Goal: Task Accomplishment & Management: Complete application form

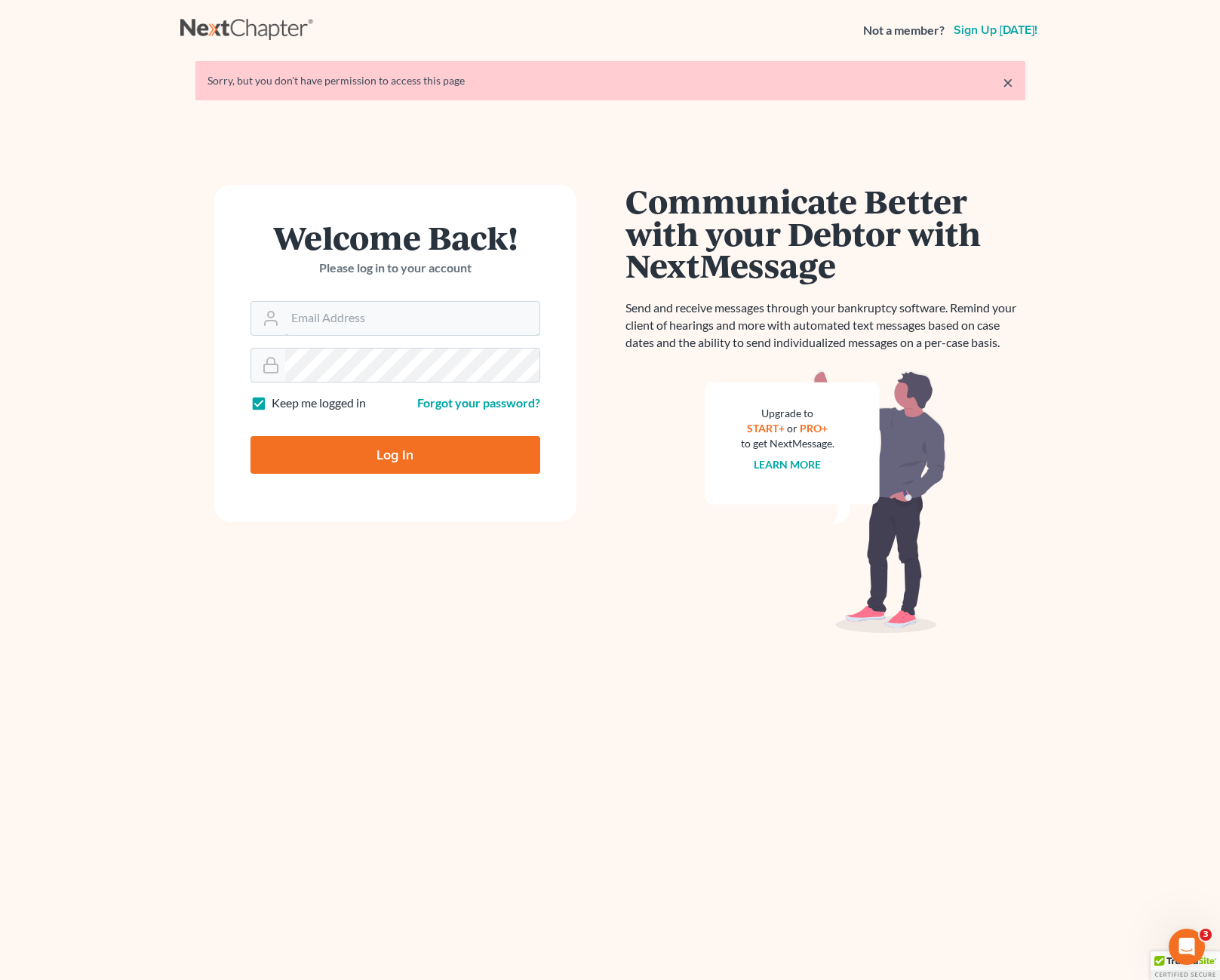
type input "[EMAIL_ADDRESS][DOMAIN_NAME]"
click at [369, 465] on input "Log In" at bounding box center [395, 455] width 290 height 38
type input "Thinking..."
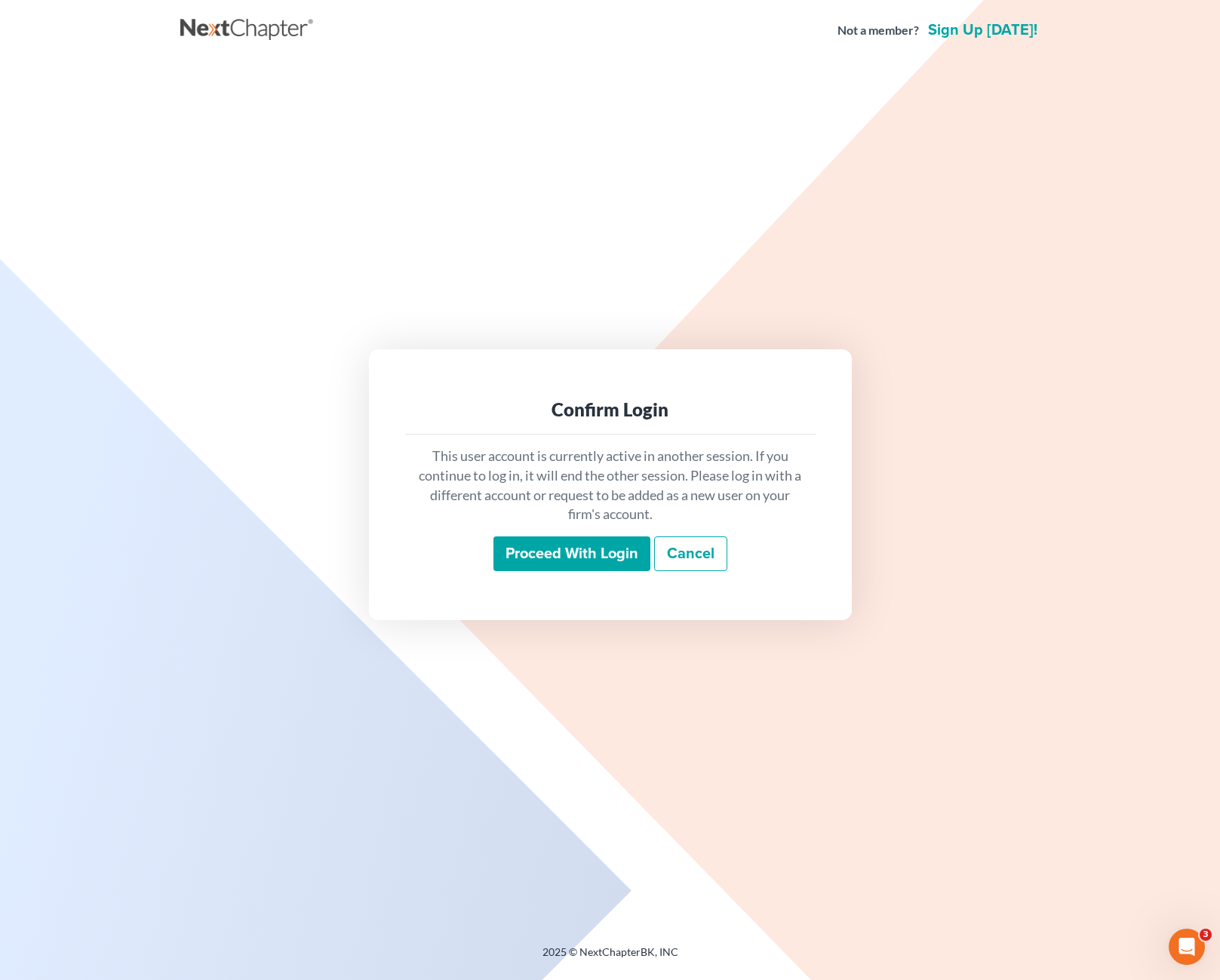
click at [587, 554] on input "Proceed with login" at bounding box center [572, 554] width 157 height 35
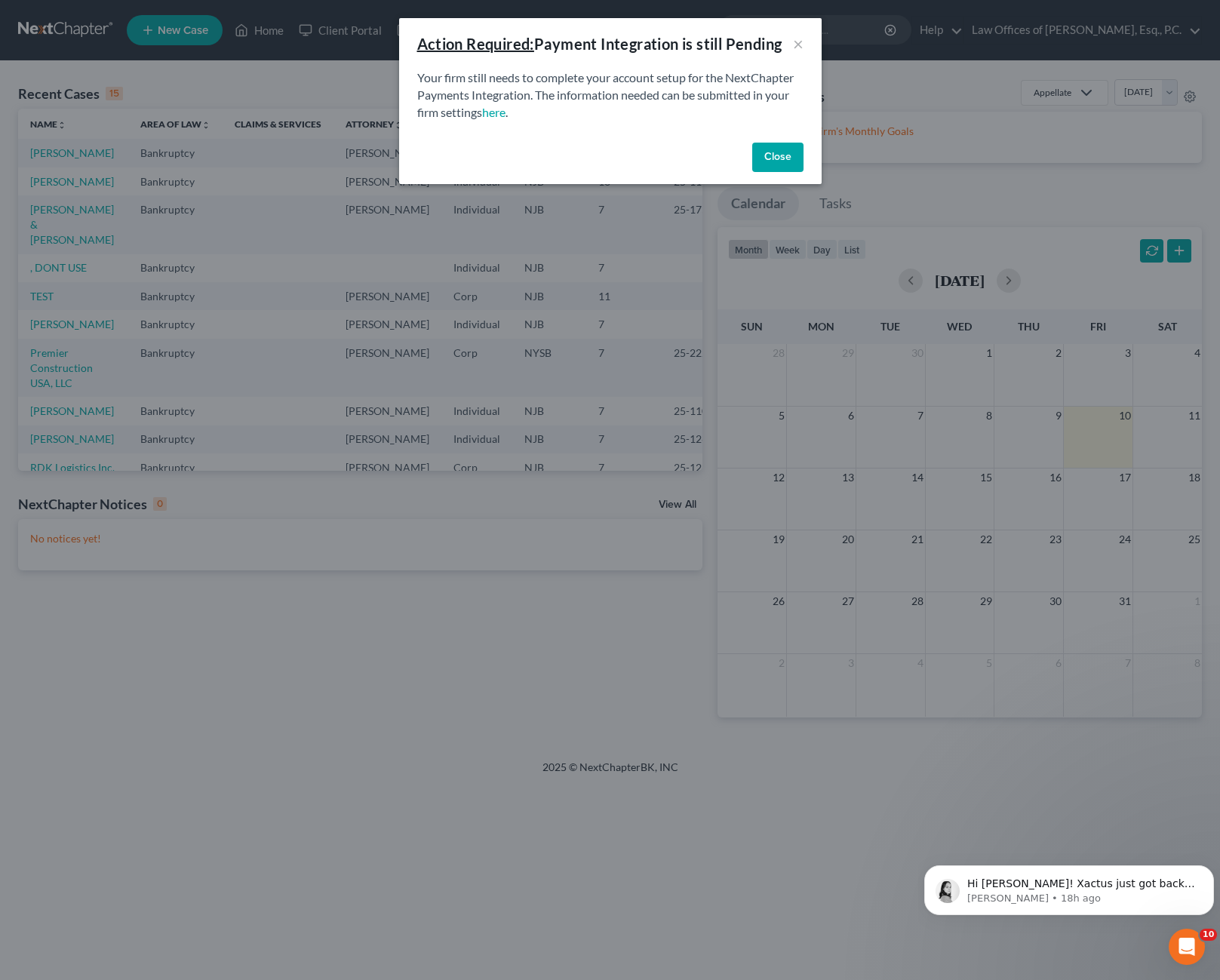
click at [789, 158] on button "Close" at bounding box center [777, 157] width 51 height 30
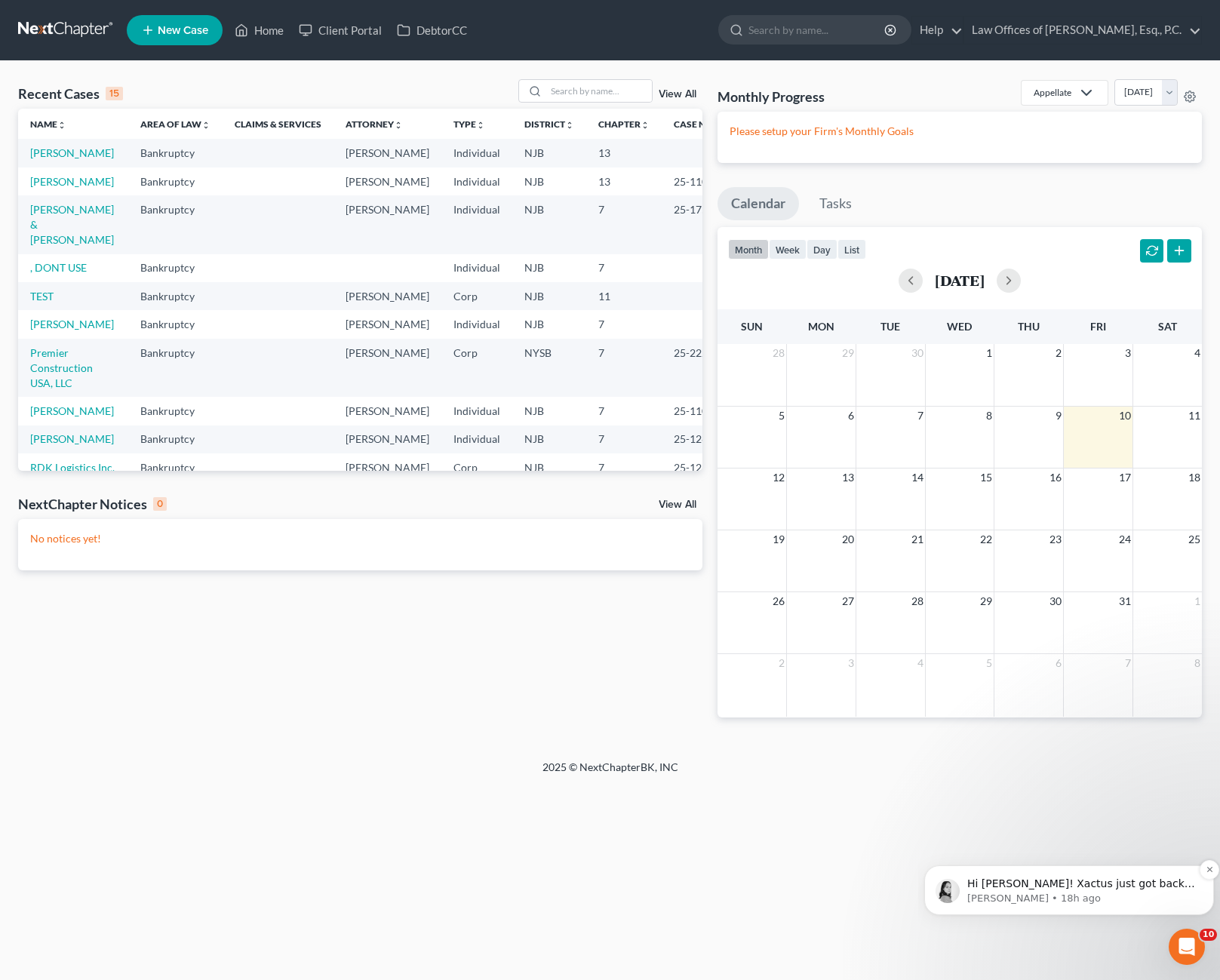
click at [1137, 906] on div "Hi [PERSON_NAME]! Xactus just got back to us. Can you try pulling that credit r…" at bounding box center [1068, 890] width 290 height 50
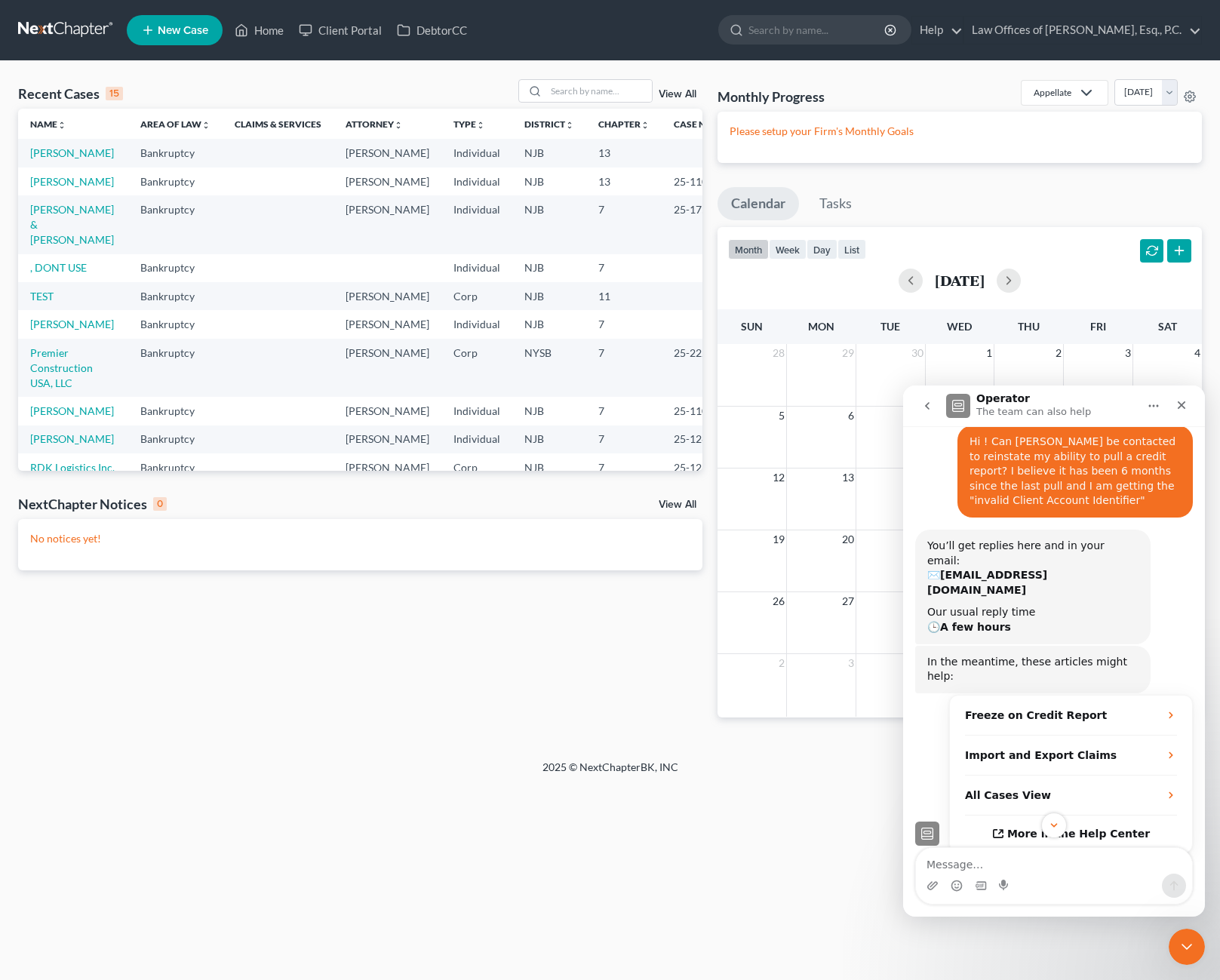
scroll to position [214, 0]
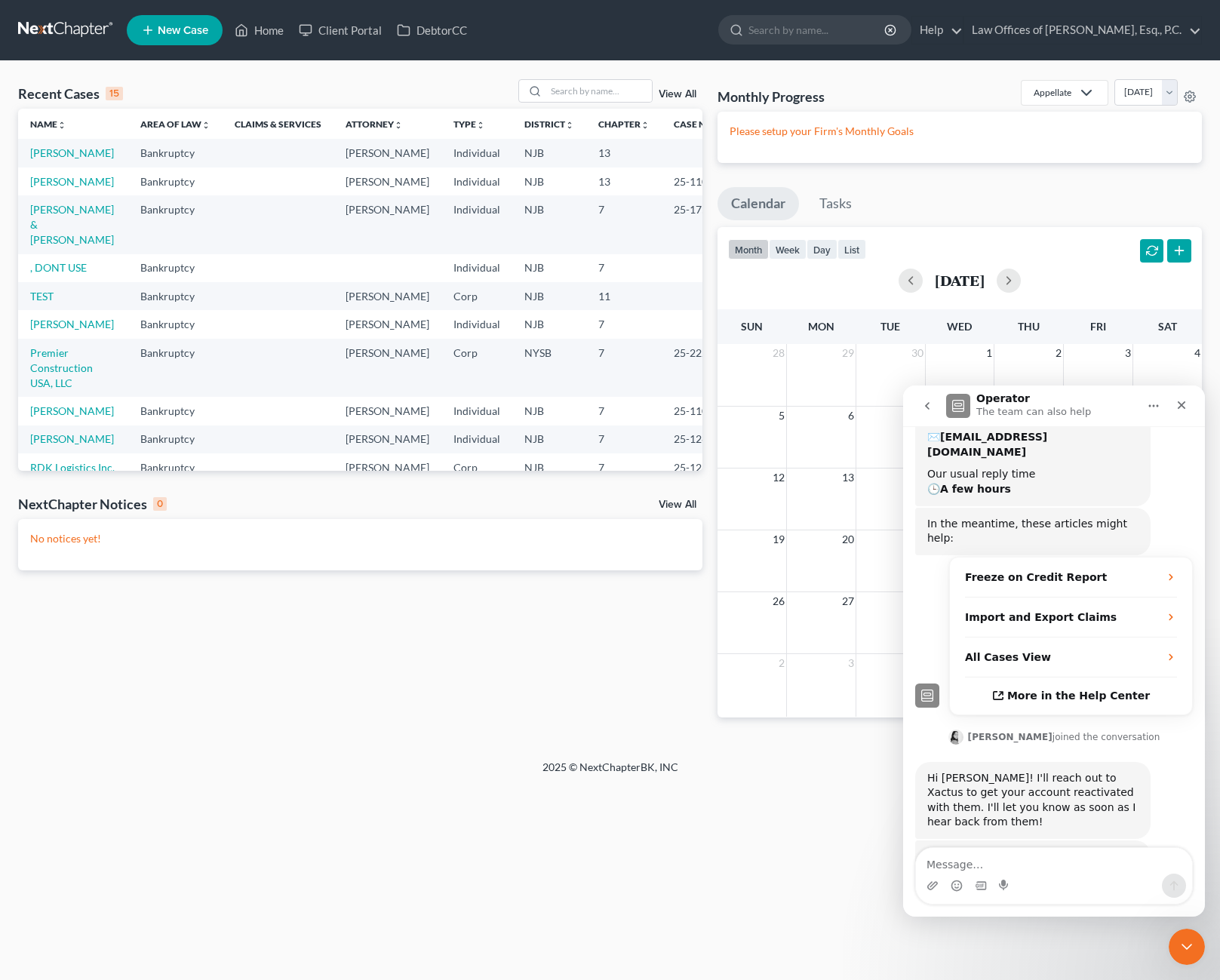
click at [488, 691] on div "Recent Cases 15 View All Name unfold_more expand_more expand_less Area of Law u…" at bounding box center [360, 410] width 700 height 662
click at [50, 157] on link "[PERSON_NAME]" at bounding box center [72, 152] width 84 height 13
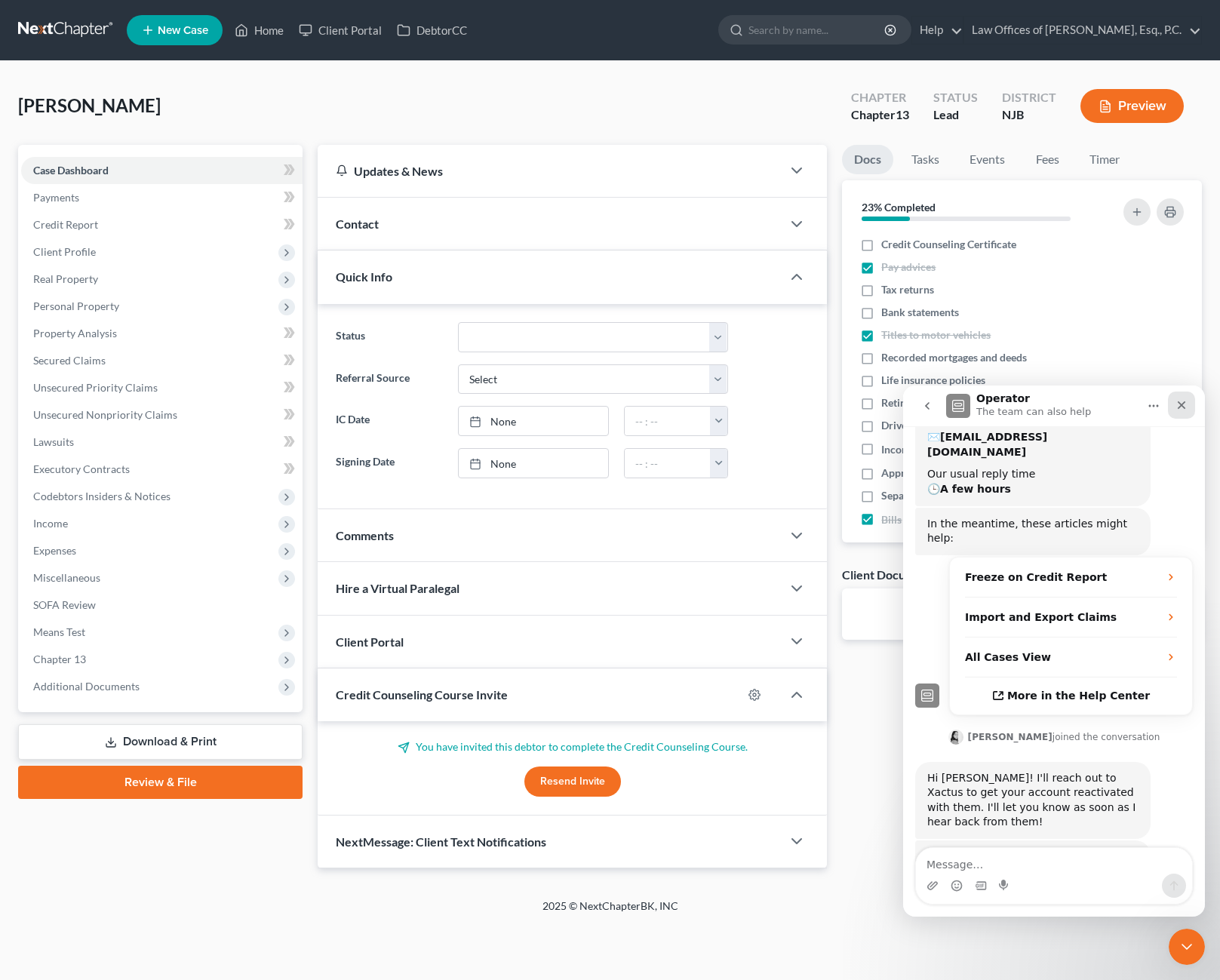
click at [1182, 406] on icon "Close" at bounding box center [1182, 405] width 8 height 8
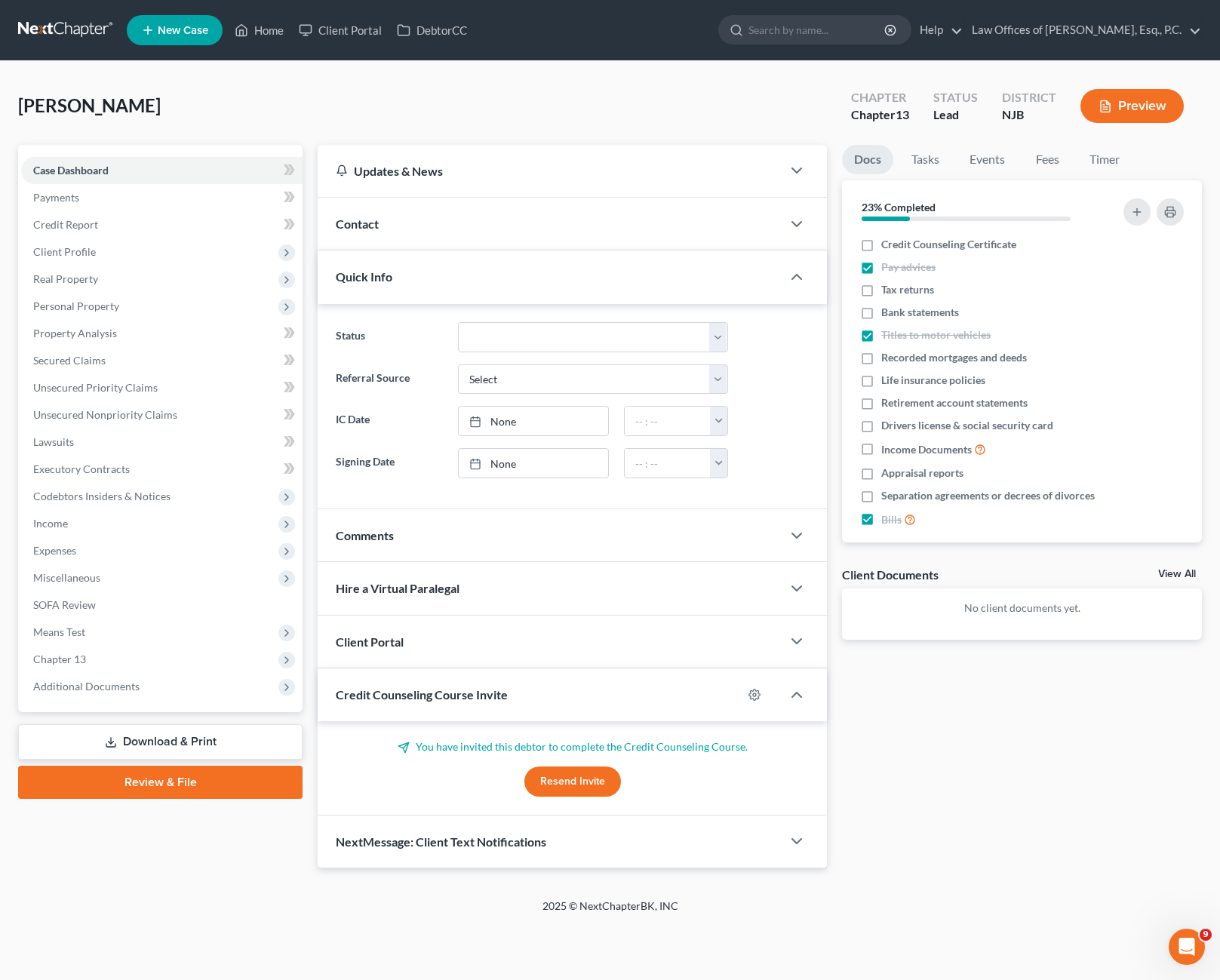
scroll to position [214, 0]
click at [132, 366] on link "Secured Claims" at bounding box center [161, 360] width 281 height 27
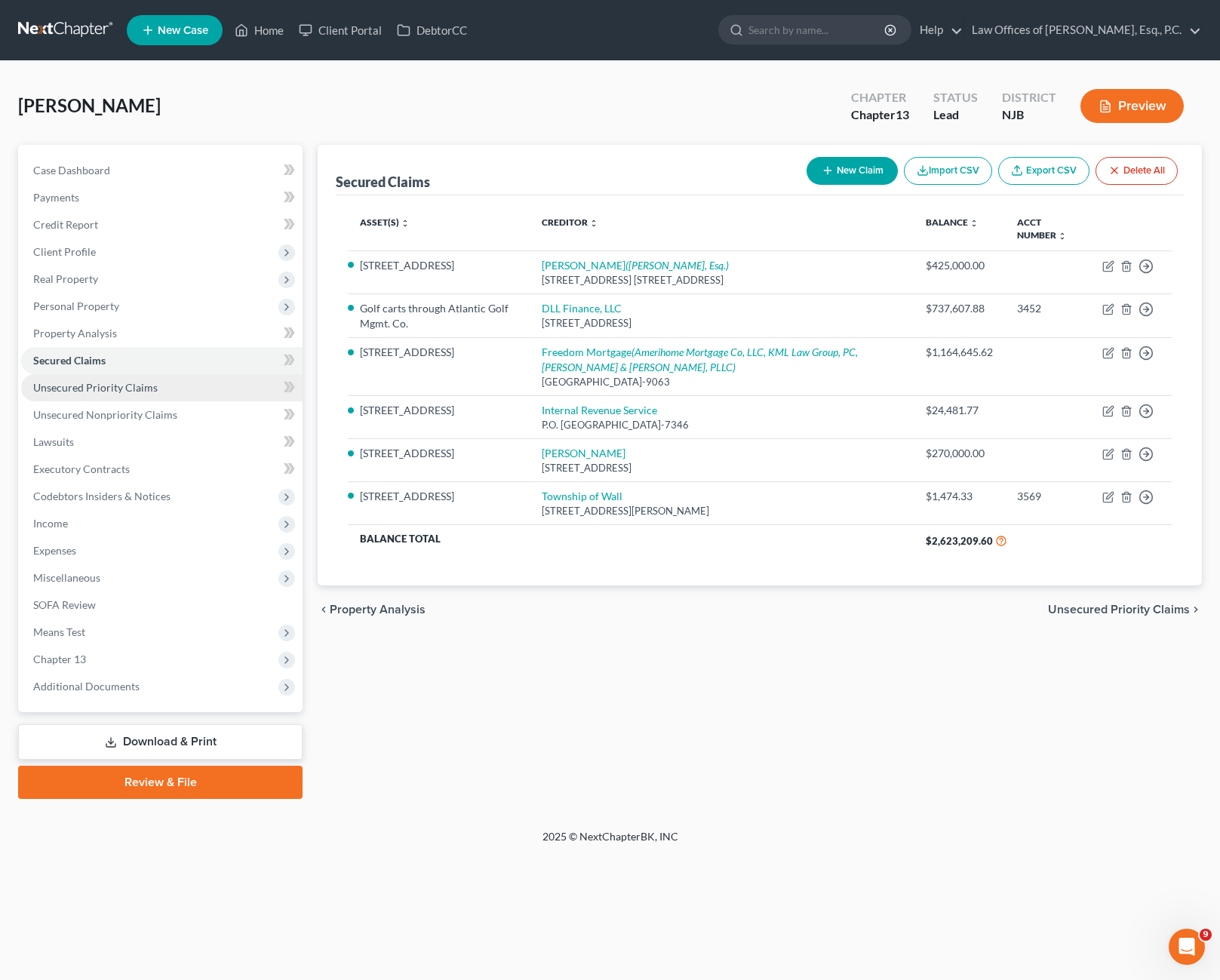
click at [153, 385] on span "Unsecured Priority Claims" at bounding box center [95, 387] width 125 height 13
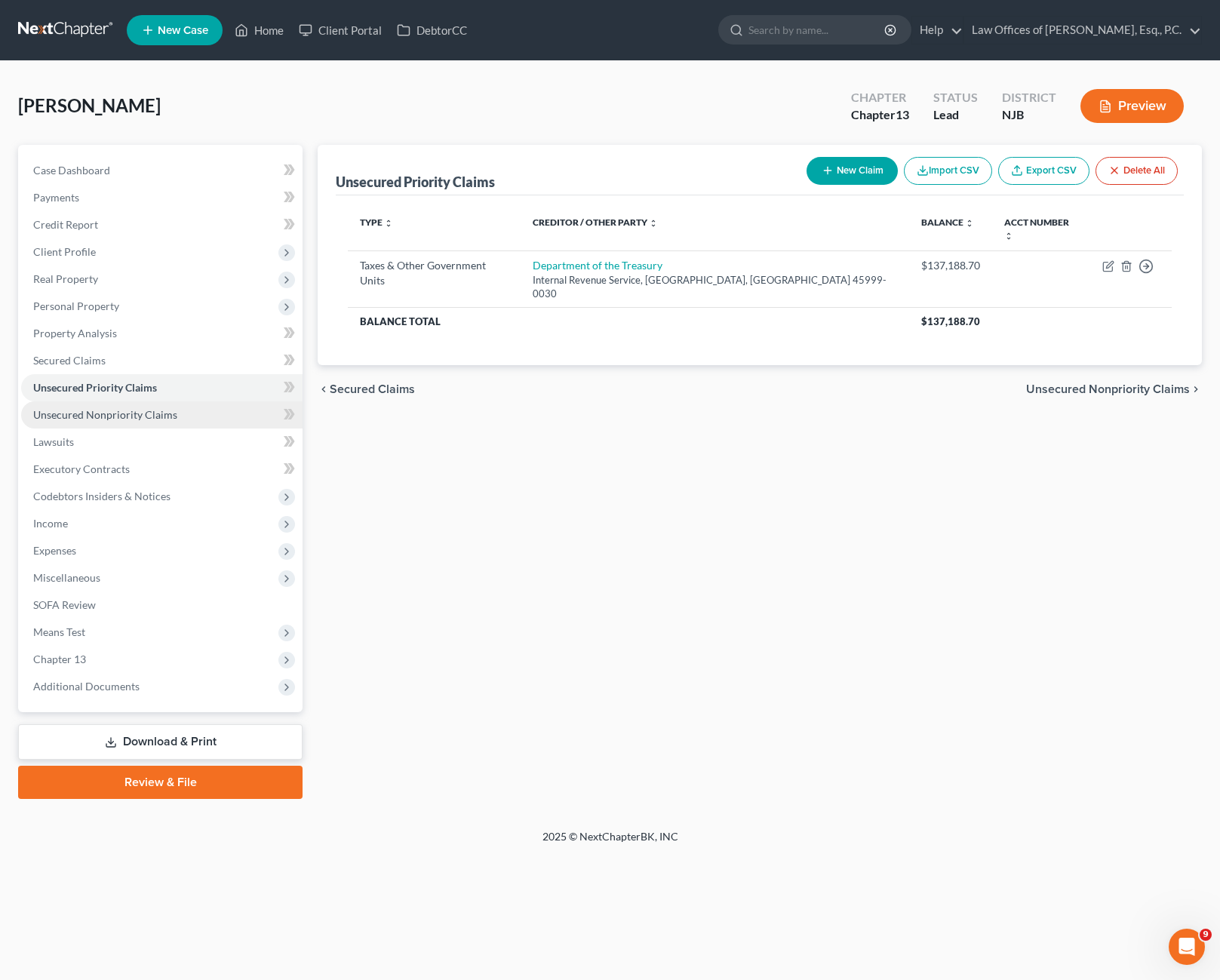
click at [164, 408] on span "Unsecured Nonpriority Claims" at bounding box center [105, 414] width 144 height 13
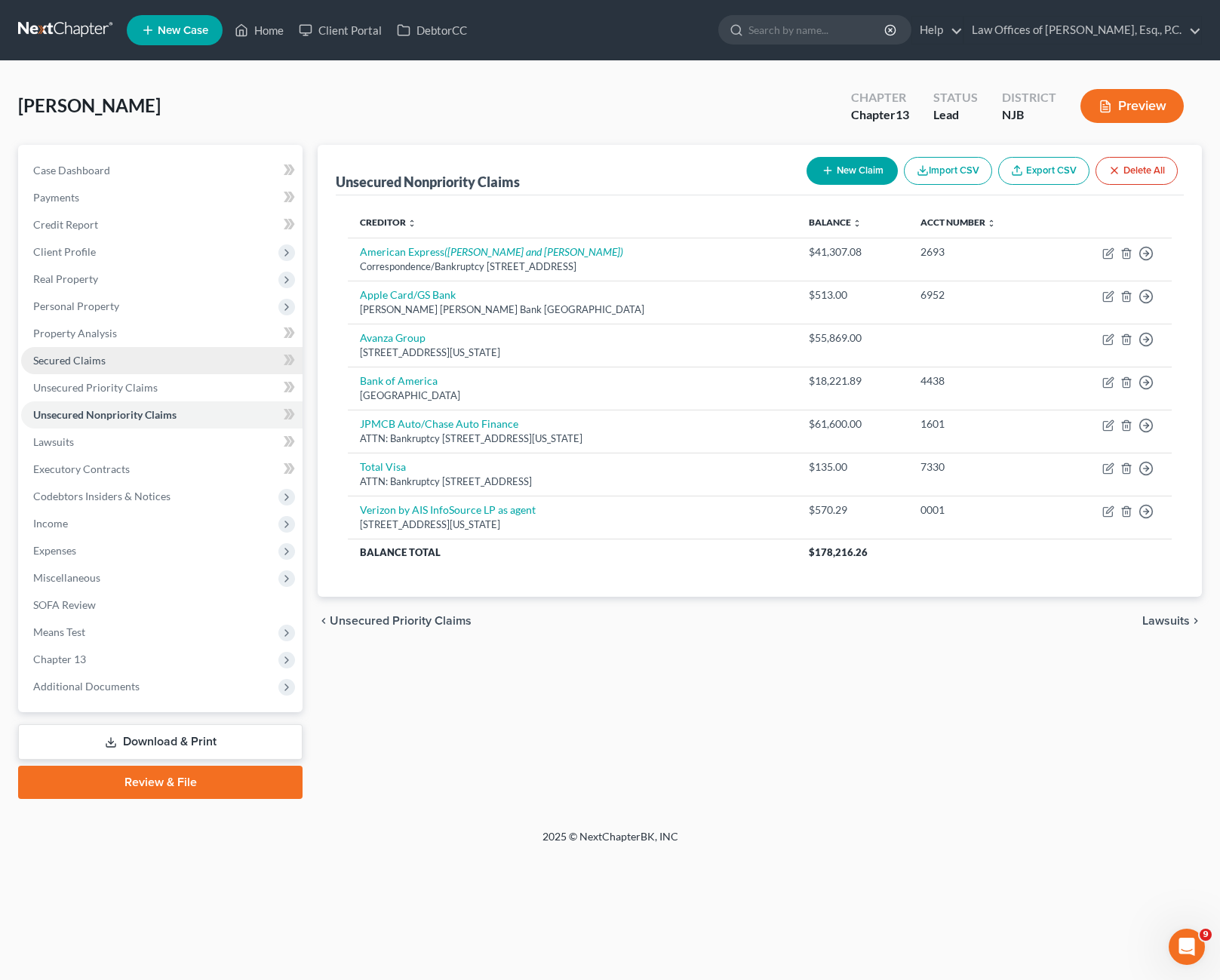
click at [140, 356] on link "Secured Claims" at bounding box center [161, 360] width 281 height 27
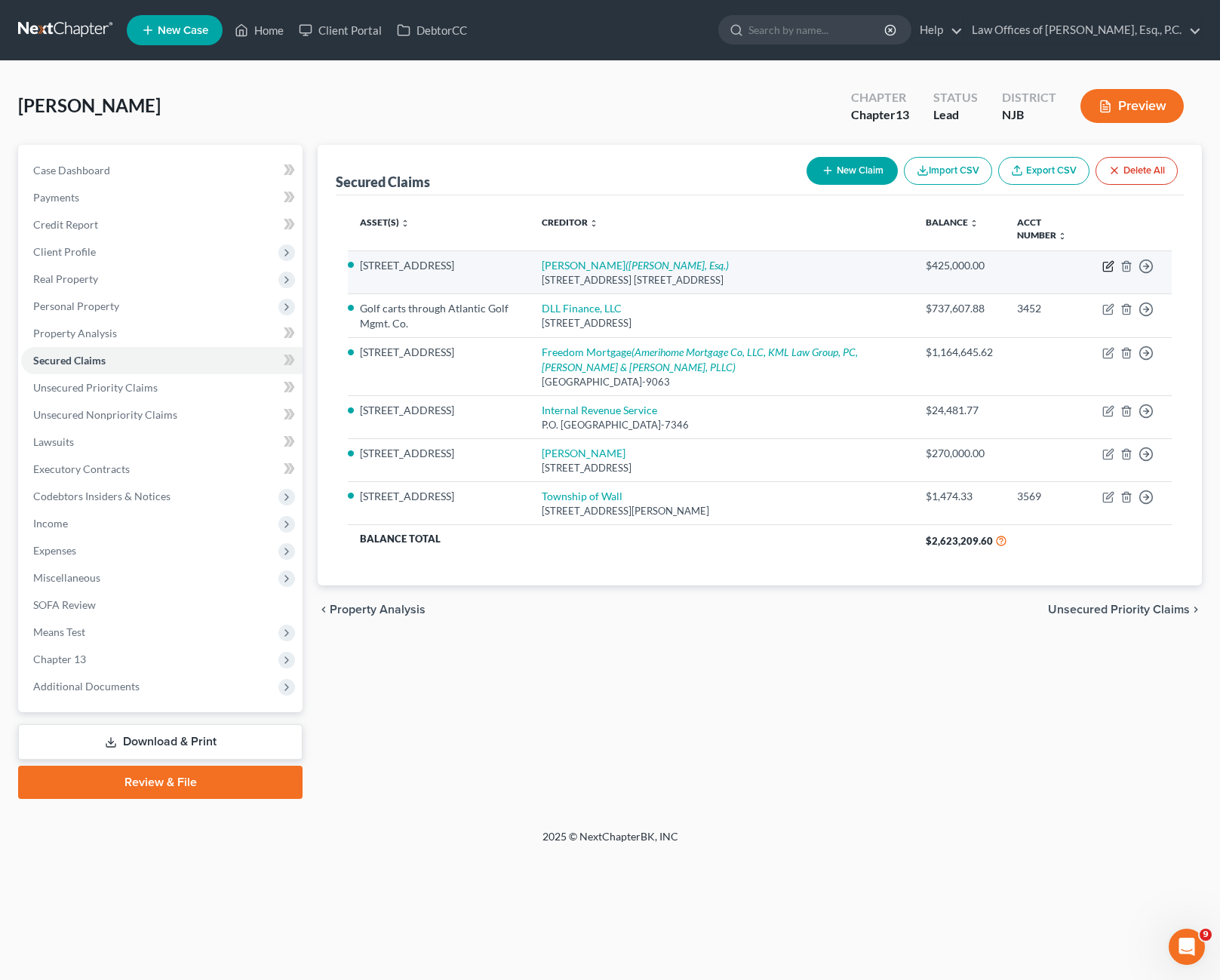
click at [1105, 267] on icon "button" at bounding box center [1107, 266] width 12 height 12
select select "33"
select select "4"
select select "3"
select select "0"
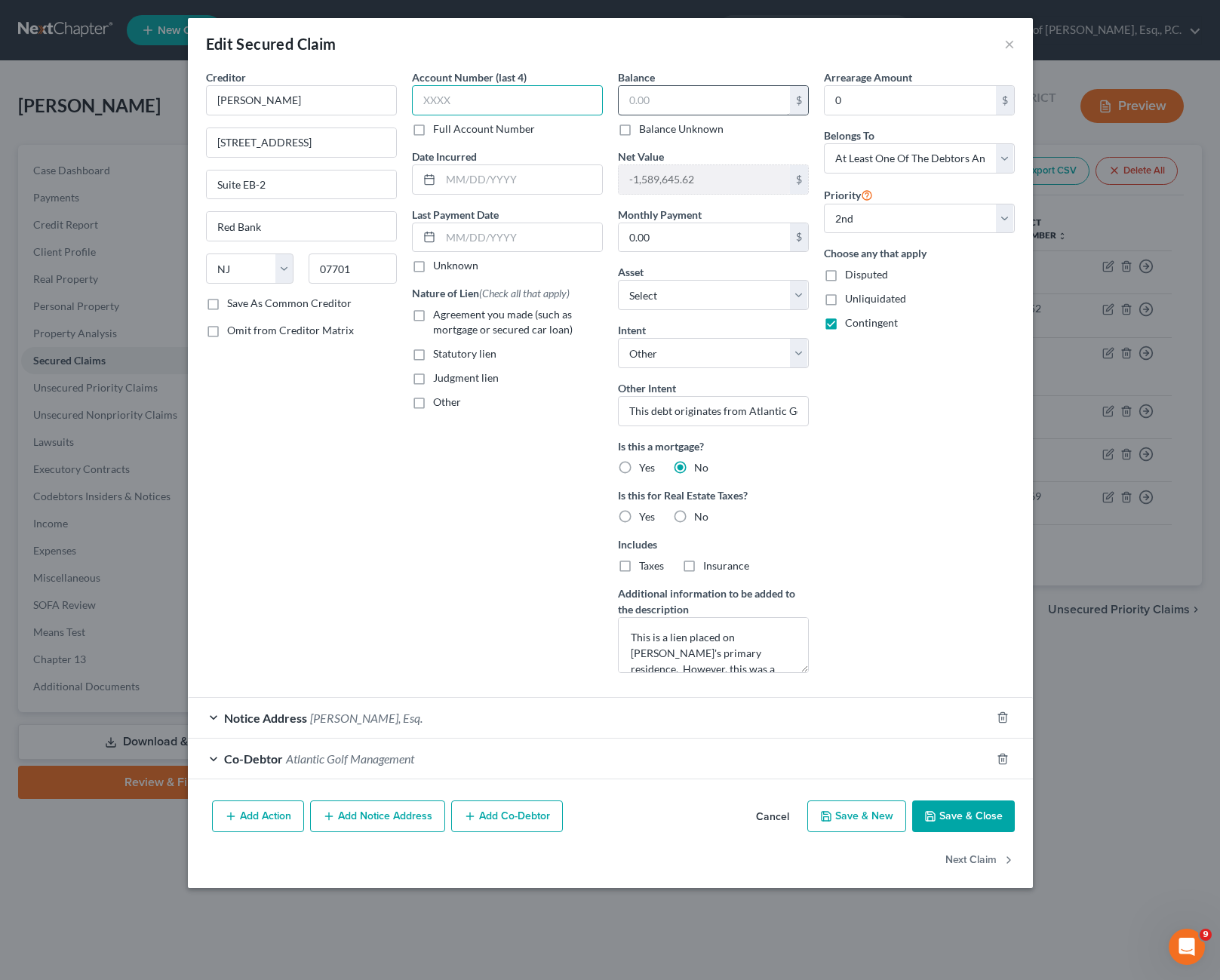
type input "425,"
drag, startPoint x: 520, startPoint y: 110, endPoint x: 348, endPoint y: 104, distance: 172.1
click at [349, 106] on div "Creditor * [PERSON_NAME] [STREET_ADDRESS] Suite EB-2 Red Bank State [US_STATE] …" at bounding box center [610, 377] width 824 height 616
click at [642, 87] on input "text" at bounding box center [705, 99] width 171 height 29
type input "320,500"
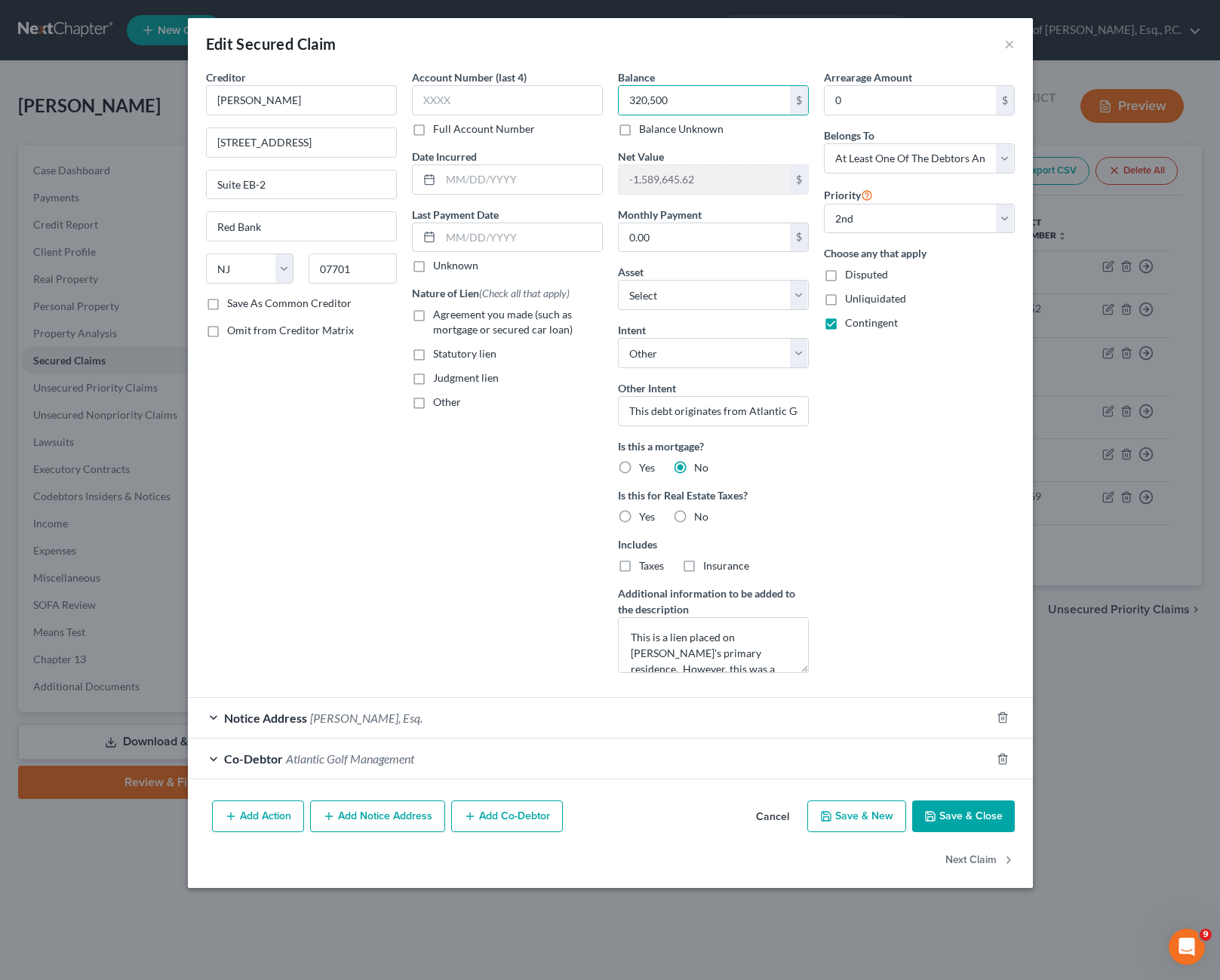
click at [953, 814] on button "Save & Close" at bounding box center [963, 815] width 103 height 32
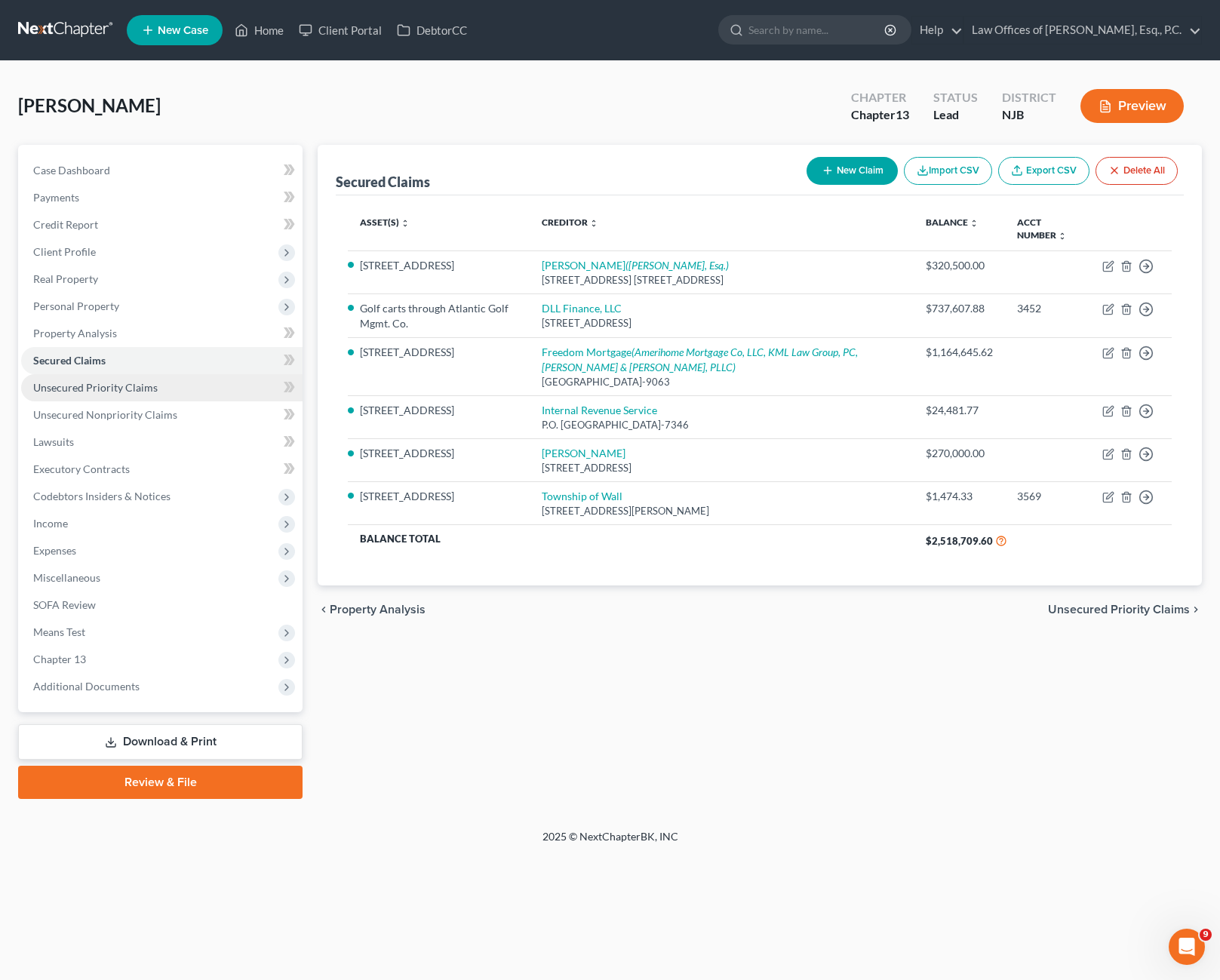
click at [113, 385] on span "Unsecured Priority Claims" at bounding box center [95, 387] width 125 height 13
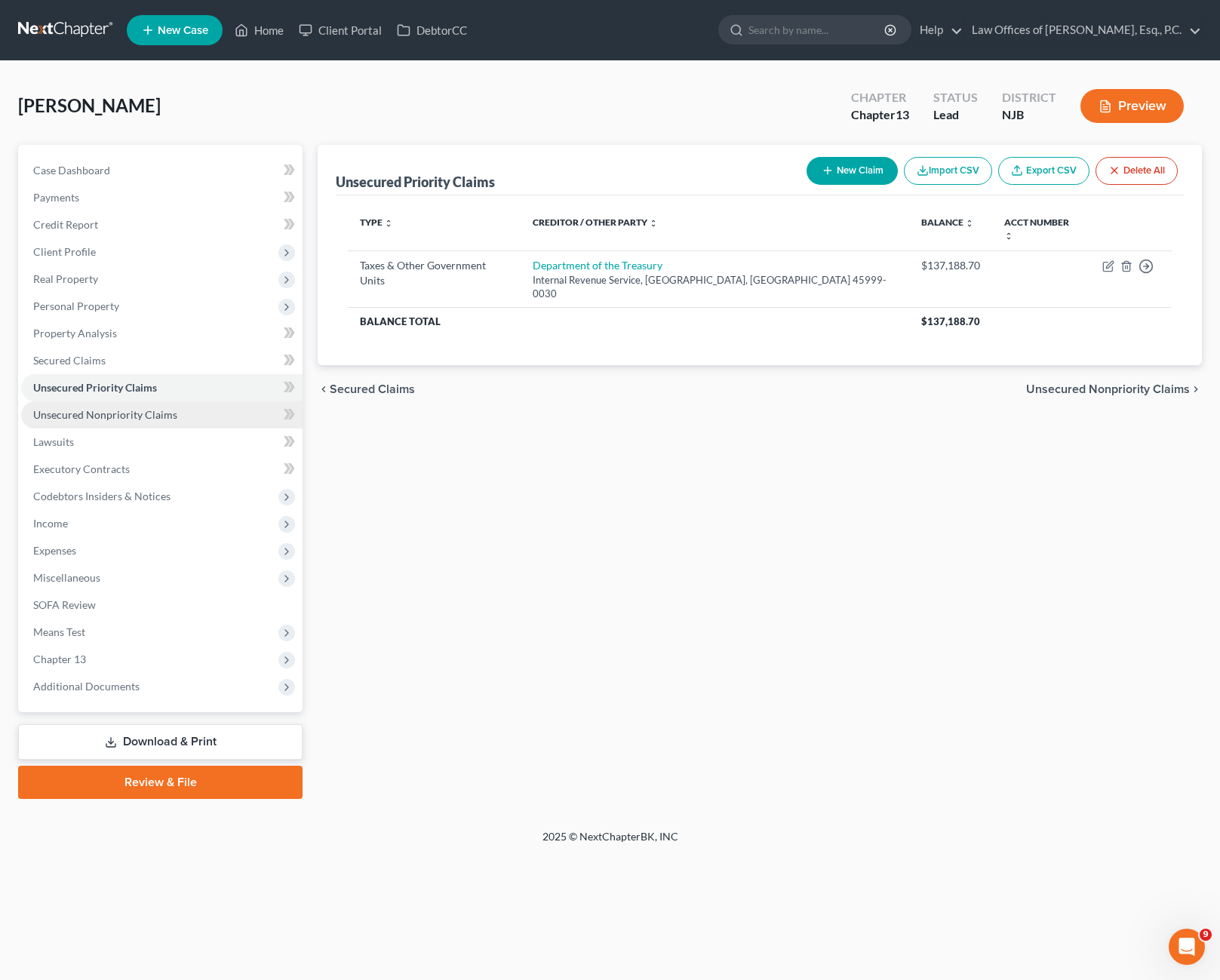
click at [124, 418] on span "Unsecured Nonpriority Claims" at bounding box center [105, 414] width 144 height 13
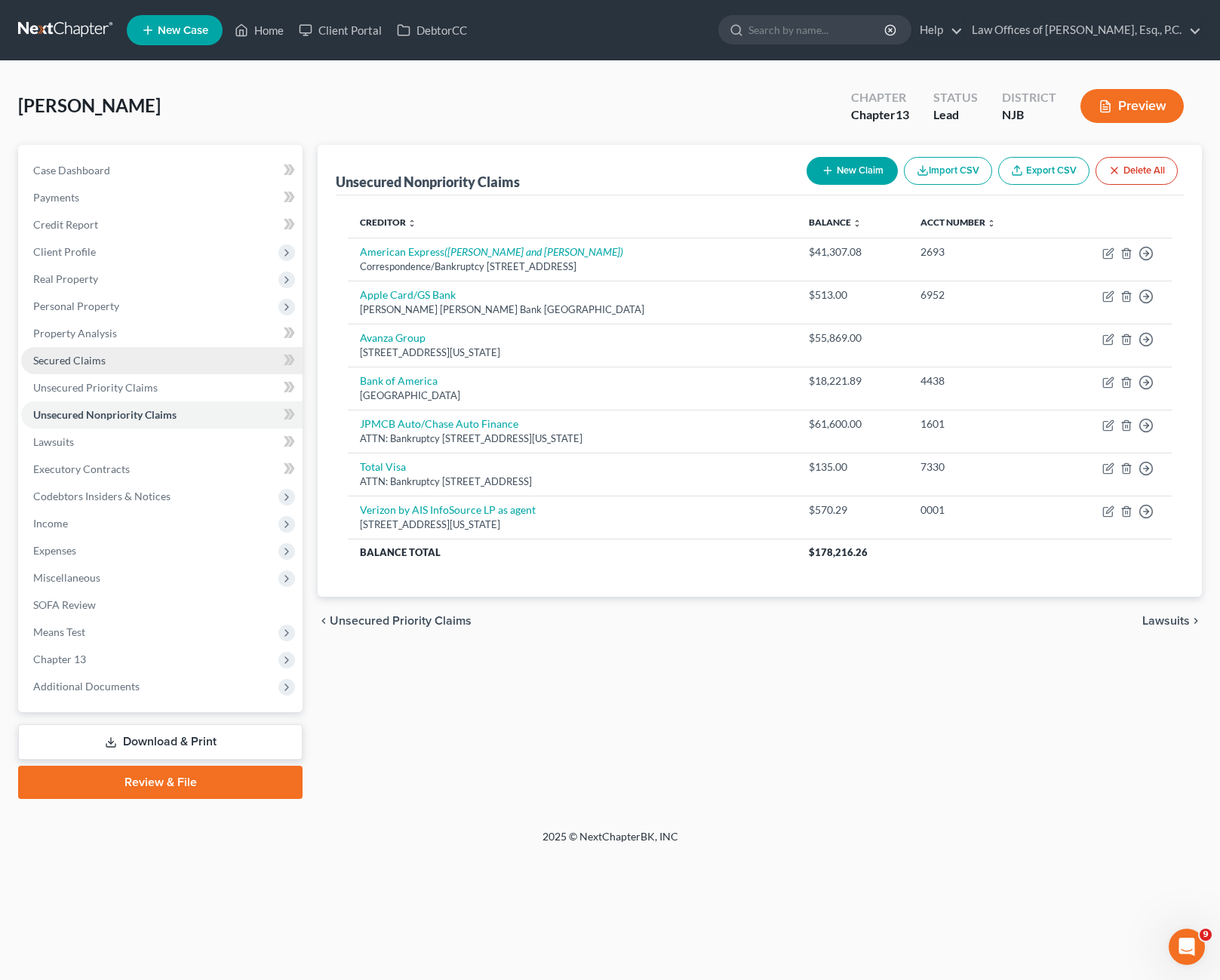
click at [102, 361] on span "Secured Claims" at bounding box center [69, 360] width 73 height 13
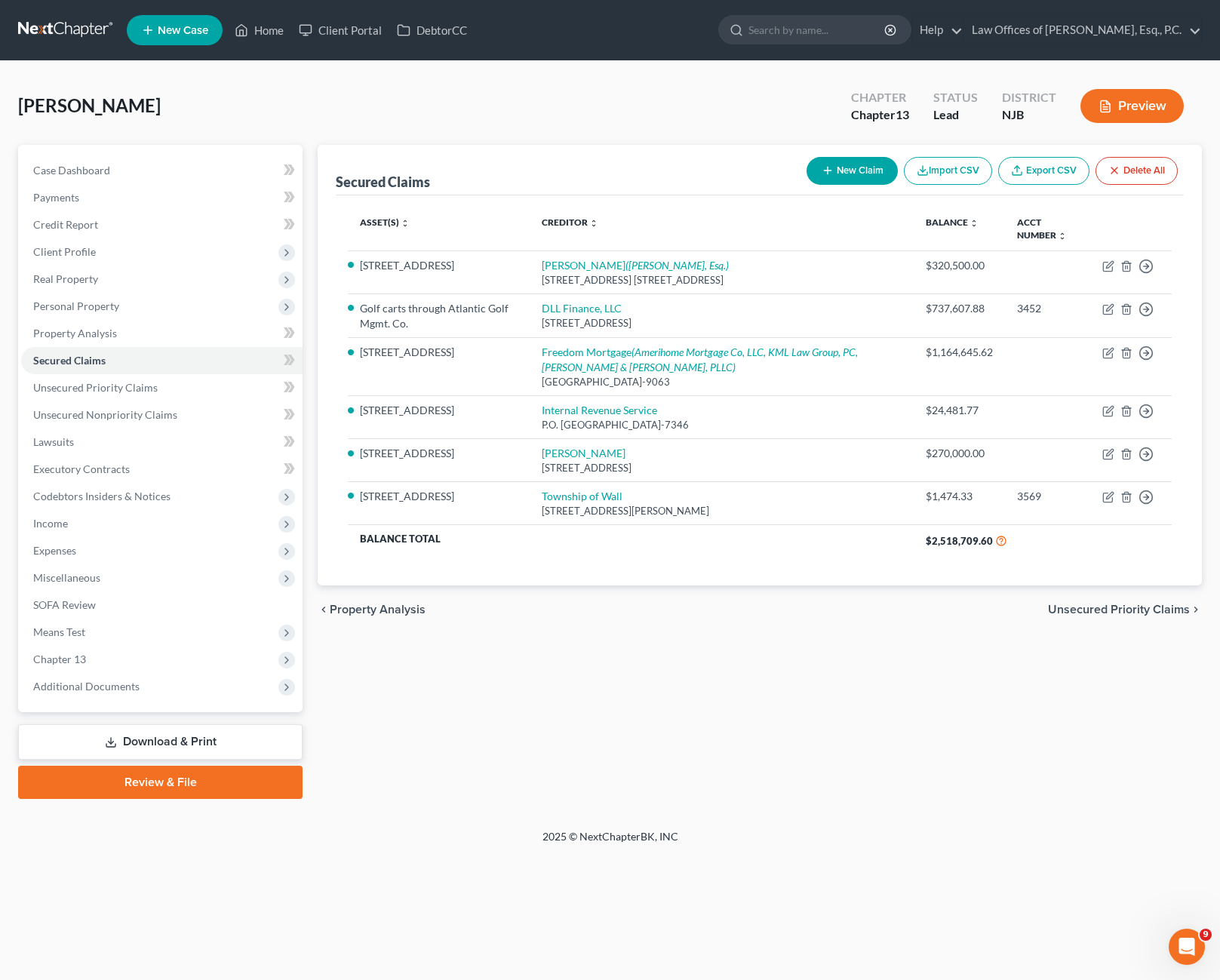
click at [821, 172] on icon "button" at bounding box center [827, 170] width 12 height 12
select select "0"
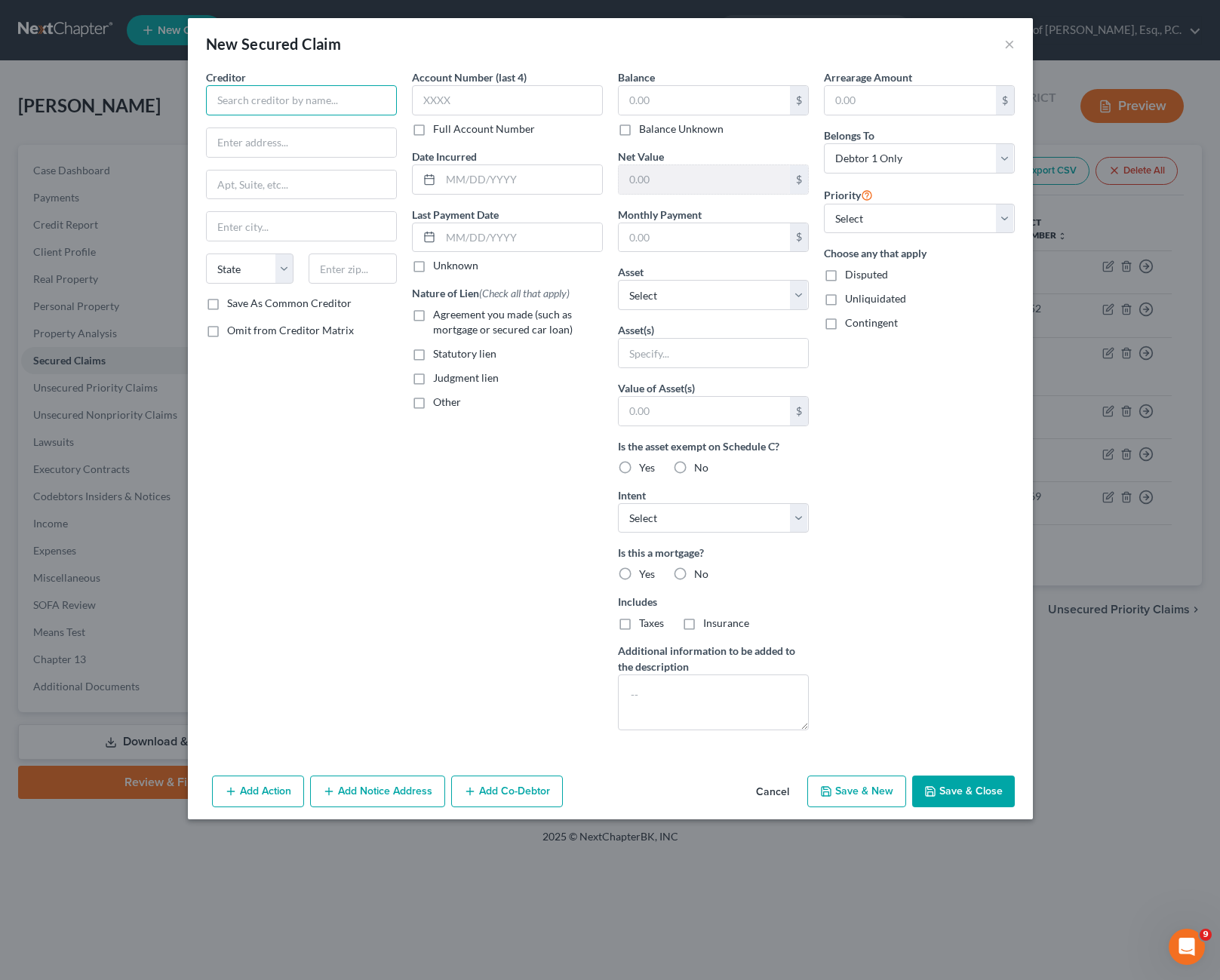
click at [262, 87] on input "text" at bounding box center [302, 100] width 191 height 30
type input "BMW Bank of [GEOGRAPHIC_DATA]"
type input "[STREET_ADDRESS] APS"
type input "[US_STATE][GEOGRAPHIC_DATA]"
click at [307, 272] on div at bounding box center [352, 268] width 104 height 30
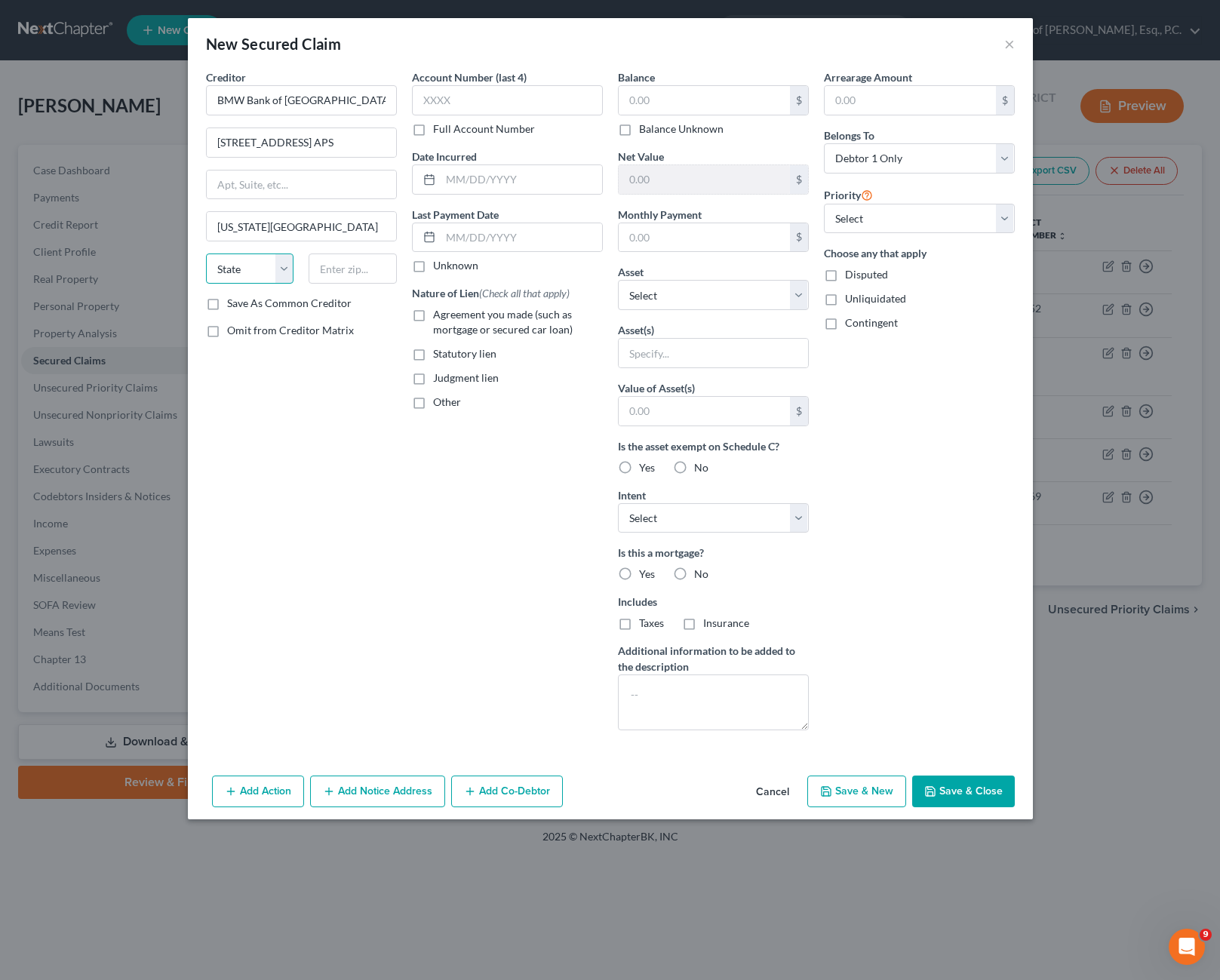
click at [285, 266] on select "State [US_STATE] AK AR AZ CA CO CT DE DC [GEOGRAPHIC_DATA] [GEOGRAPHIC_DATA] GU…" at bounding box center [250, 268] width 88 height 30
select select "37"
click at [206, 254] on select "State [US_STATE] AK AR AZ CA CO CT DE DC [GEOGRAPHIC_DATA] [GEOGRAPHIC_DATA] GU…" at bounding box center [250, 268] width 88 height 30
click at [334, 276] on input "text" at bounding box center [352, 268] width 88 height 30
type input "73118"
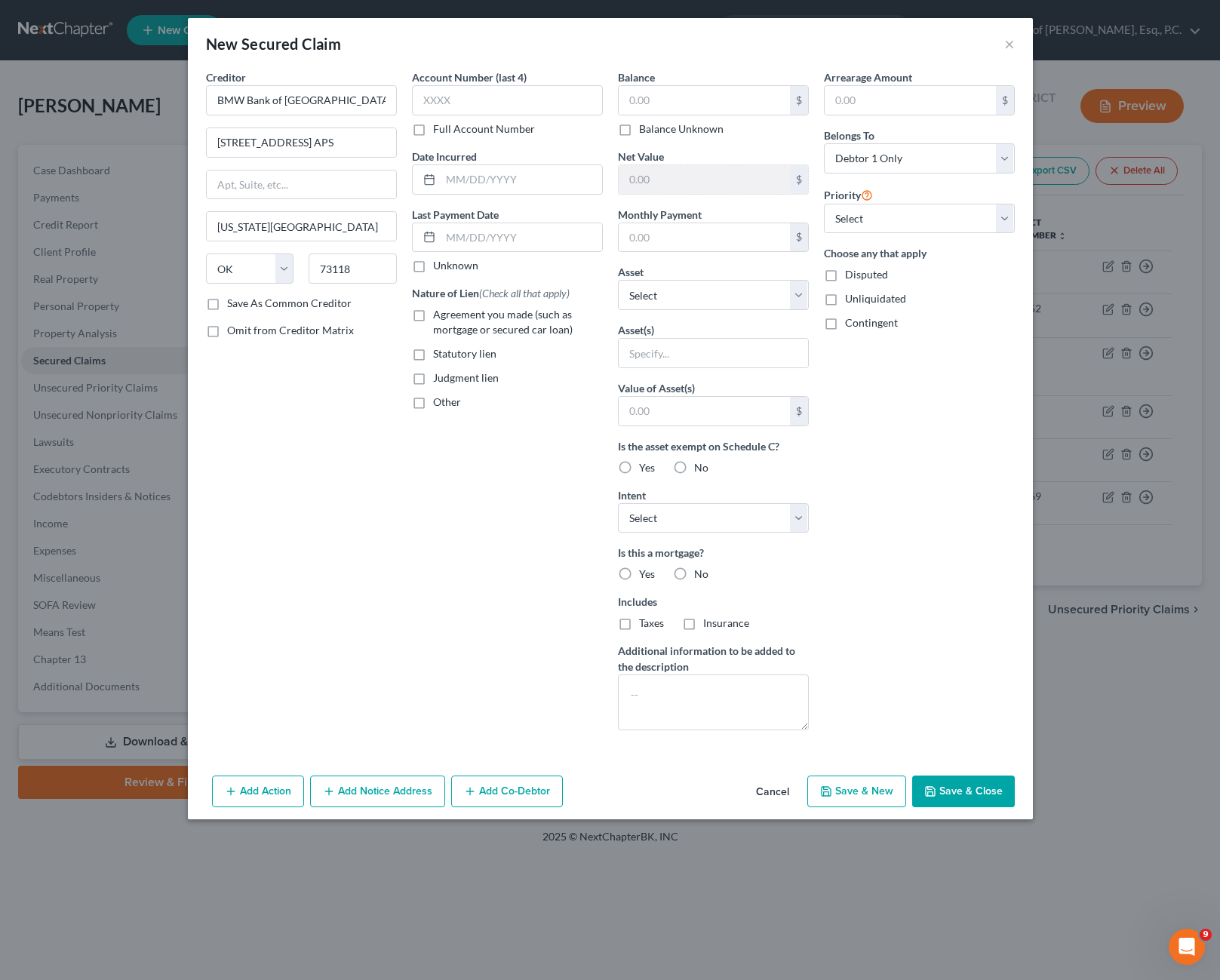
click at [306, 567] on div "Creditor * BMW Bank of [GEOGRAPHIC_DATA] [STREET_ADDRESS] Dept. APS [US_STATE][…" at bounding box center [301, 405] width 206 height 673
click at [660, 108] on input "text" at bounding box center [705, 99] width 171 height 29
type input "1,021.31"
click at [771, 284] on select "Select Other Multiple Assets Electronics - Televisions in house - $3000.0 Jewel…" at bounding box center [714, 294] width 191 height 30
click at [451, 518] on div "Account Number (last 4) Full Account Number Date Incurred Last Payment Date Unk…" at bounding box center [507, 405] width 206 height 673
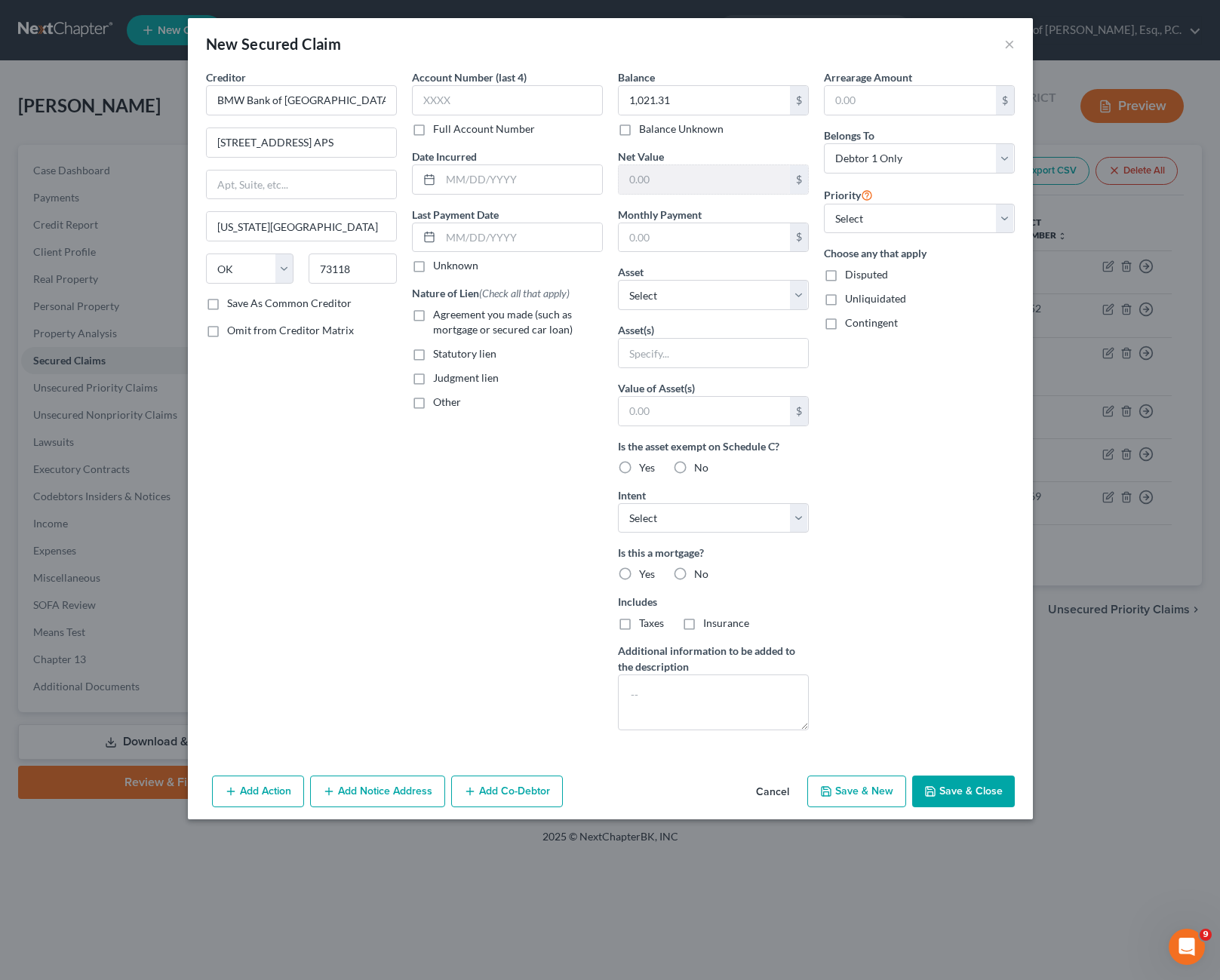
click at [951, 792] on button "Save & Close" at bounding box center [963, 791] width 103 height 32
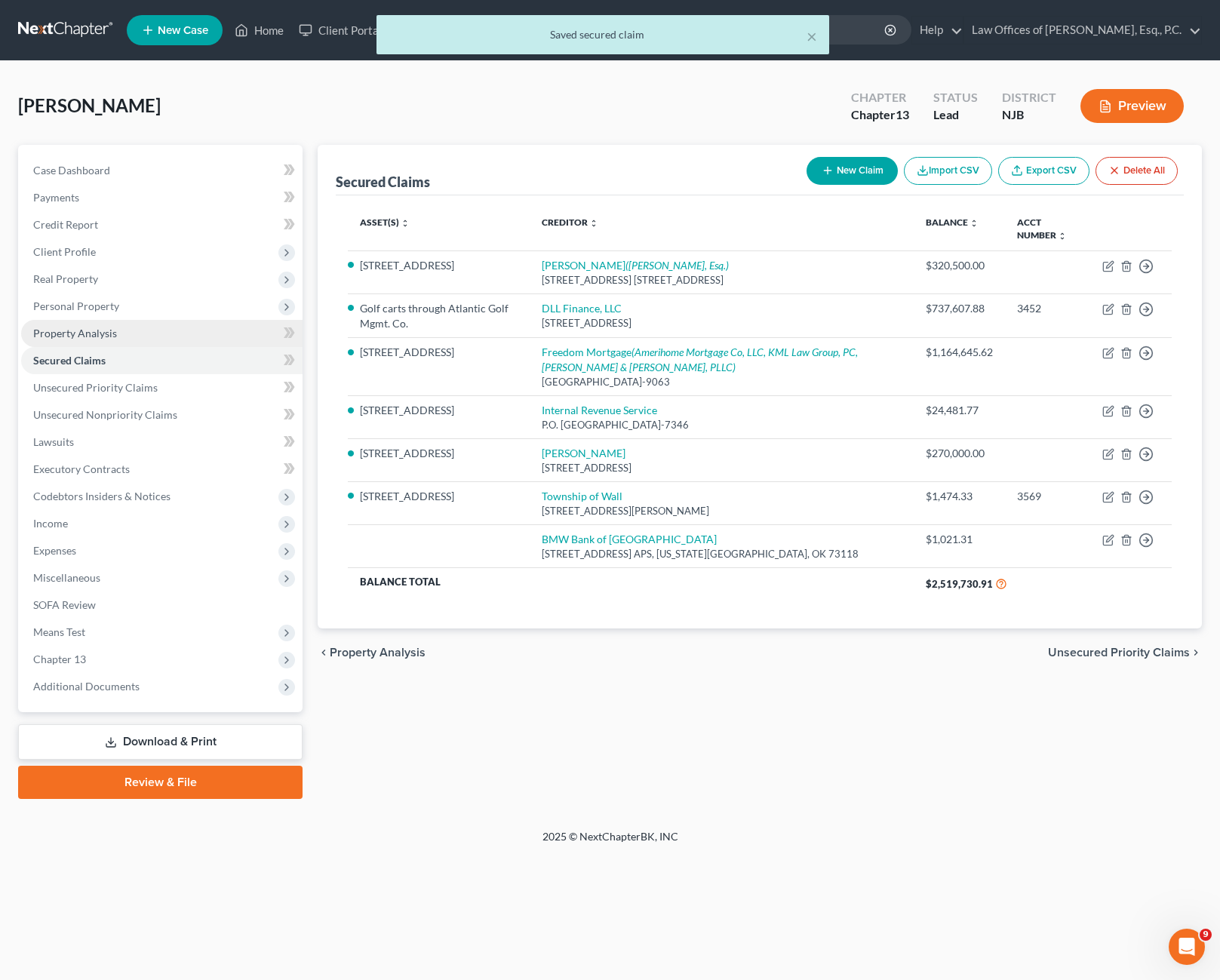
click at [107, 338] on span "Property Analysis" at bounding box center [75, 333] width 84 height 13
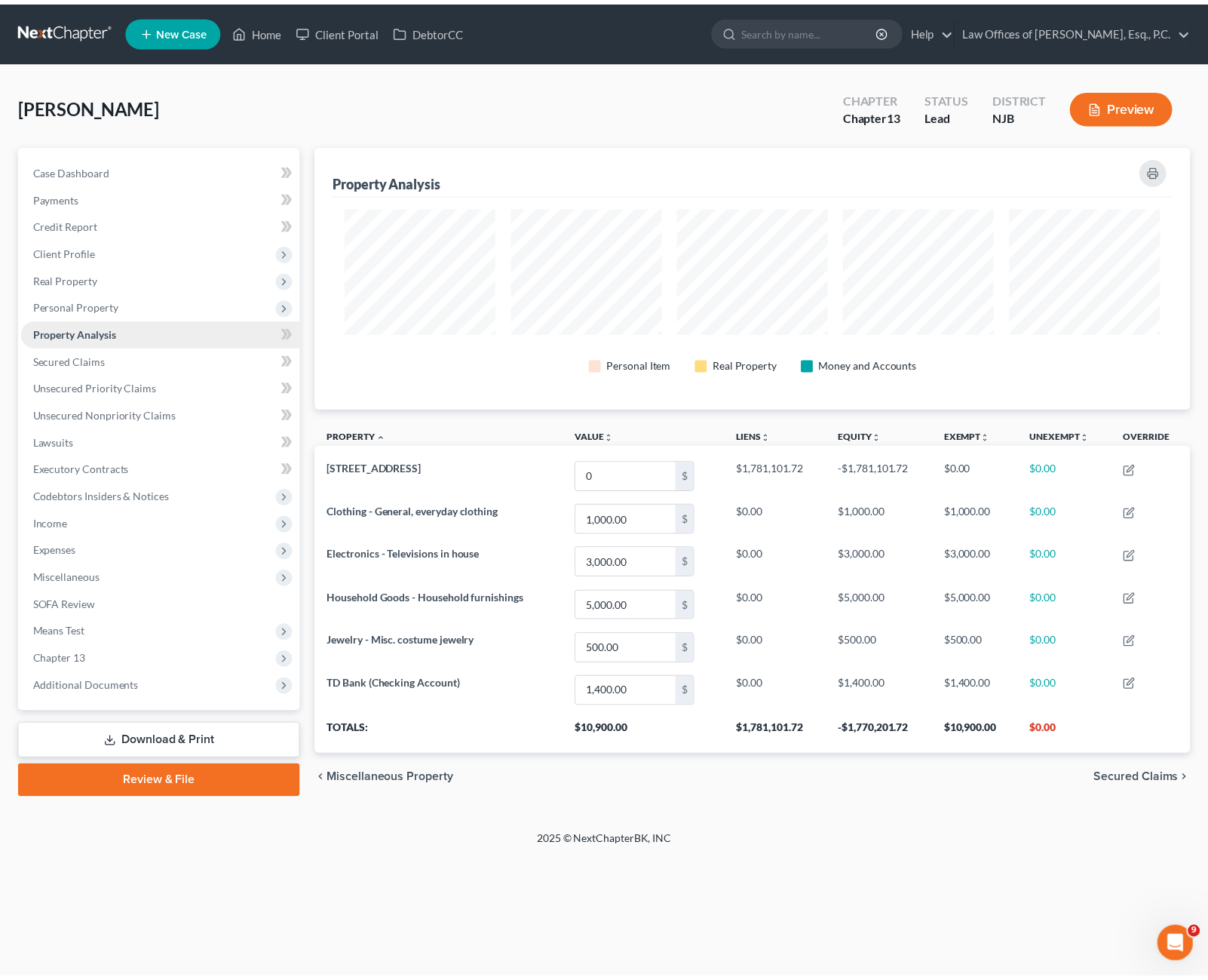
scroll to position [264, 884]
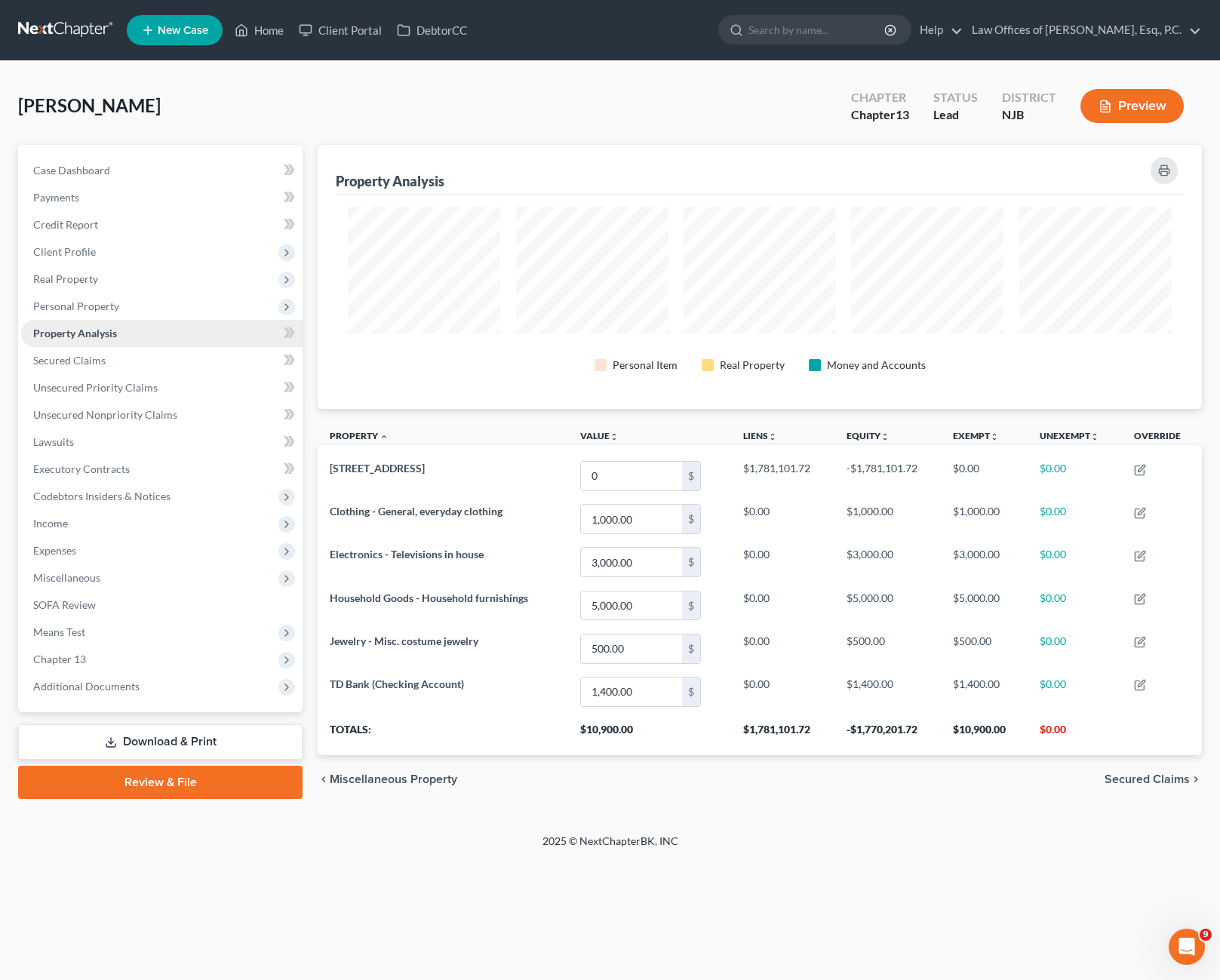
click at [258, 339] on link "Property Analysis" at bounding box center [161, 333] width 281 height 27
click at [139, 313] on span "Personal Property" at bounding box center [161, 306] width 281 height 27
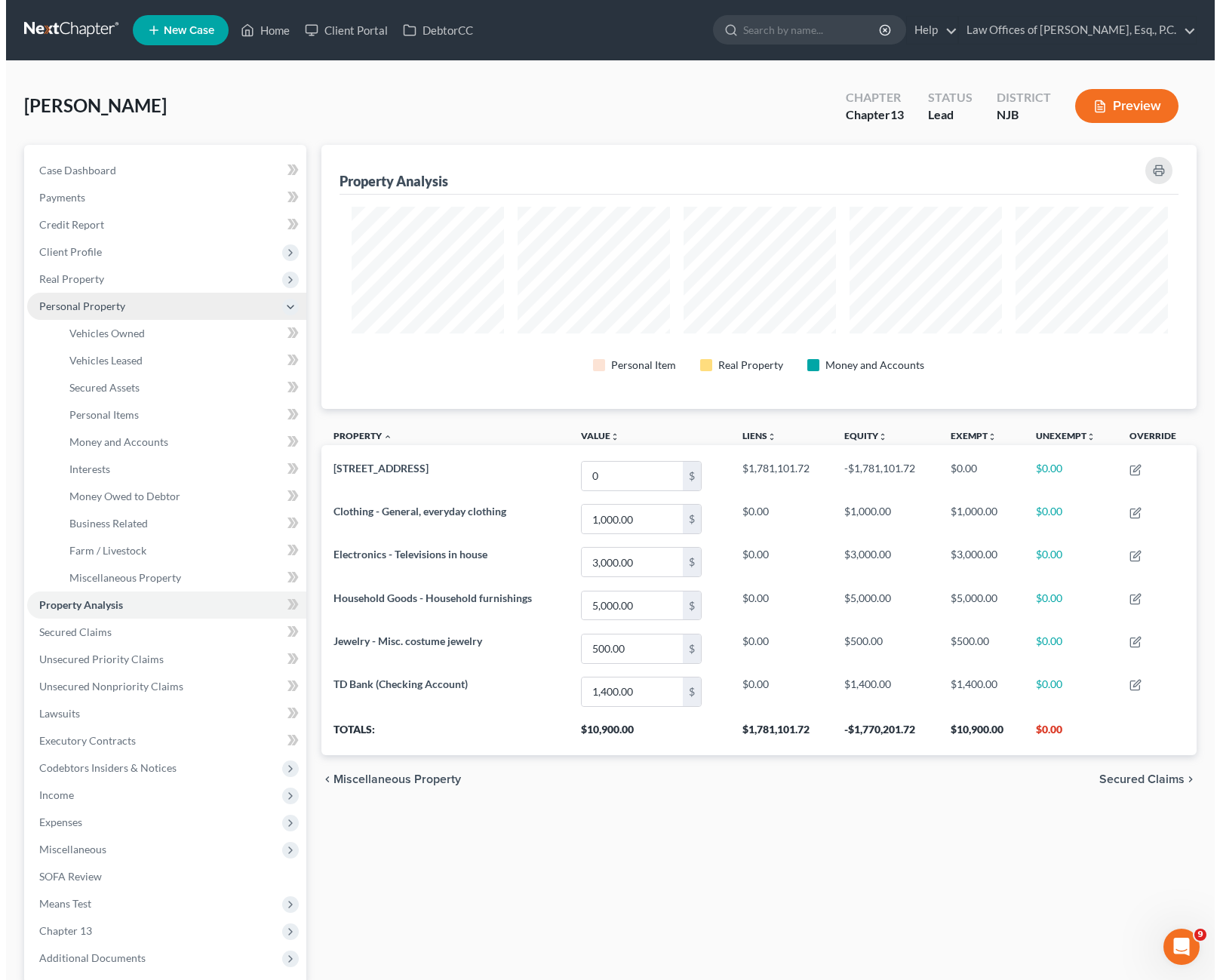
scroll to position [753931, 753503]
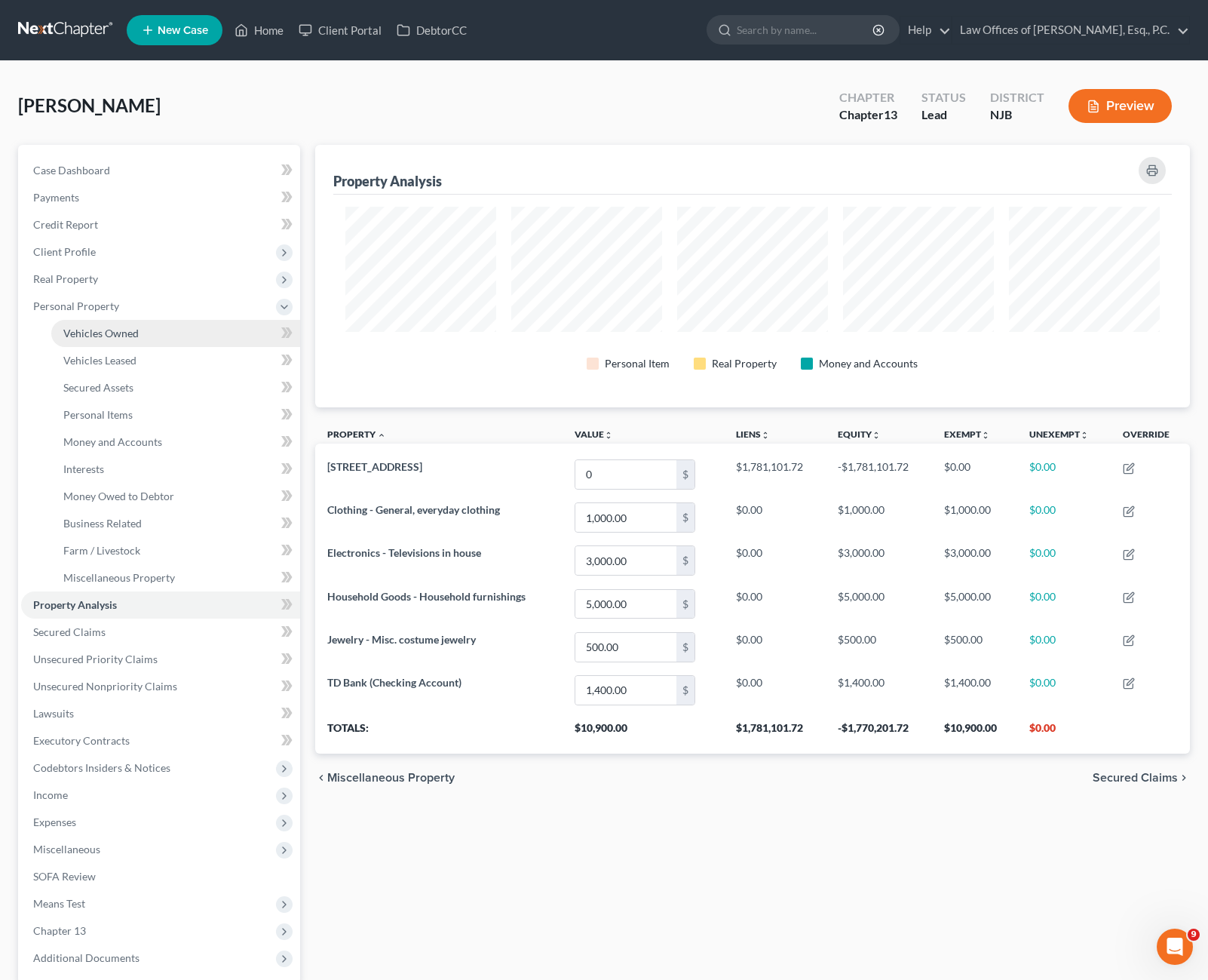
click at [148, 338] on link "Vehicles Owned" at bounding box center [175, 333] width 249 height 27
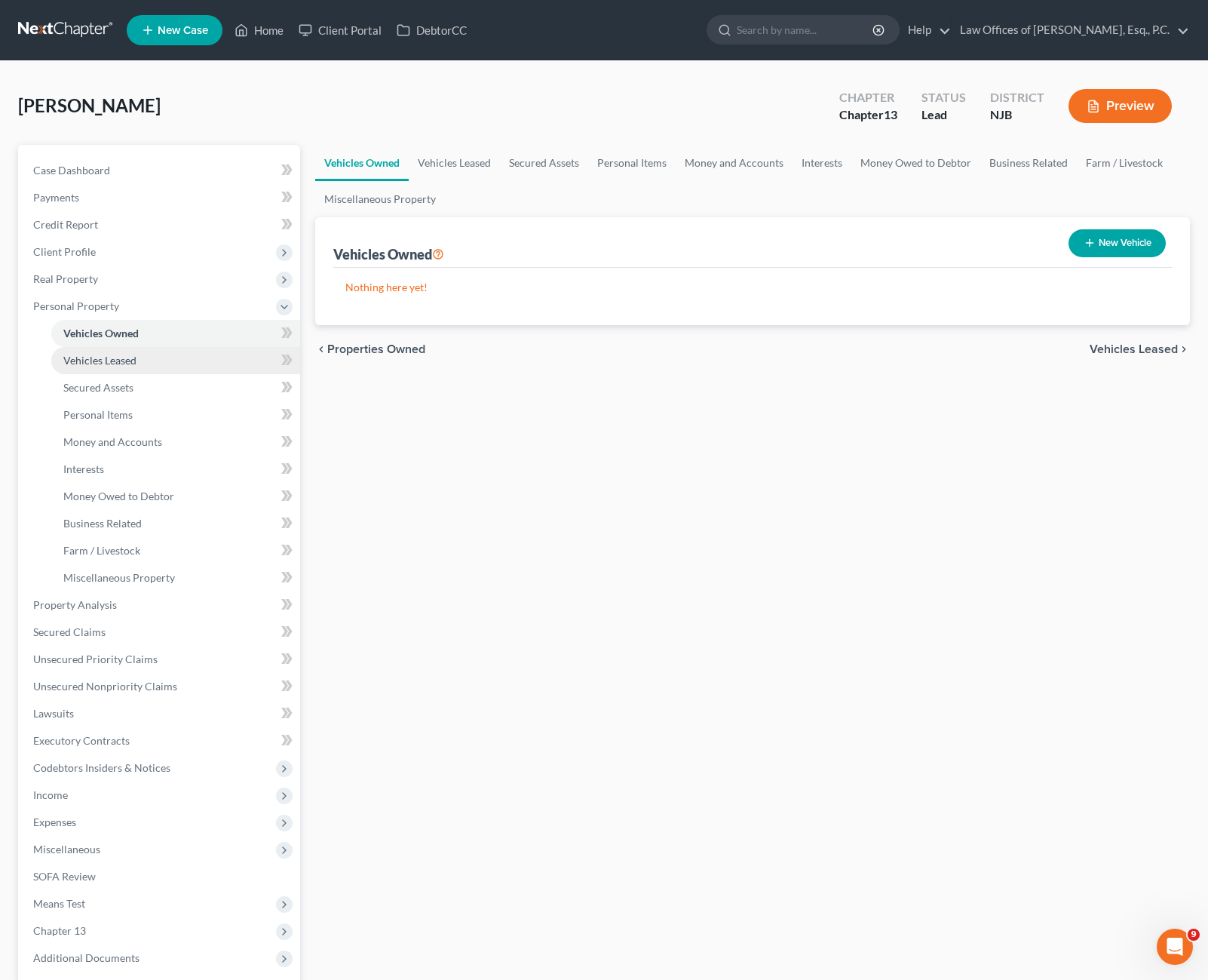
click at [149, 357] on link "Vehicles Leased" at bounding box center [175, 360] width 249 height 27
click at [146, 328] on link "Vehicles Owned" at bounding box center [175, 333] width 249 height 27
click at [166, 478] on link "Interests" at bounding box center [175, 469] width 249 height 27
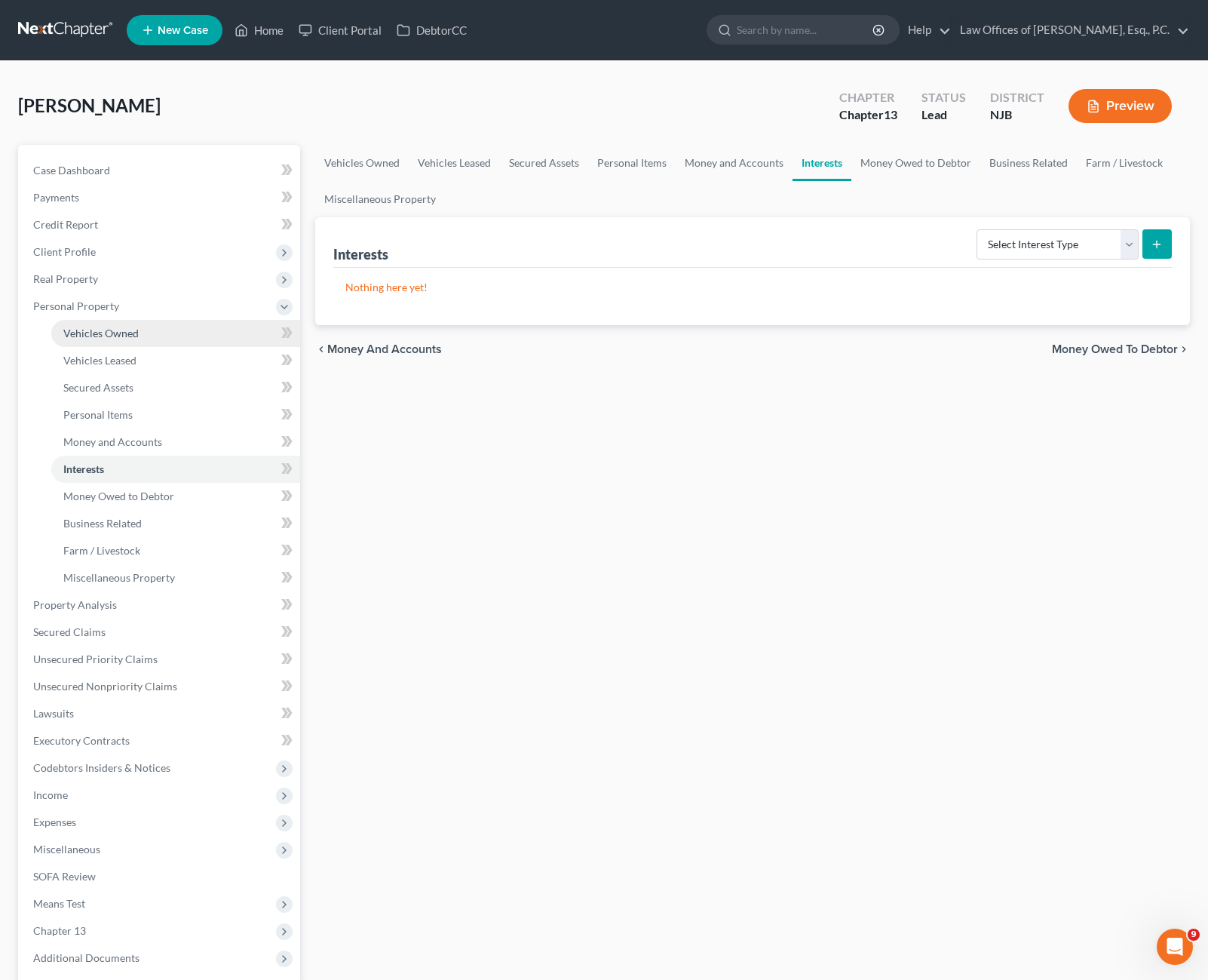
click at [143, 342] on link "Vehicles Owned" at bounding box center [175, 333] width 249 height 27
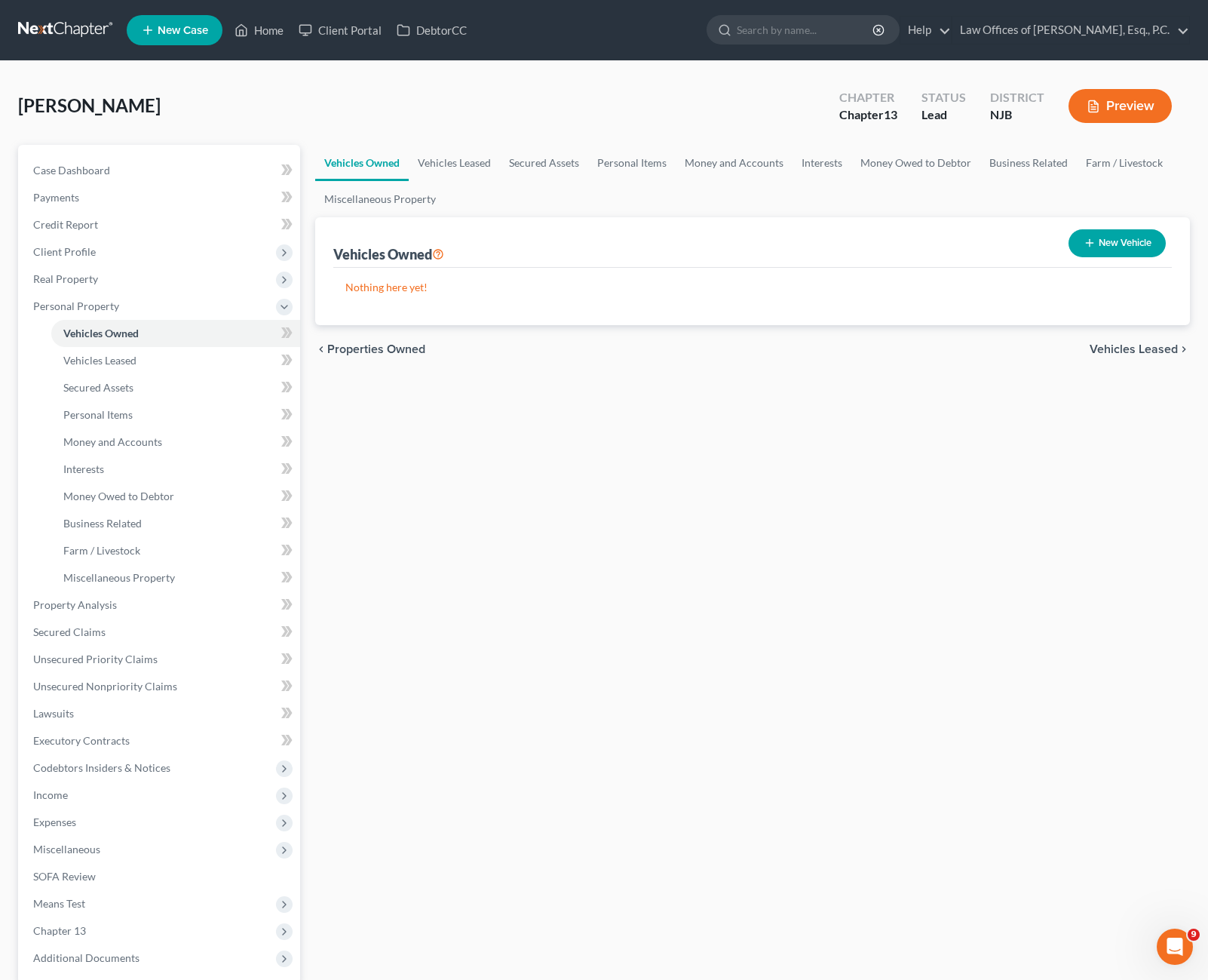
click at [1130, 237] on button "New Vehicle" at bounding box center [1117, 243] width 97 height 28
select select "0"
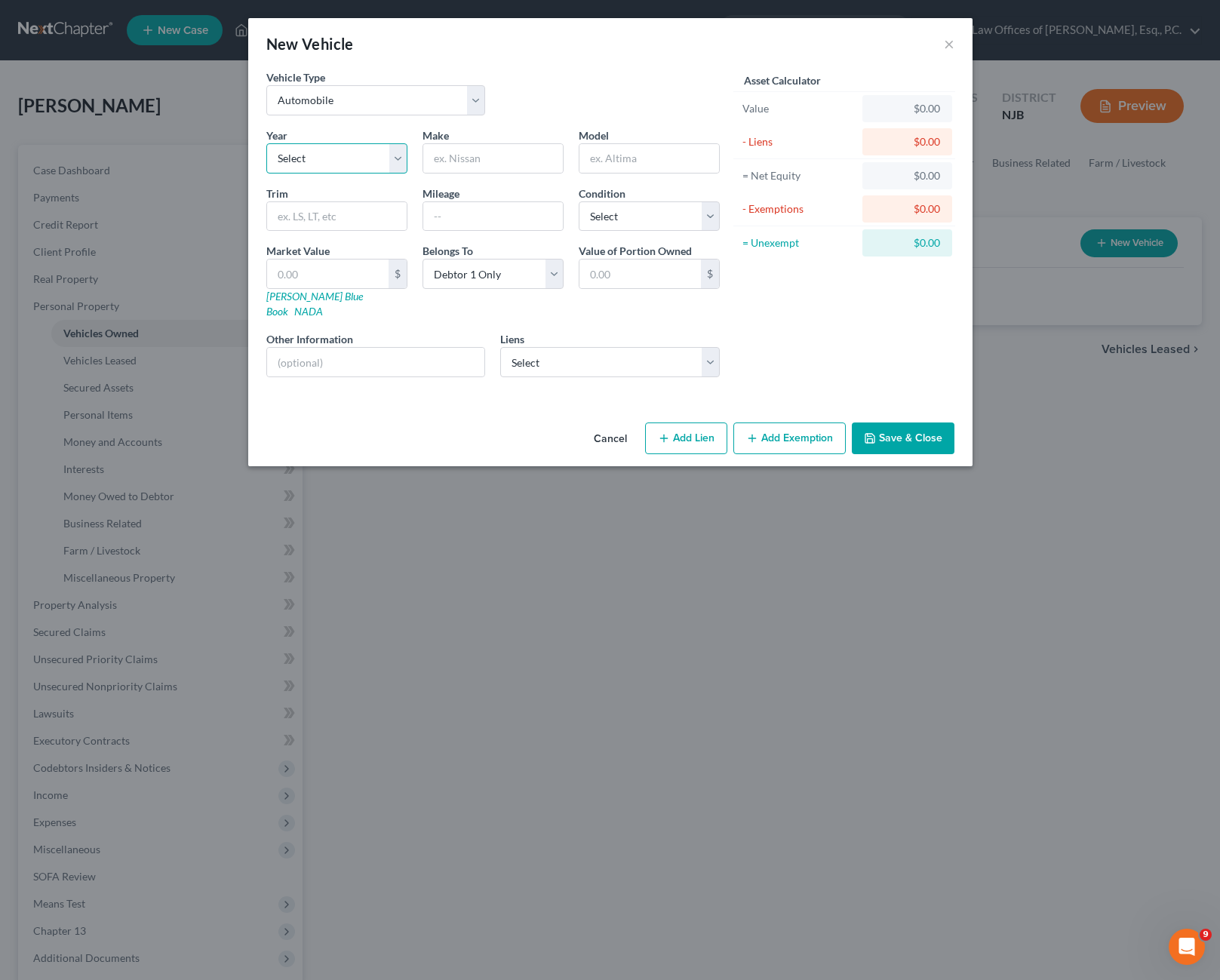
click at [365, 166] on select "Select 2026 2025 2024 2023 2022 2021 2020 2019 2018 2017 2016 2015 2014 2013 20…" at bounding box center [337, 158] width 141 height 30
select select "5"
click at [267, 143] on select "Select 2026 2025 2024 2023 2022 2021 2020 2019 2018 2017 2016 2015 2014 2013 20…" at bounding box center [337, 158] width 141 height 30
click at [480, 161] on input "text" at bounding box center [493, 158] width 139 height 29
type input "Mercedes"
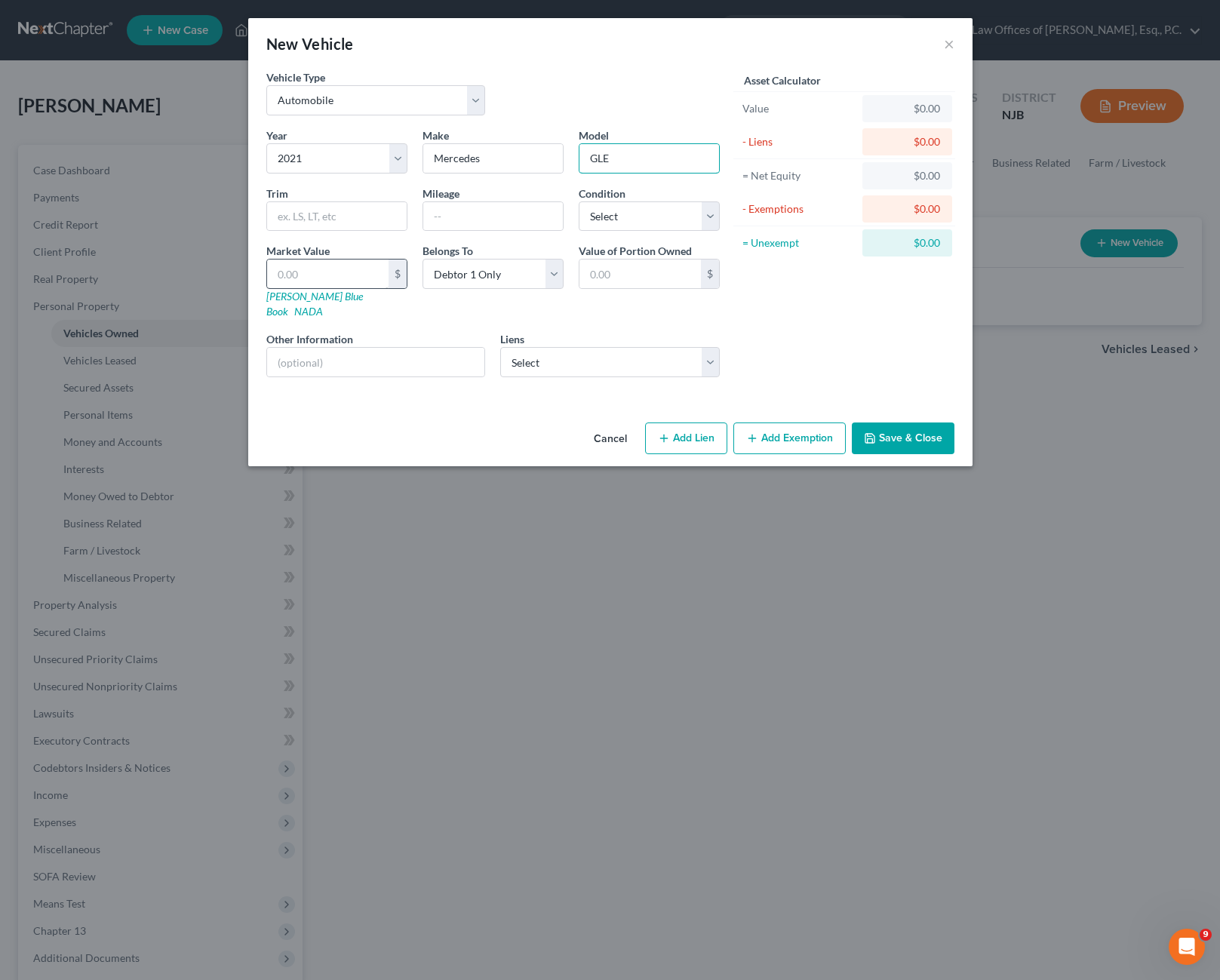
type input "GLE"
click at [331, 280] on input "text" at bounding box center [327, 273] width 122 height 29
click at [541, 271] on select "Select Debtor 1 Only Debtor 2 Only Debtor 1 And Debtor 2 Only At Least One Of T…" at bounding box center [493, 273] width 141 height 30
select select "3"
click at [422, 258] on select "Select Debtor 1 Only Debtor 2 Only Debtor 1 And Debtor 2 Only At Least One Of T…" at bounding box center [493, 273] width 141 height 30
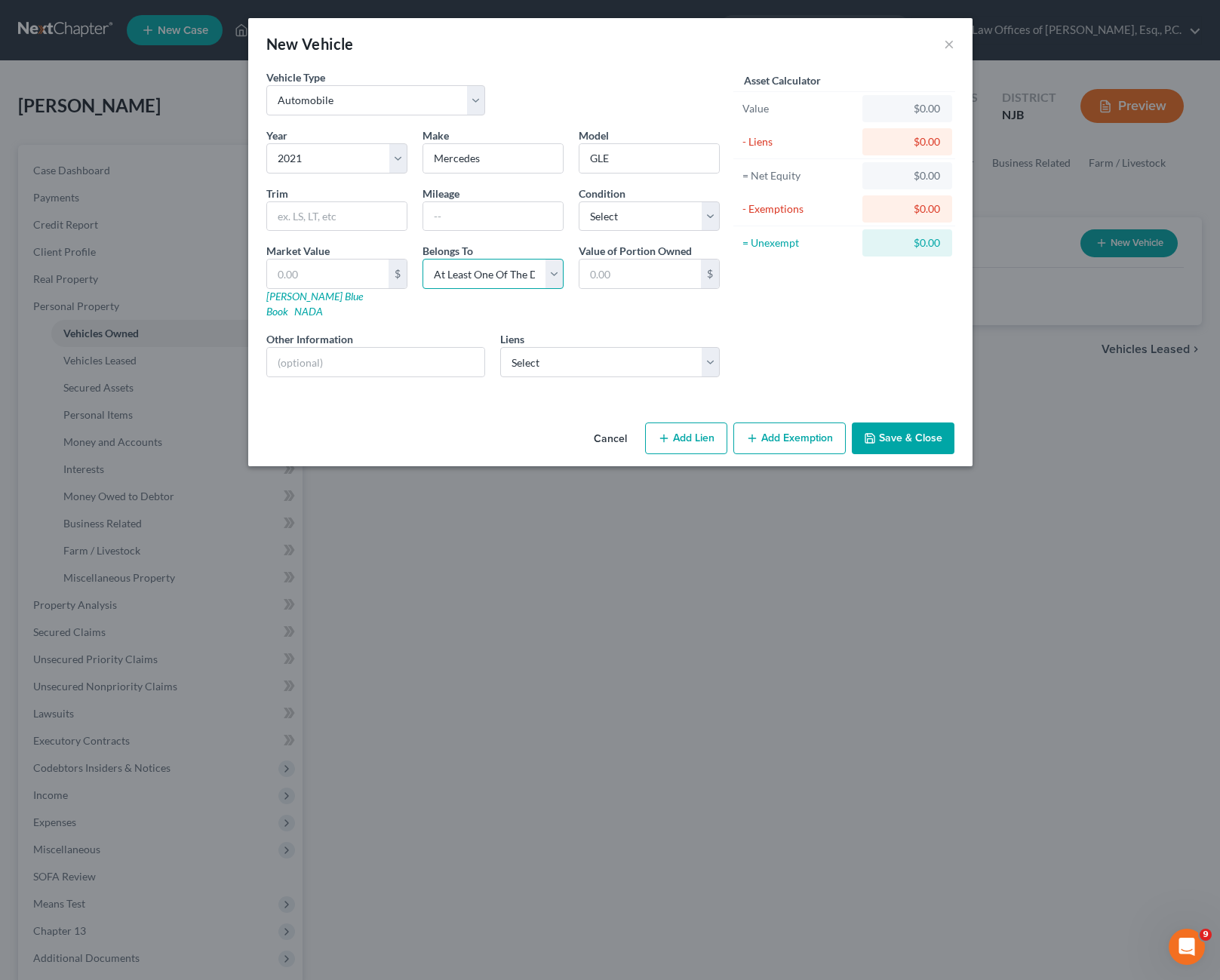
click at [488, 276] on select "Select Debtor 1 Only Debtor 2 Only Debtor 1 And Debtor 2 Only At Least One Of T…" at bounding box center [493, 273] width 141 height 30
click at [743, 307] on div "Asset Calculator Value $0.00 - Liens $0.00 = Net Equity $0.00 - Exemptions $0.0…" at bounding box center [845, 229] width 235 height 320
click at [366, 276] on input "text" at bounding box center [327, 273] width 122 height 29
type input "3"
type input "3.00"
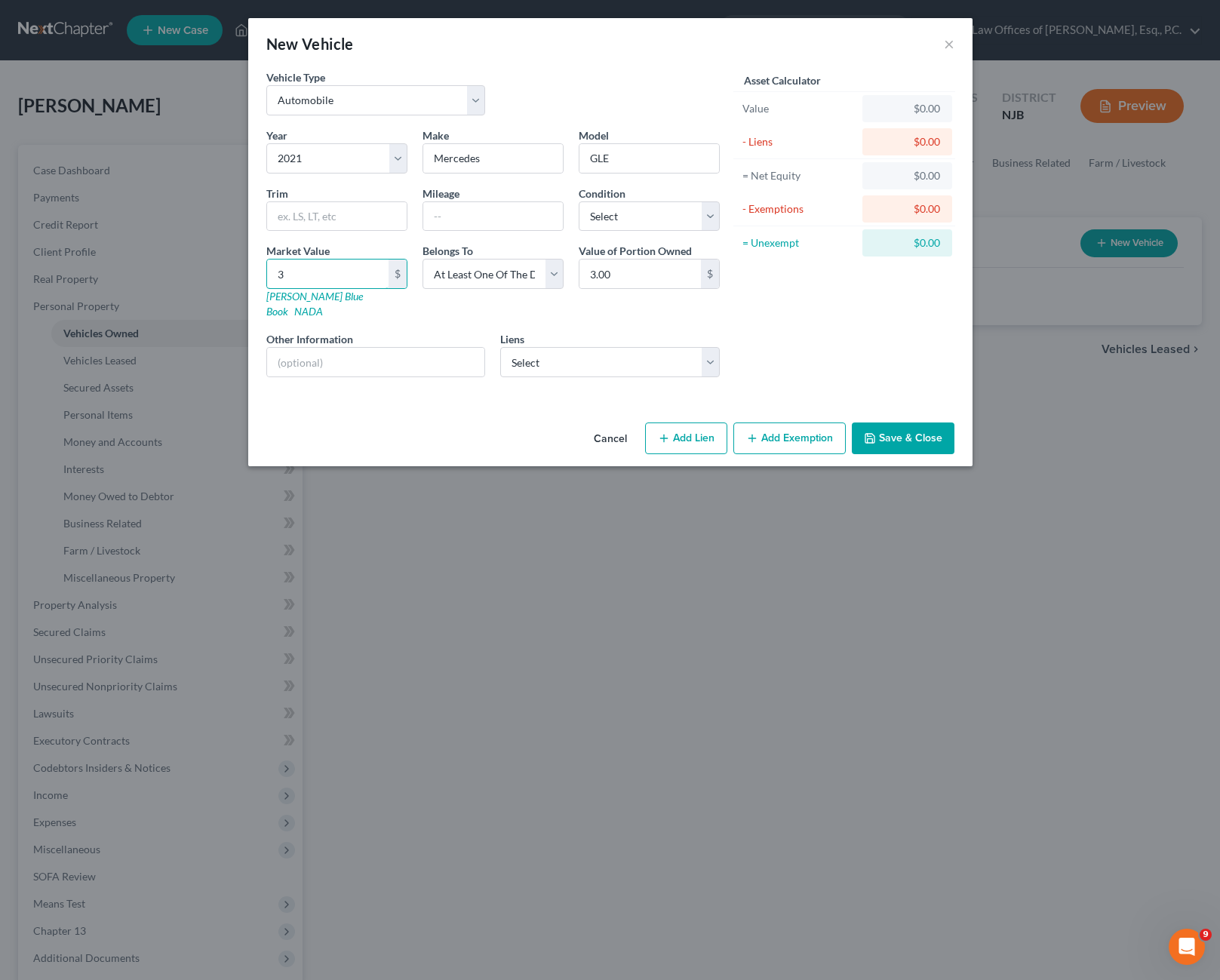
type input "34"
type input "34.00"
type input "340"
type input "340.00"
type input "3400"
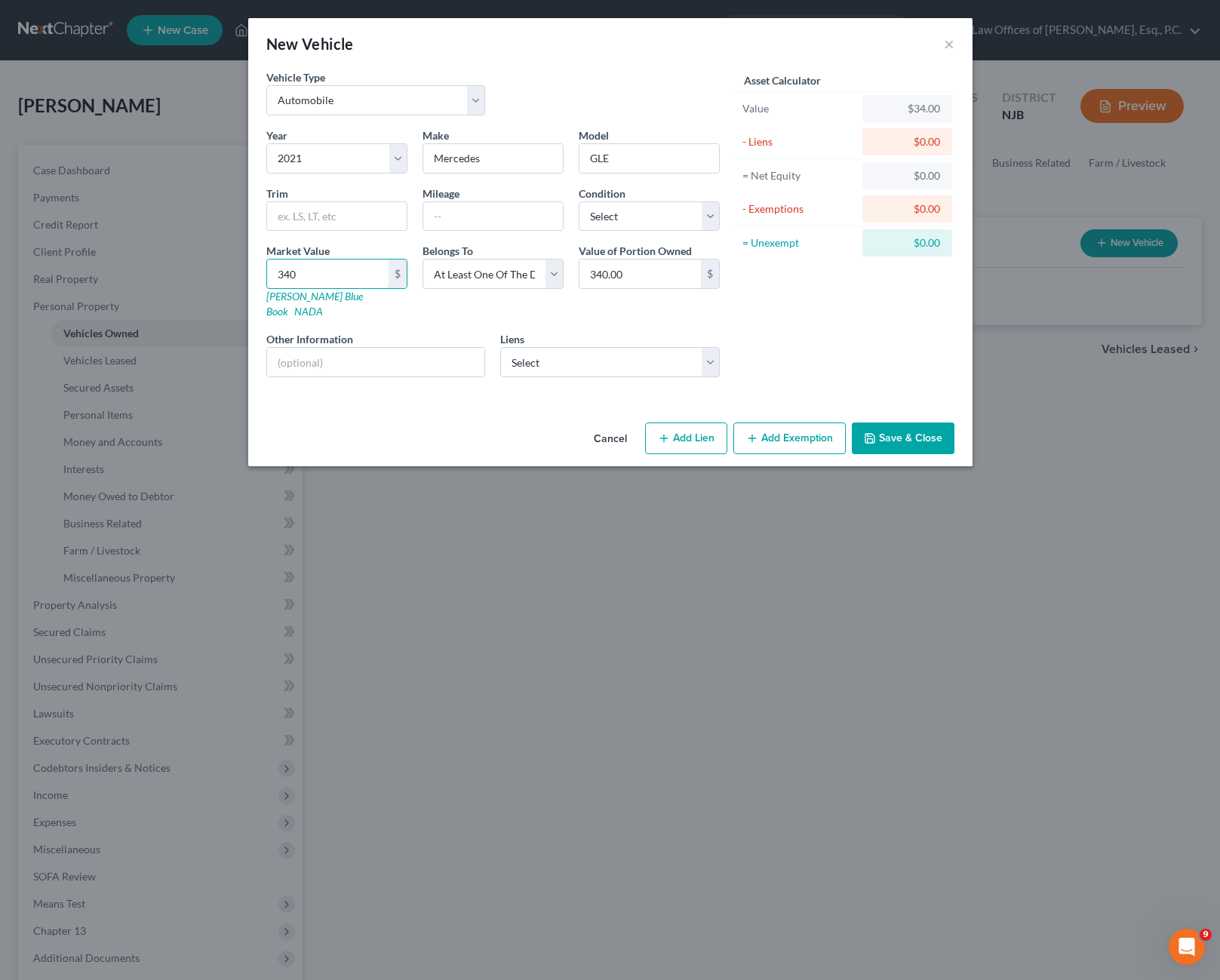
type input "3,400.00"
type input "3,4000"
type input "34,000.00"
type input "34,000"
click at [593, 347] on select "Select BMW Bank of [GEOGRAPHIC_DATA] - $1,021.31" at bounding box center [609, 362] width 219 height 30
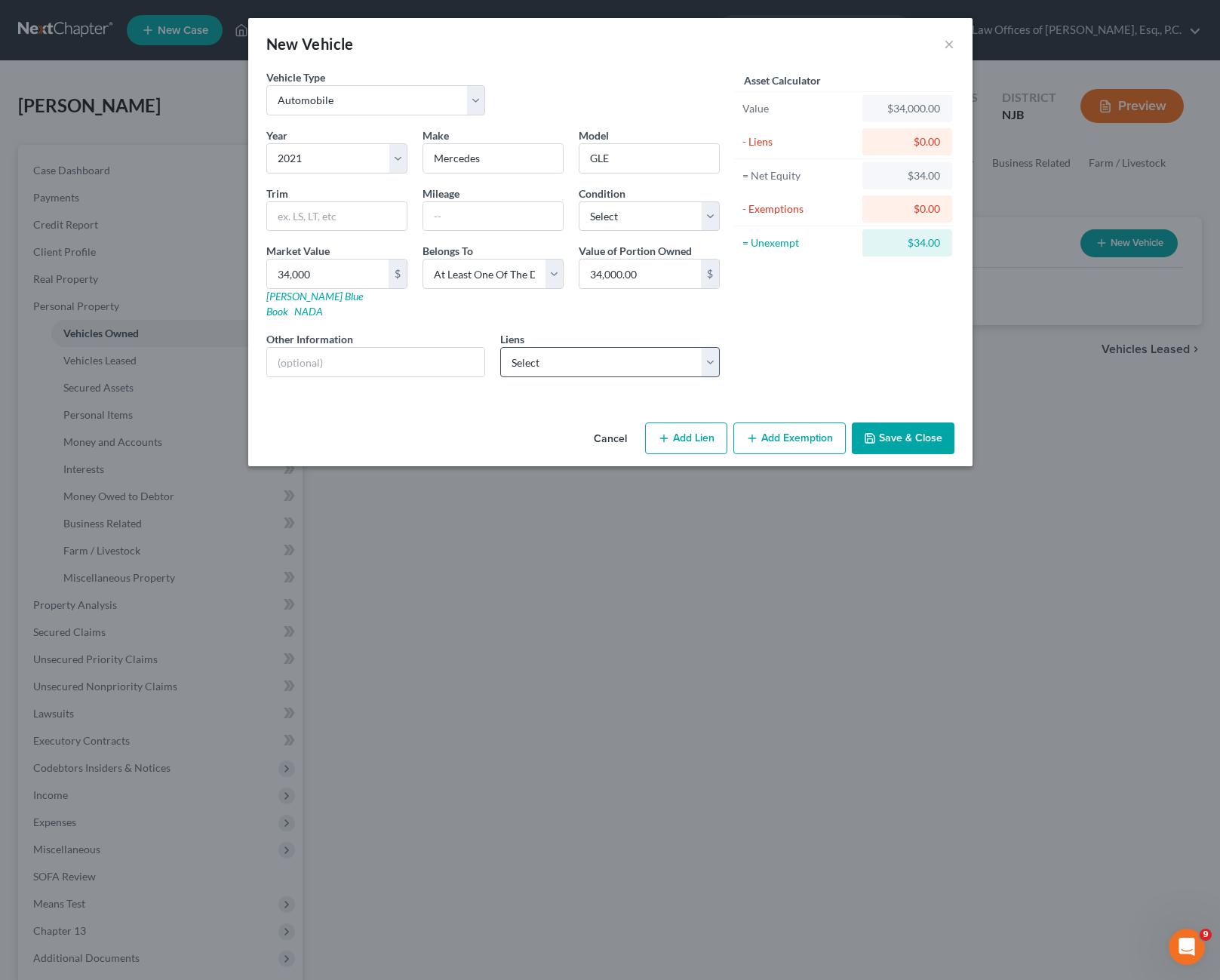
select select "37"
select select "0"
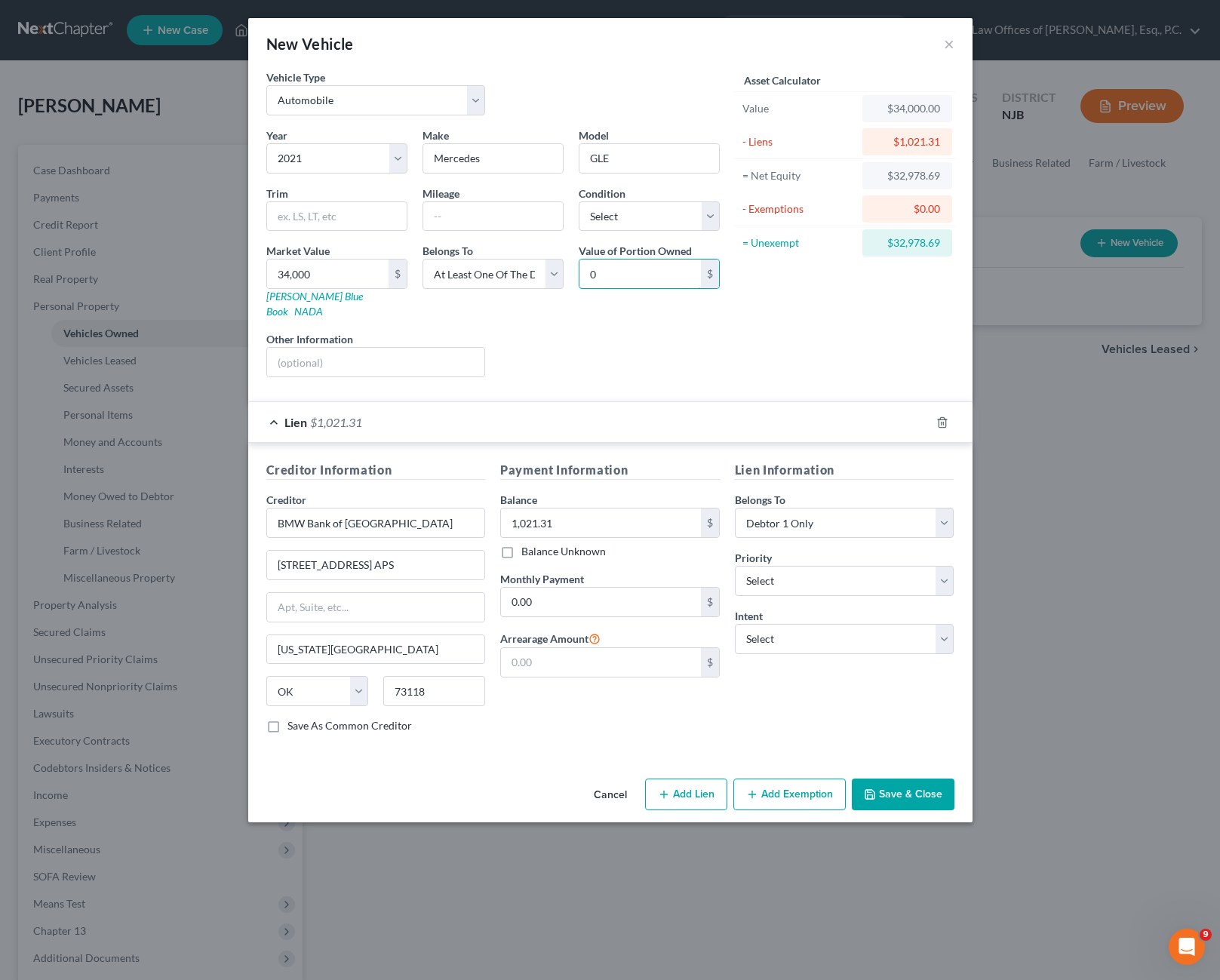
type input "0"
click at [670, 331] on div "Liens Select" at bounding box center [610, 354] width 235 height 46
click at [567, 274] on div "Belongs To * Select Debtor 1 Only Debtor 2 Only Debtor 1 And Debtor 2 Only At L…" at bounding box center [493, 280] width 156 height 76
click at [558, 275] on select "Select Debtor 1 Only Debtor 2 Only Debtor 1 And Debtor 2 Only At Least One Of T…" at bounding box center [493, 273] width 141 height 30
select select "0"
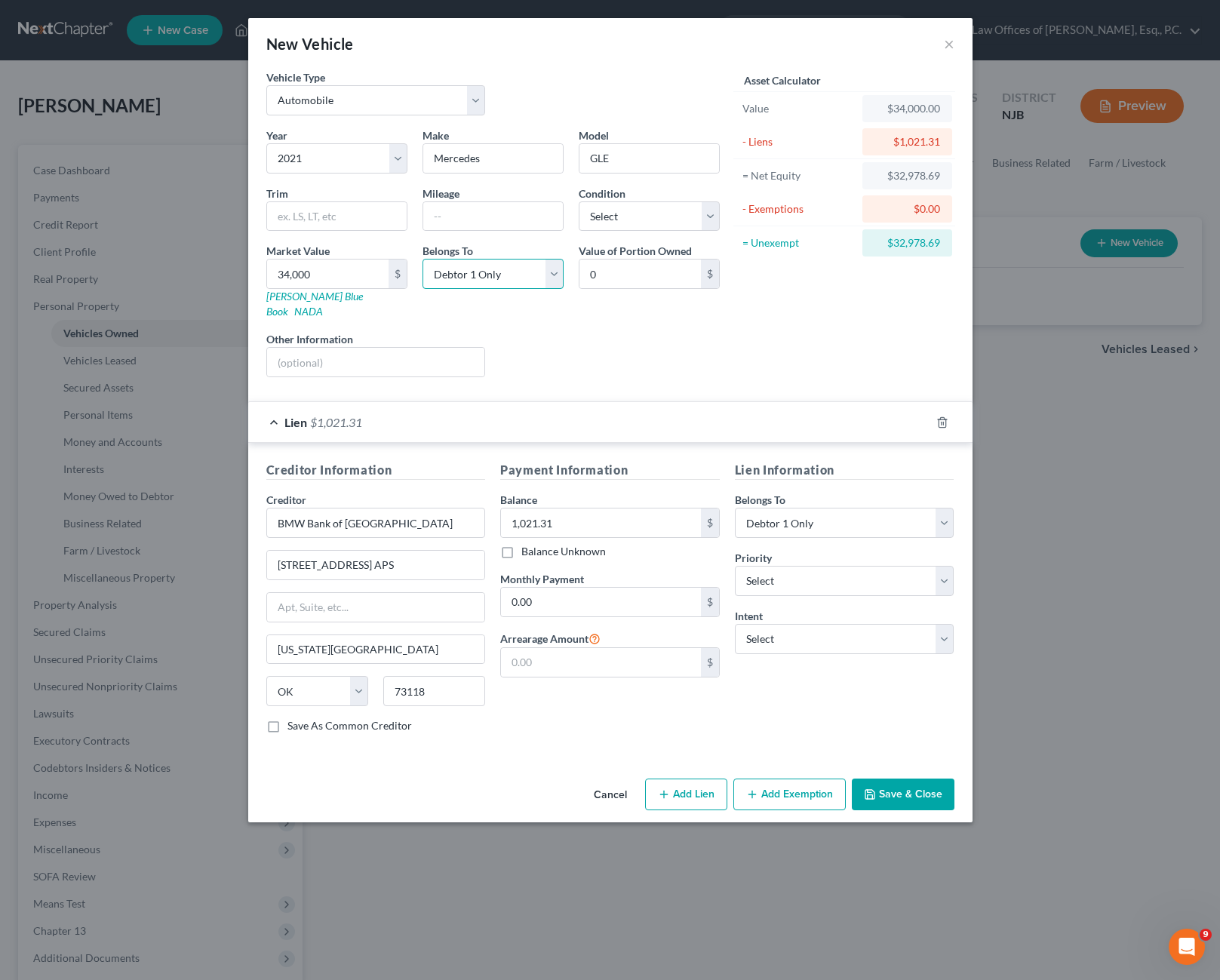
click at [422, 258] on select "Select Debtor 1 Only Debtor 2 Only Debtor 1 And Debtor 2 Only At Least One Of T…" at bounding box center [493, 273] width 141 height 30
click at [616, 276] on input "0" at bounding box center [639, 273] width 122 height 29
click at [550, 283] on select "Select Debtor 1 Only Debtor 2 Only Debtor 1 And Debtor 2 Only At Least One Of T…" at bounding box center [493, 273] width 141 height 30
click at [754, 347] on div "Asset Calculator Value $34,000.00 - Liens $1,021.31 = Net Equity $32,978.69 - E…" at bounding box center [845, 229] width 235 height 320
click at [951, 46] on button "×" at bounding box center [948, 44] width 11 height 18
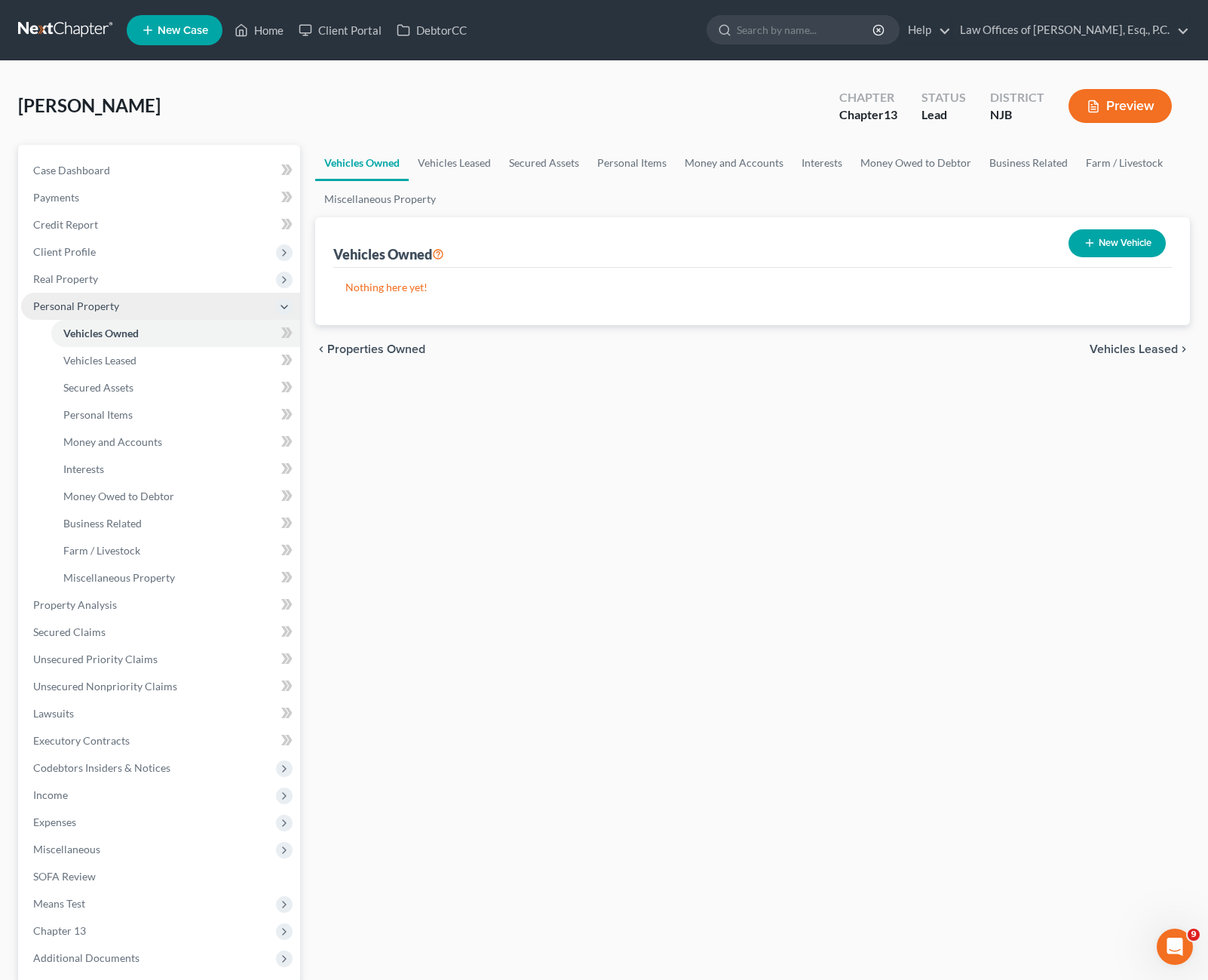
click at [117, 302] on span "Personal Property" at bounding box center [161, 306] width 279 height 27
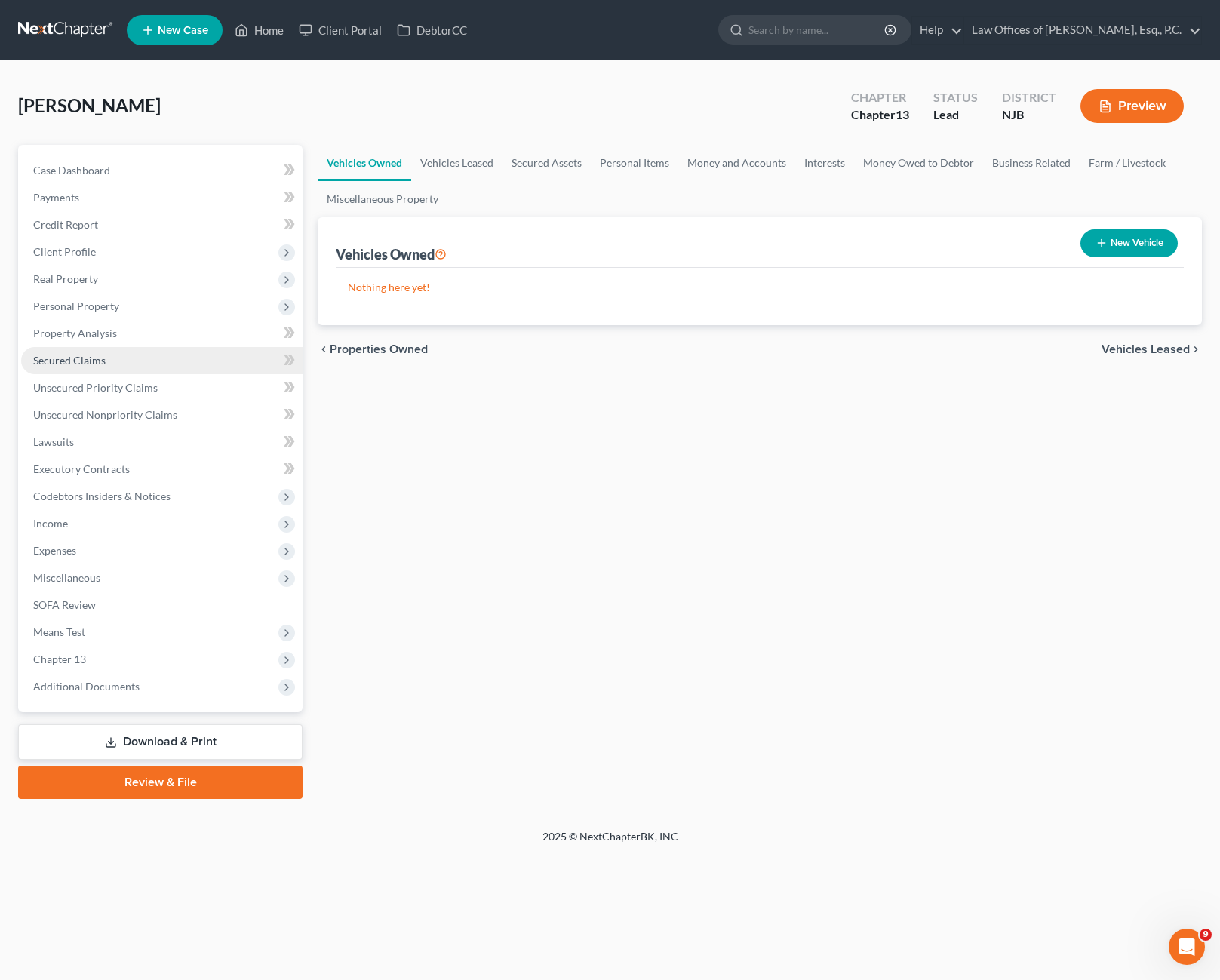
click at [154, 359] on link "Secured Claims" at bounding box center [161, 360] width 281 height 27
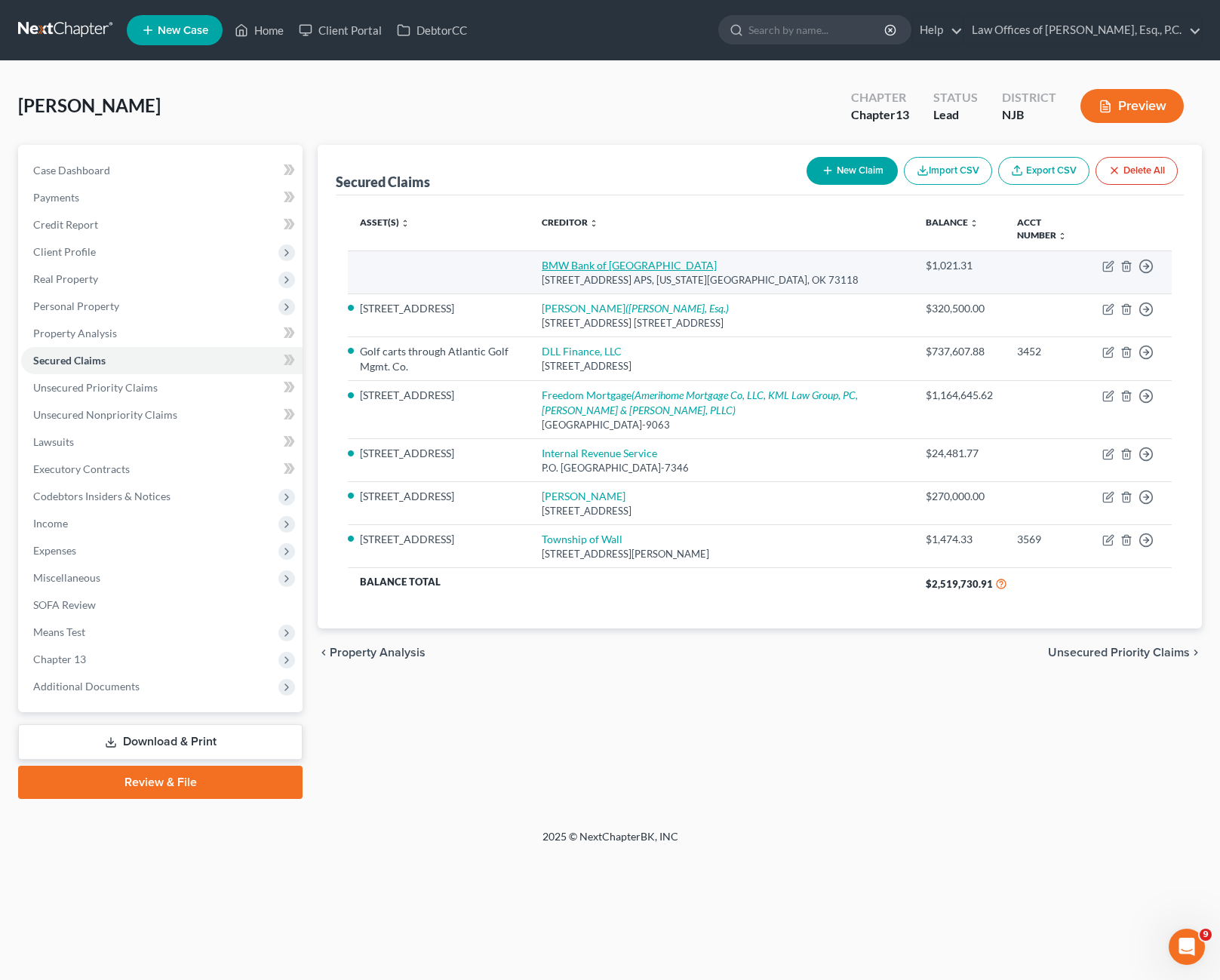
click at [601, 263] on link "BMW Bank of [GEOGRAPHIC_DATA]" at bounding box center [629, 265] width 175 height 13
select select "37"
select select "0"
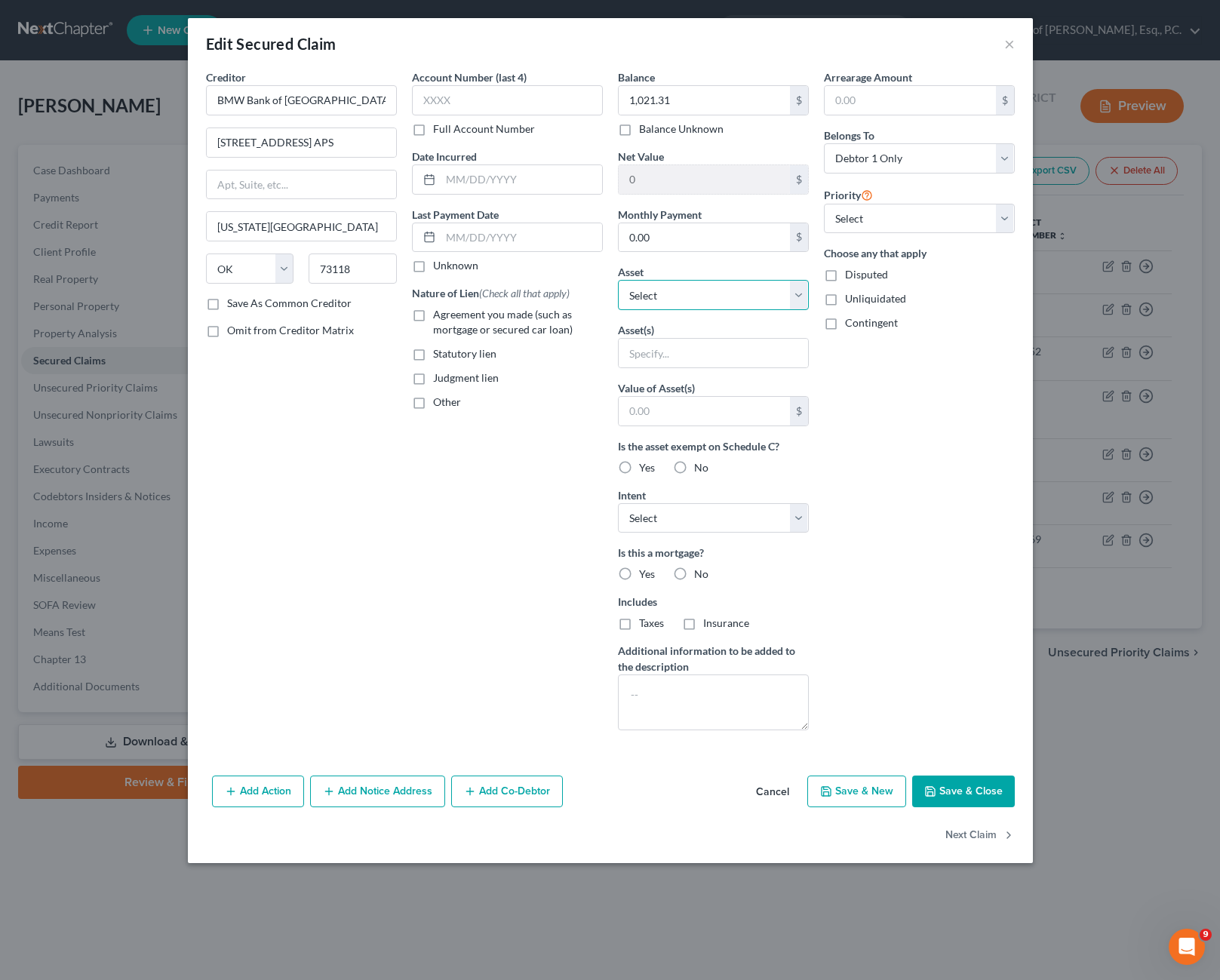
click at [770, 301] on select "Select Other Multiple Assets Electronics - Televisions in house - $3000.0 Jewel…" at bounding box center [714, 294] width 191 height 30
click at [618, 280] on select "Select Other Multiple Assets Electronics - Televisions in house - $3000.0 Jewel…" at bounding box center [714, 294] width 191 height 30
click at [966, 519] on div "Arrearage Amount $ Belongs To * Select Debtor 1 Only Debtor 2 Only Debtor 1 And…" at bounding box center [919, 405] width 206 height 673
click at [845, 322] on label "Contingent" at bounding box center [871, 323] width 53 height 15
click at [851, 322] on input "Contingent" at bounding box center [855, 320] width 10 height 10
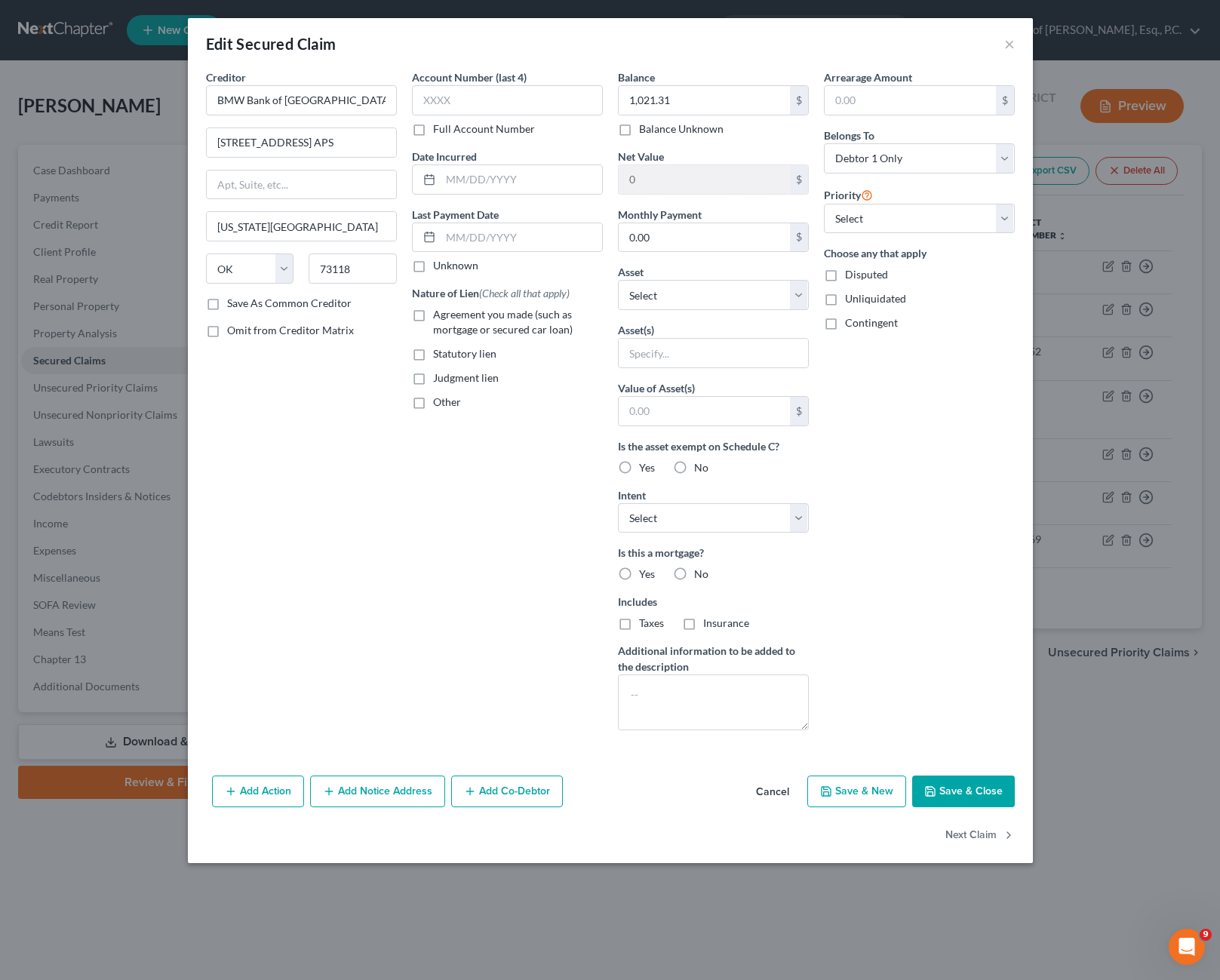
checkbox input "true"
click at [708, 360] on input "text" at bounding box center [714, 352] width 189 height 29
drag, startPoint x: 796, startPoint y: 352, endPoint x: 749, endPoint y: 353, distance: 47.0
click at [749, 353] on input "2021 Mercedes owned by Business" at bounding box center [714, 352] width 189 height 29
type input "2021 Mercedes GLE"
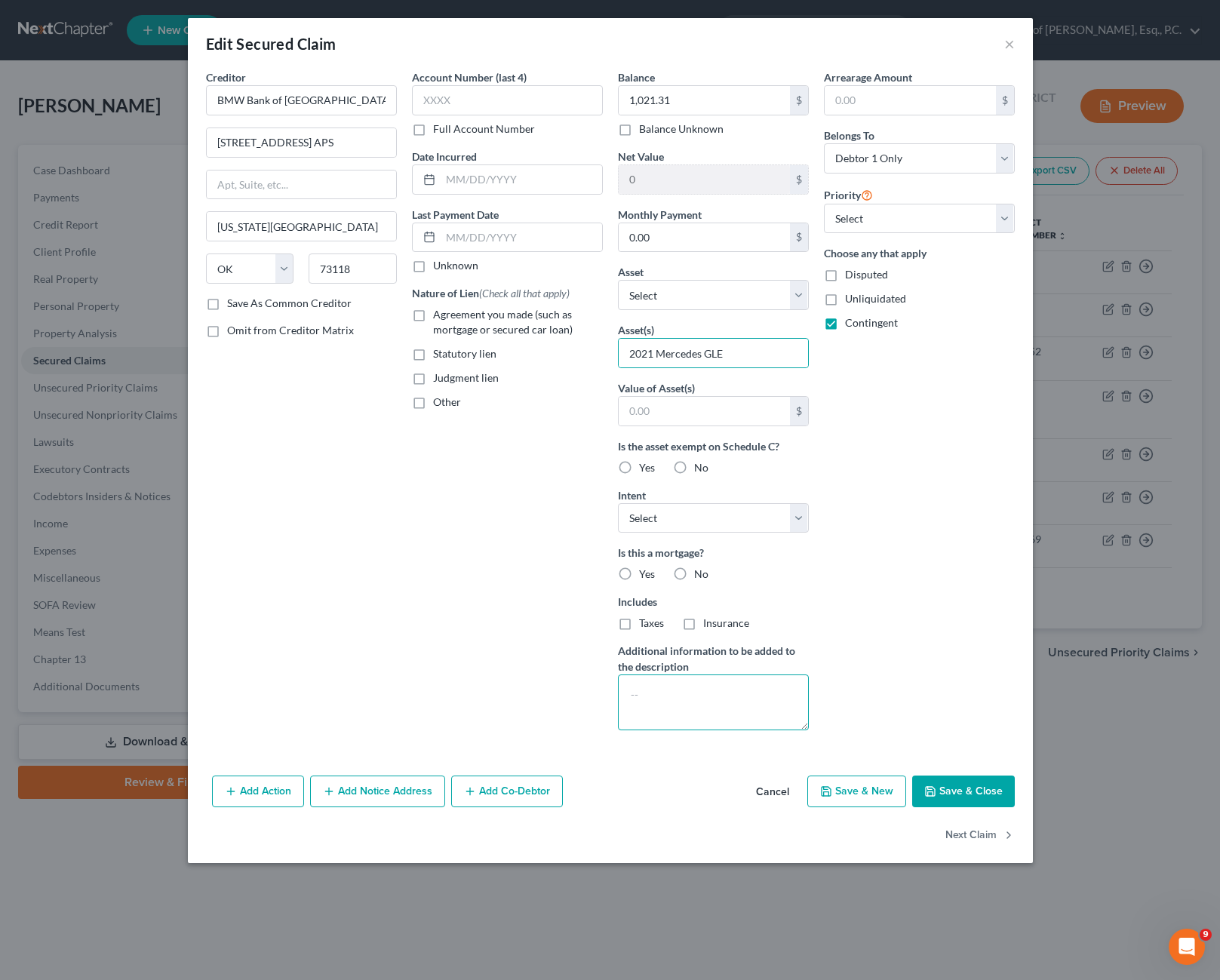
click at [743, 706] on textarea at bounding box center [714, 702] width 191 height 55
type textarea "This is a personally Guaranteed business debt, Atlantic Golf Management"
click at [986, 797] on button "Save & Close" at bounding box center [963, 791] width 103 height 32
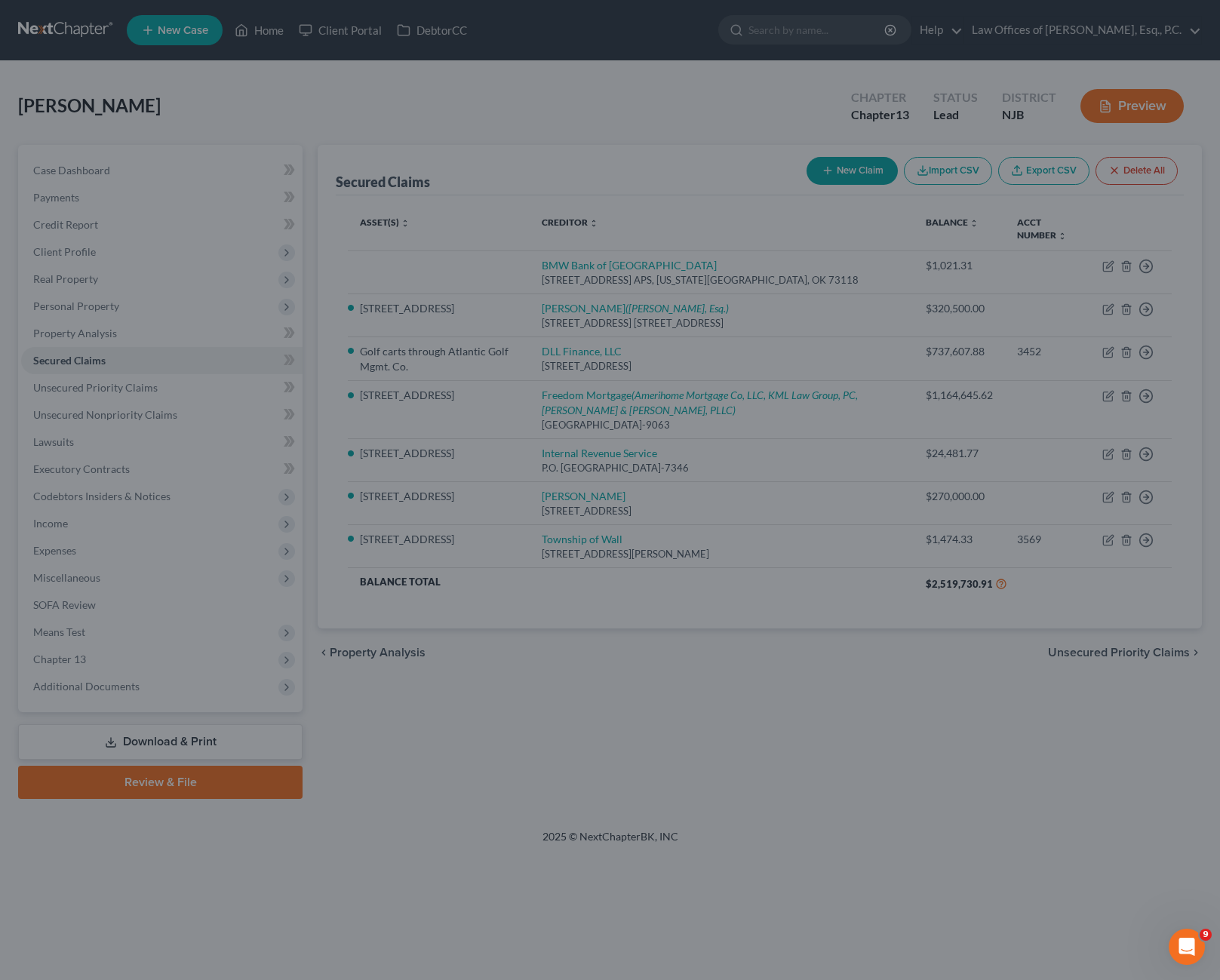
type input "0"
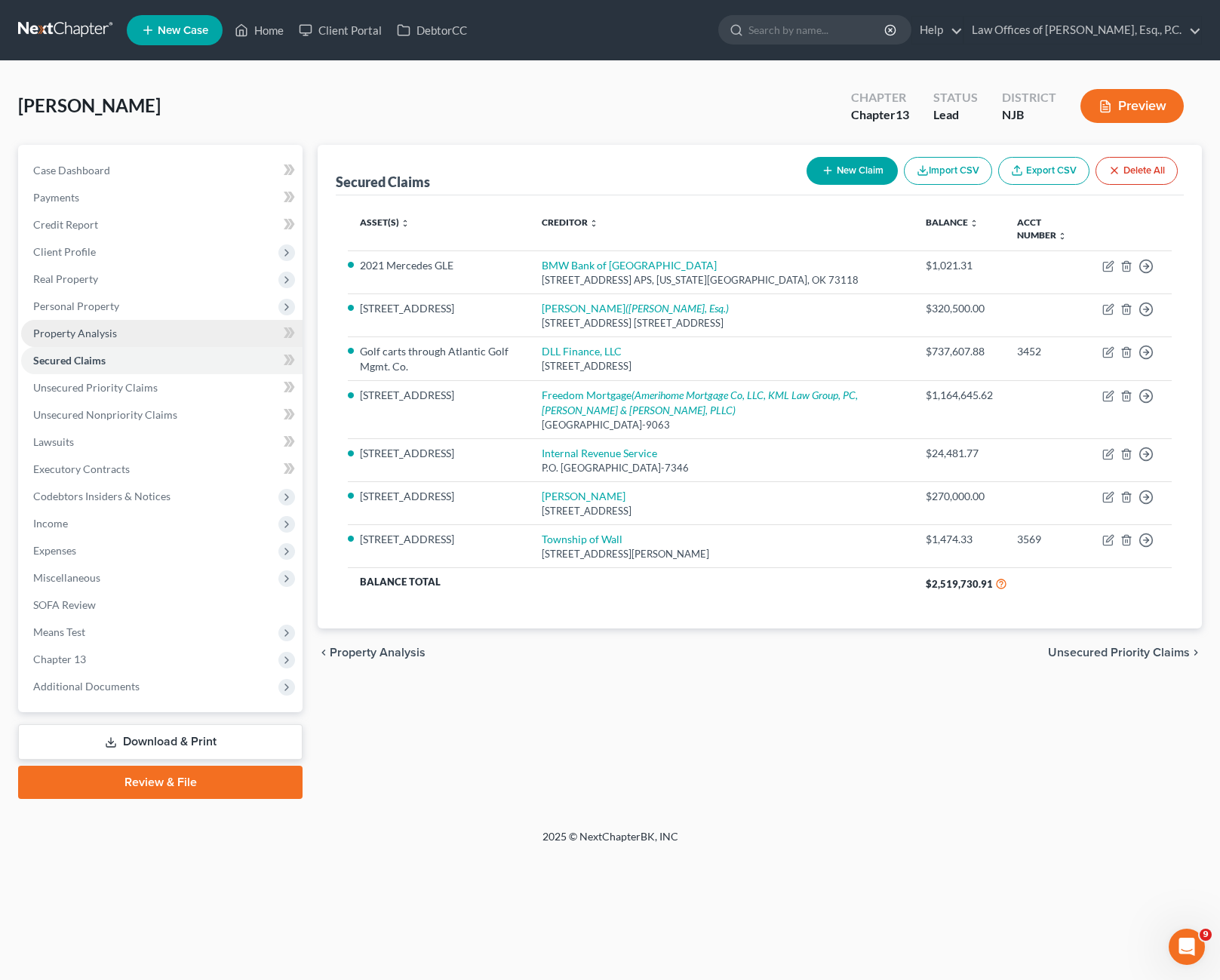
click at [108, 331] on span "Property Analysis" at bounding box center [75, 333] width 84 height 13
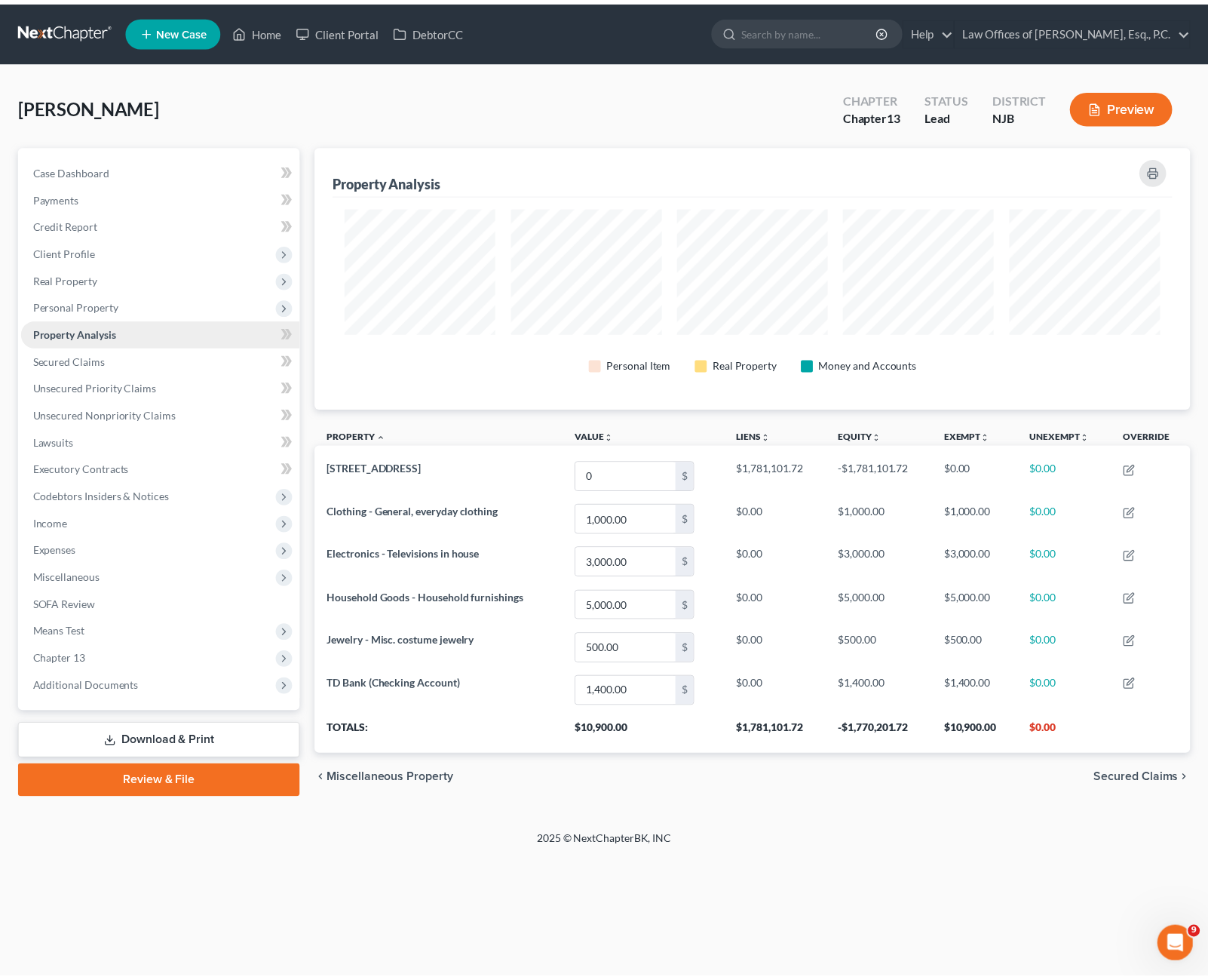
scroll to position [264, 884]
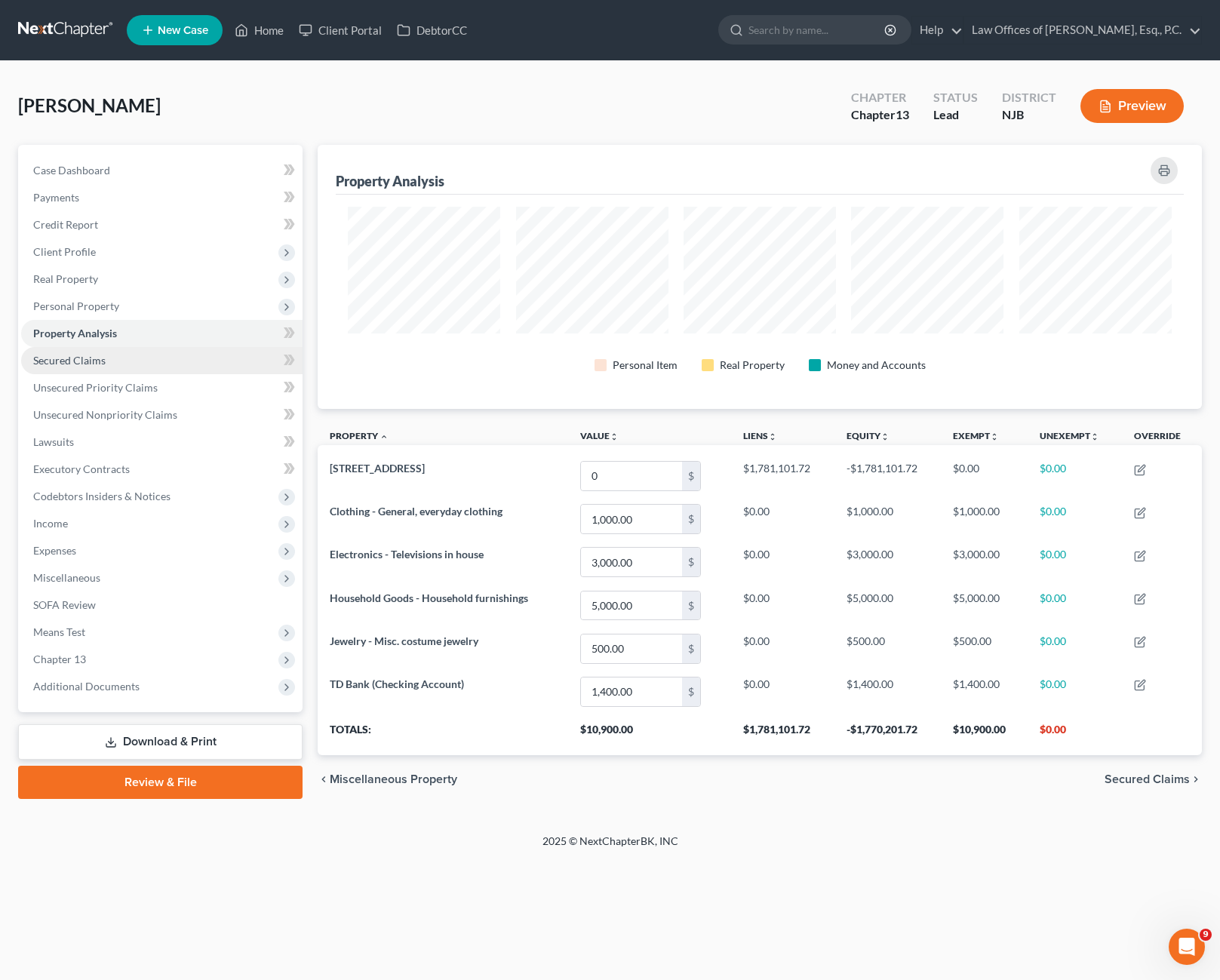
click at [126, 361] on link "Secured Claims" at bounding box center [161, 360] width 281 height 27
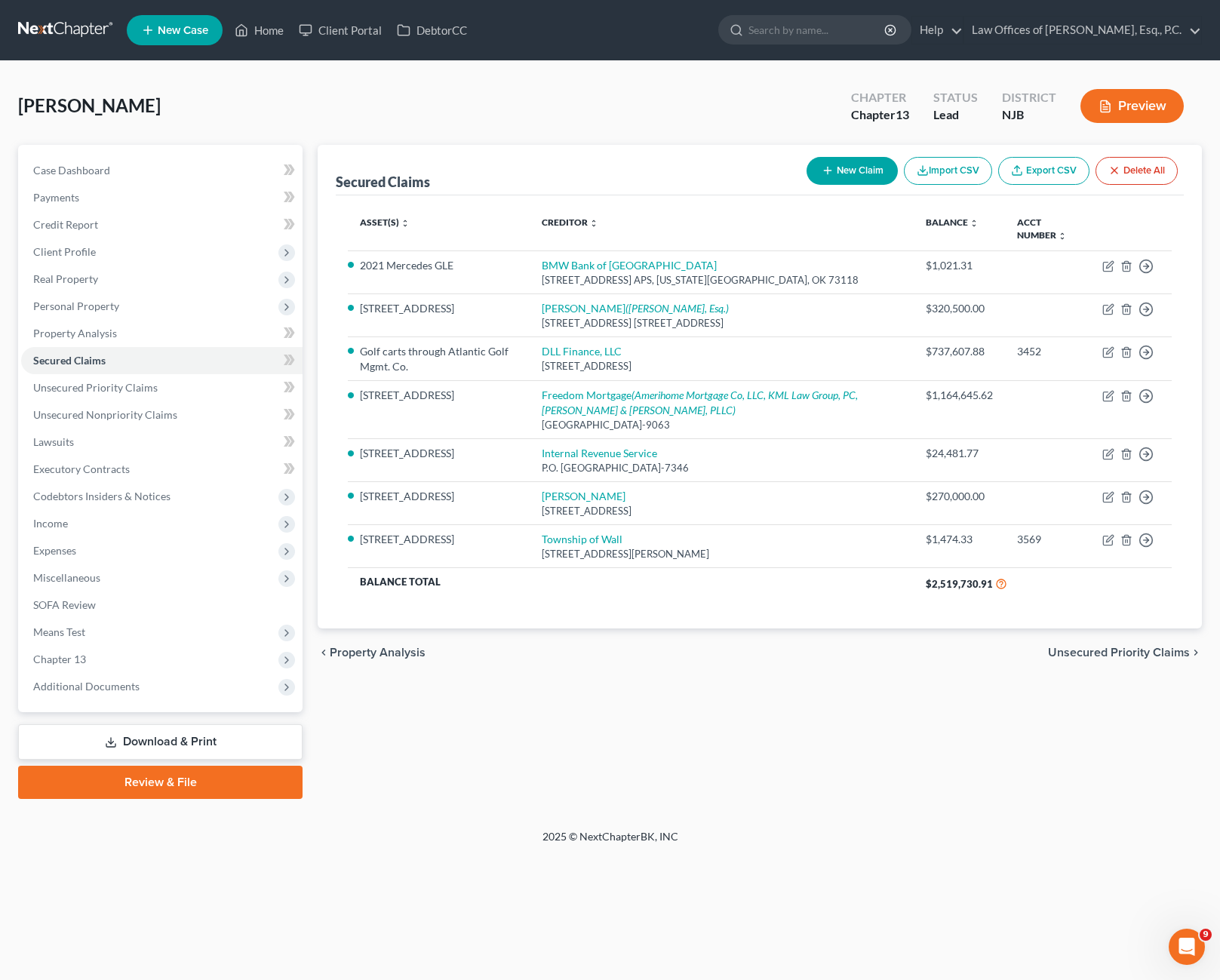
click at [842, 166] on button "New Claim" at bounding box center [852, 170] width 91 height 28
select select "0"
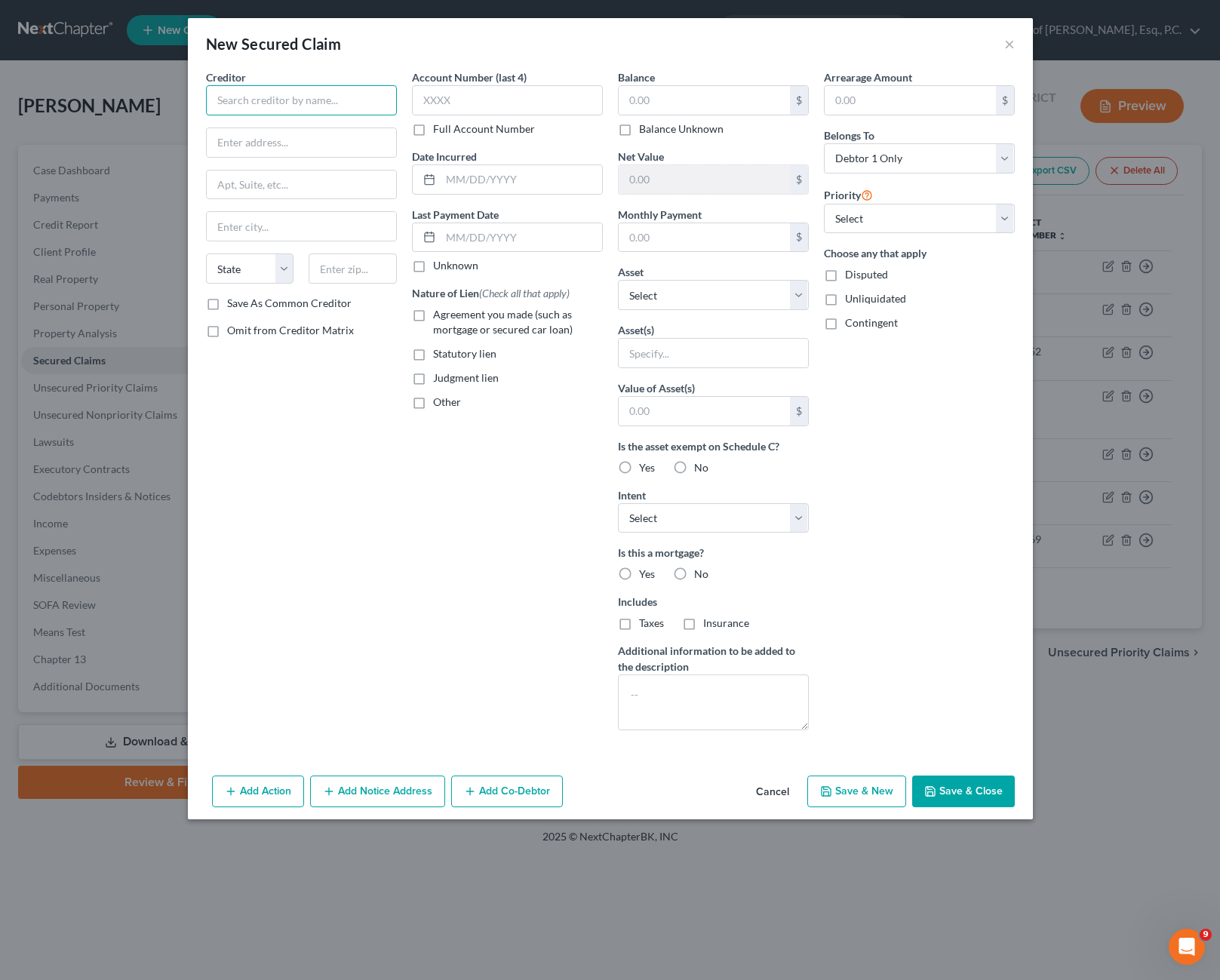
click at [347, 102] on input "text" at bounding box center [302, 100] width 191 height 30
type input "[PERSON_NAME] [PERSON_NAME] Bank, N.A."
click at [282, 276] on select "State [US_STATE] AK AR AZ CA CO CT DE DC [GEOGRAPHIC_DATA] [GEOGRAPHIC_DATA] GU…" at bounding box center [250, 268] width 88 height 30
click at [405, 788] on button "Add Notice Address" at bounding box center [378, 791] width 135 height 32
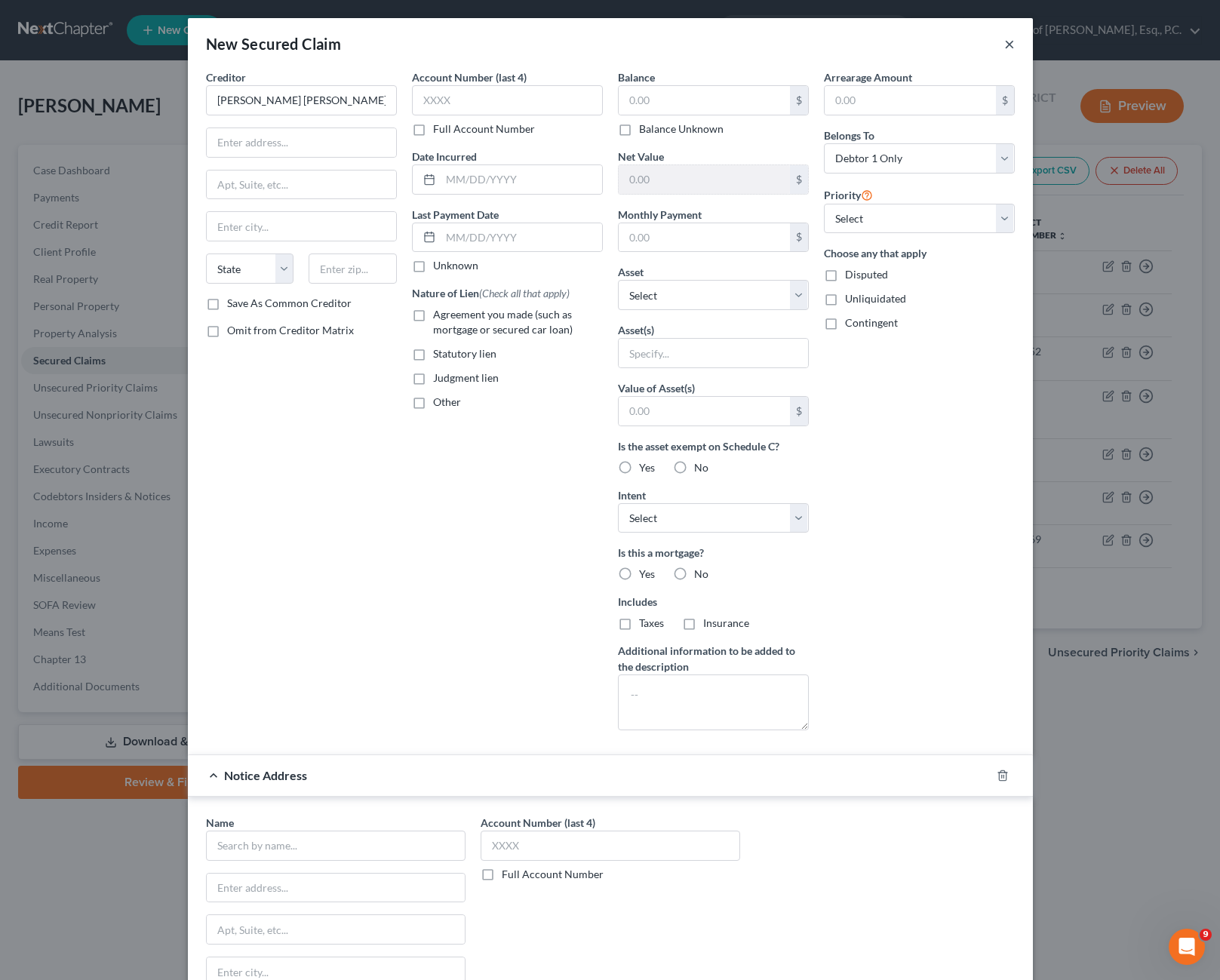
click at [1004, 47] on button "×" at bounding box center [1009, 44] width 11 height 18
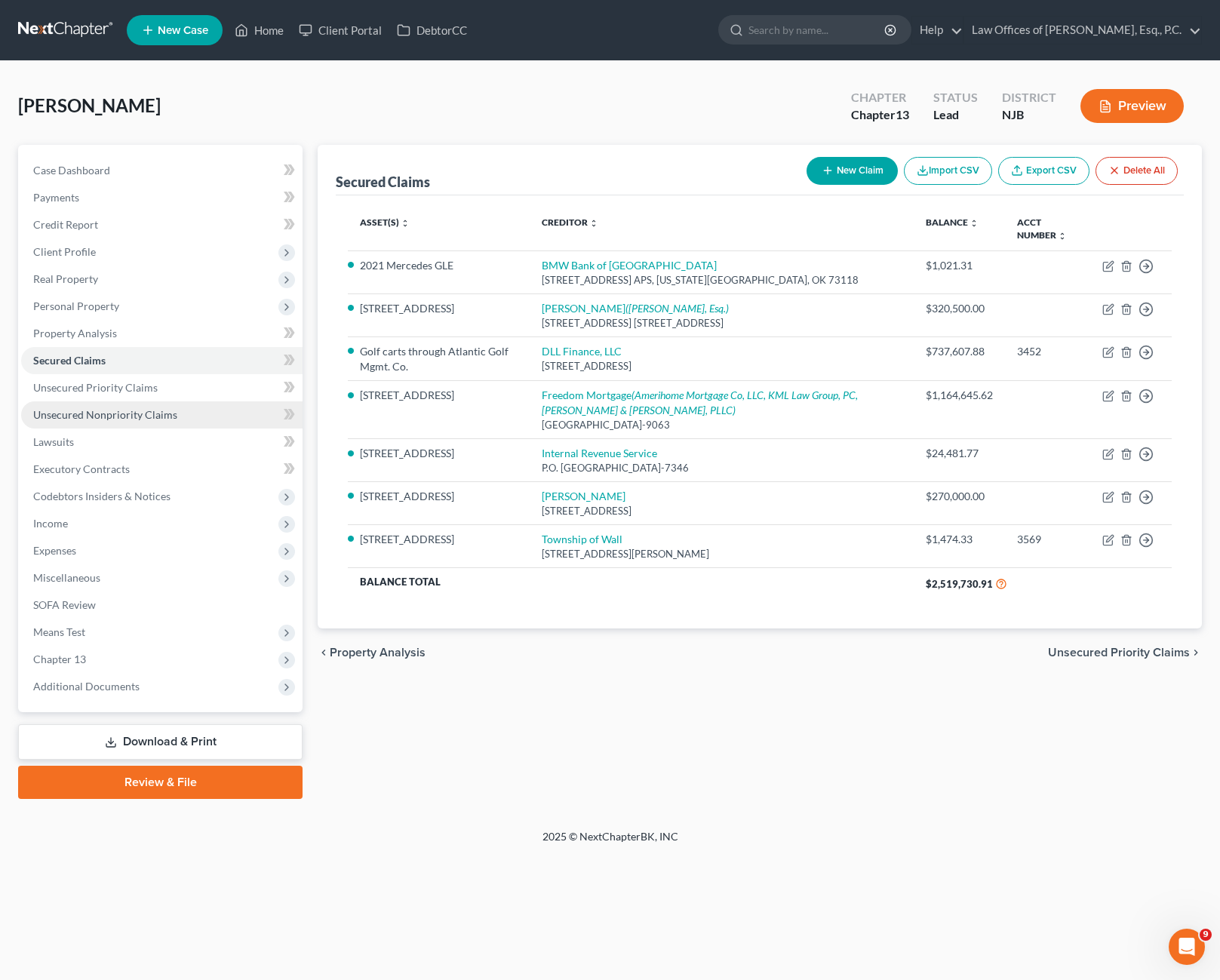
click at [104, 414] on span "Unsecured Nonpriority Claims" at bounding box center [105, 414] width 144 height 13
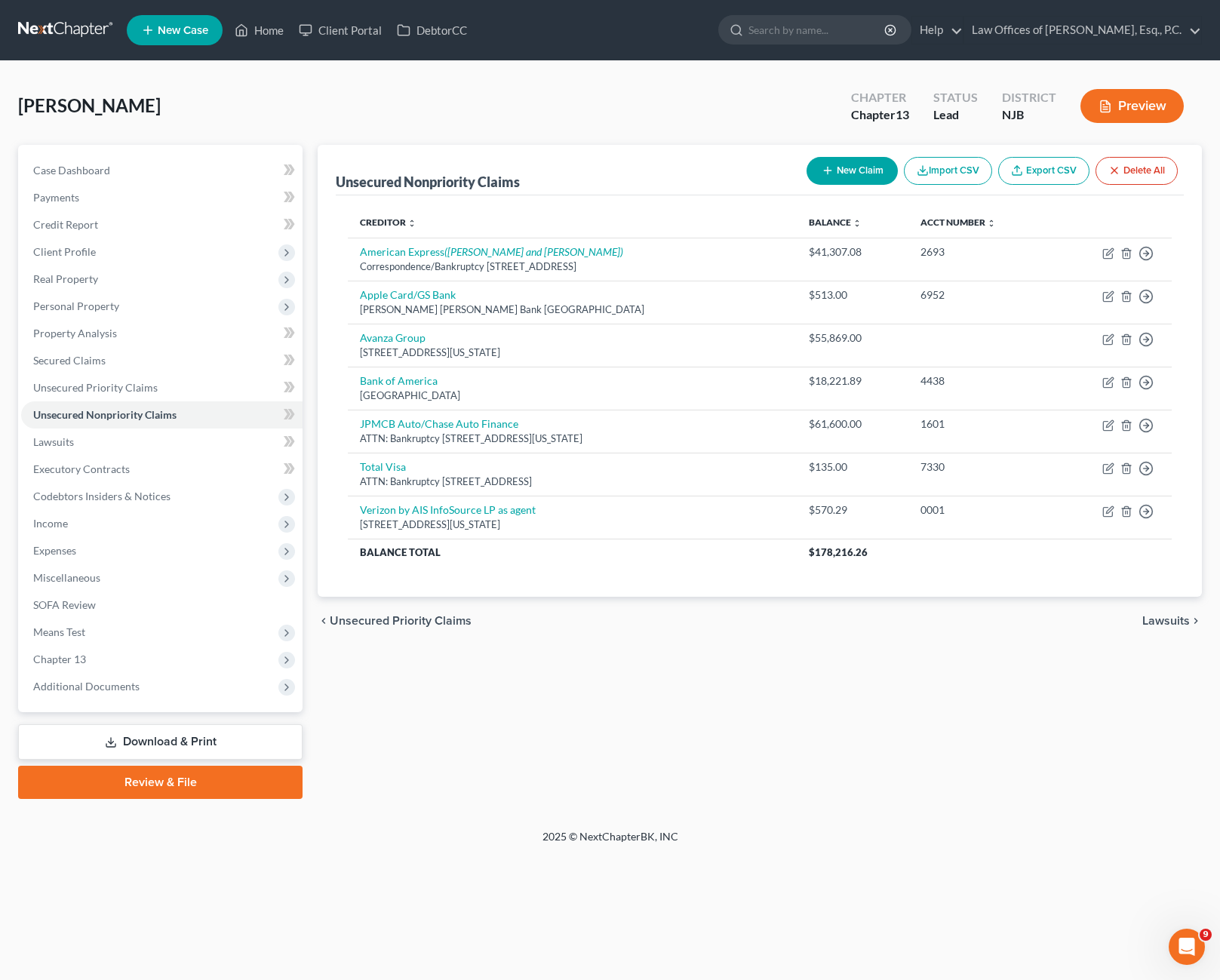
click at [836, 170] on button "New Claim" at bounding box center [852, 170] width 91 height 28
select select "0"
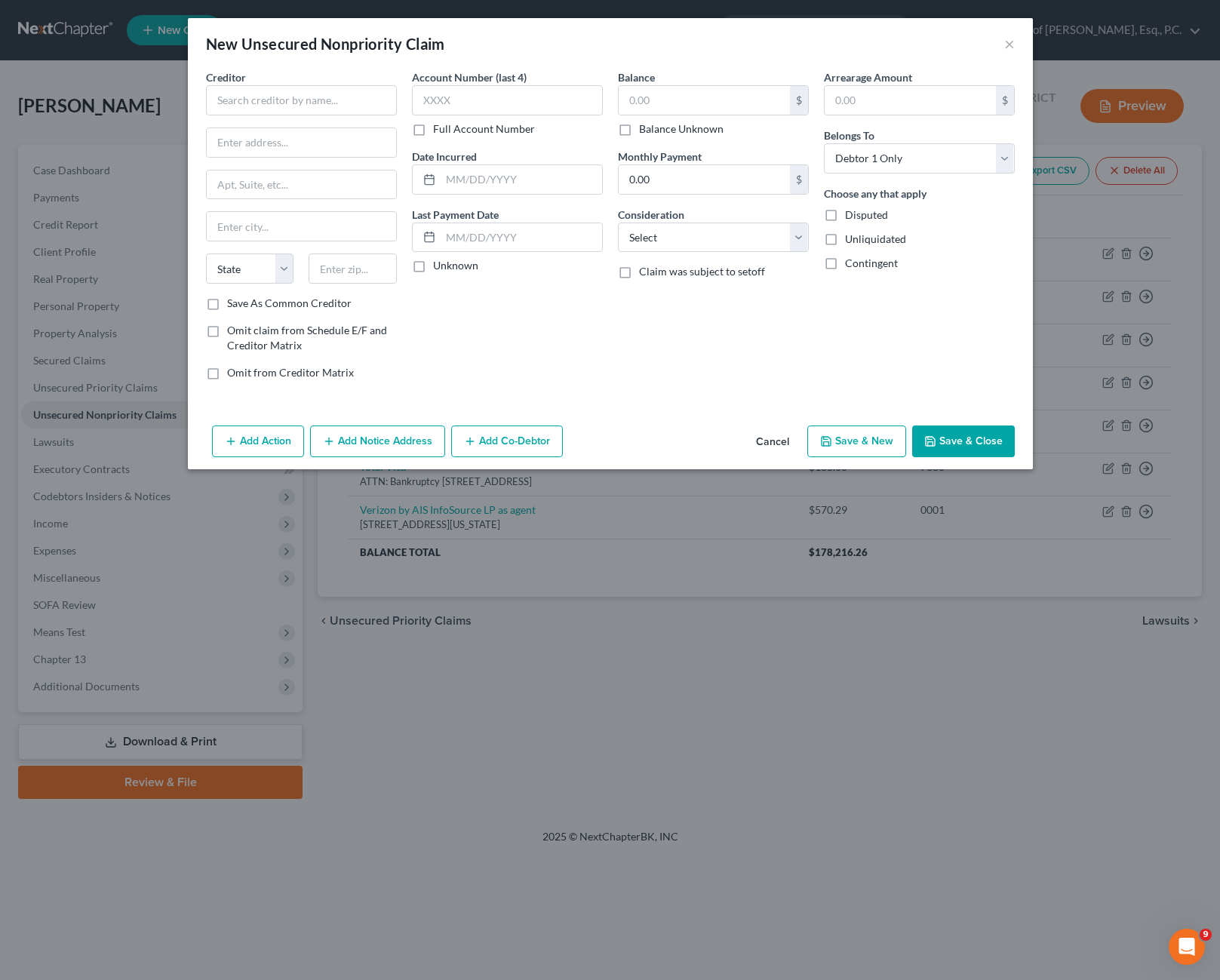
click at [845, 265] on label "Contingent" at bounding box center [871, 263] width 53 height 15
click at [851, 265] on input "Contingent" at bounding box center [855, 261] width 10 height 10
click at [310, 114] on input "text" at bounding box center [302, 100] width 191 height 30
click at [845, 260] on label "Contingent" at bounding box center [871, 263] width 53 height 15
click at [851, 260] on input "Contingent" at bounding box center [855, 261] width 10 height 10
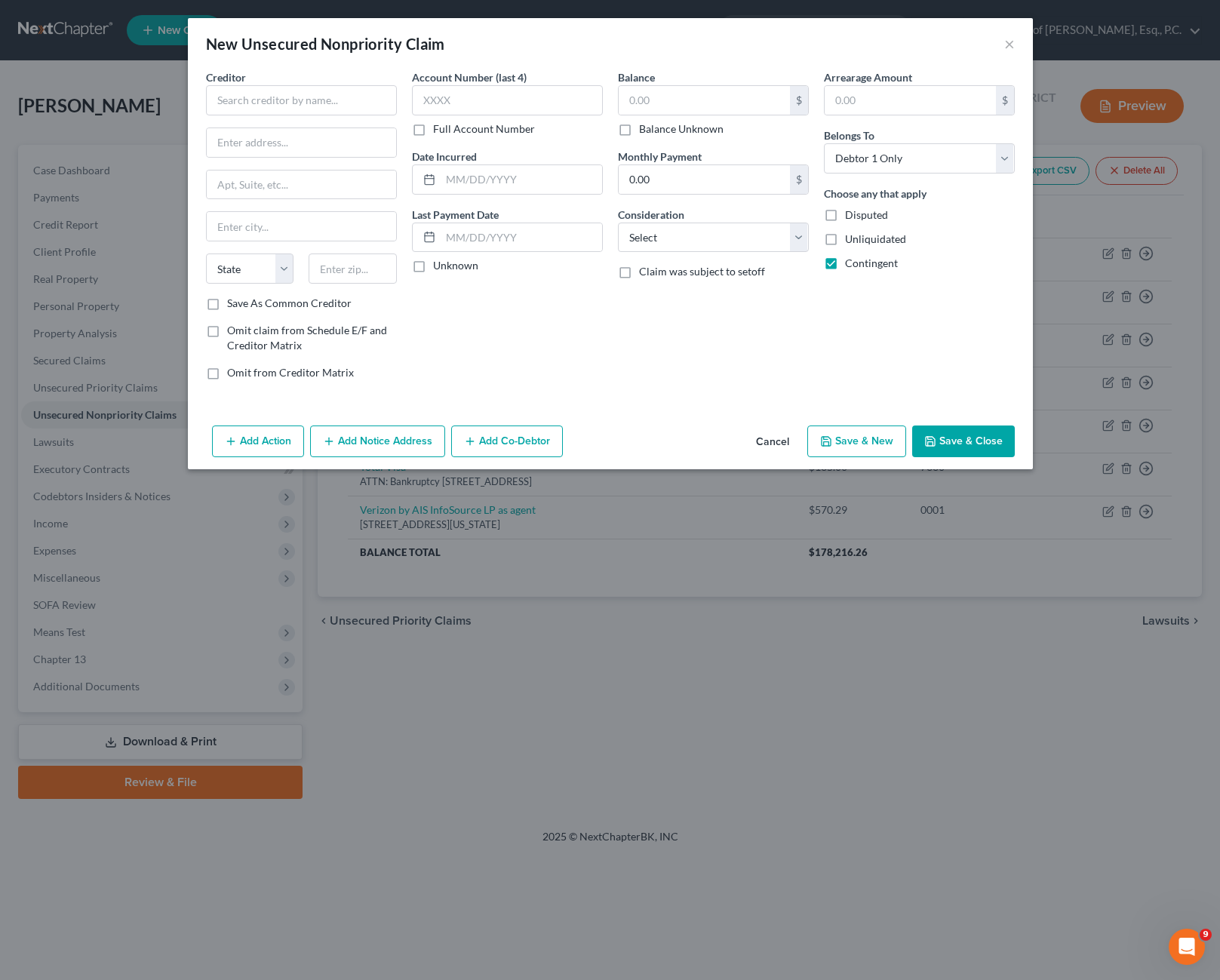
checkbox input "false"
click at [1011, 42] on button "×" at bounding box center [1009, 44] width 11 height 18
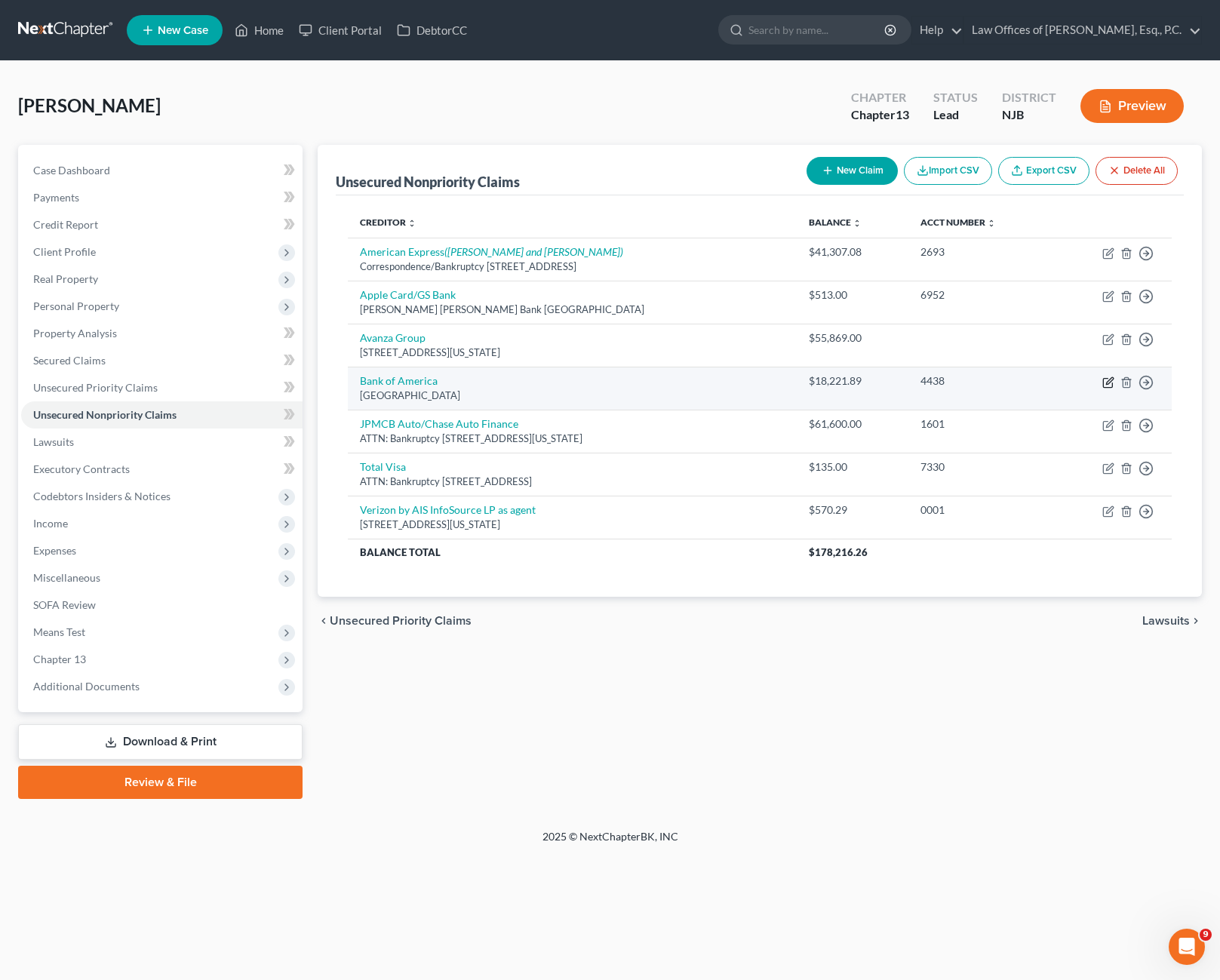
click at [1111, 382] on icon "button" at bounding box center [1107, 382] width 12 height 12
select select "45"
select select "2"
select select "0"
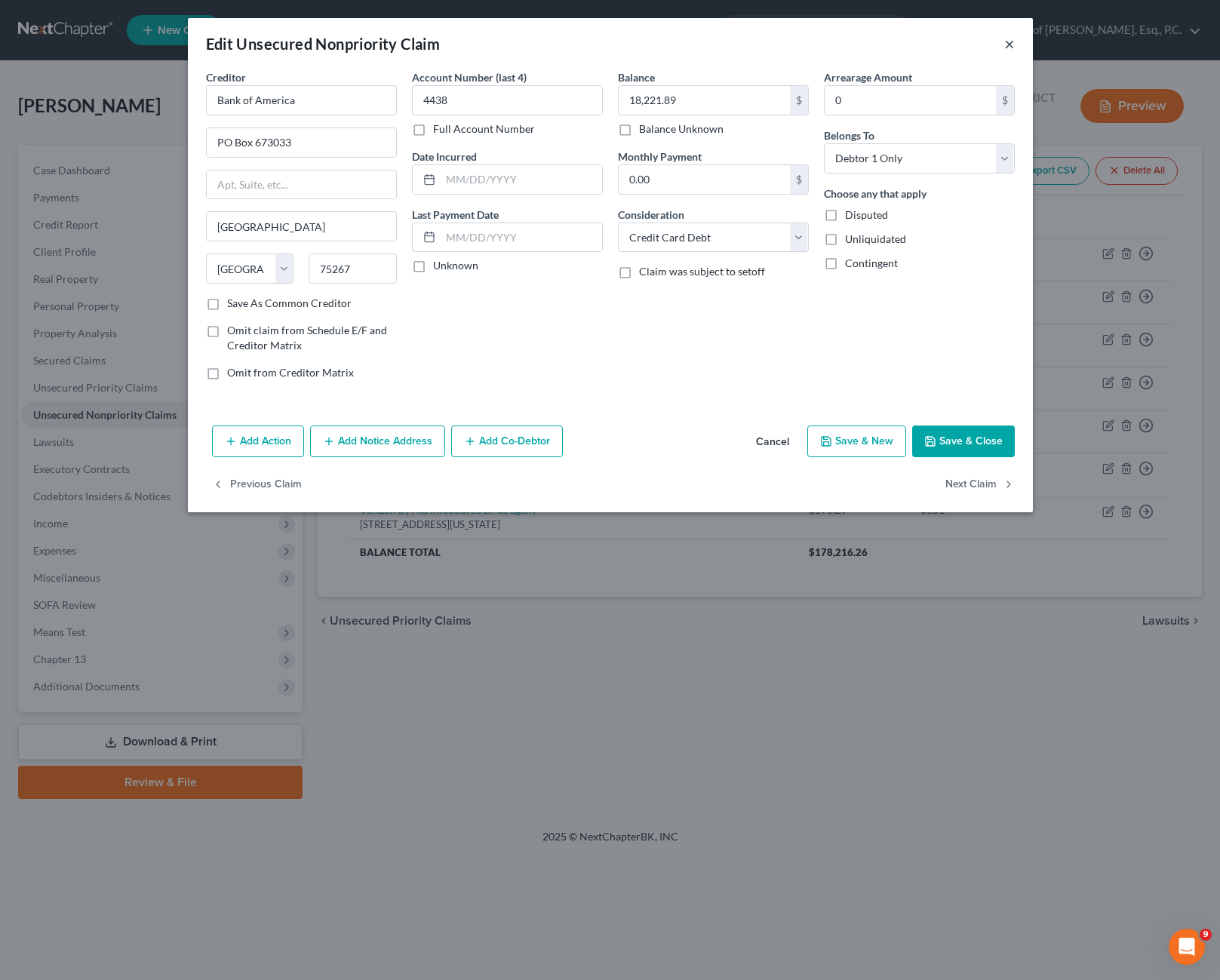
click at [1009, 47] on button "×" at bounding box center [1009, 44] width 11 height 18
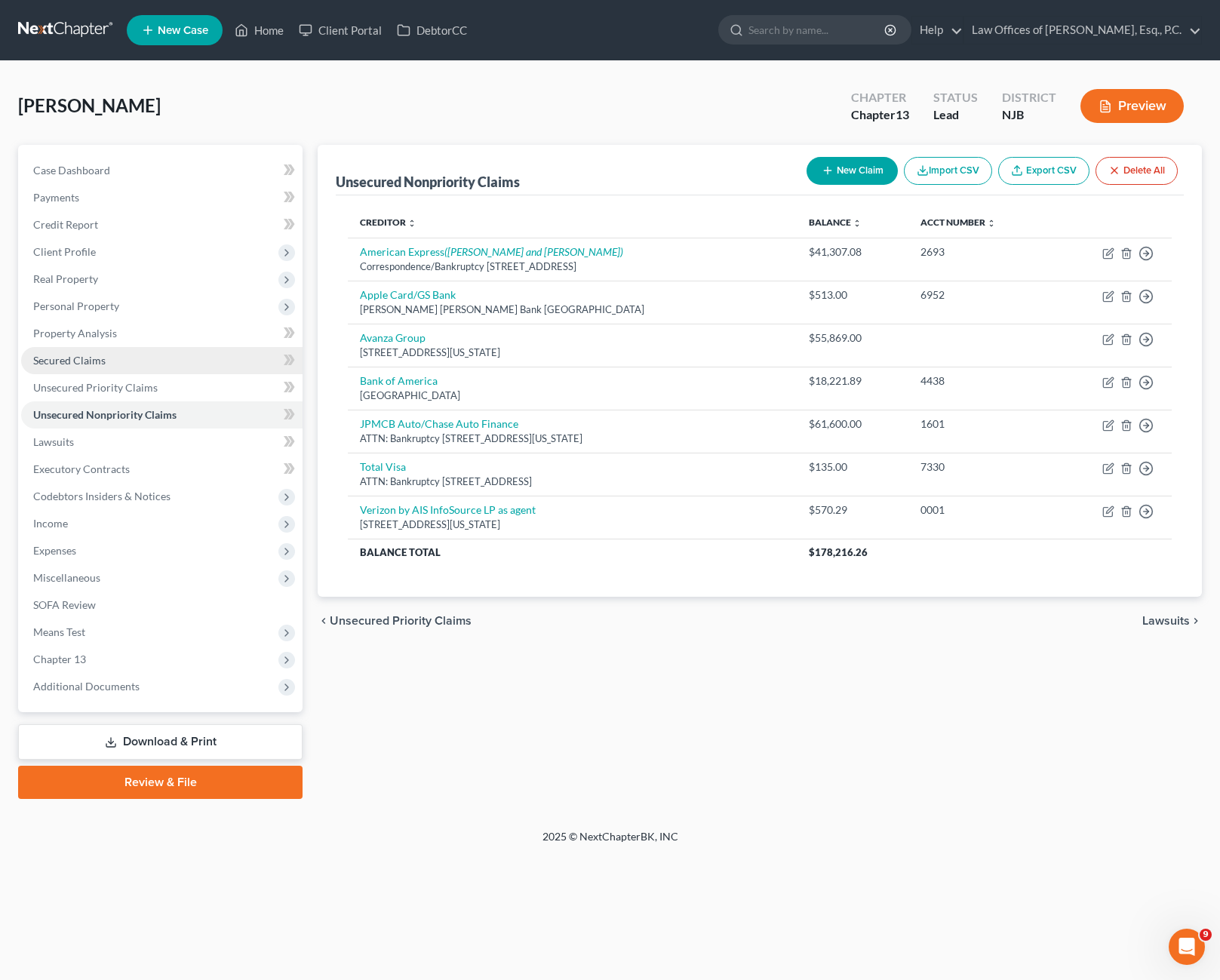
click at [96, 364] on span "Secured Claims" at bounding box center [69, 360] width 73 height 13
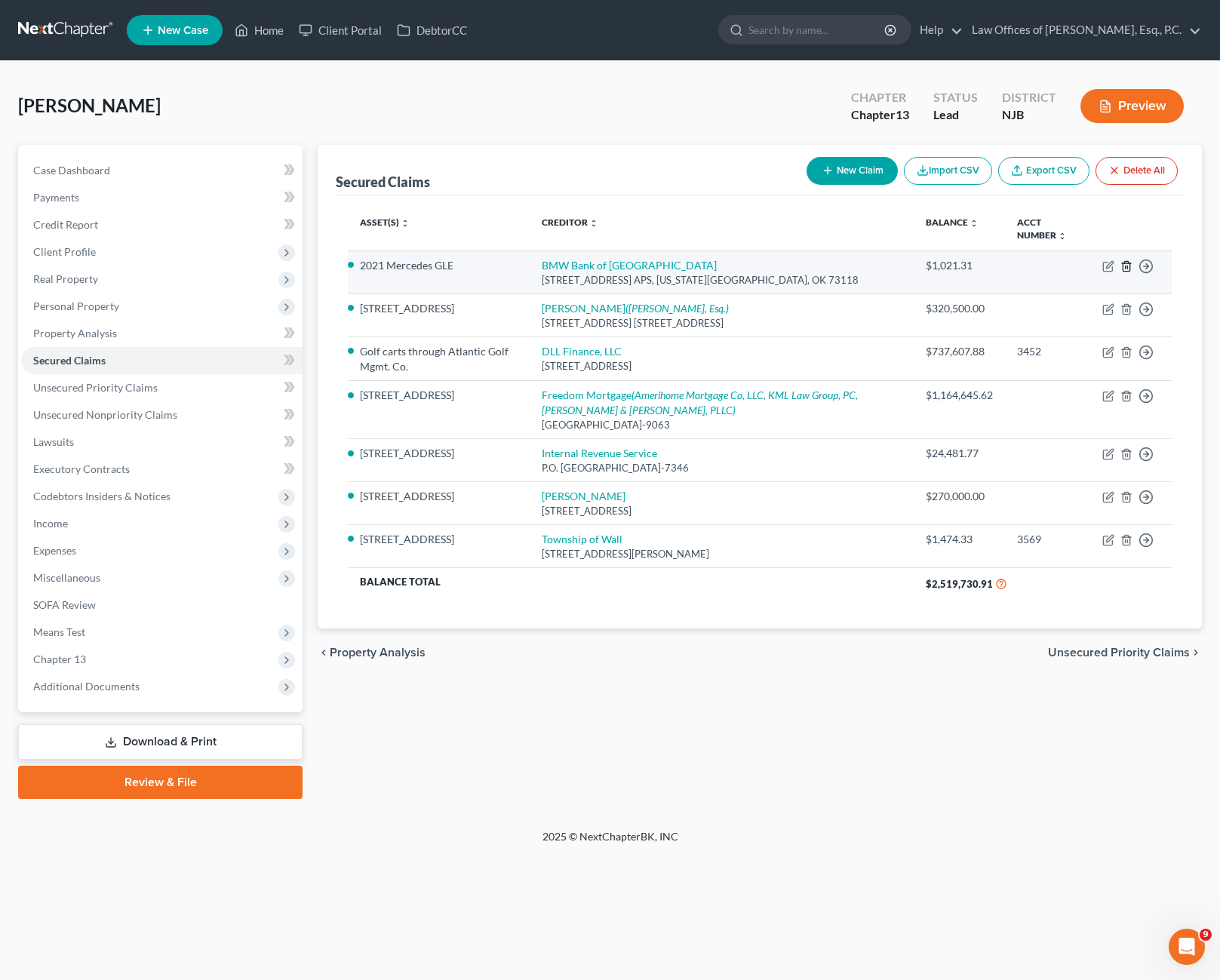
click at [1125, 263] on icon "button" at bounding box center [1125, 266] width 7 height 10
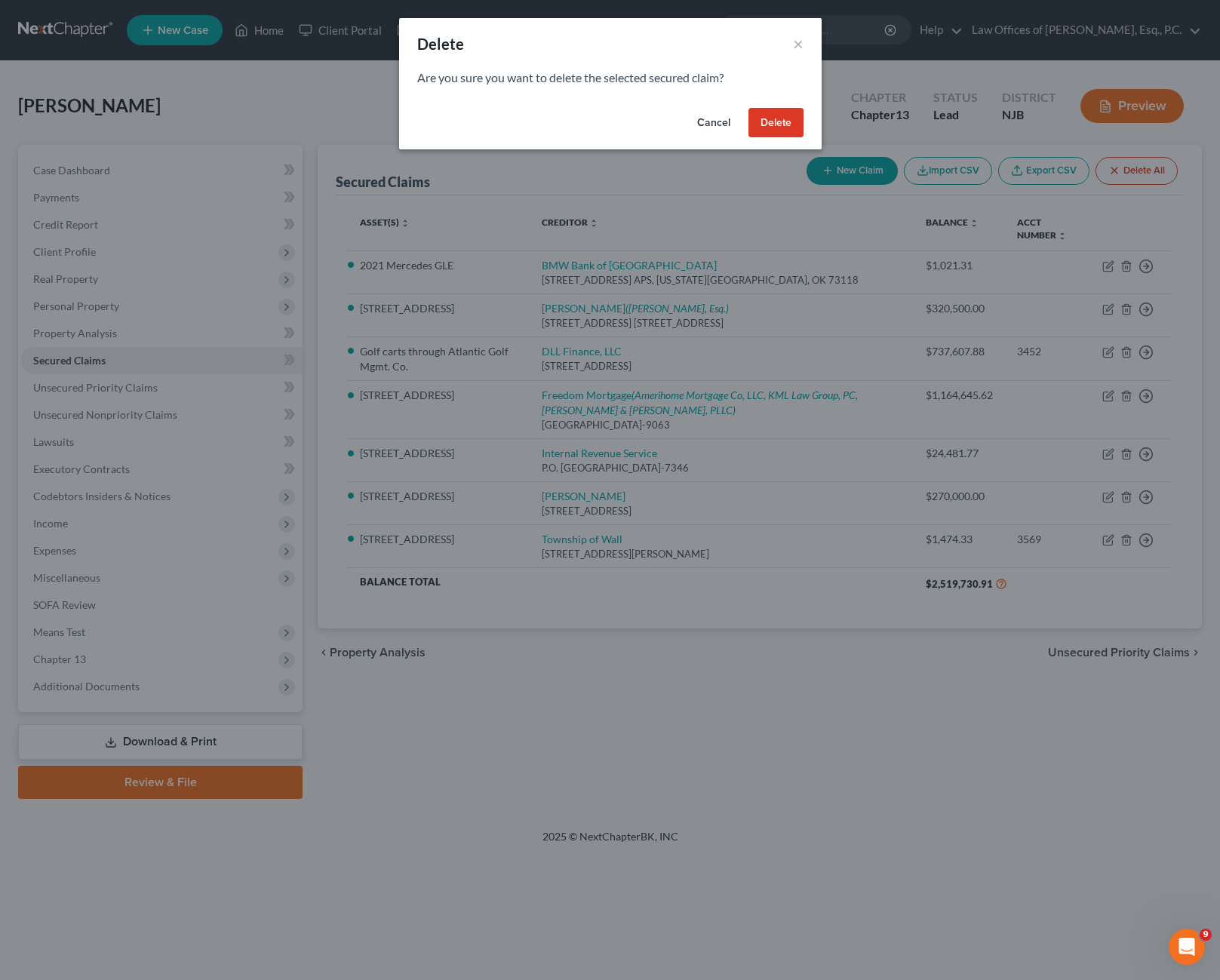
click at [764, 120] on button "Delete" at bounding box center [776, 122] width 55 height 30
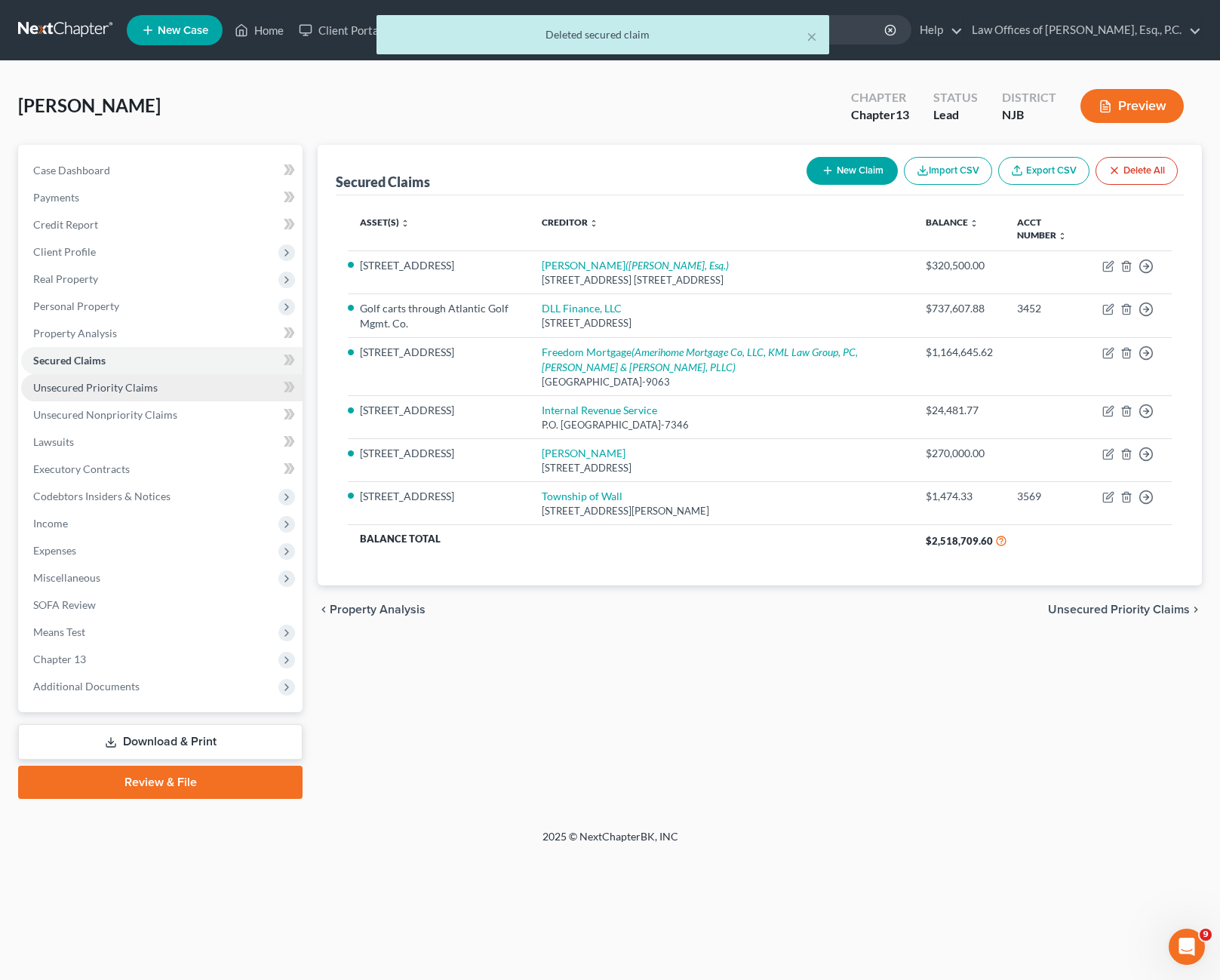
click at [80, 396] on link "Unsecured Priority Claims" at bounding box center [161, 387] width 281 height 27
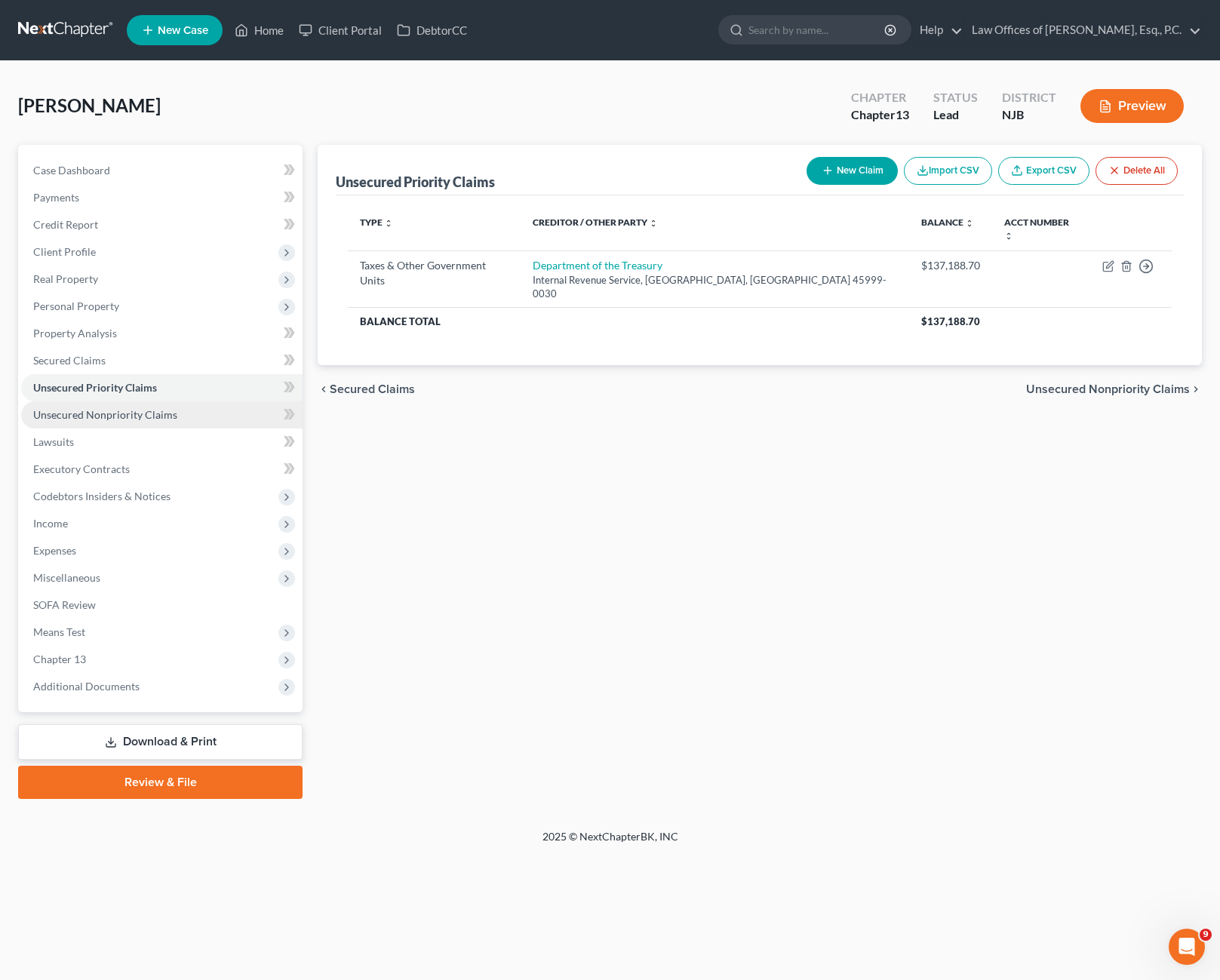
click at [124, 420] on span "Unsecured Nonpriority Claims" at bounding box center [105, 414] width 144 height 13
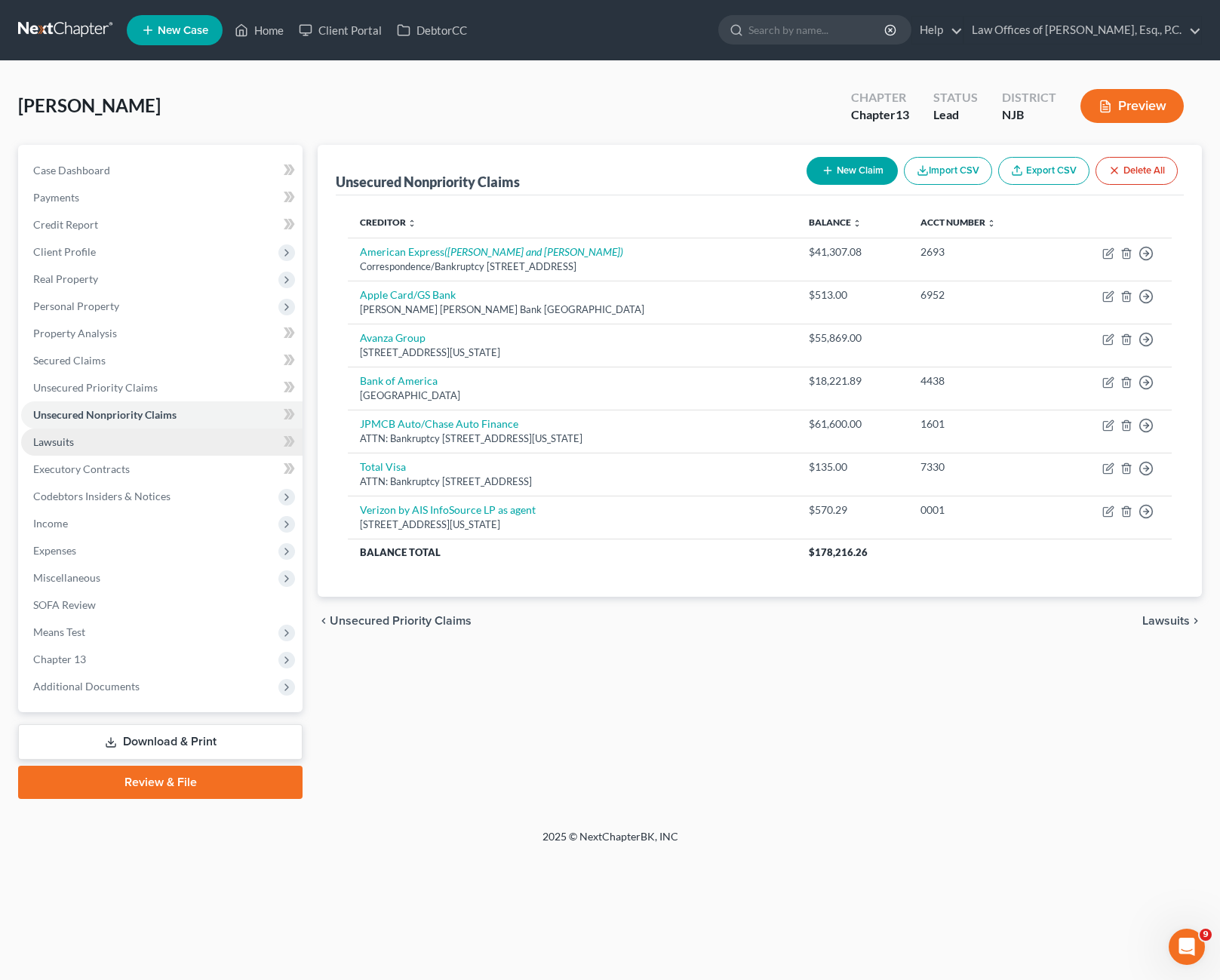
click at [106, 441] on link "Lawsuits" at bounding box center [161, 441] width 281 height 27
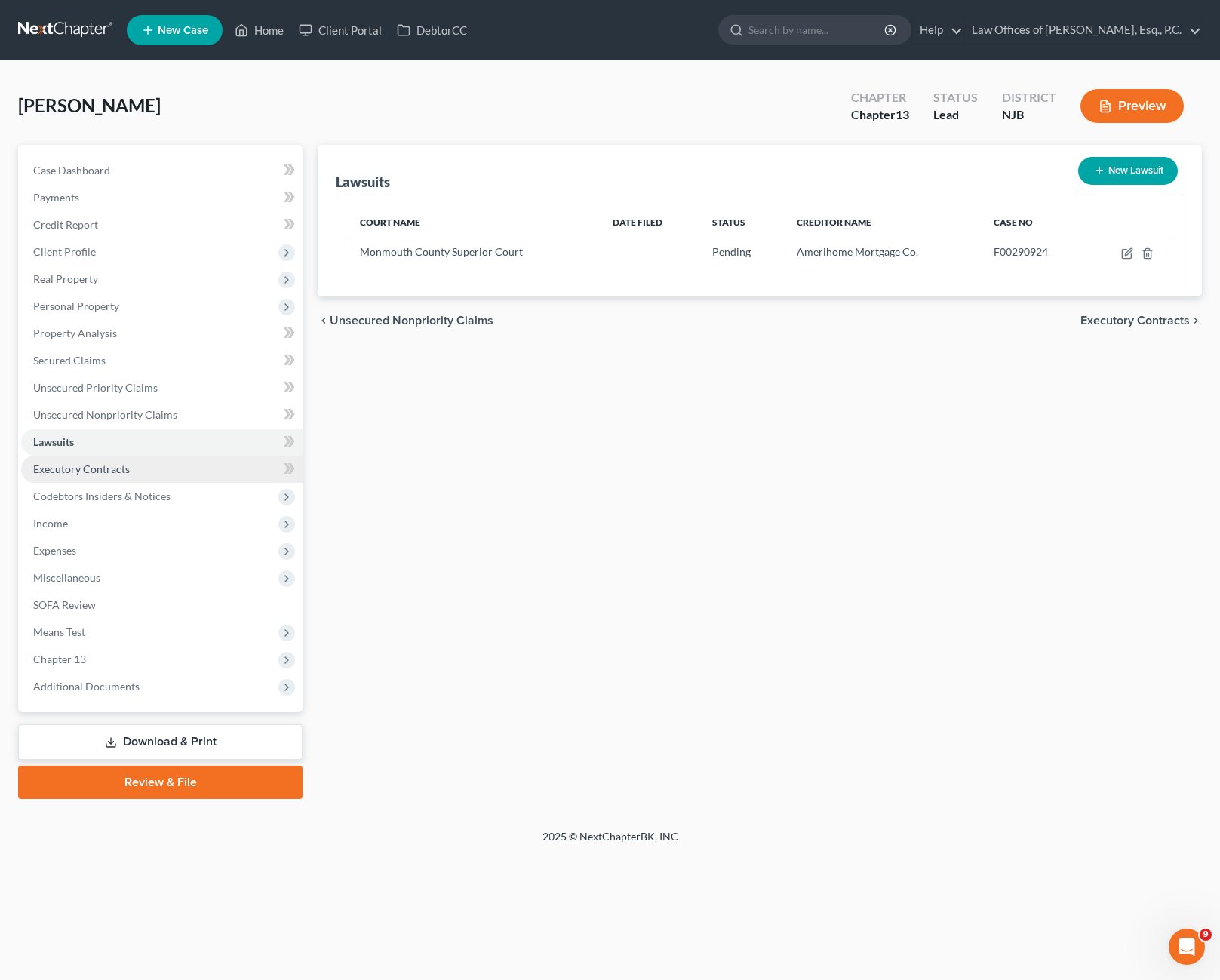
click at [115, 472] on span "Executory Contracts" at bounding box center [82, 469] width 96 height 13
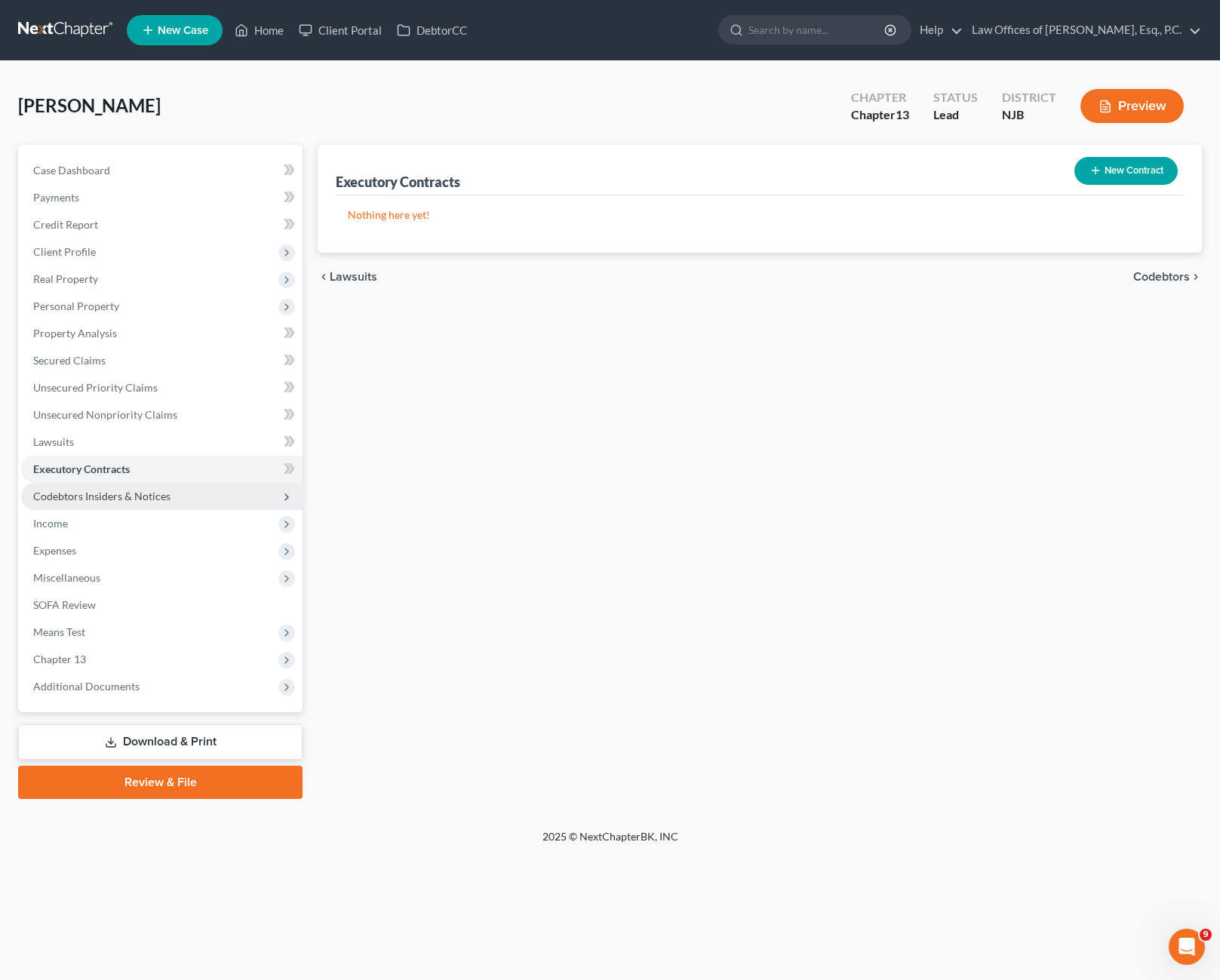
click at [114, 495] on span "Codebtors Insiders & Notices" at bounding box center [102, 496] width 137 height 13
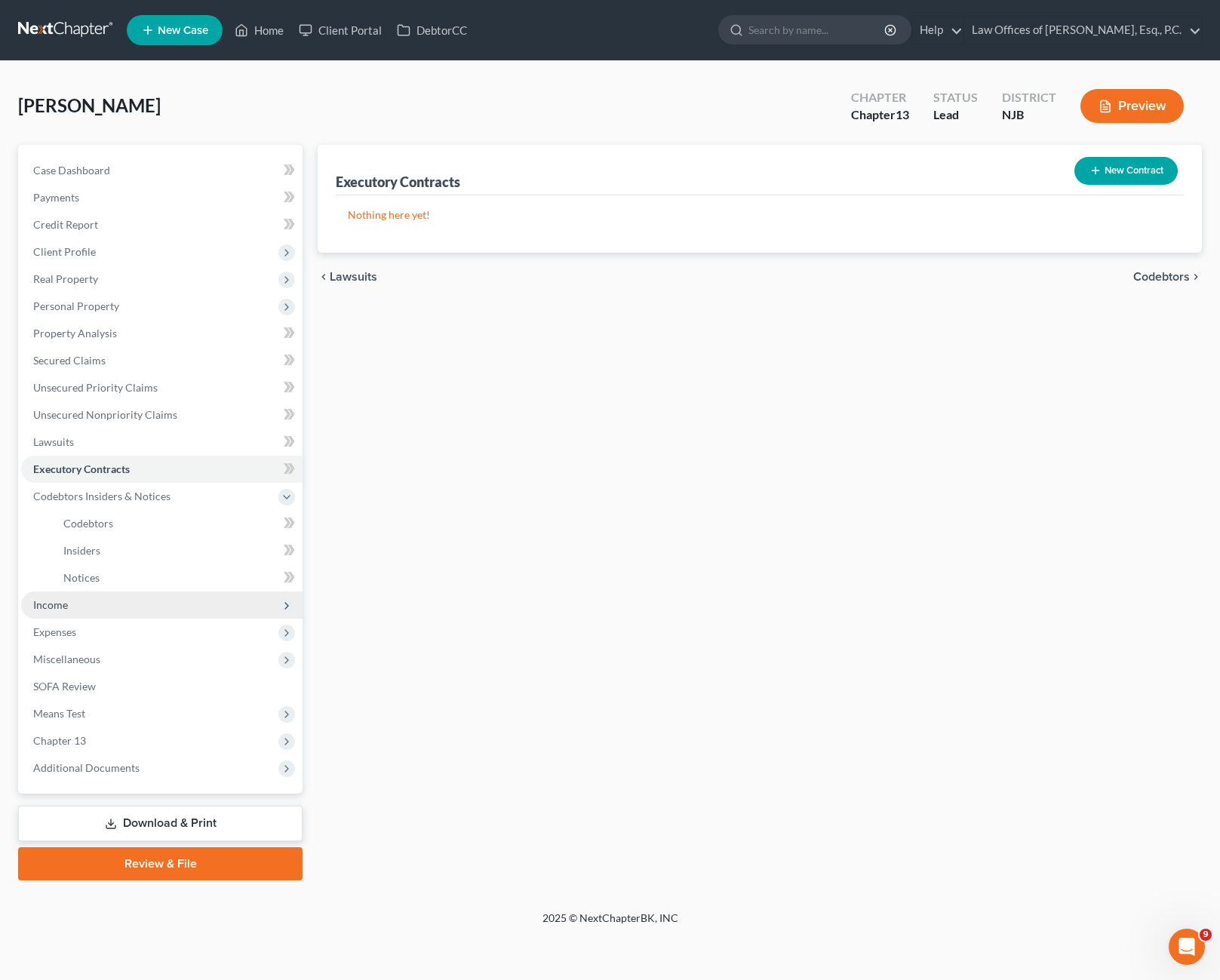
click at [91, 615] on span "Income" at bounding box center [161, 604] width 281 height 27
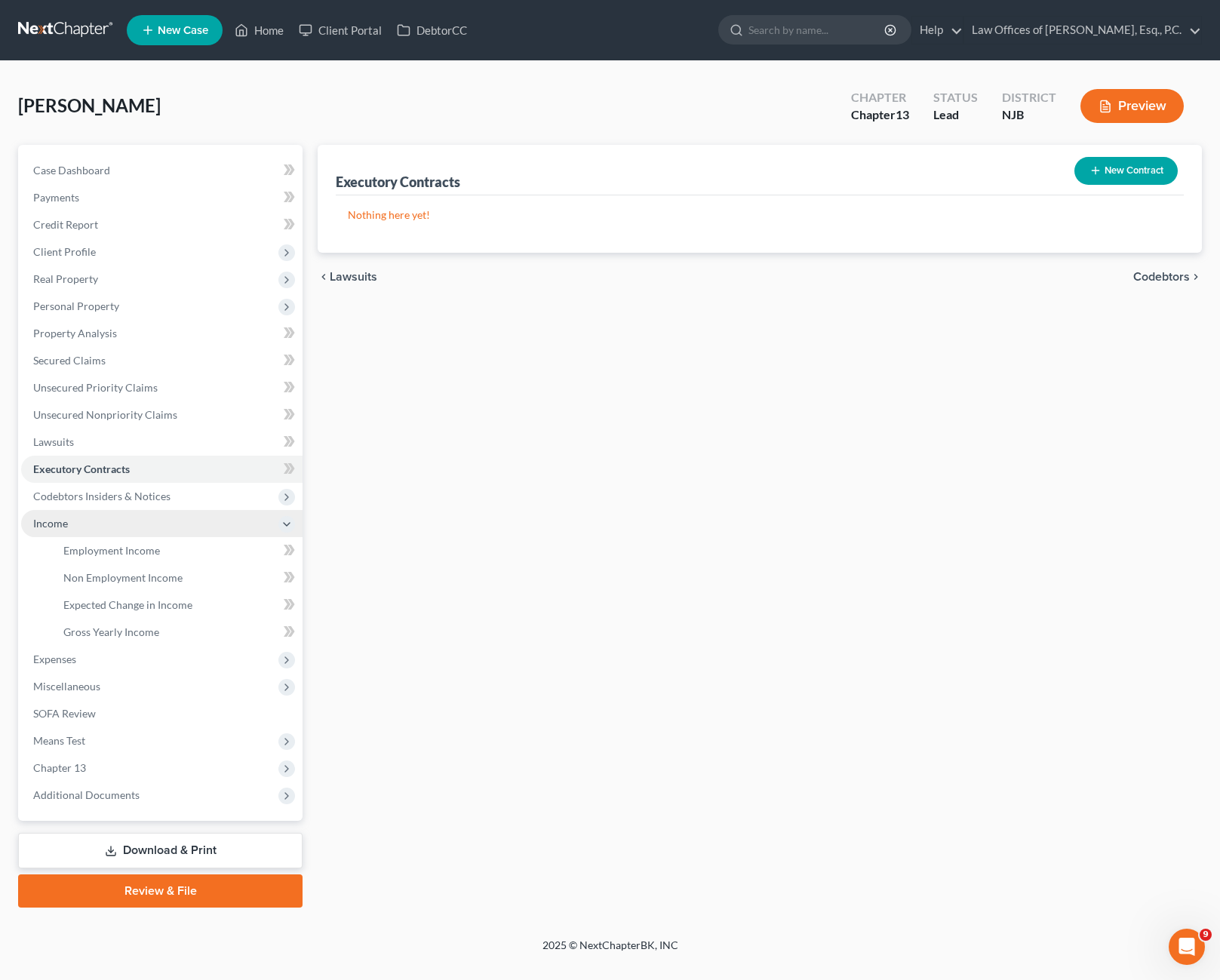
click at [219, 521] on span "Income" at bounding box center [161, 523] width 281 height 27
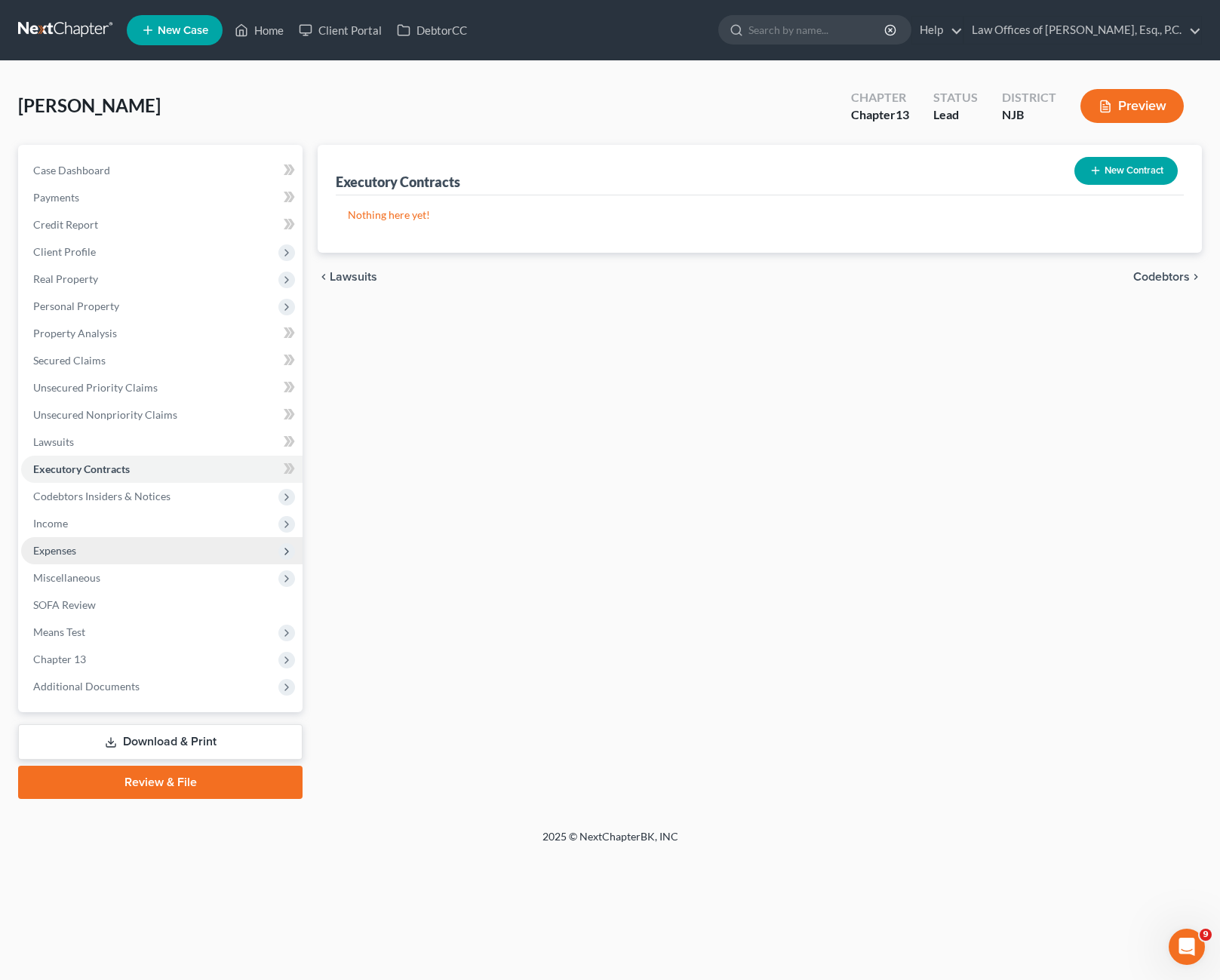
click at [185, 554] on span "Expenses" at bounding box center [161, 550] width 281 height 27
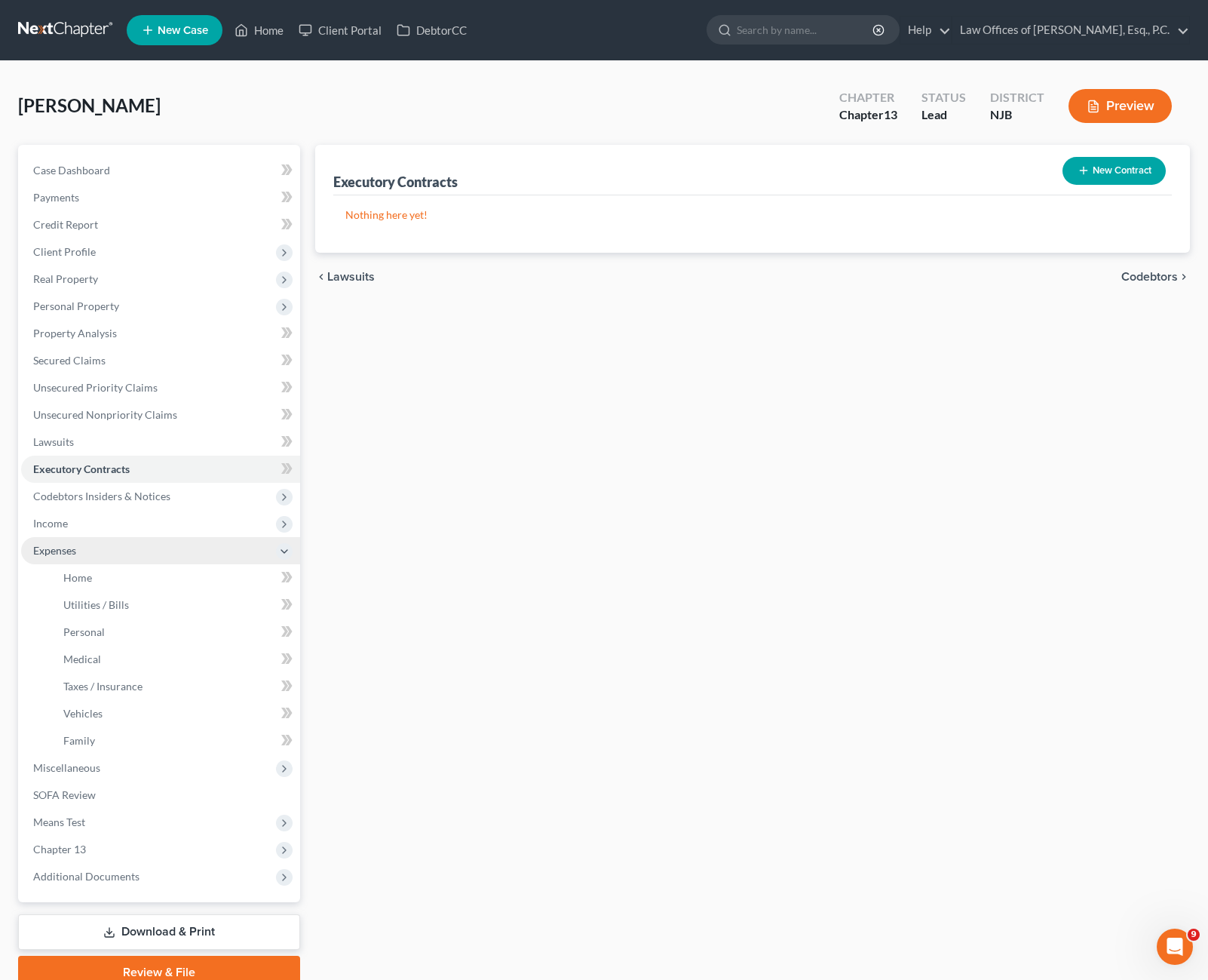
click at [185, 554] on span "Expenses" at bounding box center [161, 550] width 279 height 27
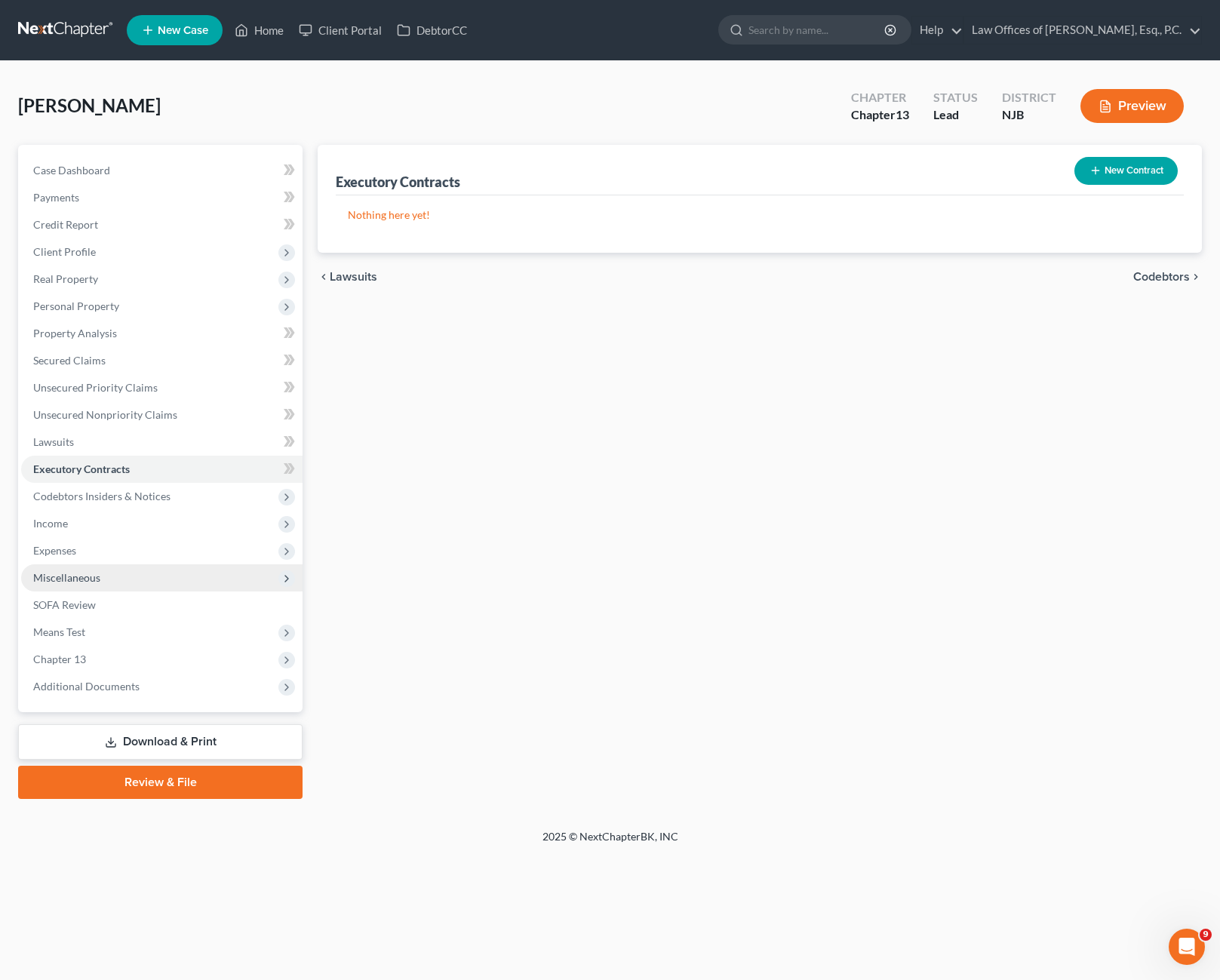
click at [163, 578] on span "Miscellaneous" at bounding box center [161, 577] width 281 height 27
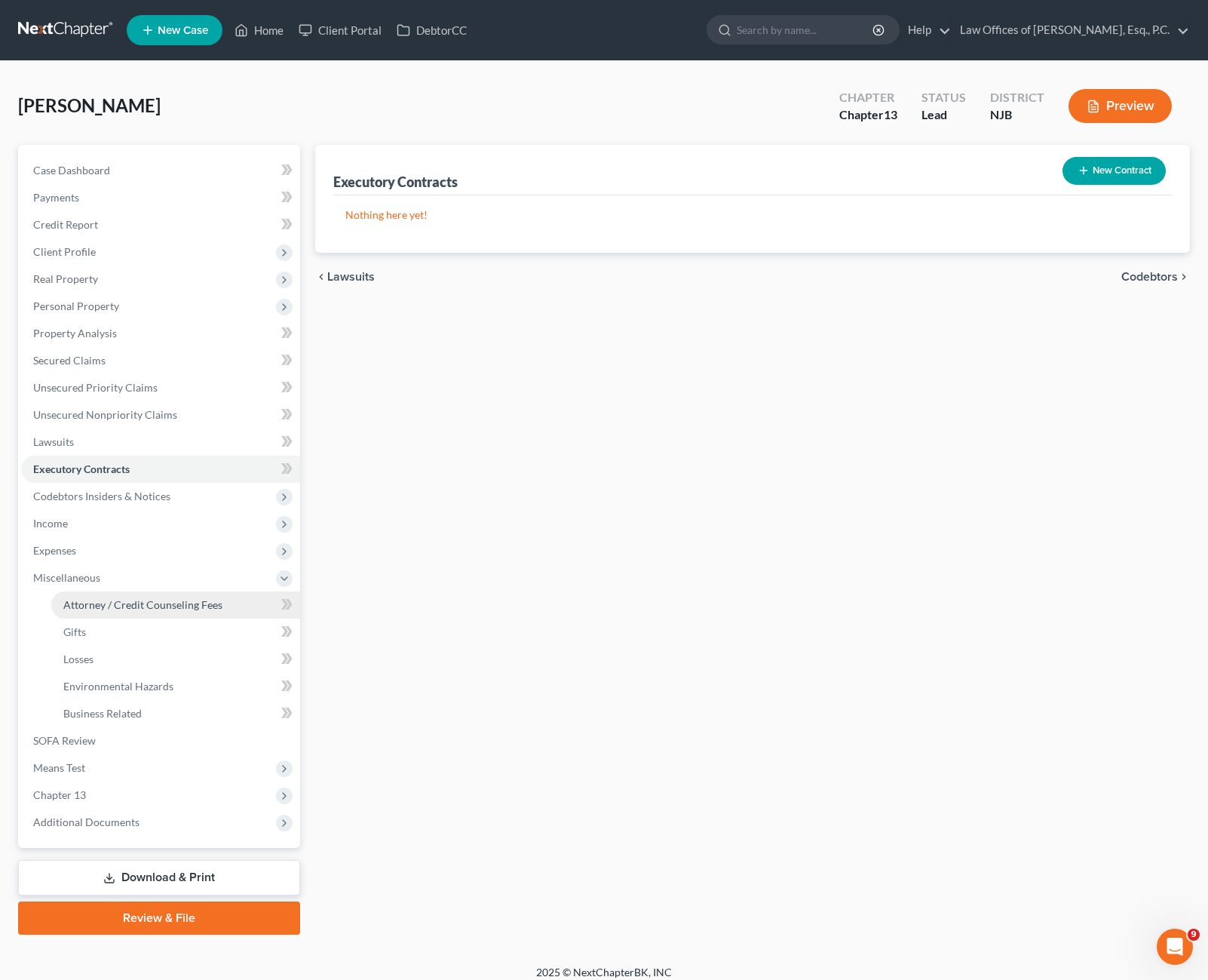
click at [163, 609] on span "Attorney / Credit Counseling Fees" at bounding box center [143, 605] width 159 height 13
select select "2"
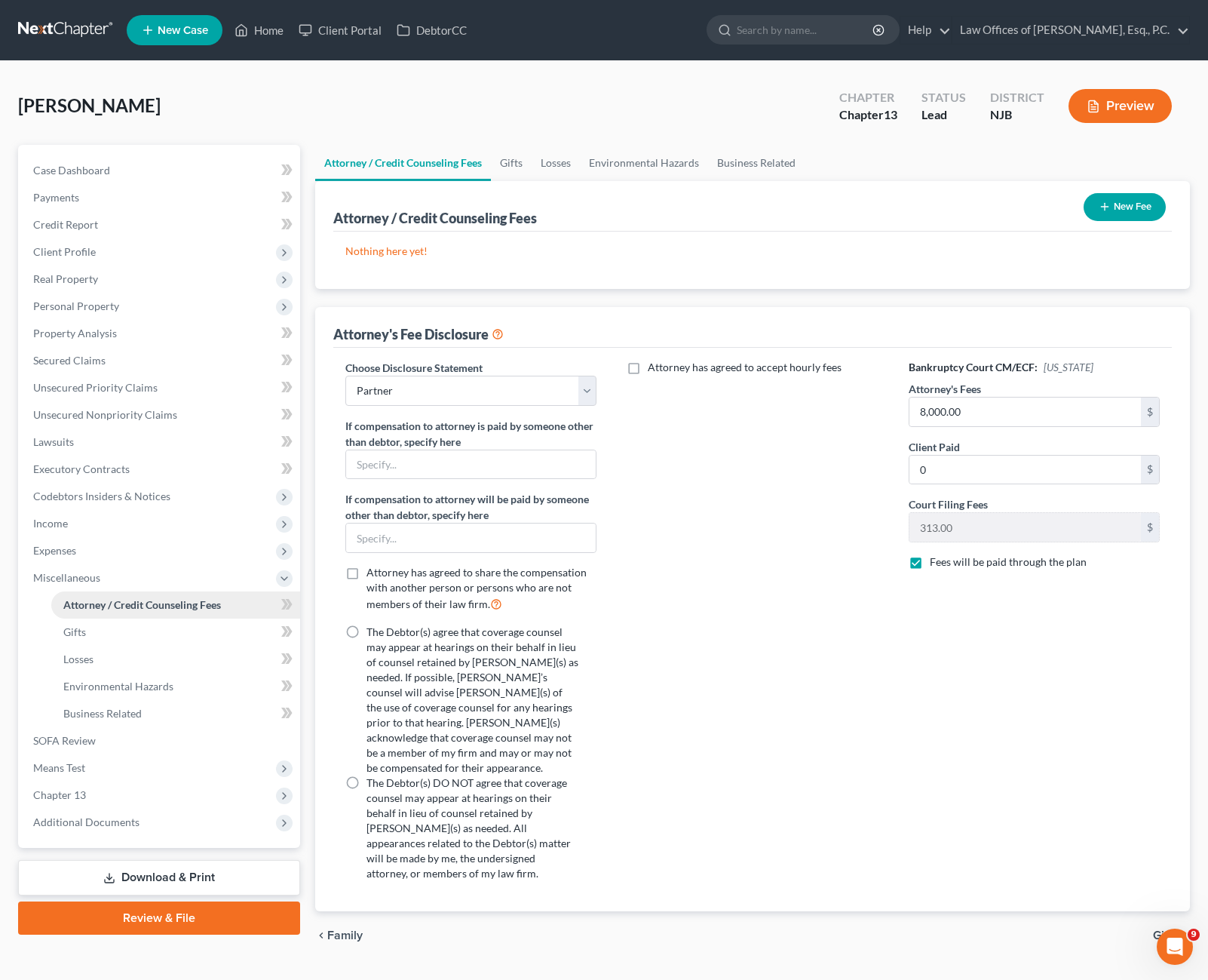
click at [206, 609] on span "Attorney / Credit Counseling Fees" at bounding box center [142, 605] width 157 height 13
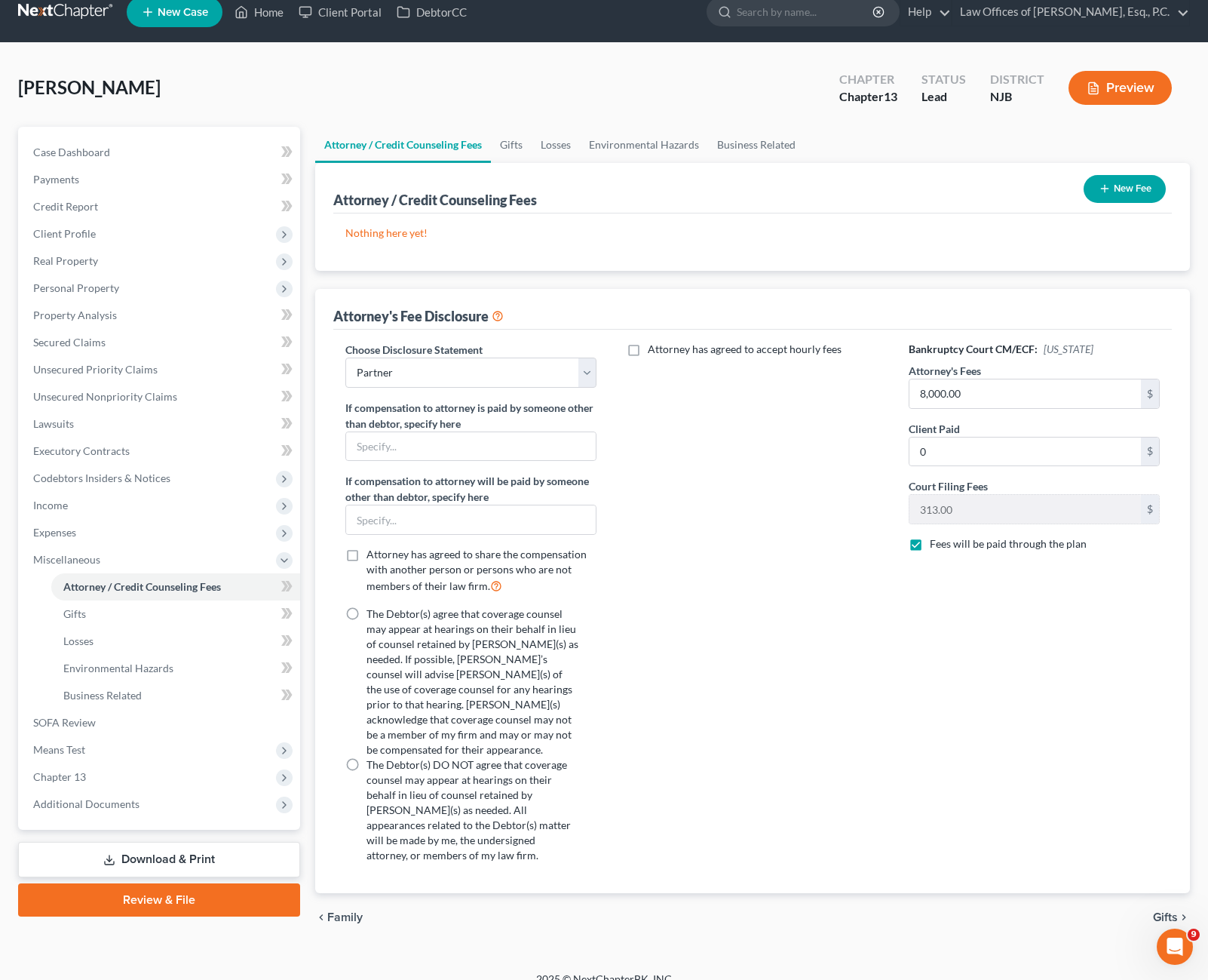
scroll to position [22, 0]
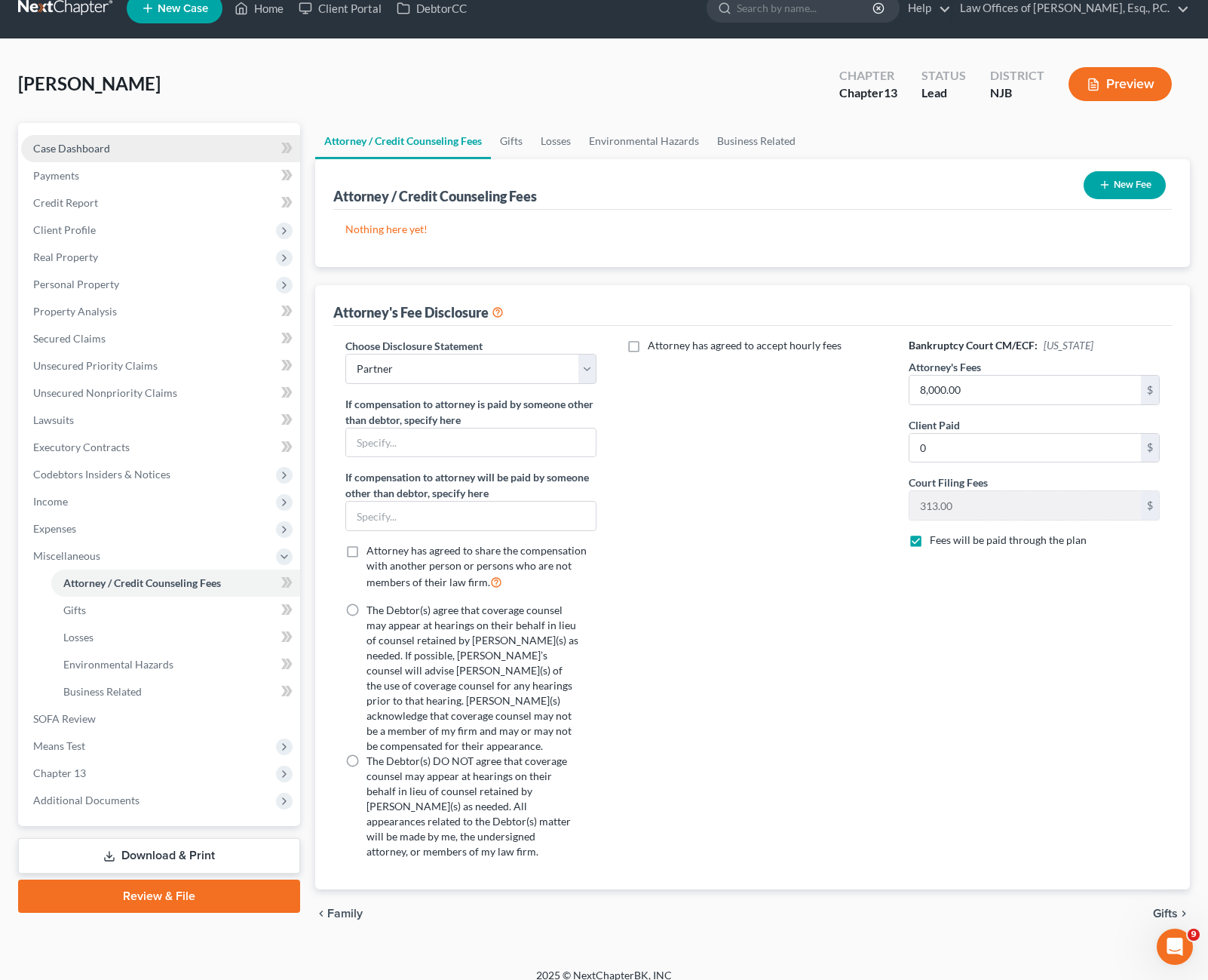
click at [119, 150] on link "Case Dashboard" at bounding box center [161, 148] width 279 height 27
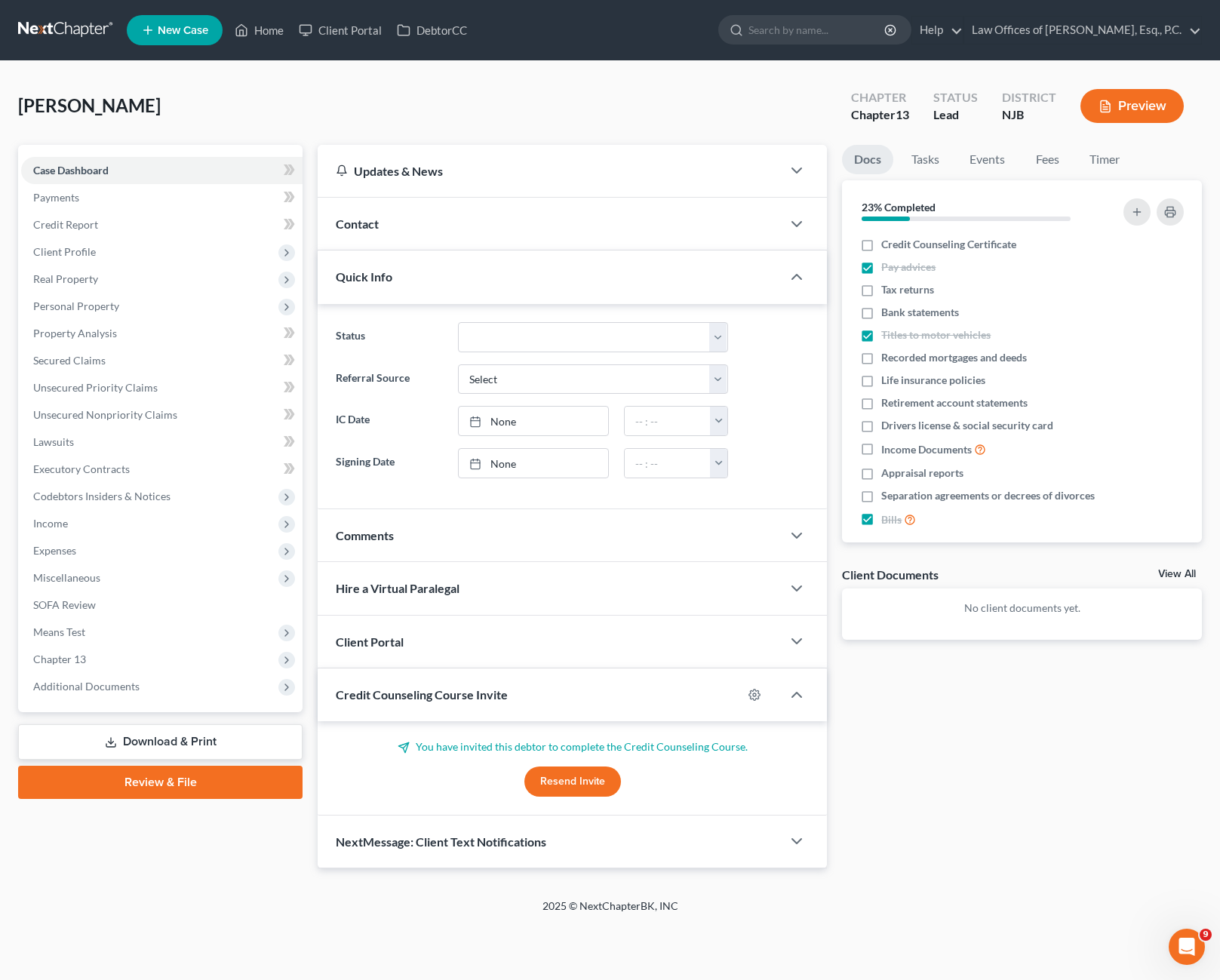
click at [183, 744] on link "Download & Print" at bounding box center [160, 741] width 285 height 35
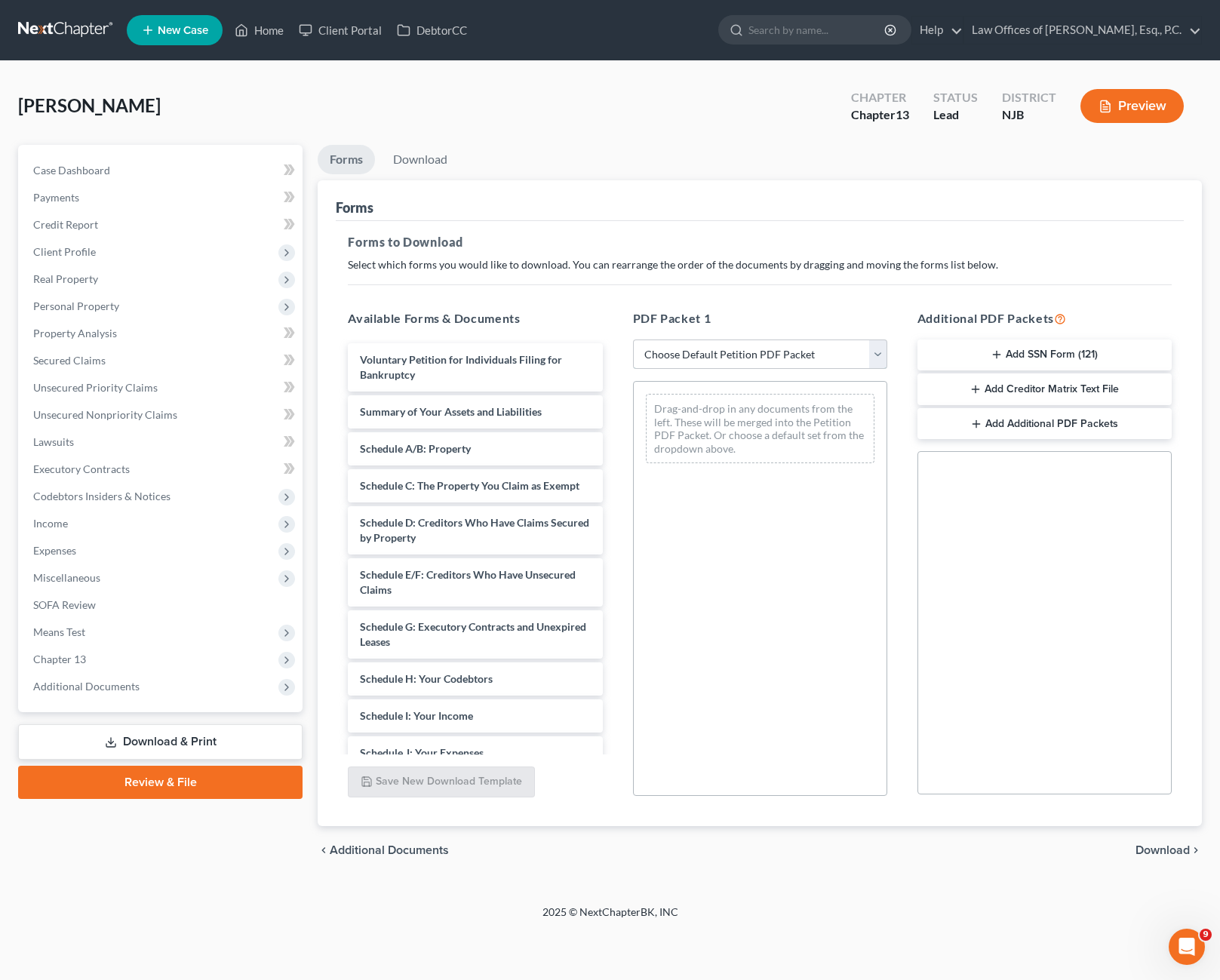
click at [854, 358] on select "Choose Default Petition PDF Packet Complete Bankruptcy Petition (all forms and …" at bounding box center [760, 354] width 254 height 30
select select "0"
click at [633, 339] on select "Choose Default Petition PDF Packet Complete Bankruptcy Petition (all forms and …" at bounding box center [760, 354] width 254 height 30
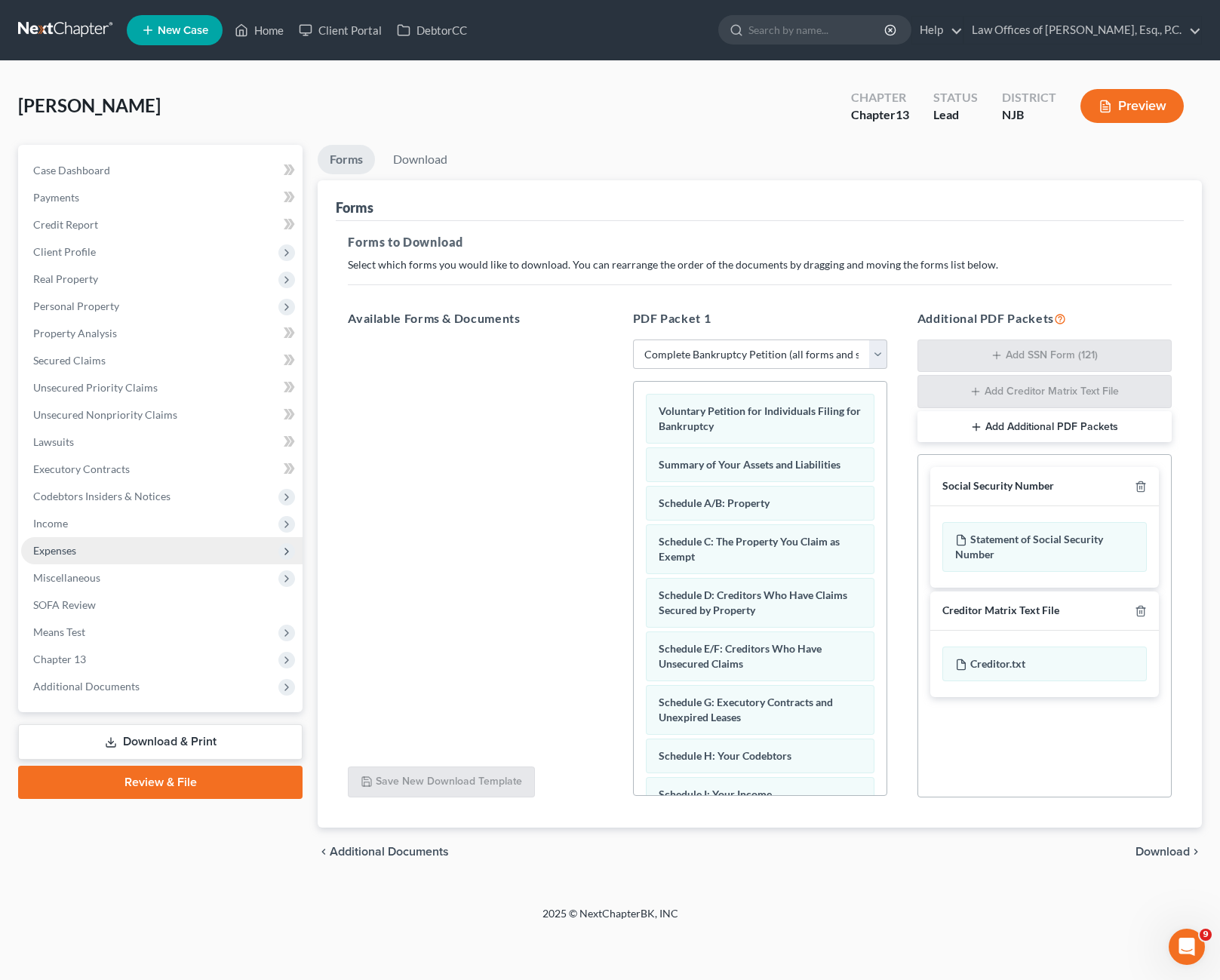
click at [90, 550] on span "Expenses" at bounding box center [161, 550] width 281 height 27
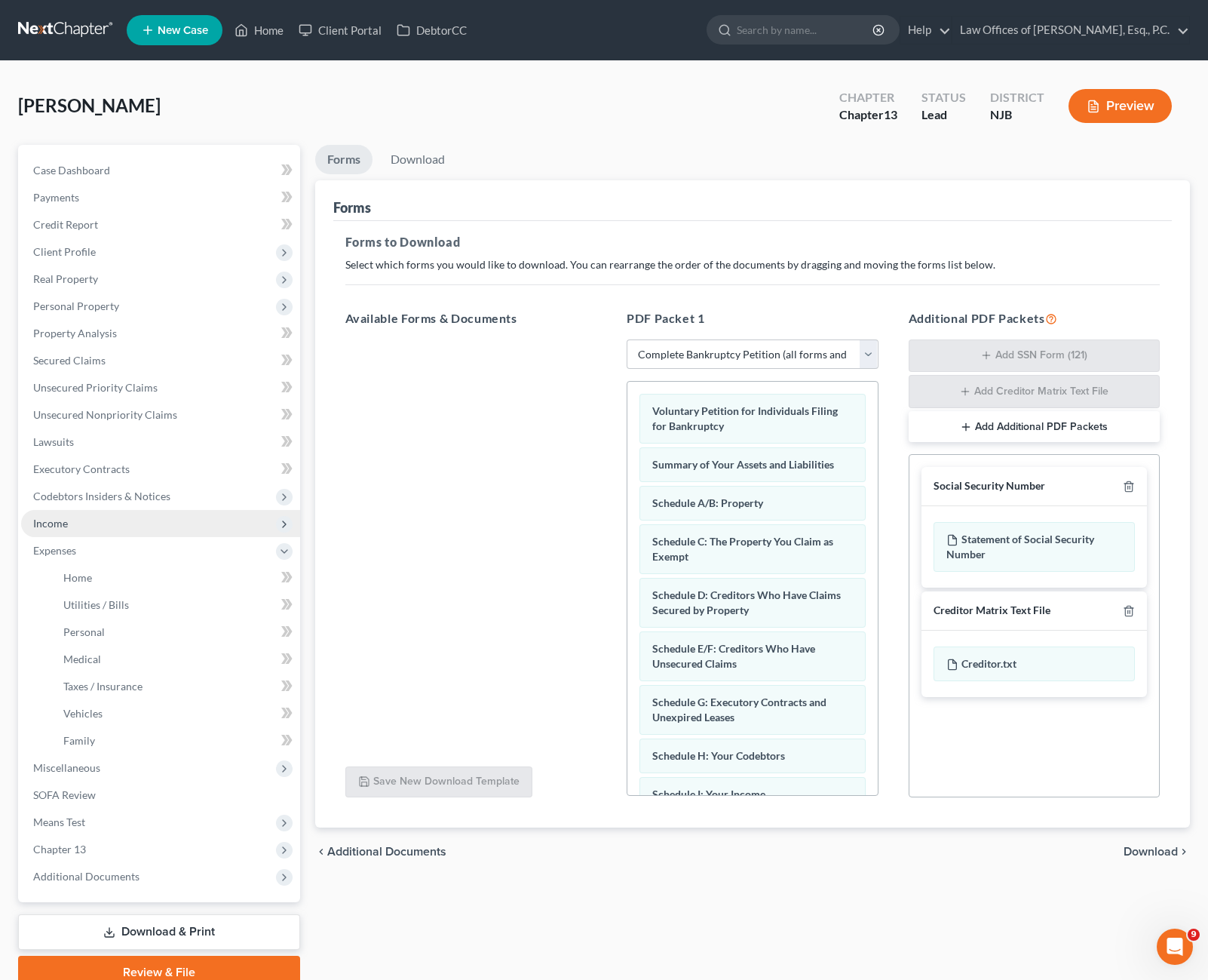
click at [89, 530] on span "Income" at bounding box center [161, 523] width 279 height 27
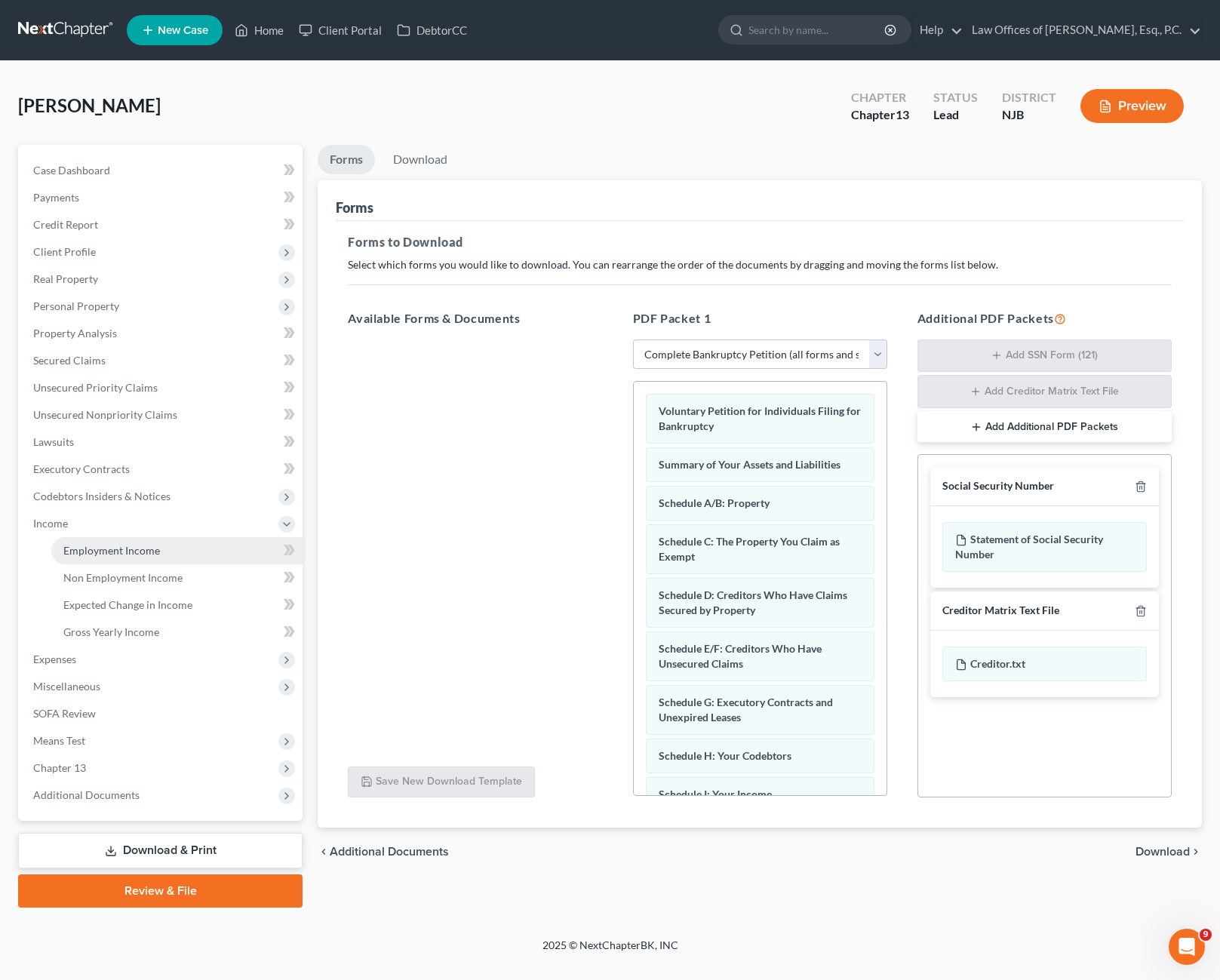
click at [166, 558] on link "Employment Income" at bounding box center [177, 550] width 251 height 27
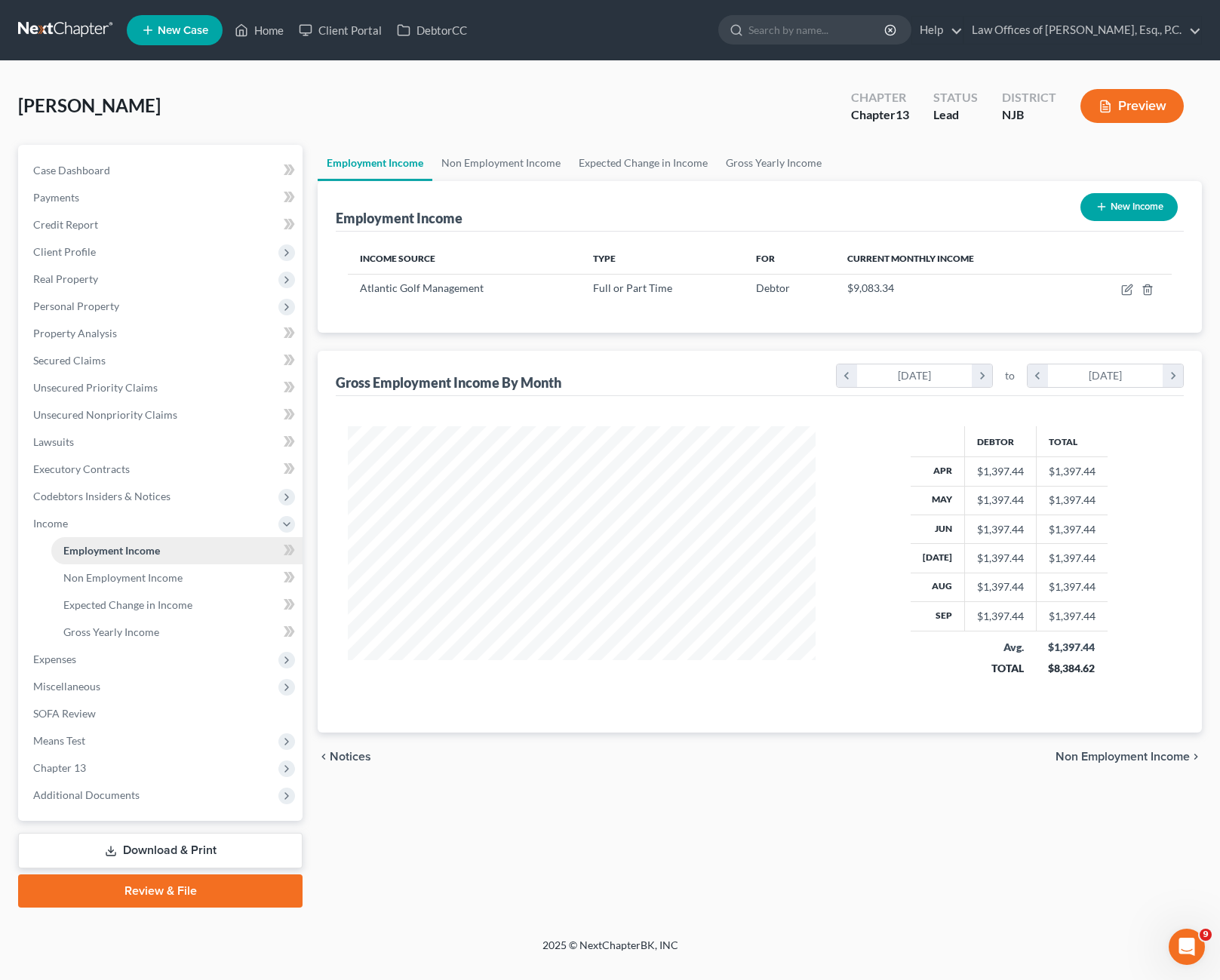
scroll to position [271, 498]
click at [178, 580] on span "Non Employment Income" at bounding box center [123, 577] width 119 height 13
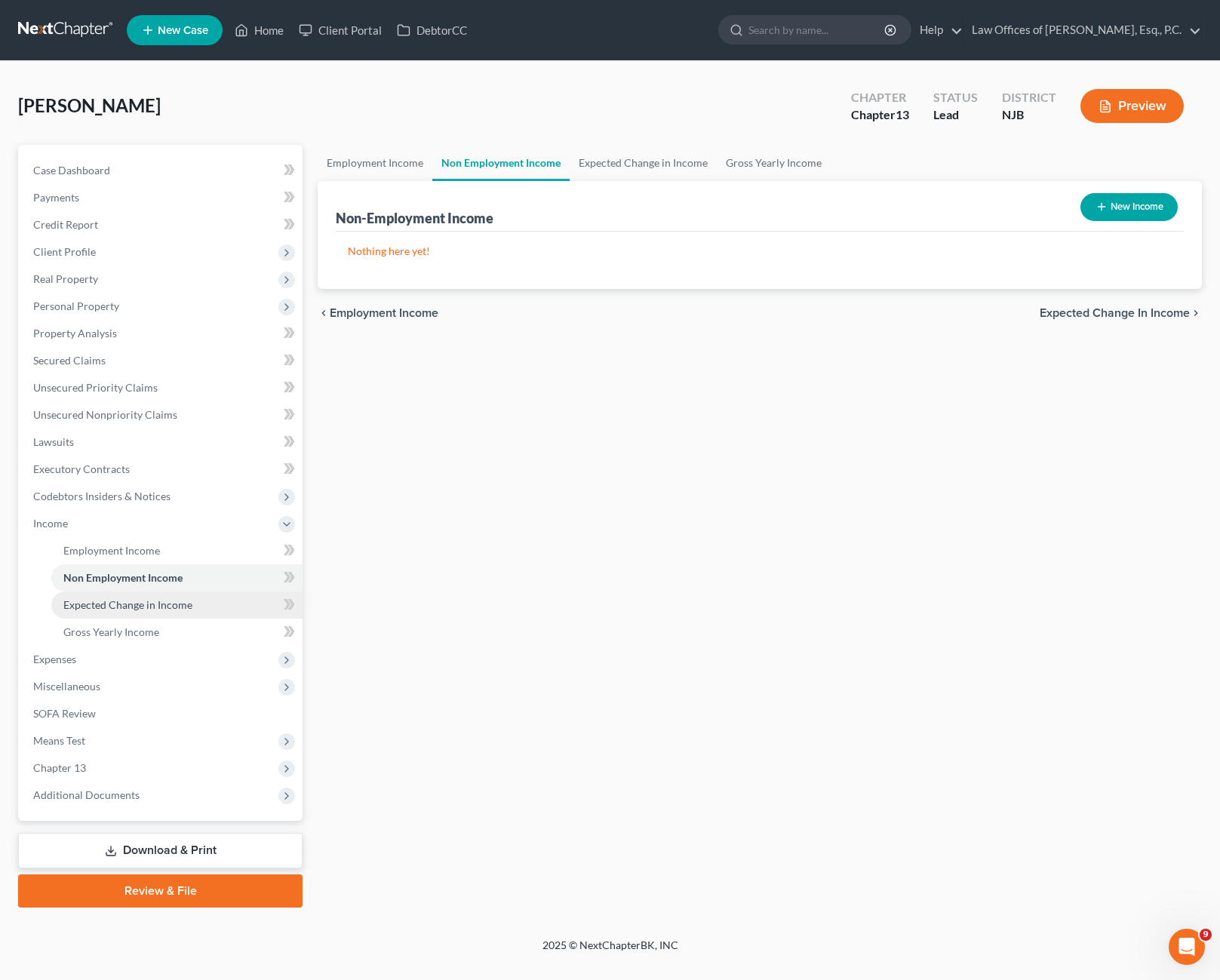
click at [190, 611] on link "Expected Change in Income" at bounding box center [177, 604] width 251 height 27
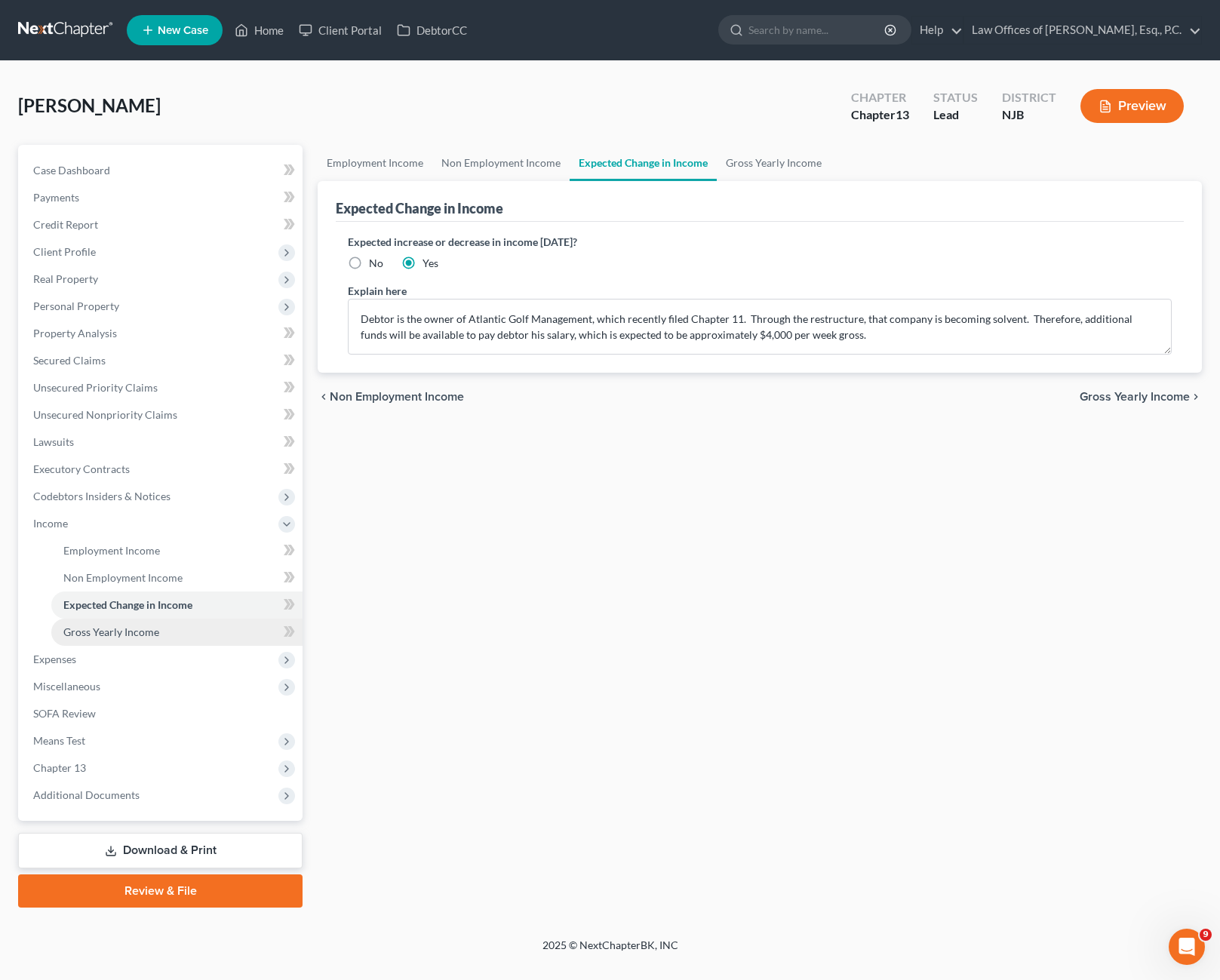
click at [170, 633] on link "Gross Yearly Income" at bounding box center [177, 632] width 251 height 27
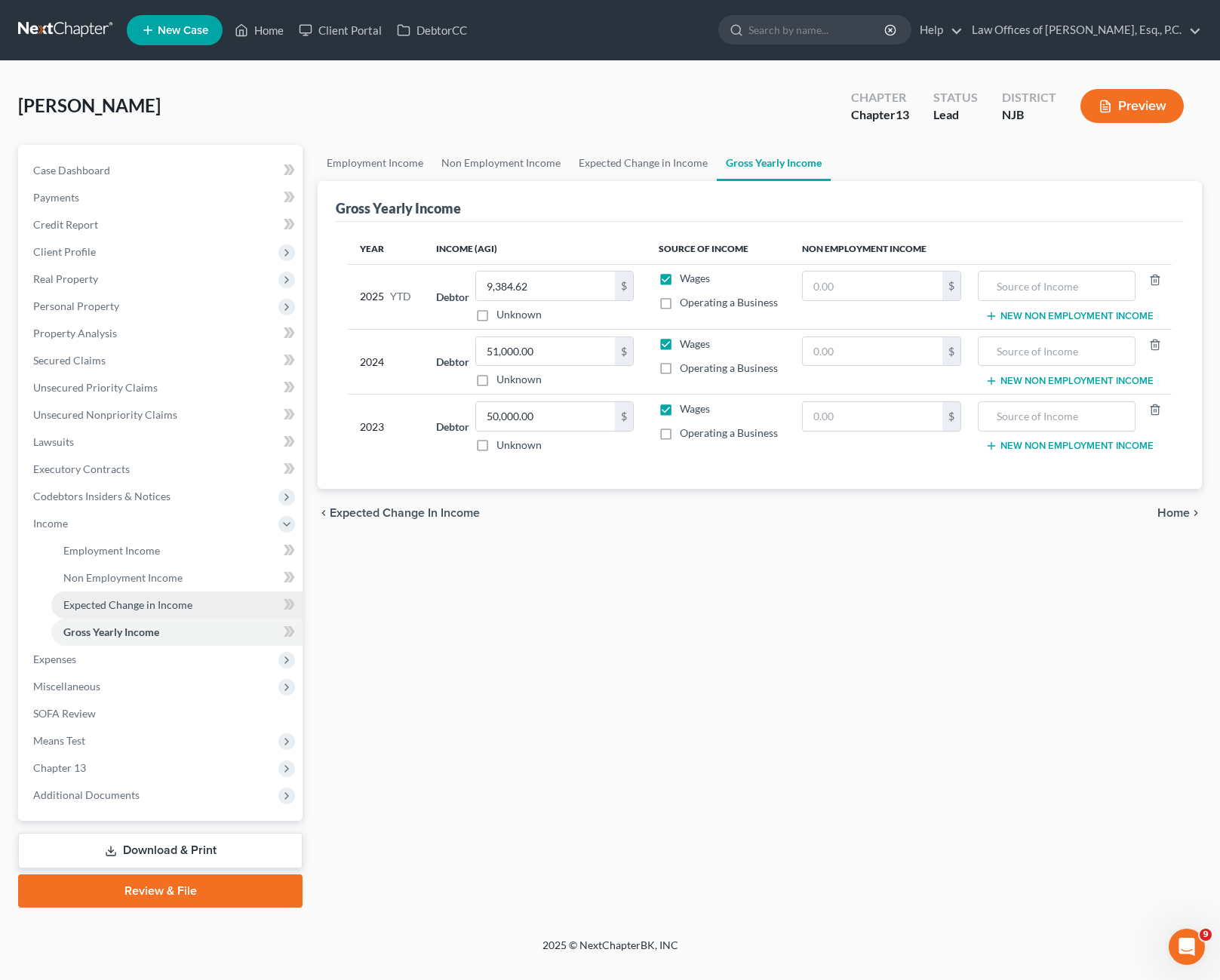
click at [179, 611] on link "Expected Change in Income" at bounding box center [177, 604] width 251 height 27
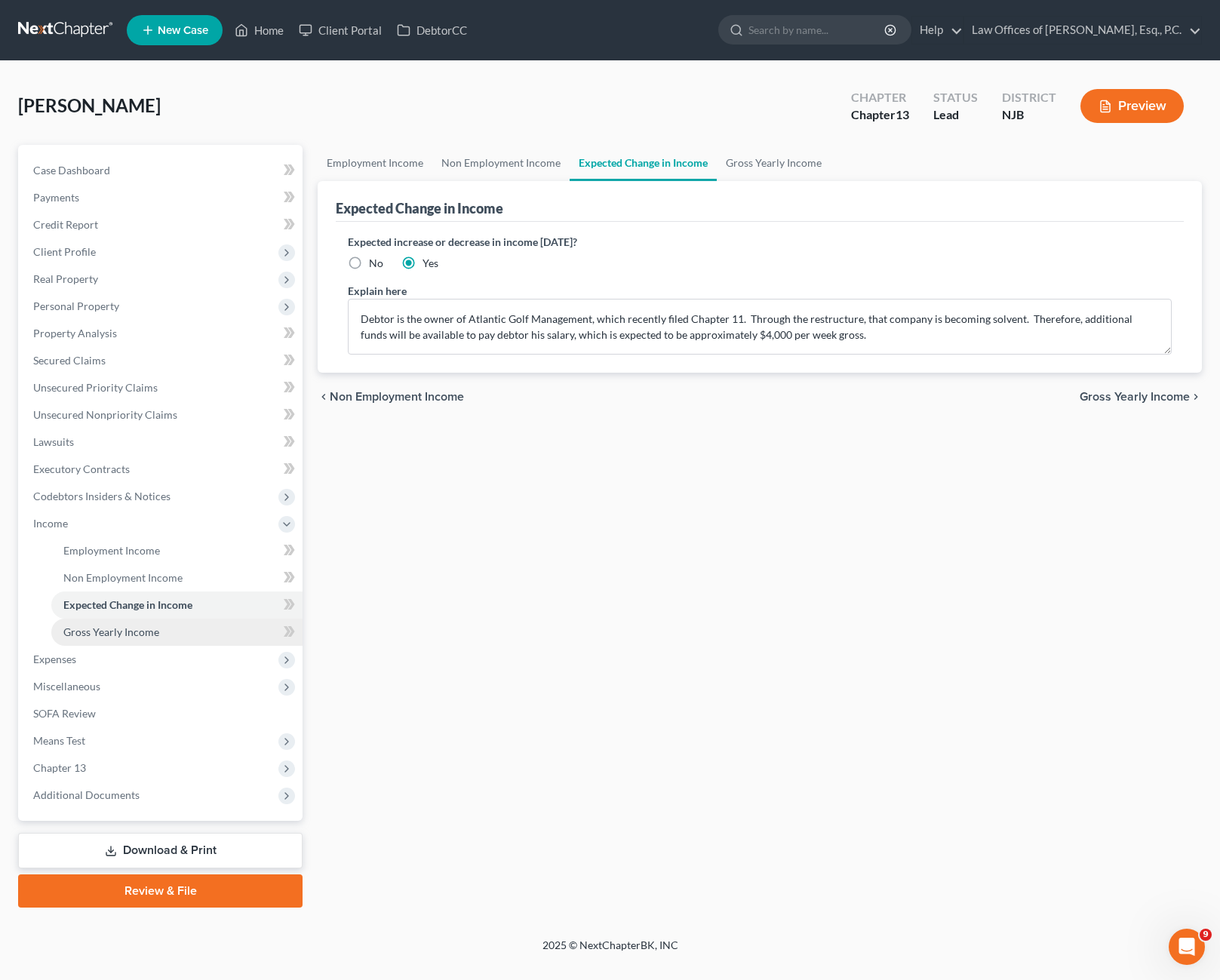
click at [146, 637] on span "Gross Yearly Income" at bounding box center [111, 632] width 95 height 13
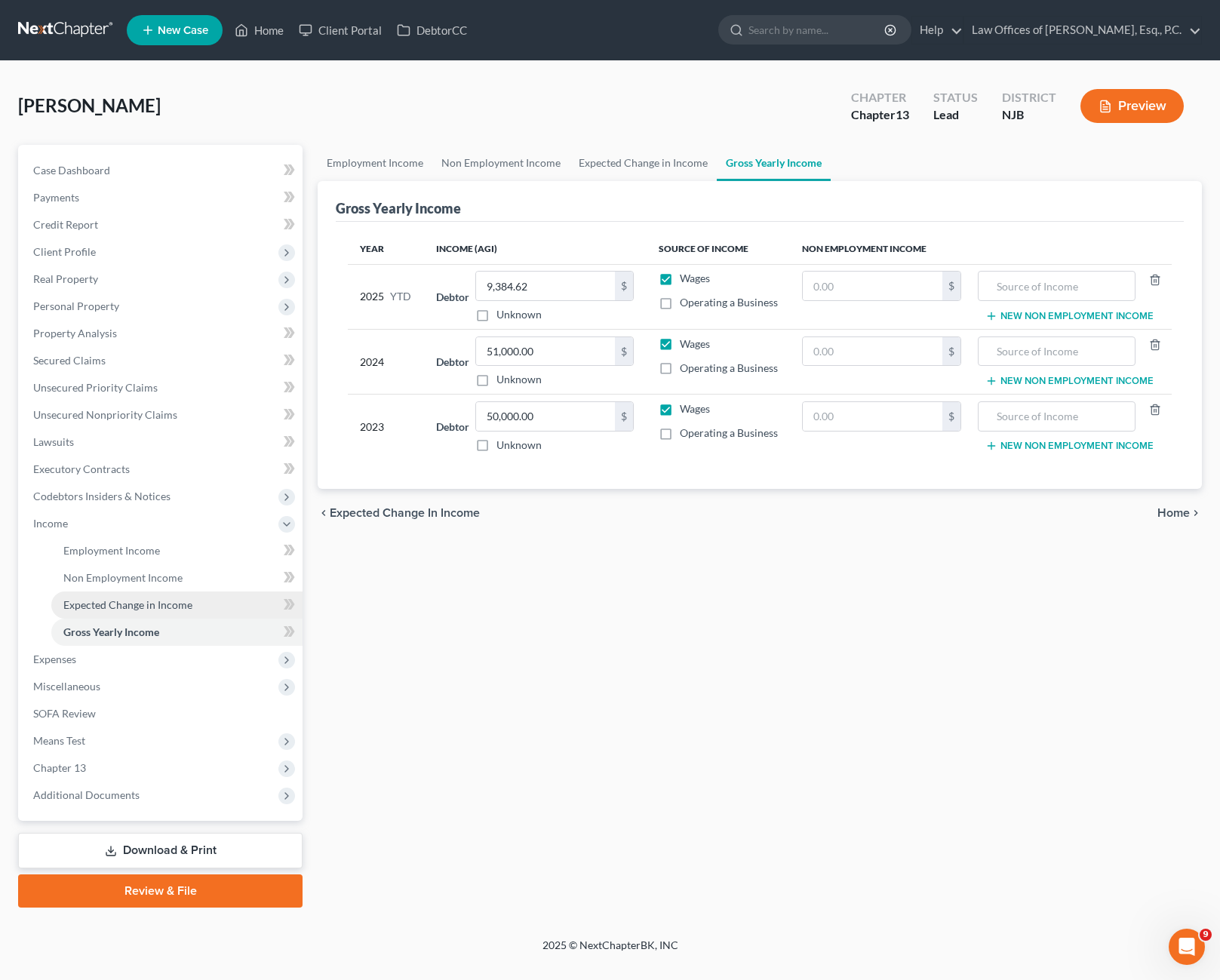
click at [161, 606] on span "Expected Change in Income" at bounding box center [128, 605] width 129 height 13
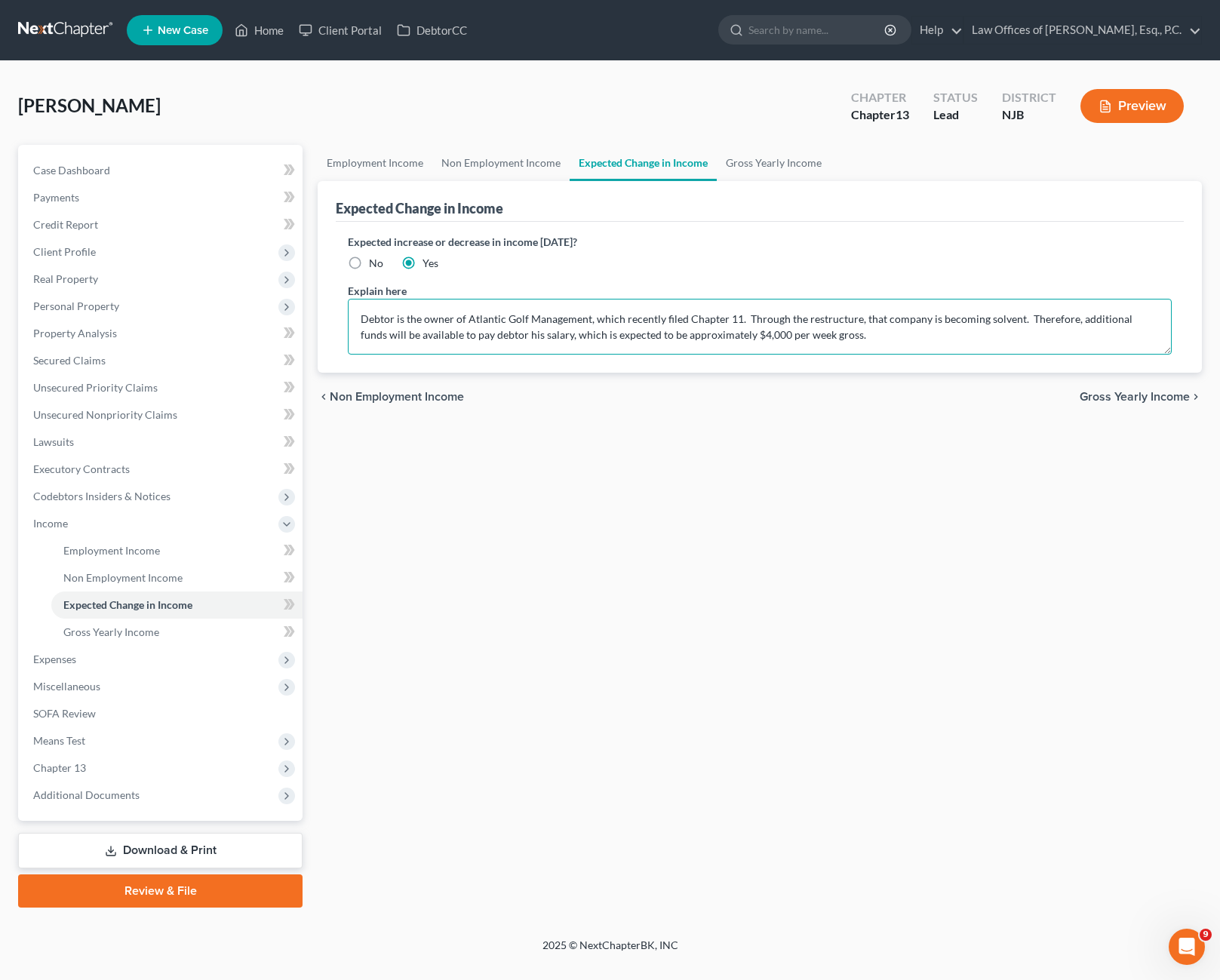
click at [607, 342] on textarea "Debtor is the owner of Atlantic Golf Management, which recently filed Chapter 1…" at bounding box center [759, 326] width 824 height 55
click at [599, 344] on textarea "Debtor is the owner of Atlantic Golf Management, which recently filed Chapter 1…" at bounding box center [759, 326] width 824 height 55
drag, startPoint x: 585, startPoint y: 337, endPoint x: 644, endPoint y: 337, distance: 59.0
click at [644, 337] on textarea "Debtor is the owner of Atlantic Golf Management, which recently filed Chapter 1…" at bounding box center [759, 326] width 824 height 55
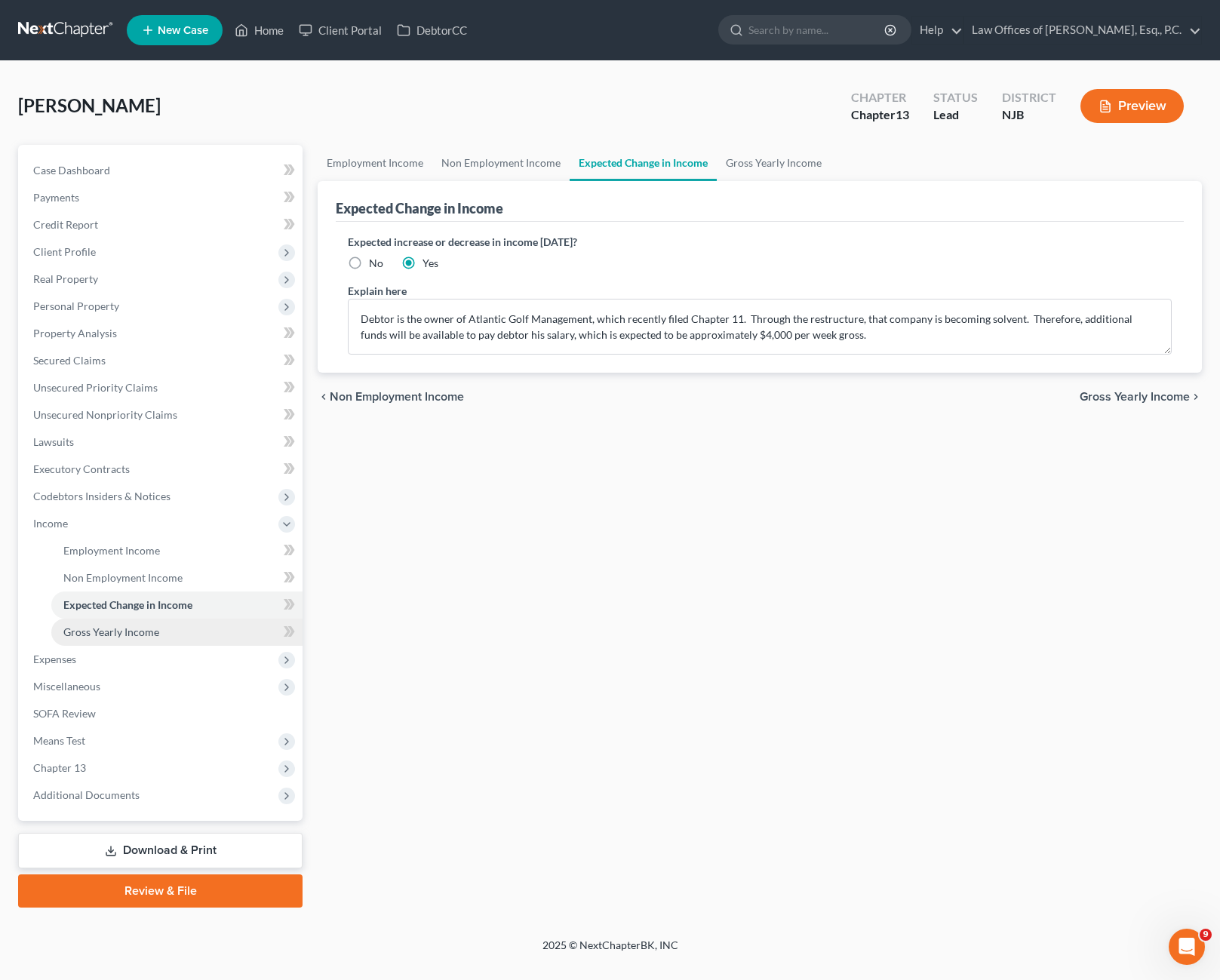
click at [144, 632] on span "Gross Yearly Income" at bounding box center [111, 632] width 95 height 13
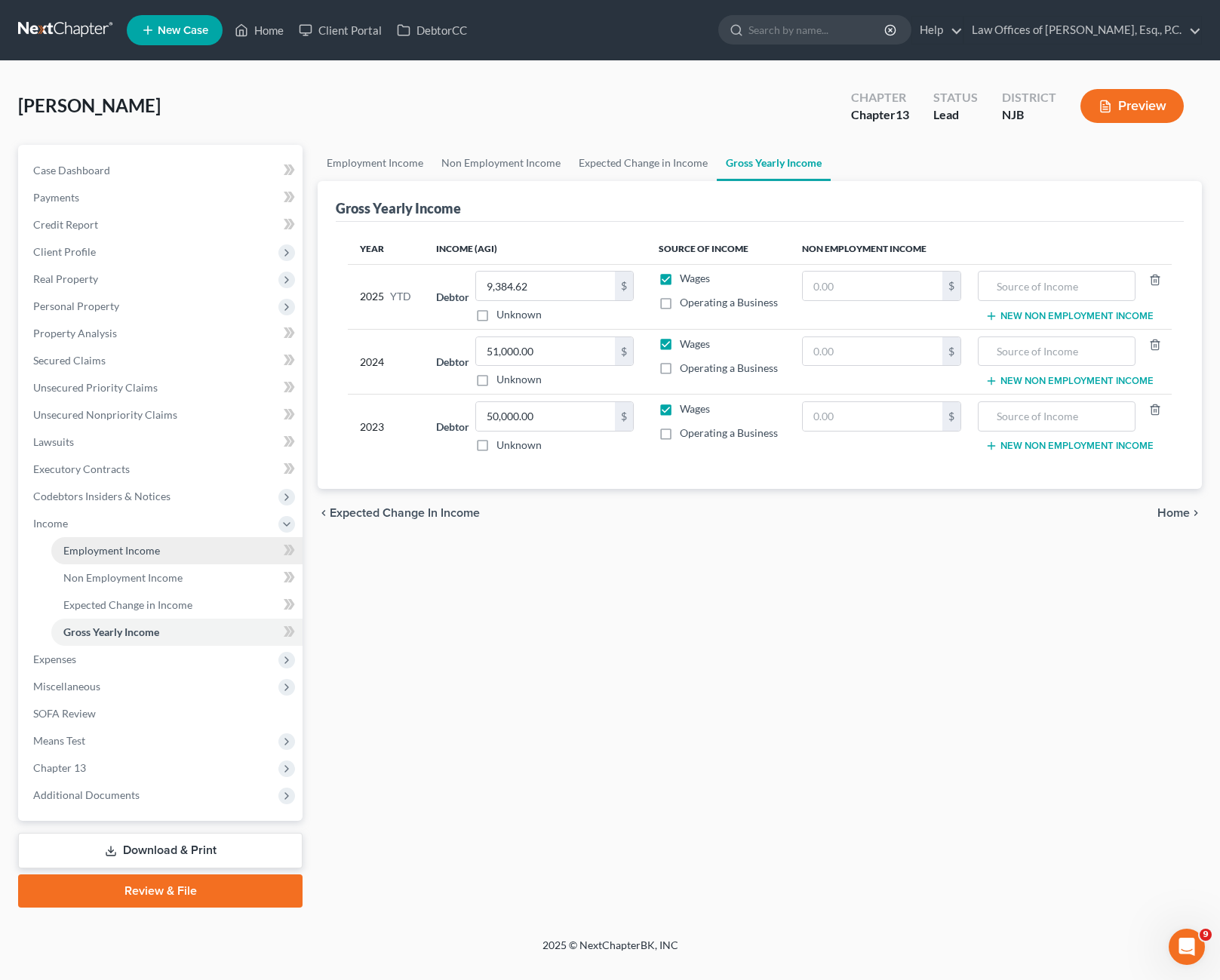
click at [153, 551] on span "Employment Income" at bounding box center [112, 550] width 96 height 13
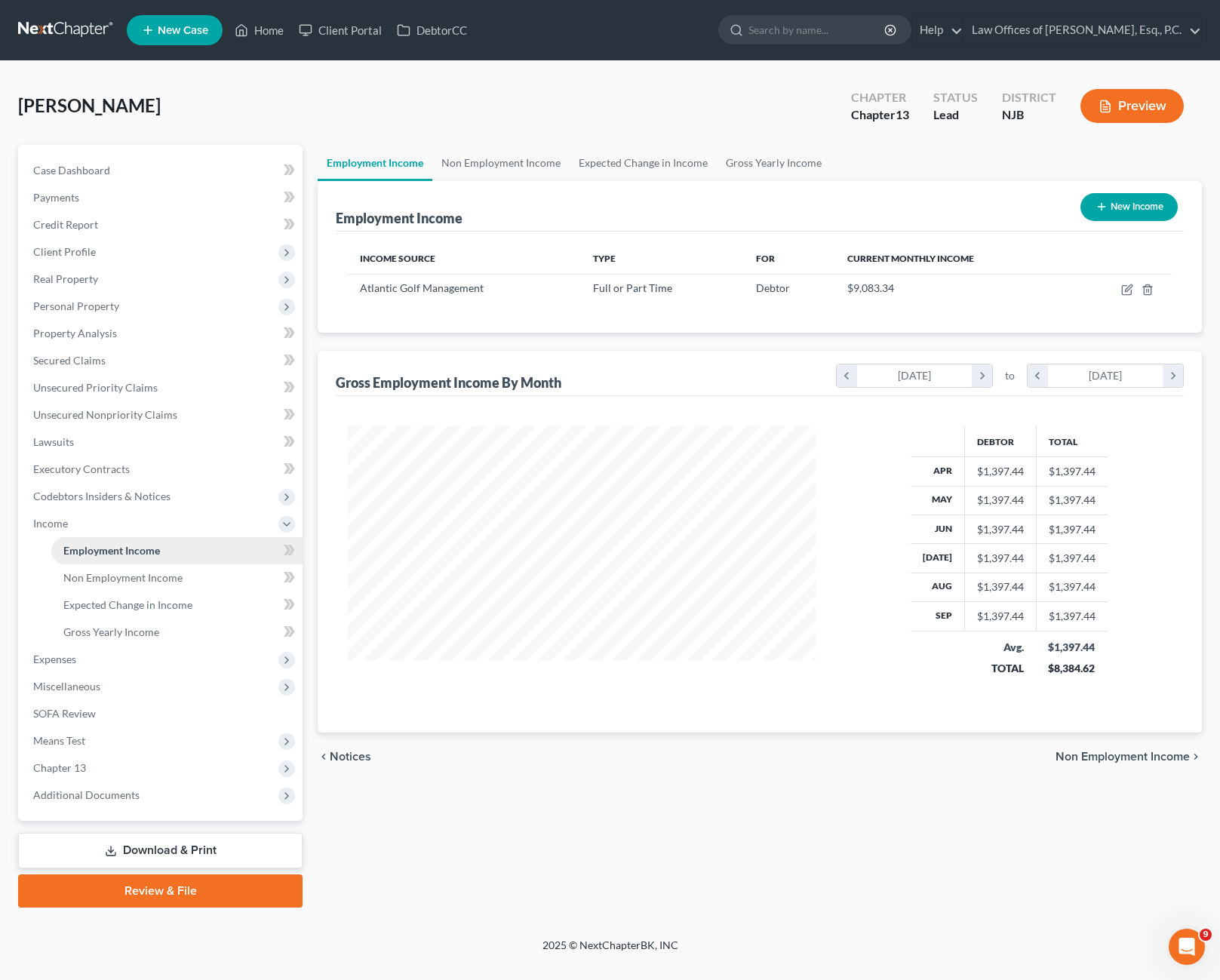
scroll to position [271, 498]
click at [1127, 292] on icon "button" at bounding box center [1127, 289] width 12 height 12
select select "0"
select select "2"
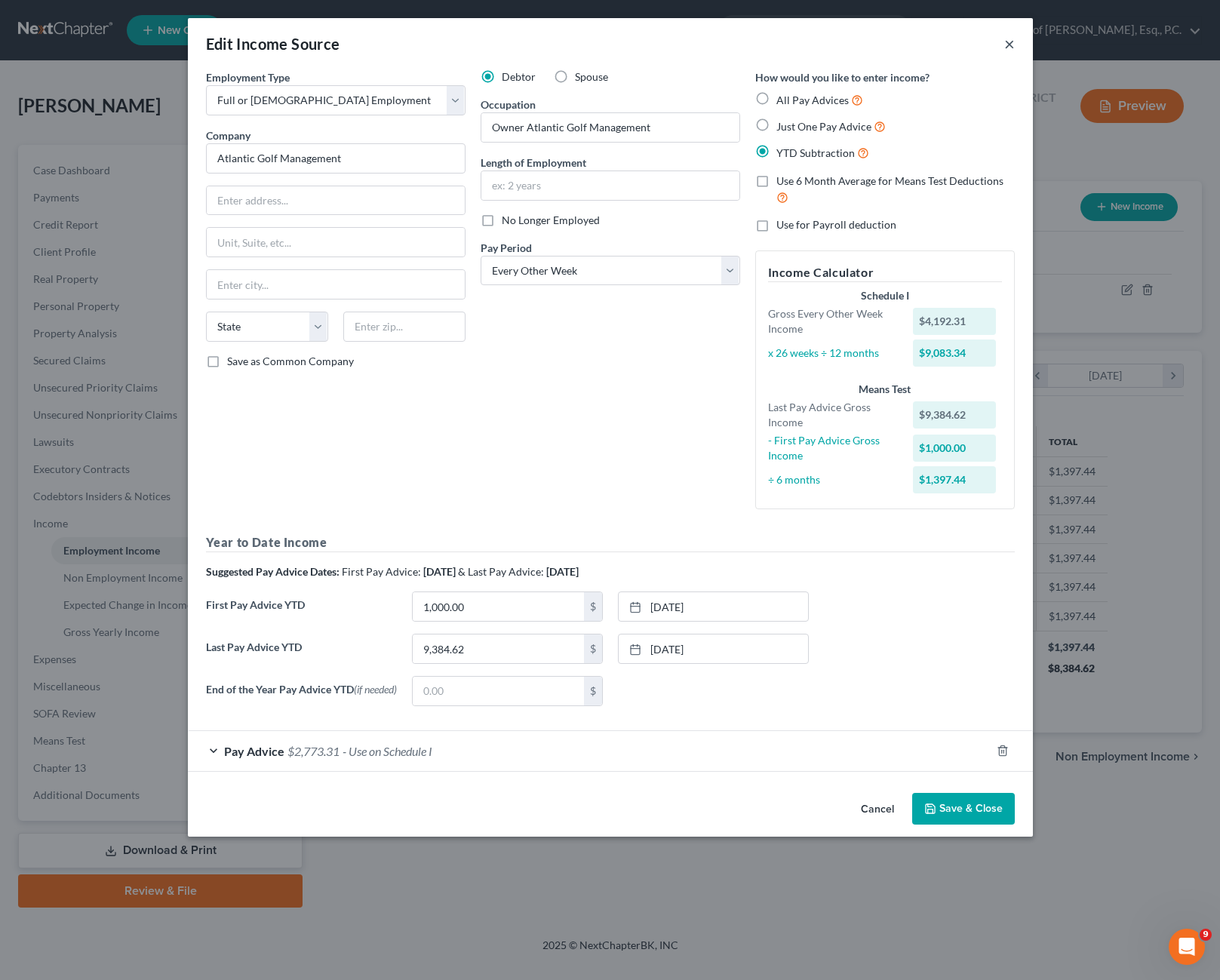
click at [1006, 45] on button "×" at bounding box center [1009, 44] width 11 height 18
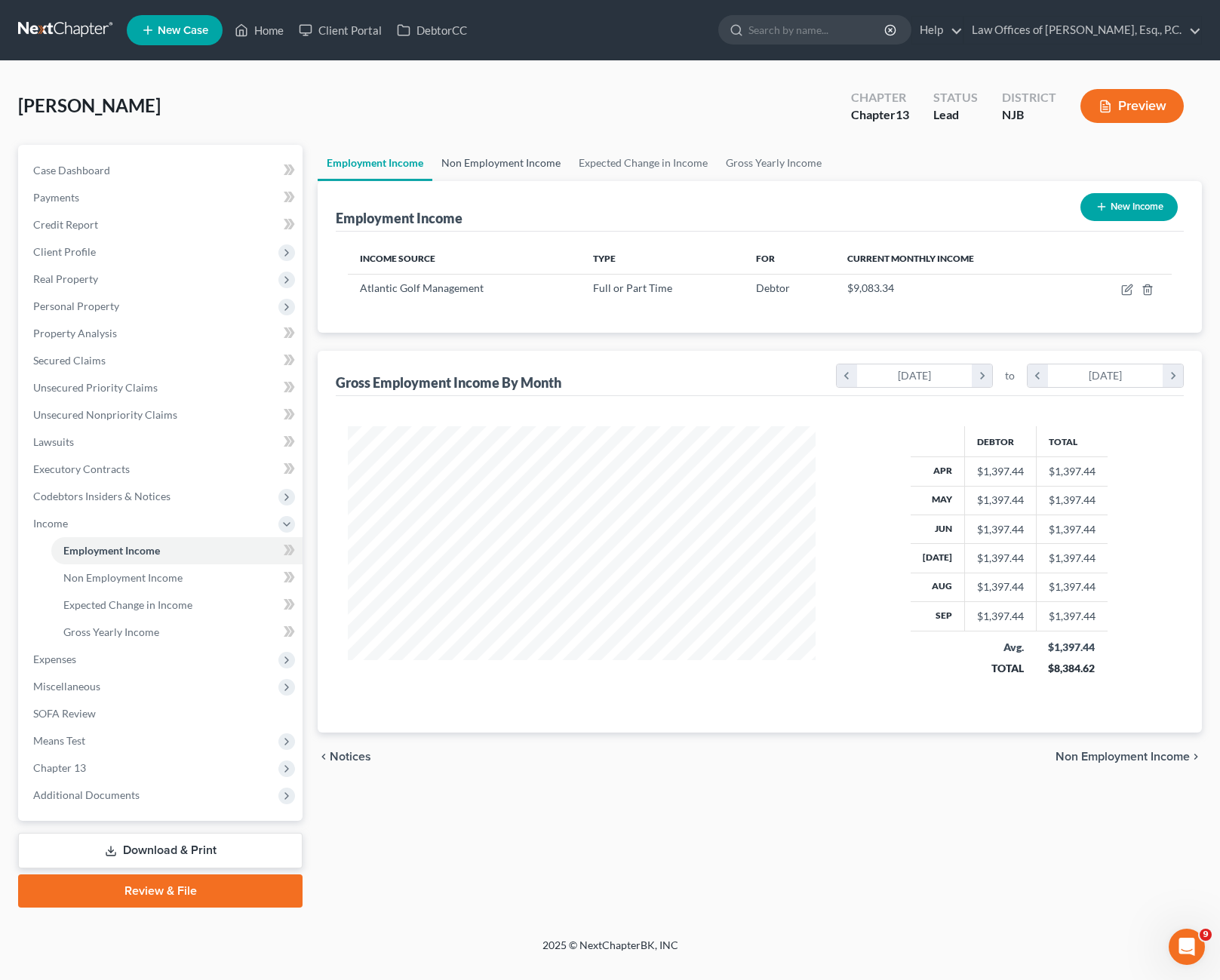
click at [511, 164] on link "Non Employment Income" at bounding box center [501, 163] width 137 height 36
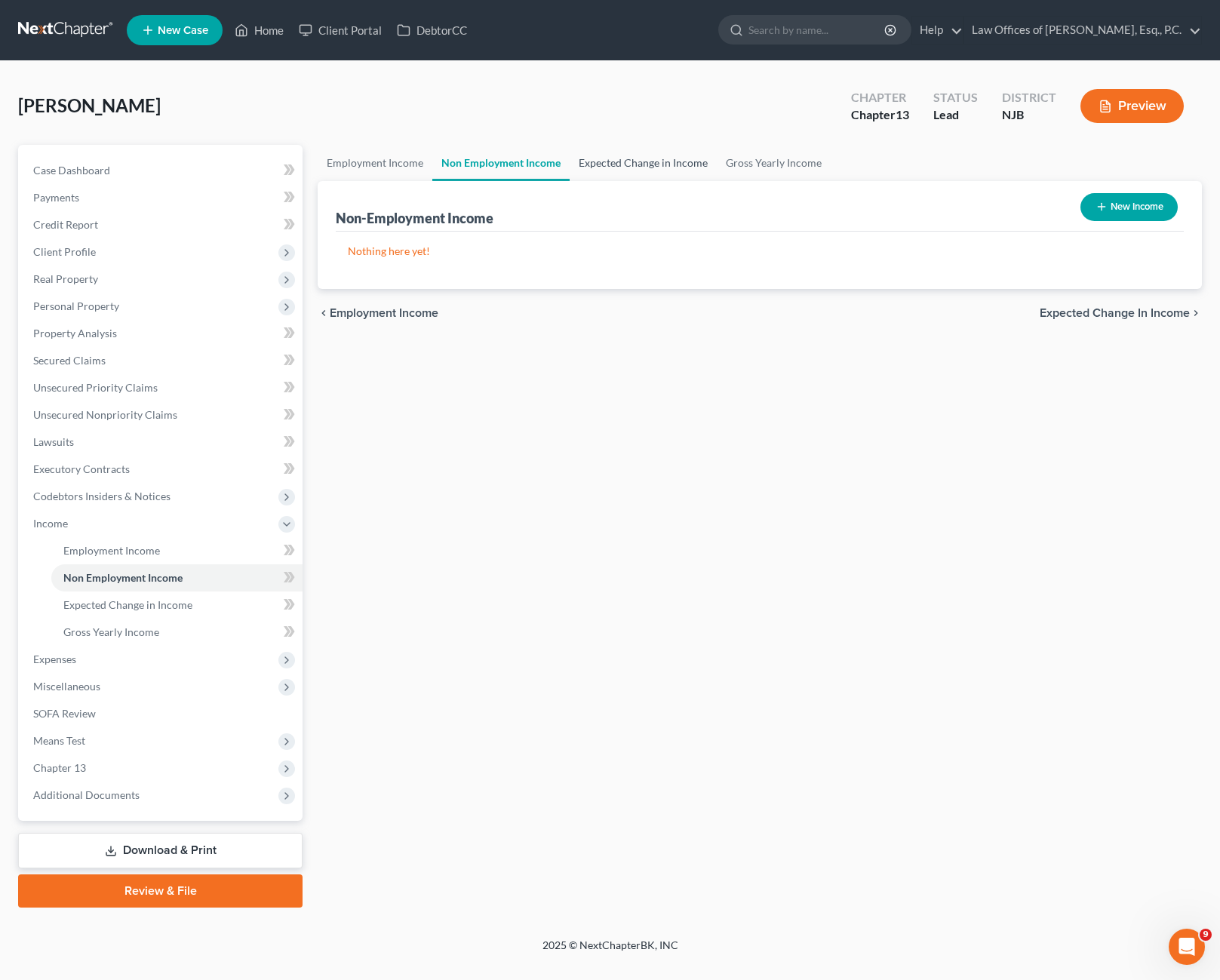
click at [582, 159] on link "Expected Change in Income" at bounding box center [643, 163] width 147 height 36
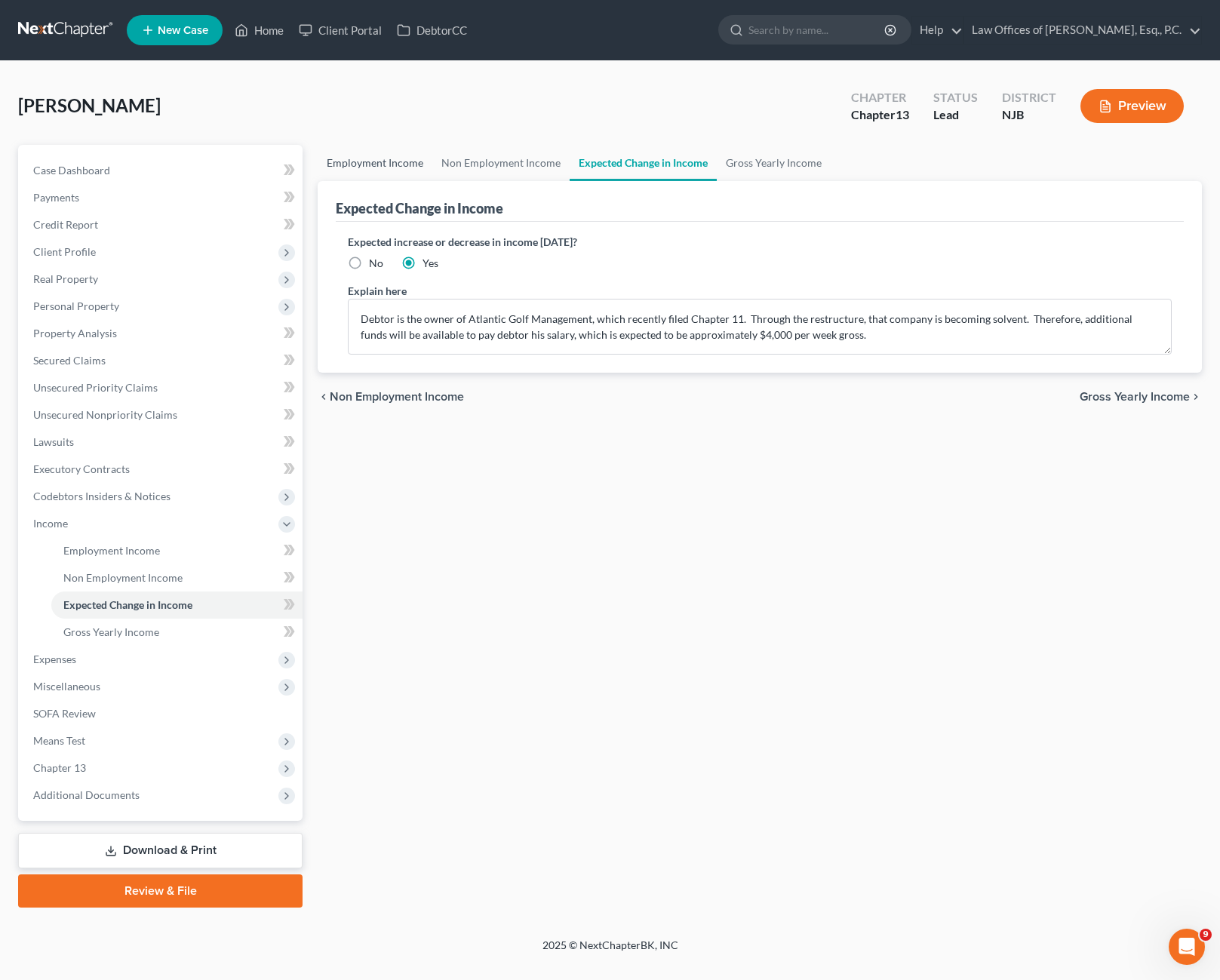
click at [414, 171] on link "Employment Income" at bounding box center [374, 163] width 115 height 36
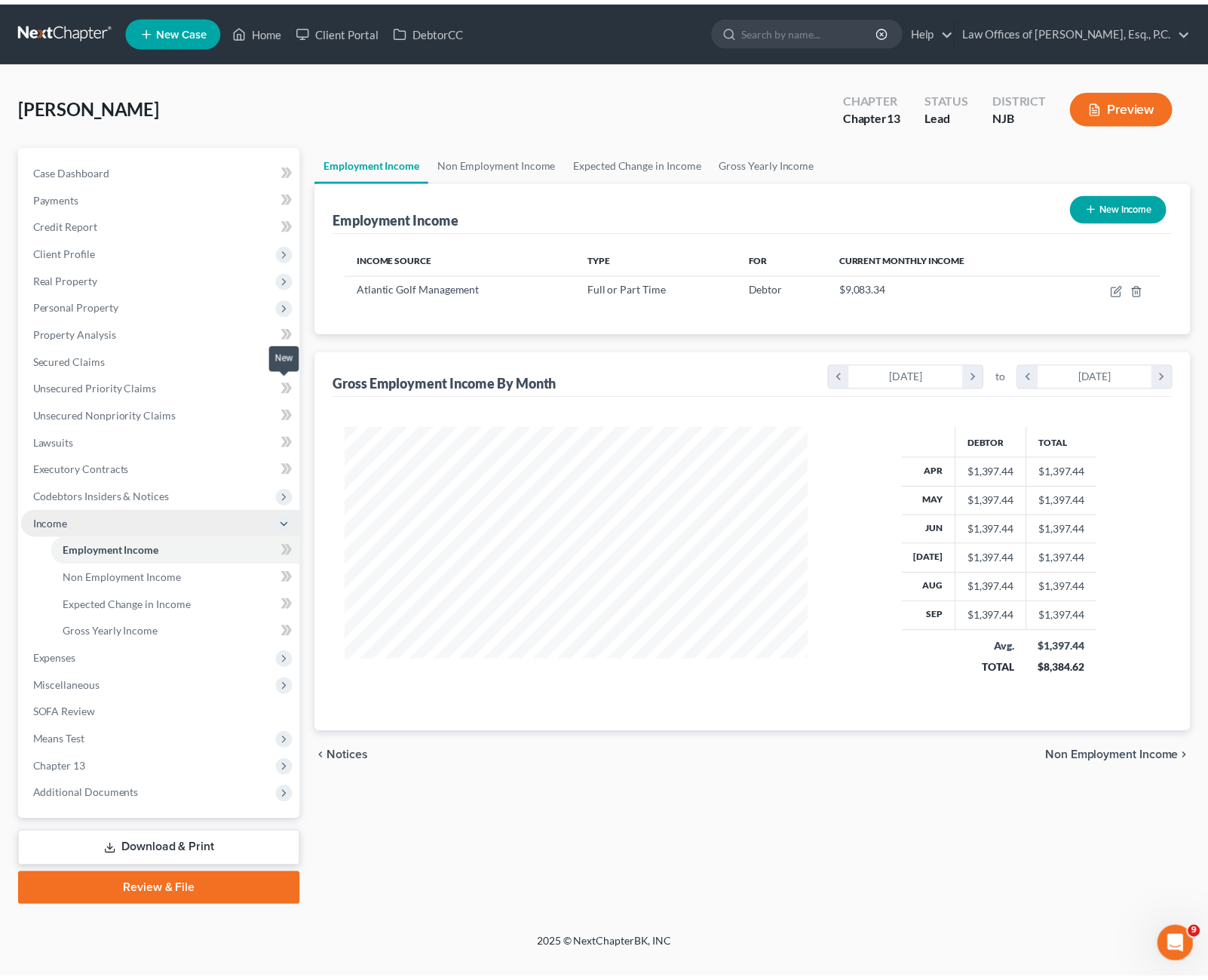
scroll to position [271, 498]
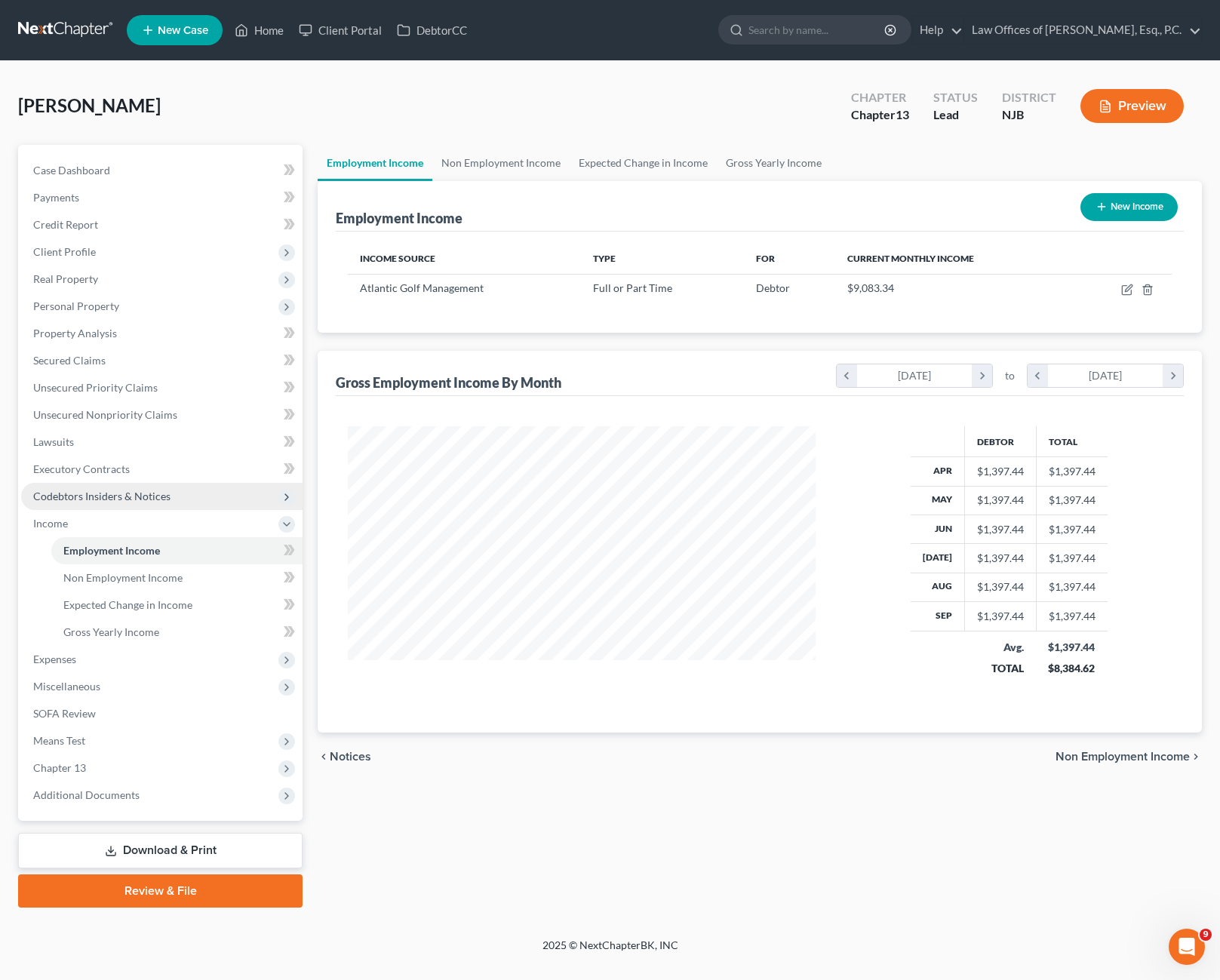
click at [108, 498] on span "Codebtors Insiders & Notices" at bounding box center [102, 496] width 137 height 13
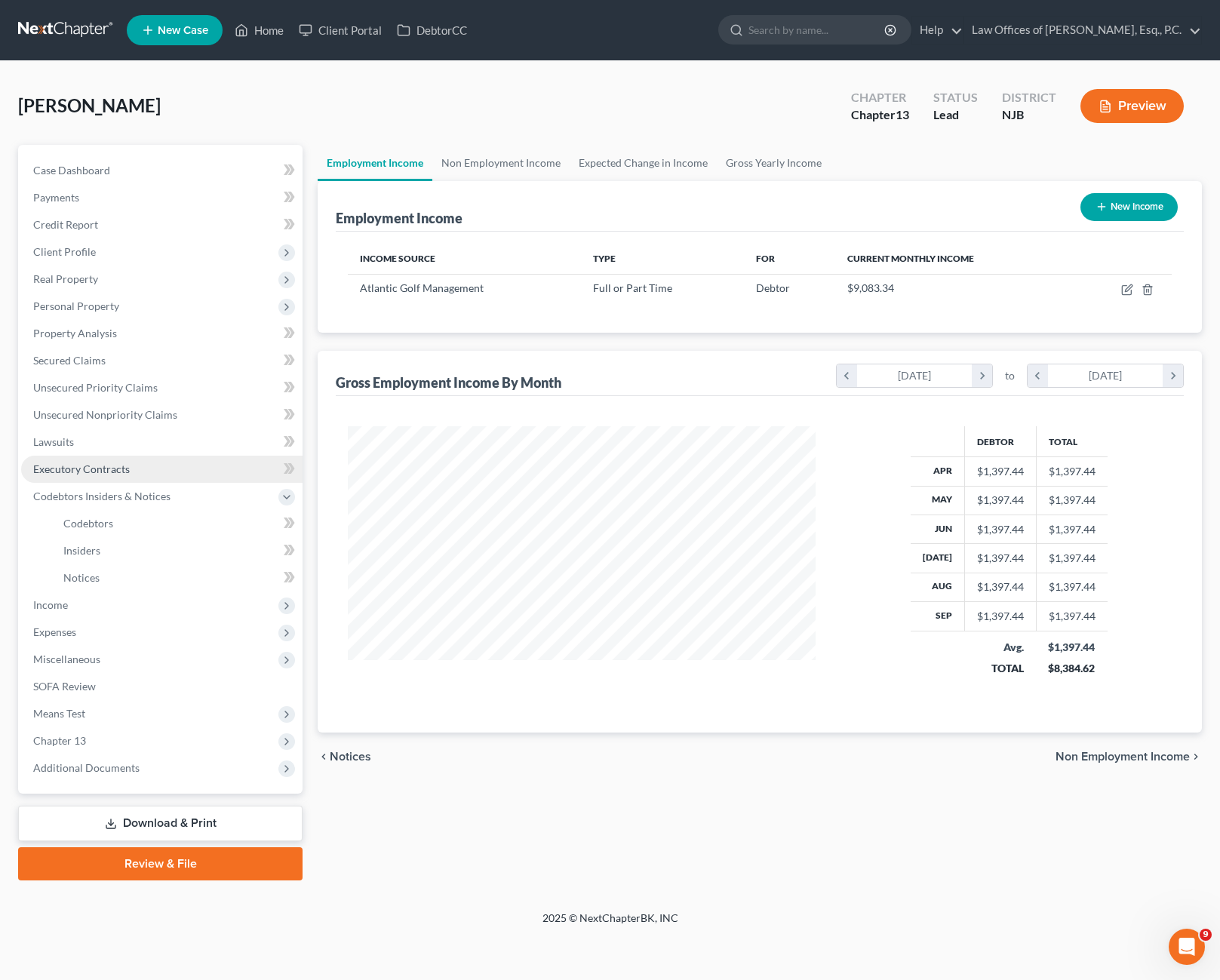
click at [113, 477] on link "Executory Contracts" at bounding box center [161, 469] width 281 height 27
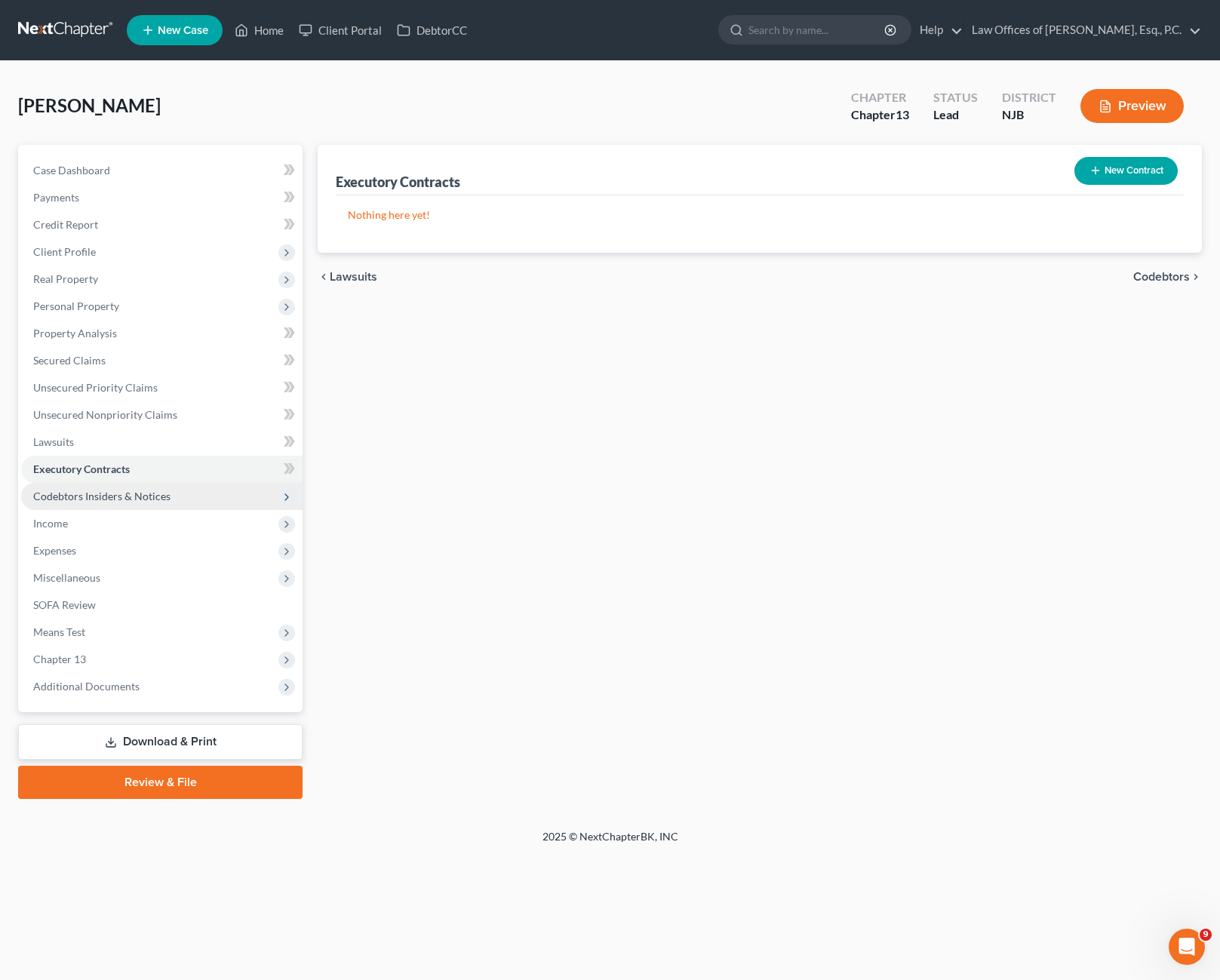
click at [130, 494] on span "Codebtors Insiders & Notices" at bounding box center [102, 496] width 137 height 13
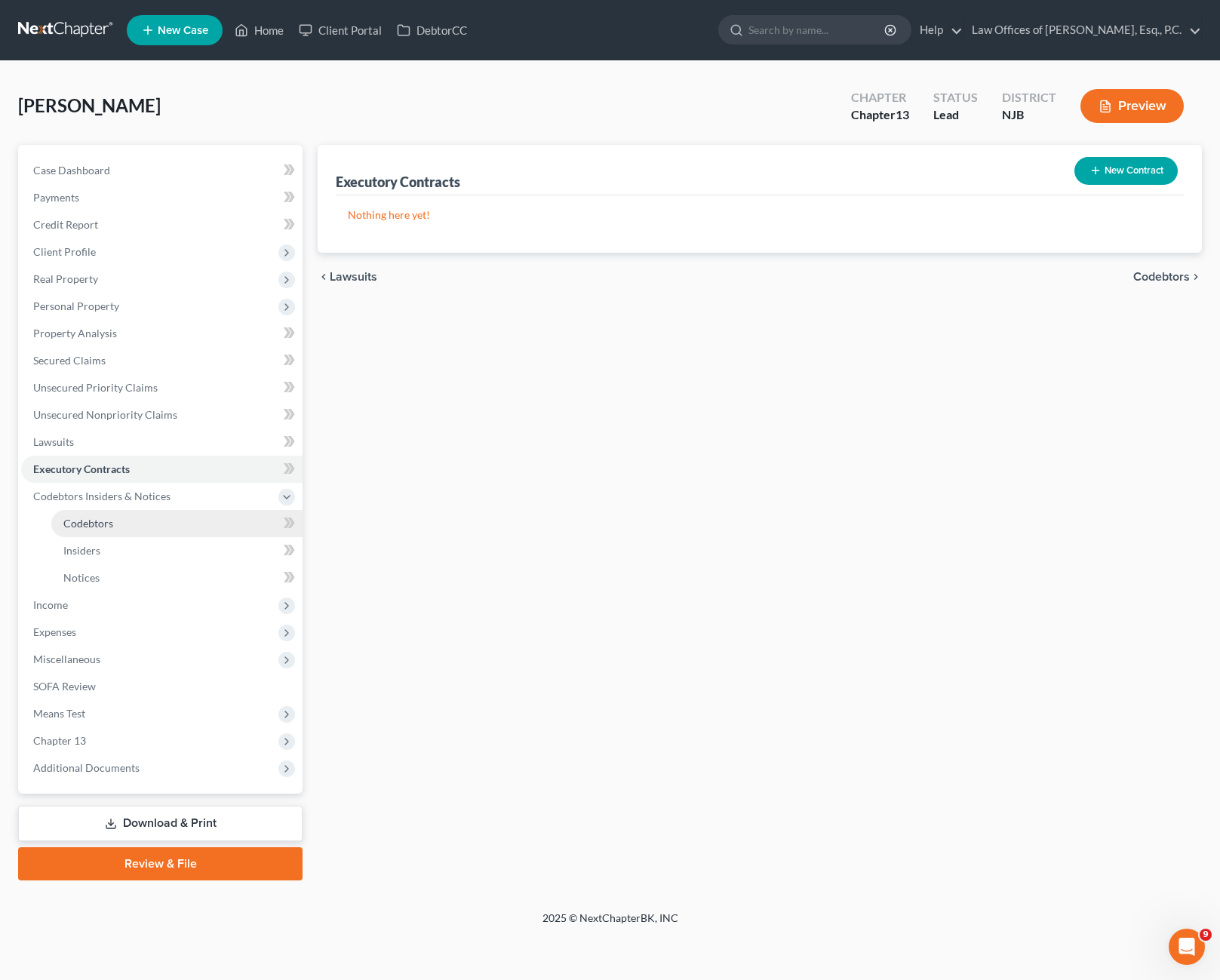
click at [116, 524] on link "Codebtors" at bounding box center [177, 523] width 251 height 27
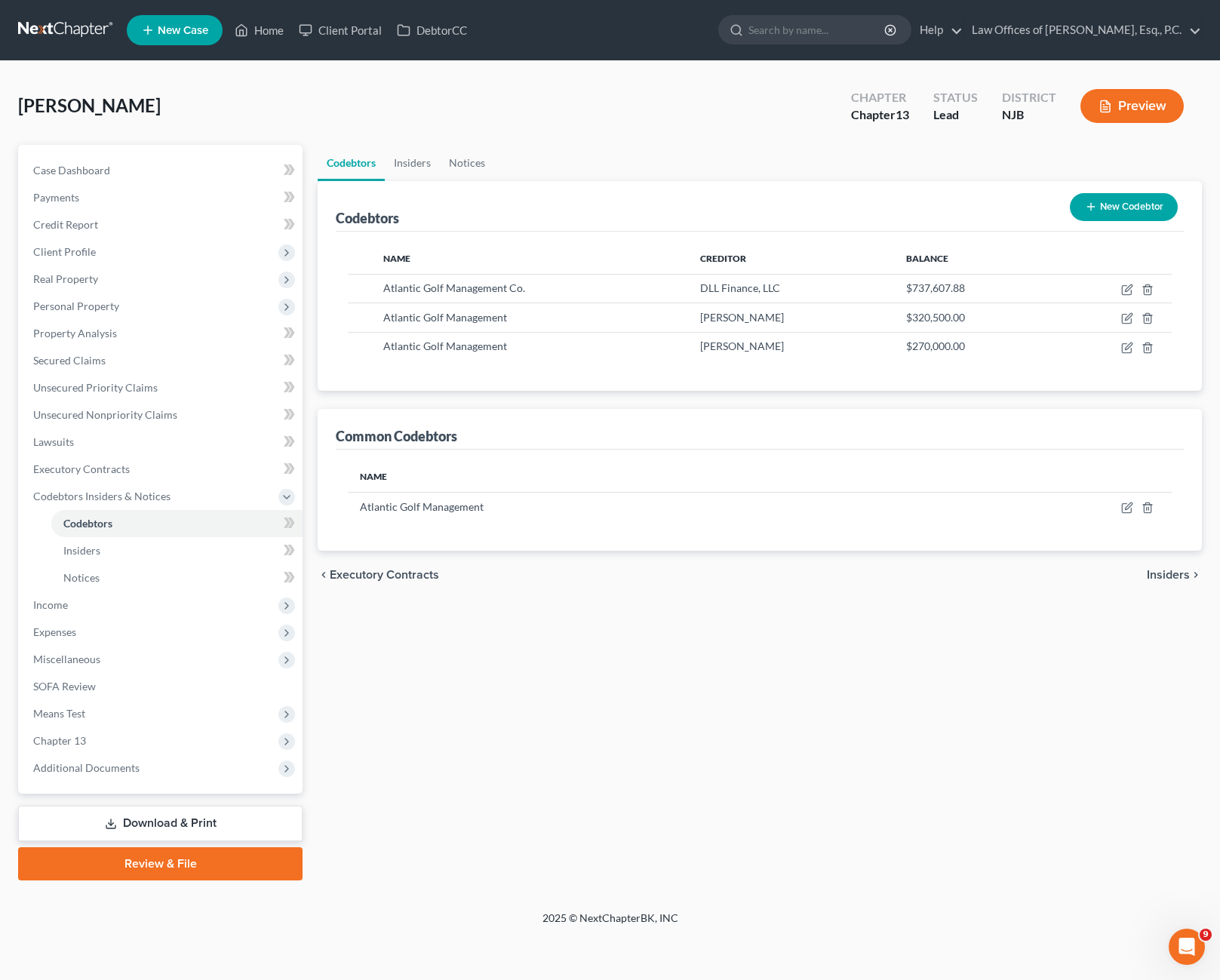
click at [1079, 202] on button "New Codebtor" at bounding box center [1124, 207] width 108 height 28
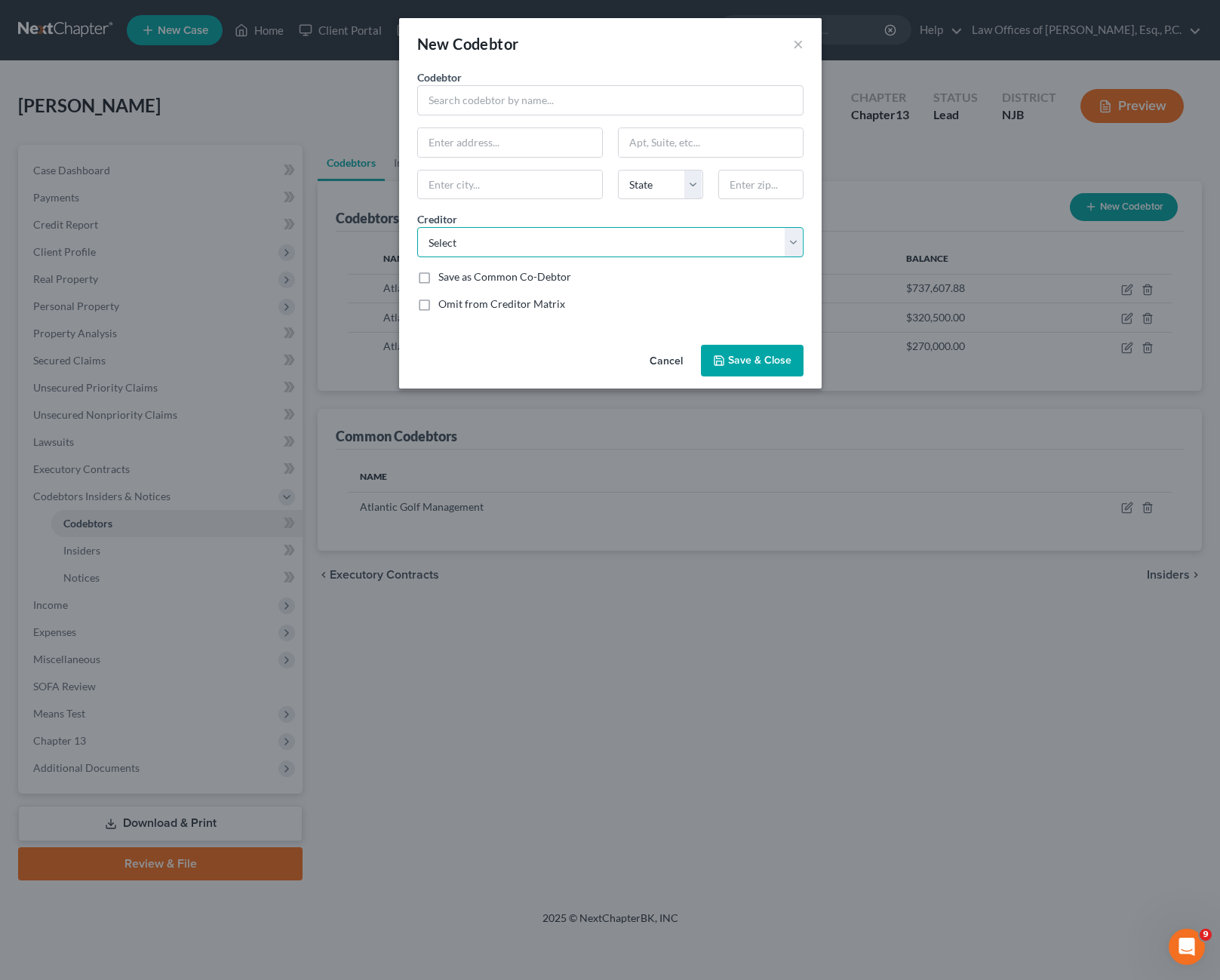
click at [652, 232] on select "Select Total Visa Avanza Group JPMCB Auto/Chase Auto Finance Apple Card/GS Bank…" at bounding box center [611, 241] width 387 height 30
click at [926, 128] on div "New Codebtor × Codebtor * Codebtor * State [US_STATE] AK AR AZ CA CO CT DE DC […" at bounding box center [610, 490] width 1220 height 980
click at [802, 47] on button "×" at bounding box center [798, 44] width 11 height 18
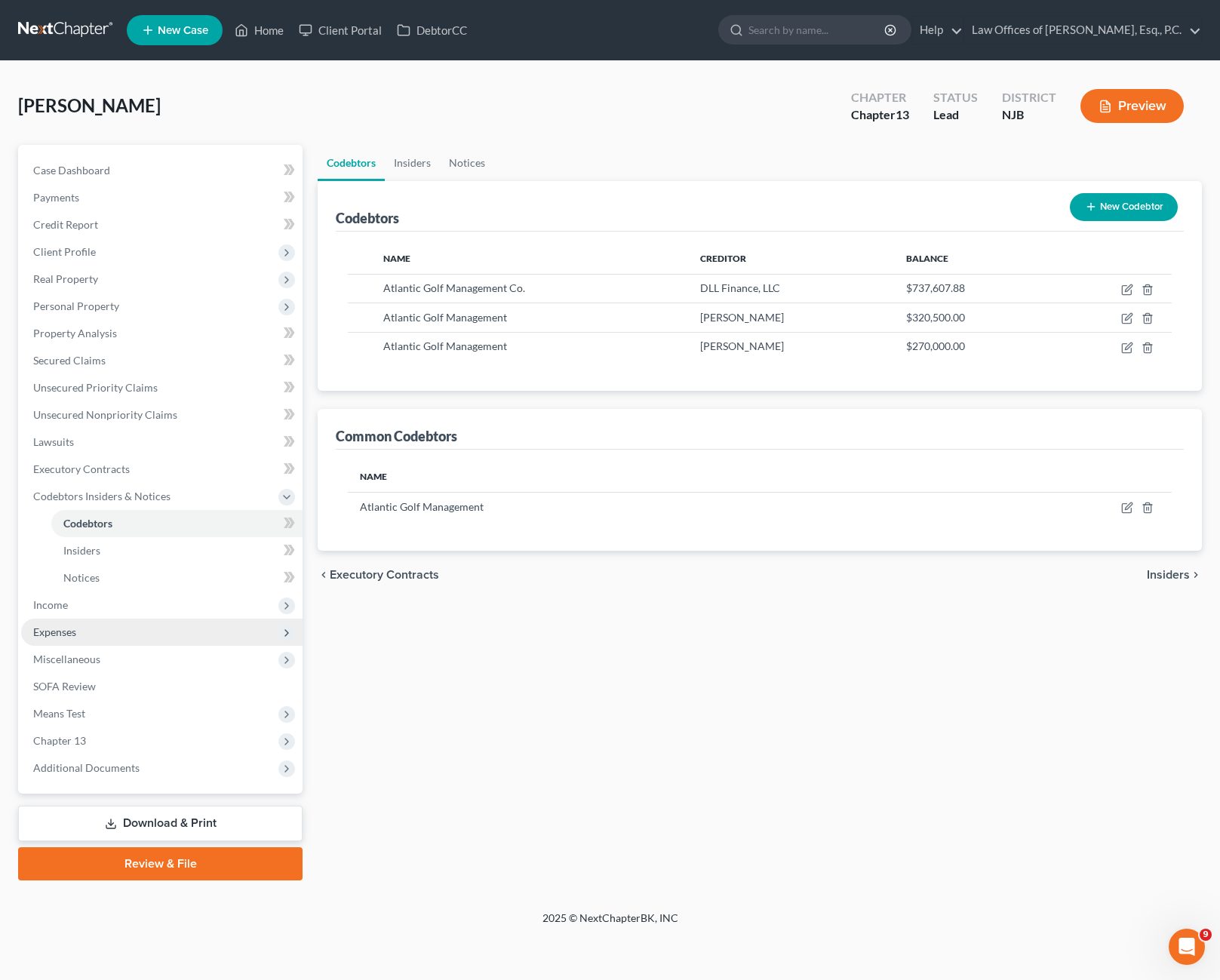
click at [55, 638] on span "Expenses" at bounding box center [161, 632] width 281 height 27
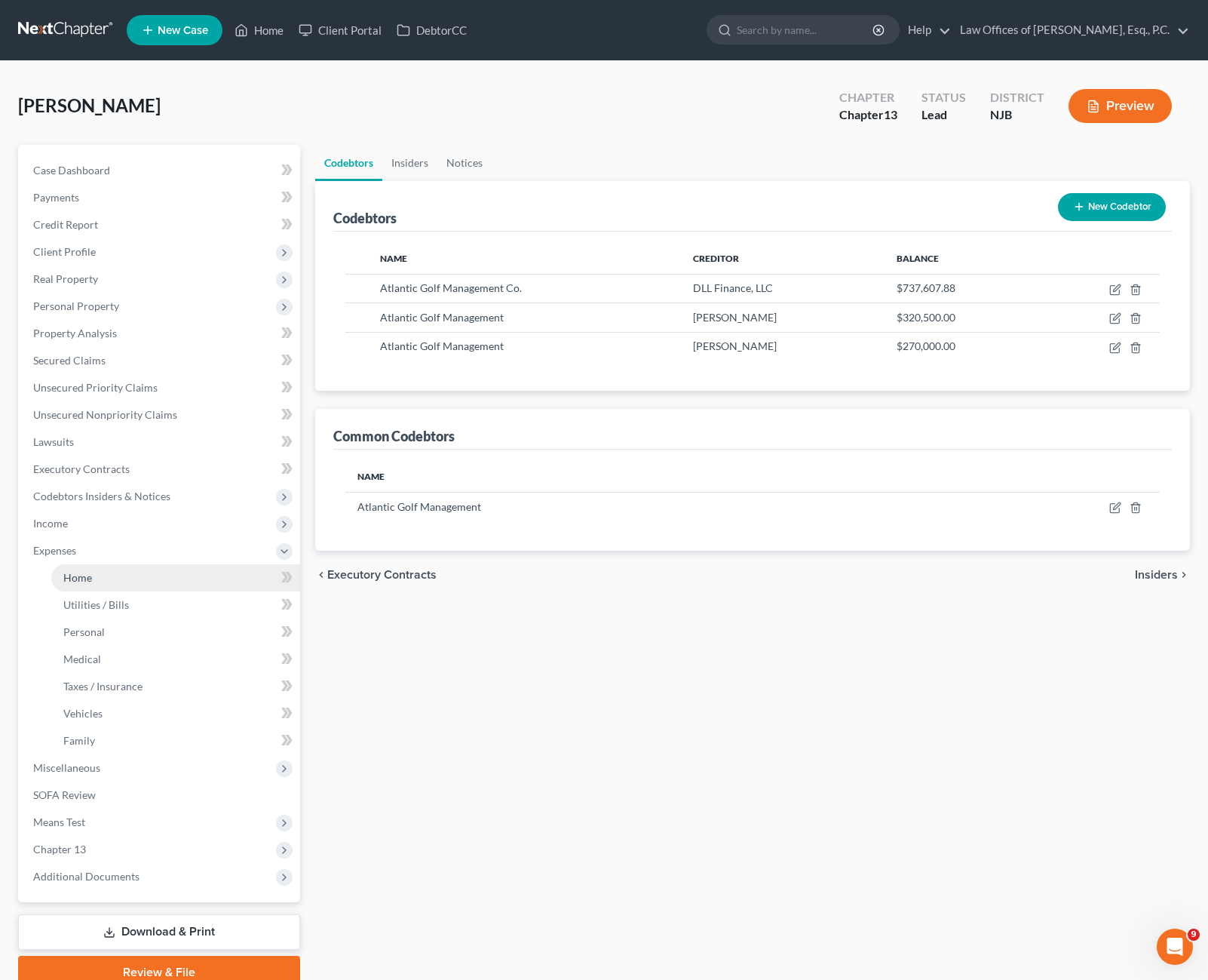
click at [86, 582] on span "Home" at bounding box center [77, 577] width 29 height 13
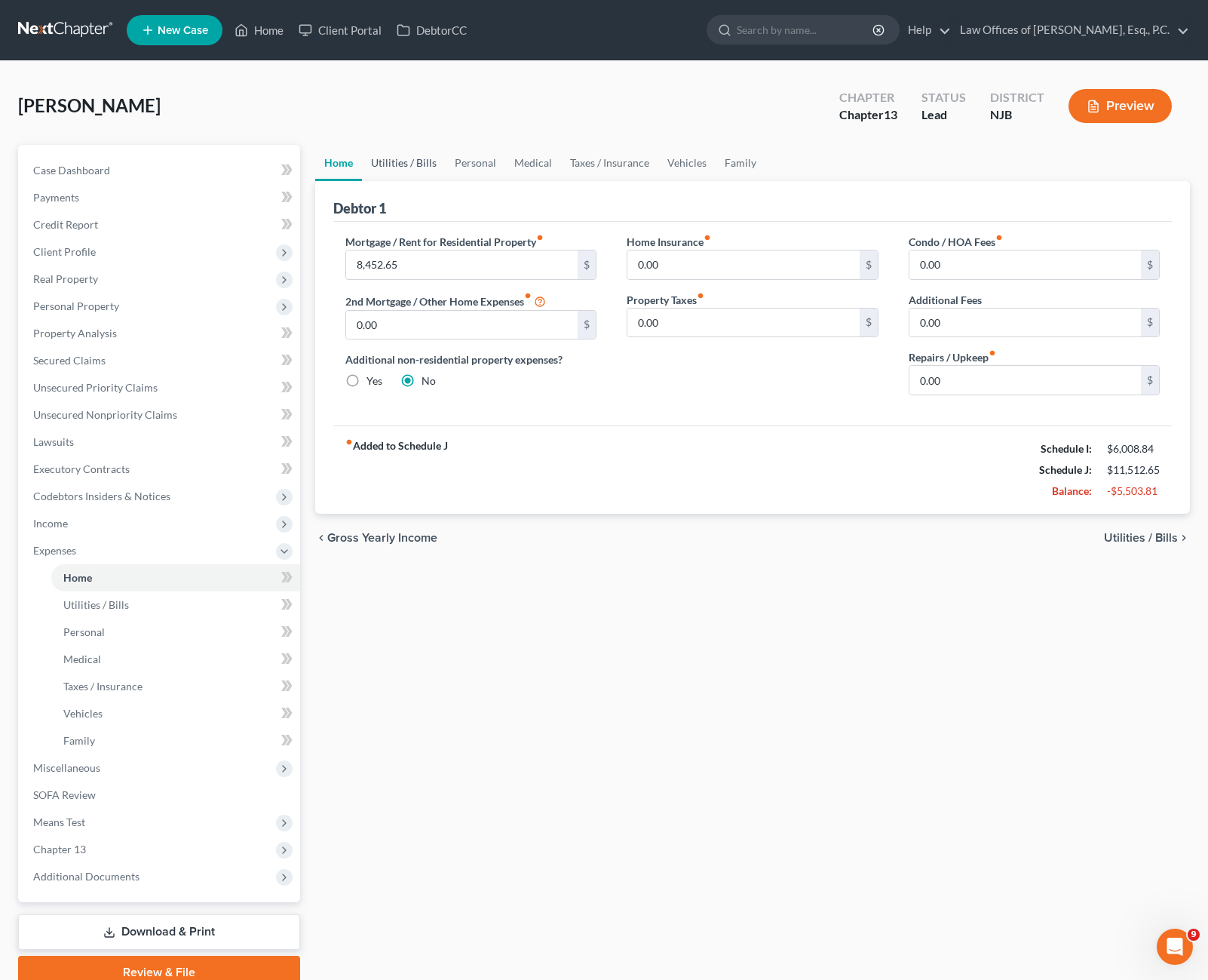
click at [403, 171] on link "Utilities / Bills" at bounding box center [403, 163] width 84 height 36
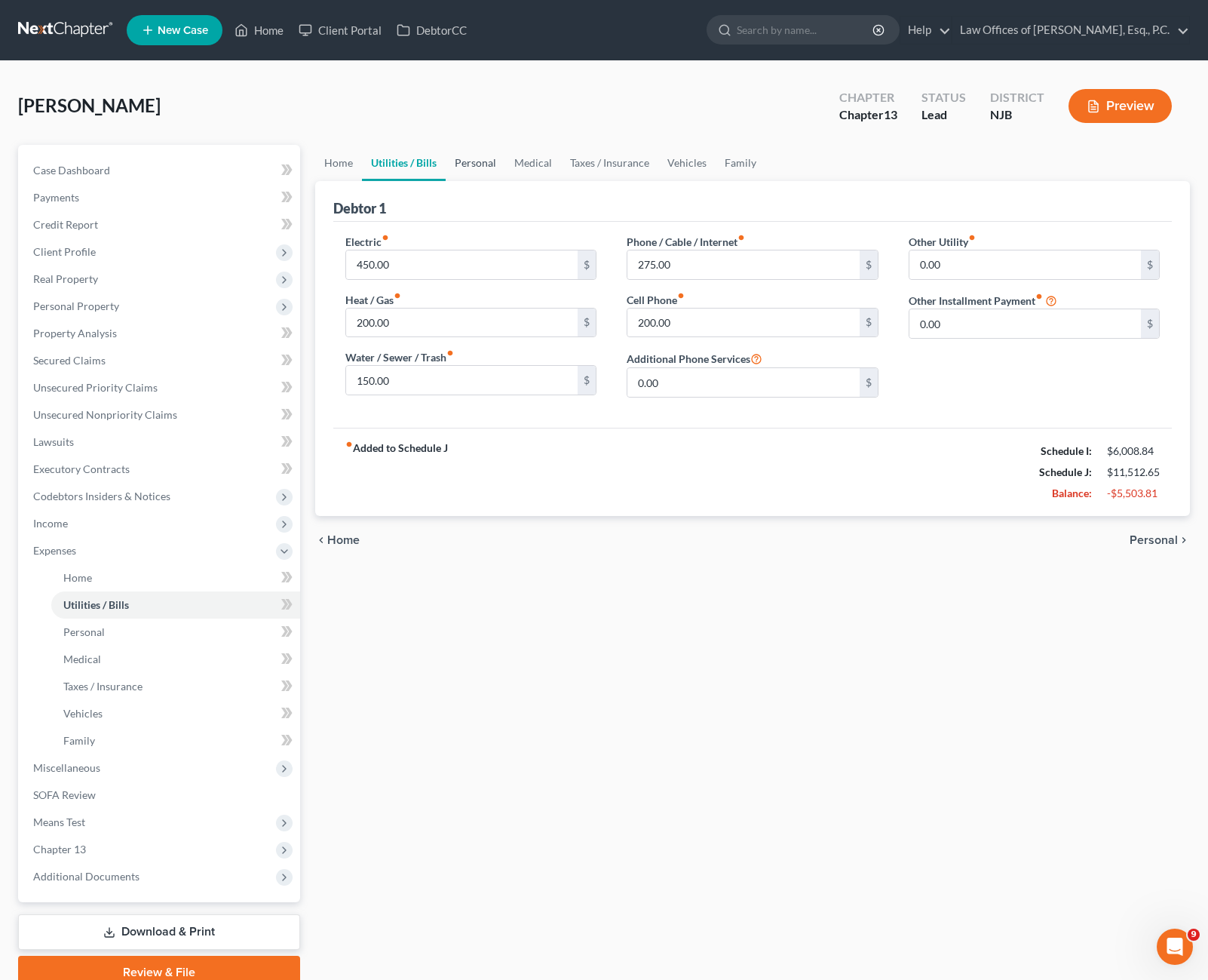
click at [464, 162] on link "Personal" at bounding box center [475, 163] width 60 height 36
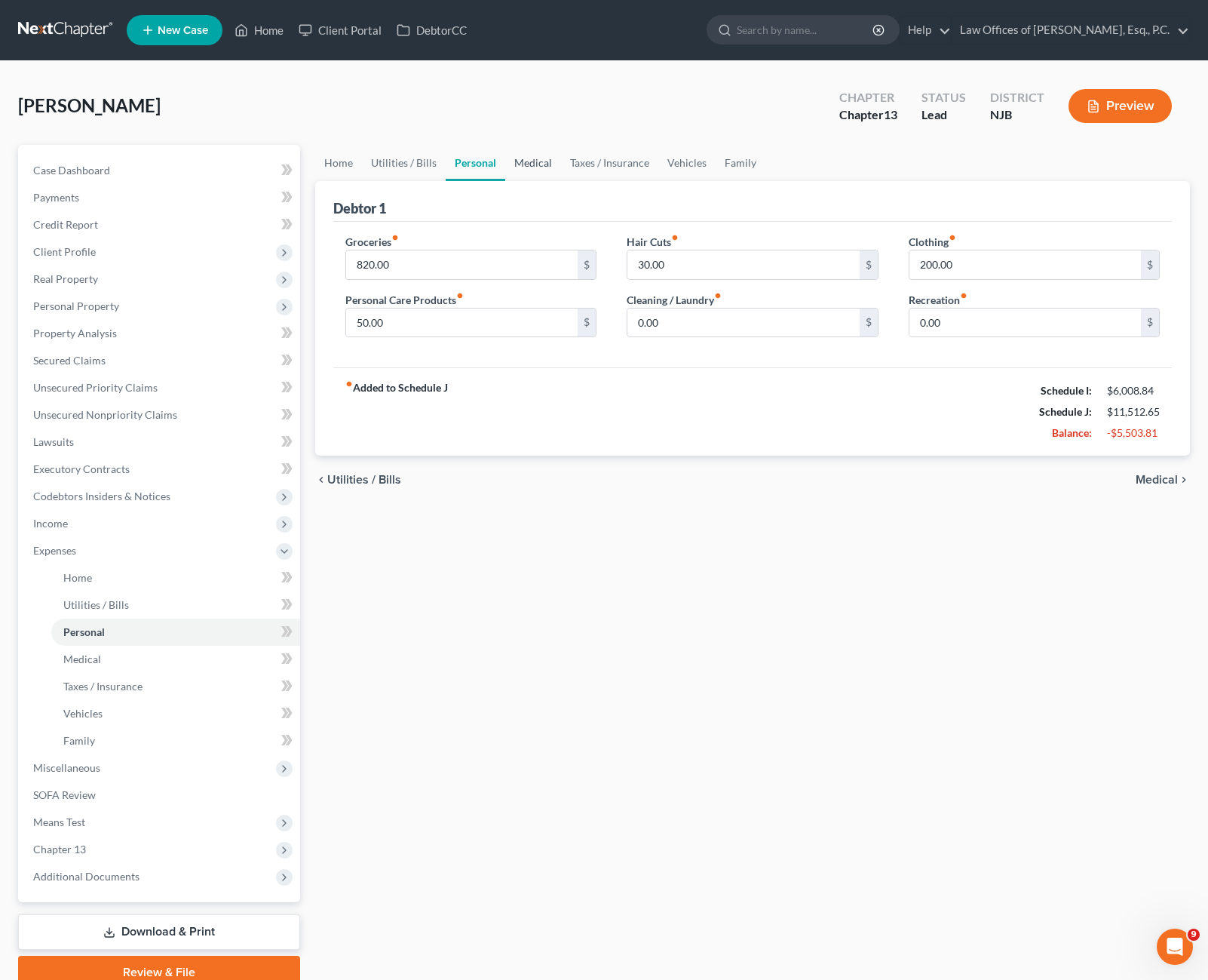
click at [541, 172] on link "Medical" at bounding box center [533, 163] width 55 height 36
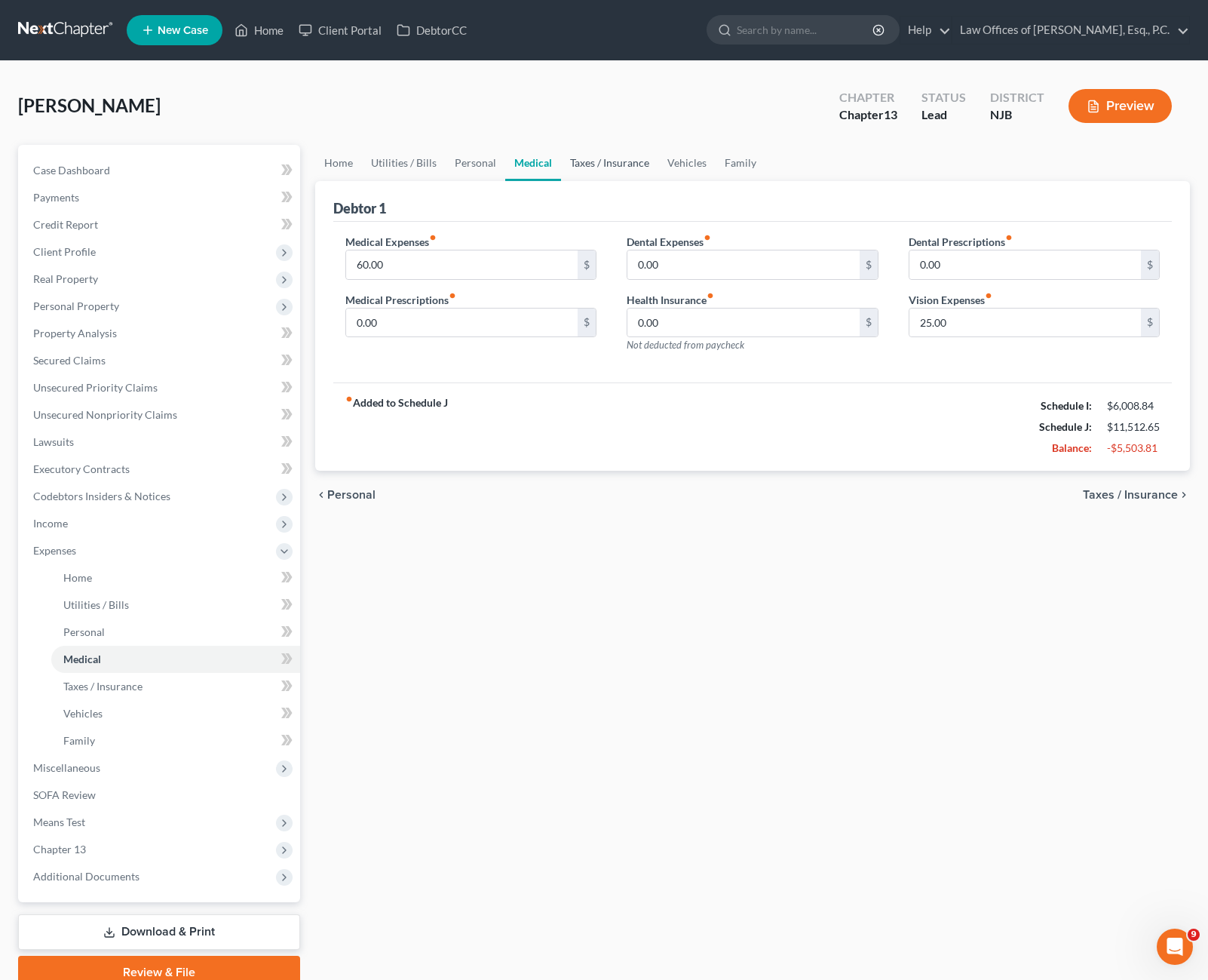
click at [594, 167] on link "Taxes / Insurance" at bounding box center [609, 163] width 97 height 36
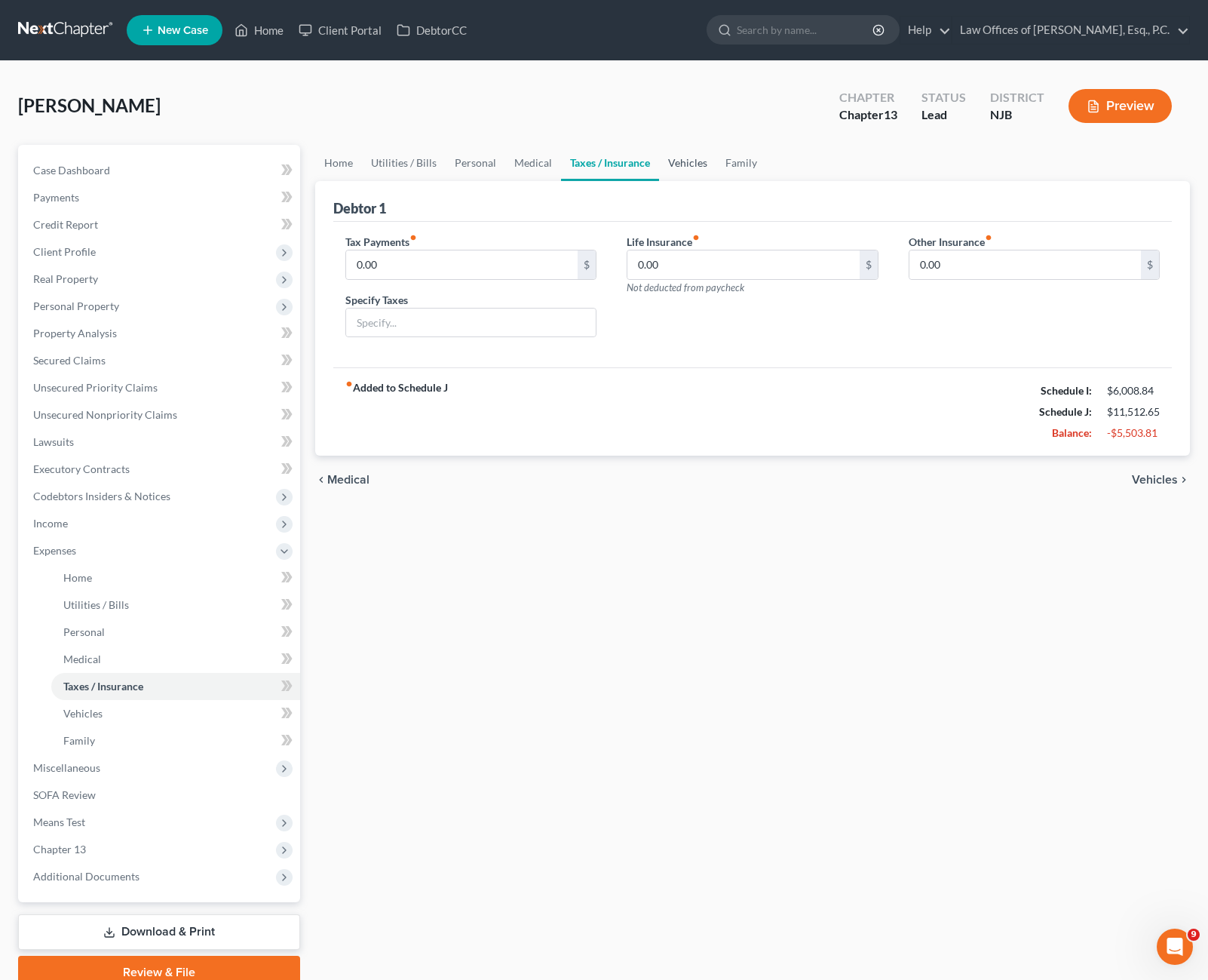
click at [681, 166] on link "Vehicles" at bounding box center [687, 163] width 57 height 36
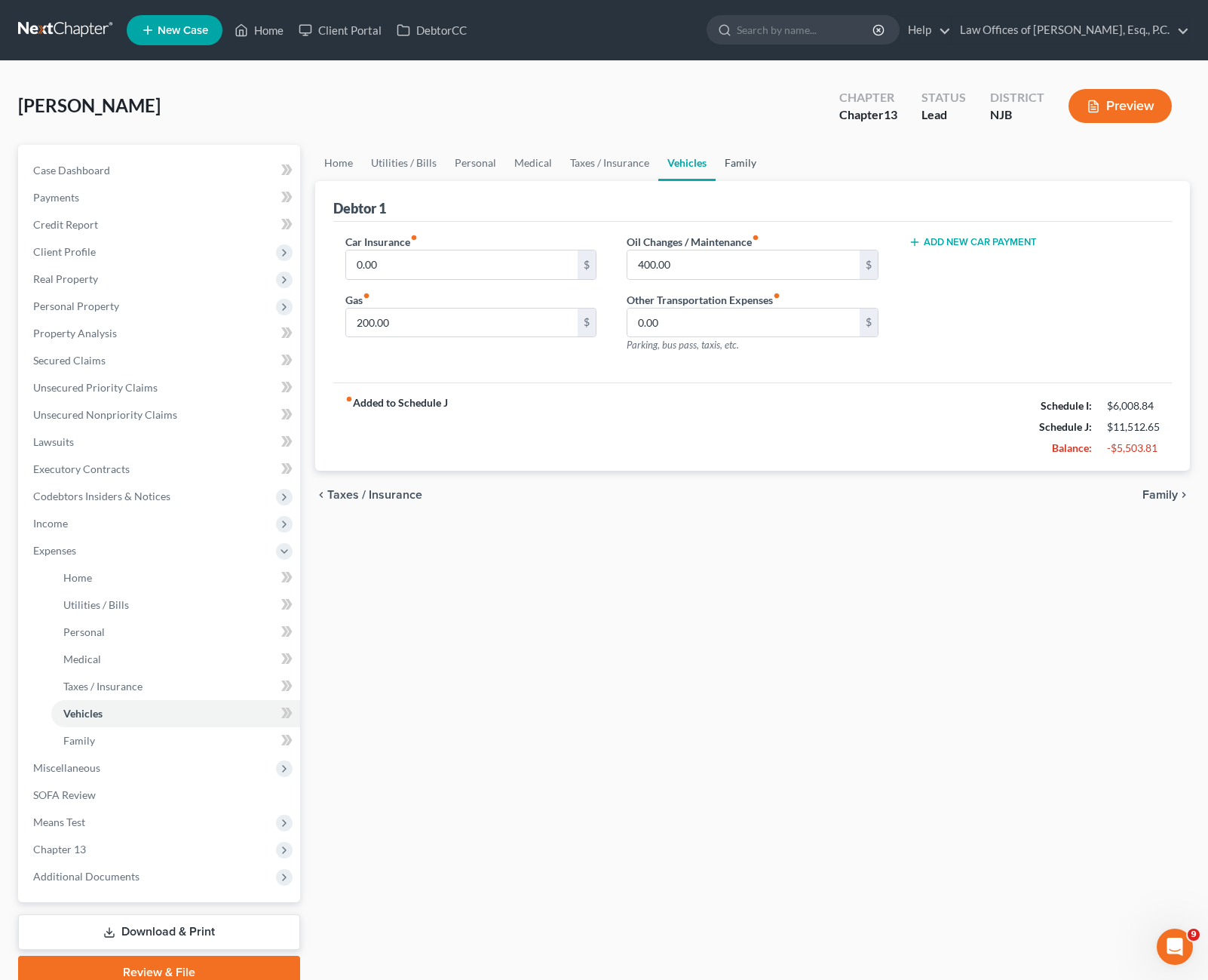
click at [741, 174] on link "Family" at bounding box center [740, 163] width 50 height 36
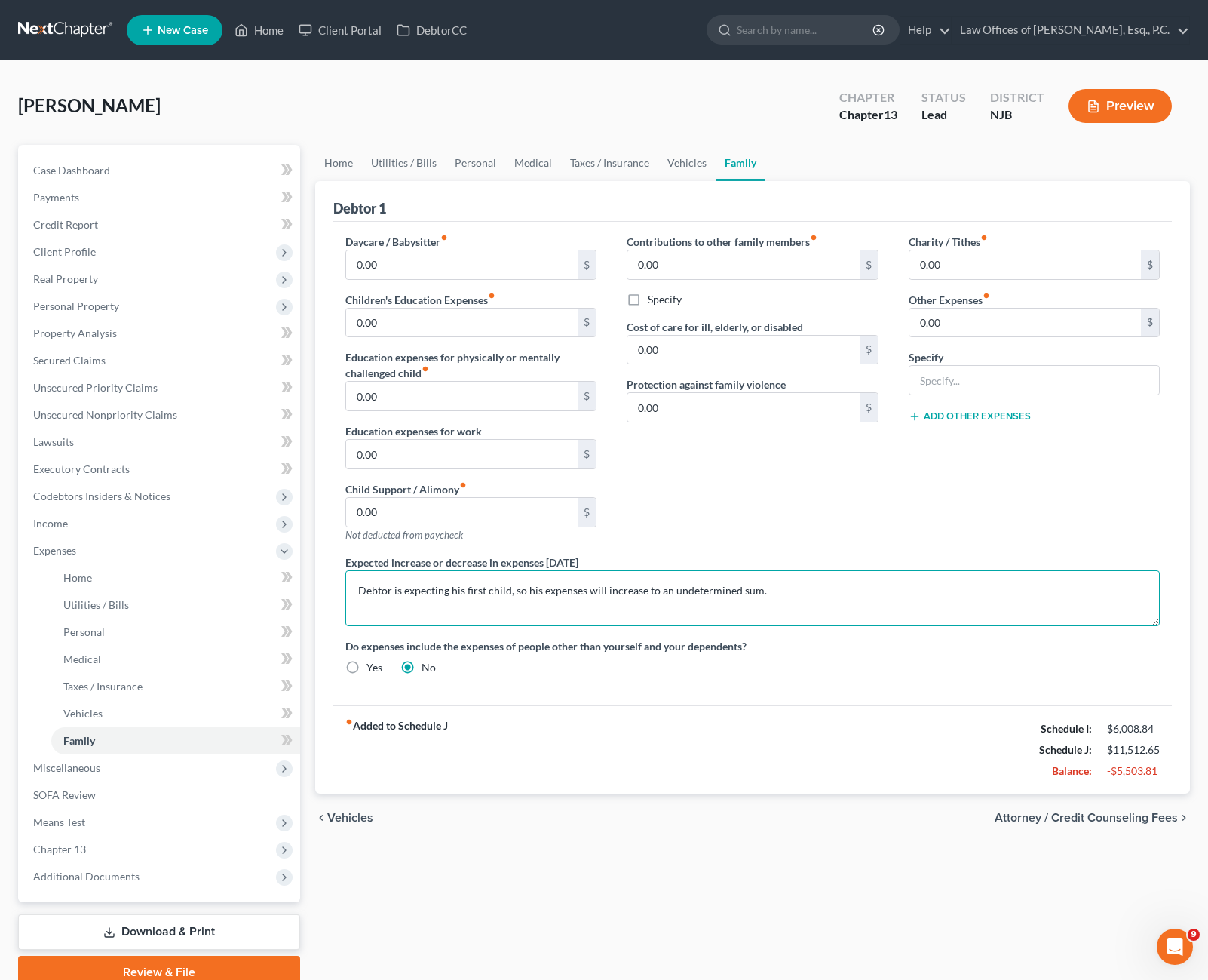
drag, startPoint x: 780, startPoint y: 589, endPoint x: 342, endPoint y: 592, distance: 438.0
click at [342, 592] on div "Expected increase or decrease in expenses [DATE] Debtor is expecting his first …" at bounding box center [752, 590] width 845 height 72
click at [455, 611] on textarea "Debtor is expecting his first child, so his expenses will increase to an undete…" at bounding box center [753, 598] width 815 height 55
drag, startPoint x: 402, startPoint y: 591, endPoint x: 452, endPoint y: 592, distance: 50.0
click at [452, 592] on textarea "Debtor is expecting his first child, so his expenses will increase to an undete…" at bounding box center [753, 598] width 815 height 55
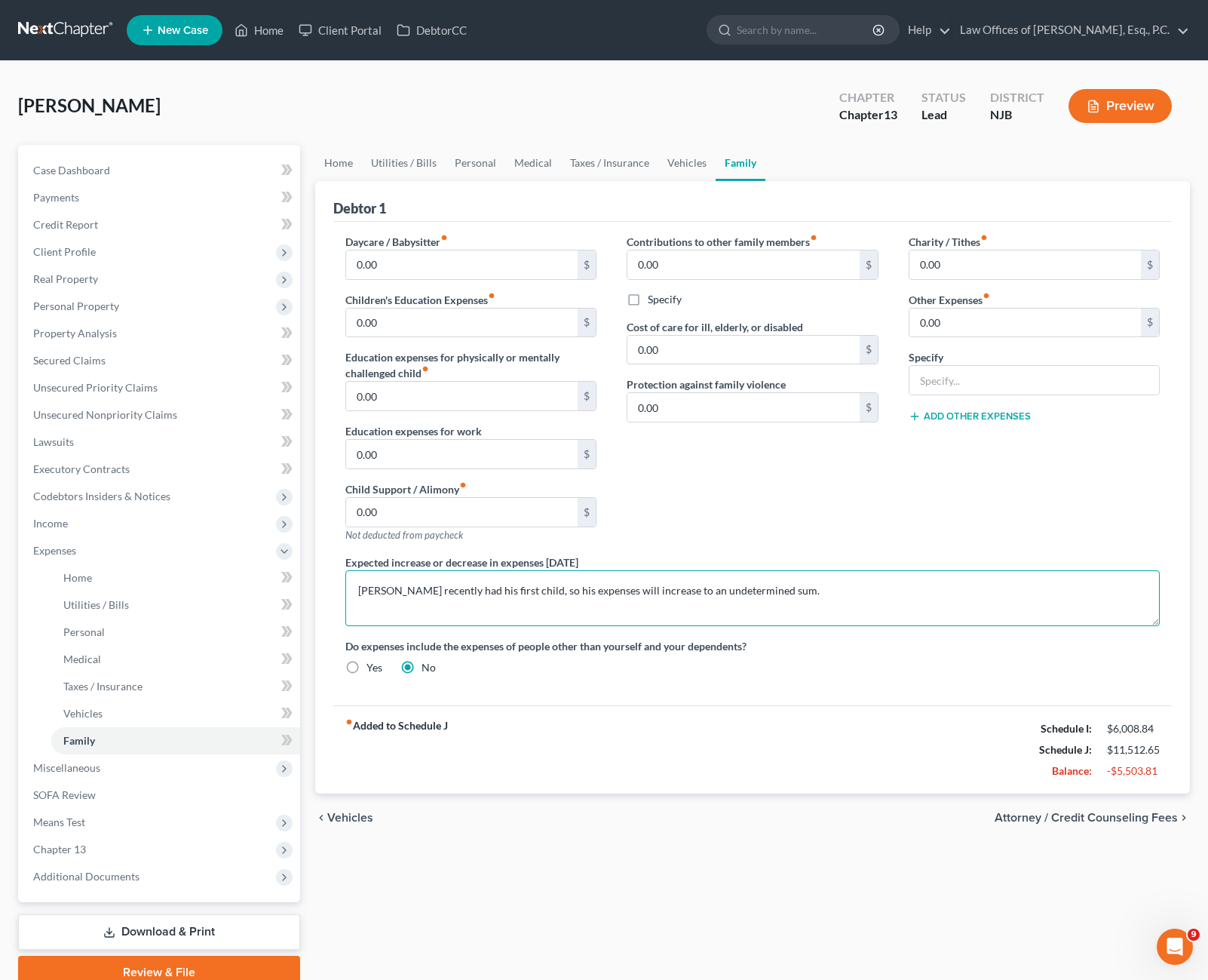
type textarea "[PERSON_NAME] recently had his first child, so his expenses will increase to an…"
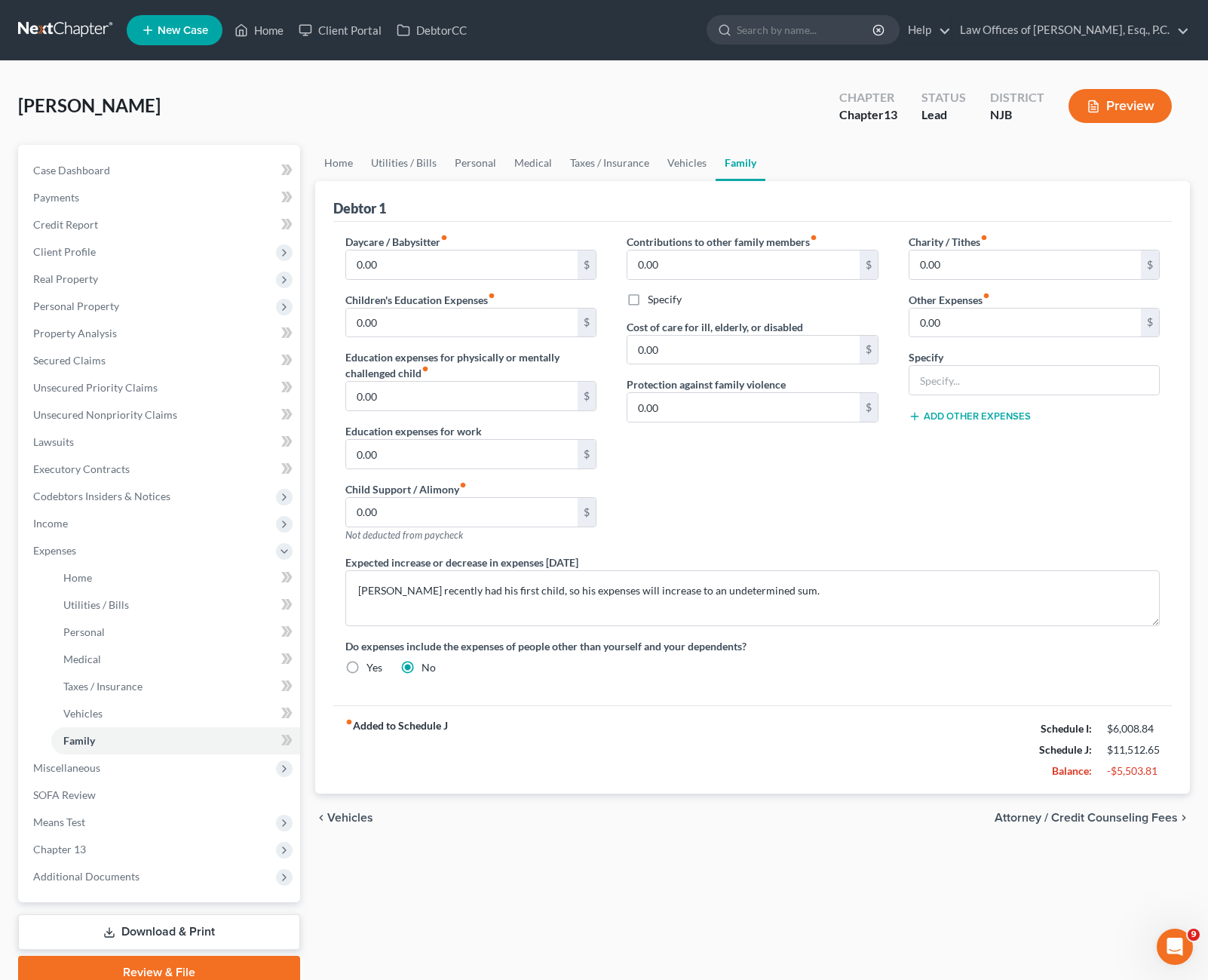
click at [738, 498] on div "Contributions to other family members fiber_manual_record 0.00 $ Specify Cost o…" at bounding box center [752, 394] width 282 height 320
click at [345, 169] on link "Home" at bounding box center [338, 163] width 46 height 36
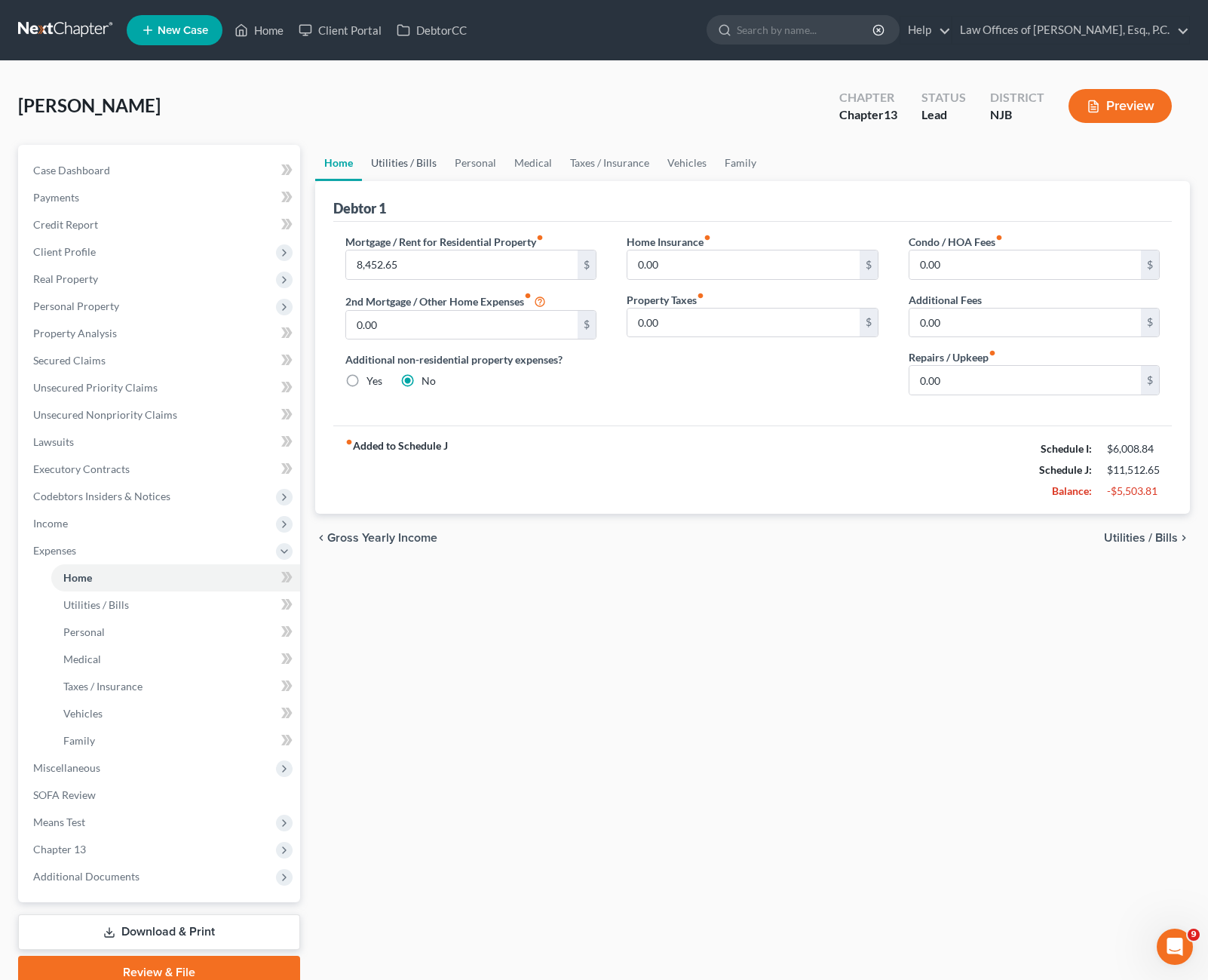
click at [379, 166] on link "Utilities / Bills" at bounding box center [403, 163] width 84 height 36
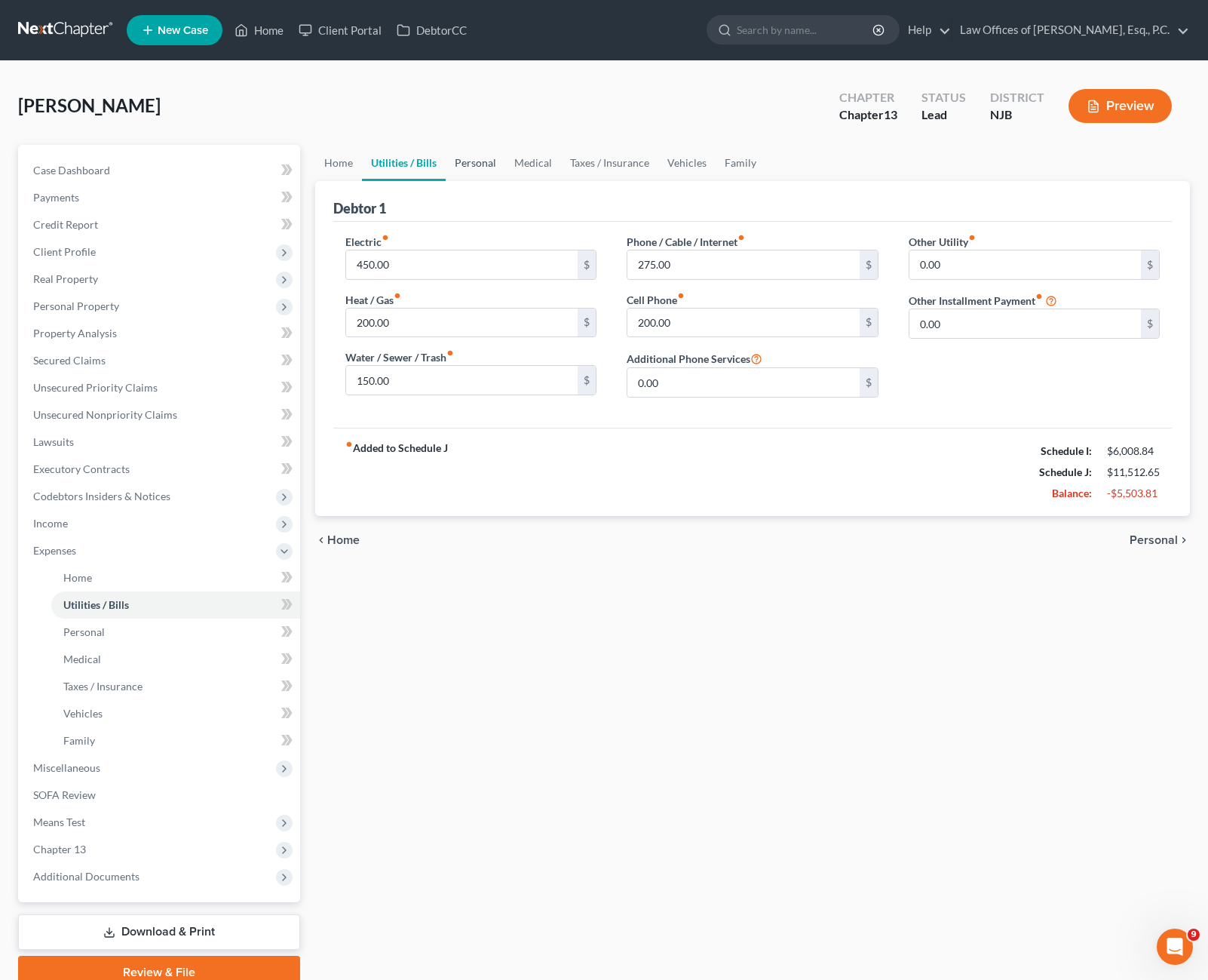
click at [463, 158] on link "Personal" at bounding box center [475, 163] width 60 height 36
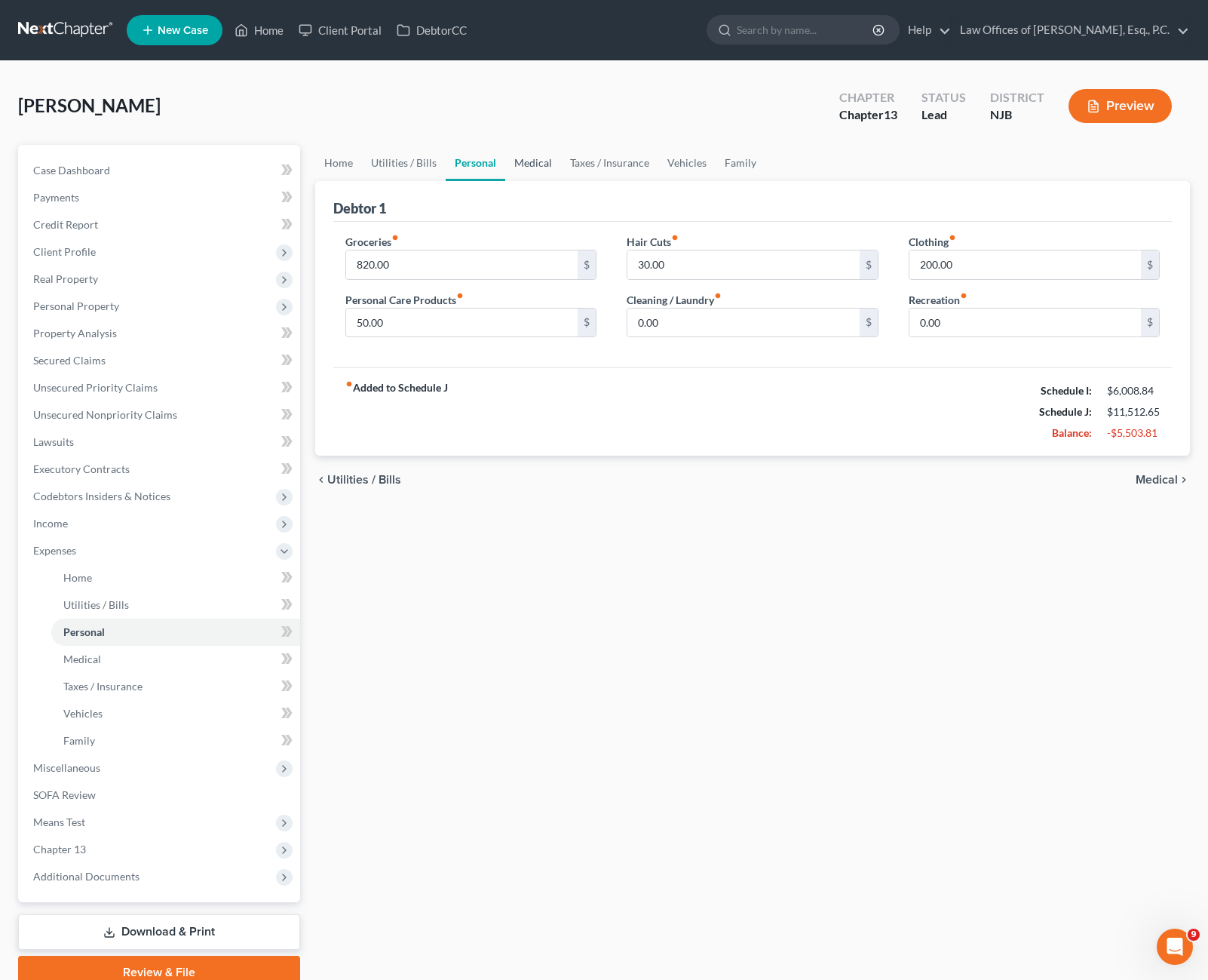
click at [535, 157] on link "Medical" at bounding box center [533, 163] width 55 height 36
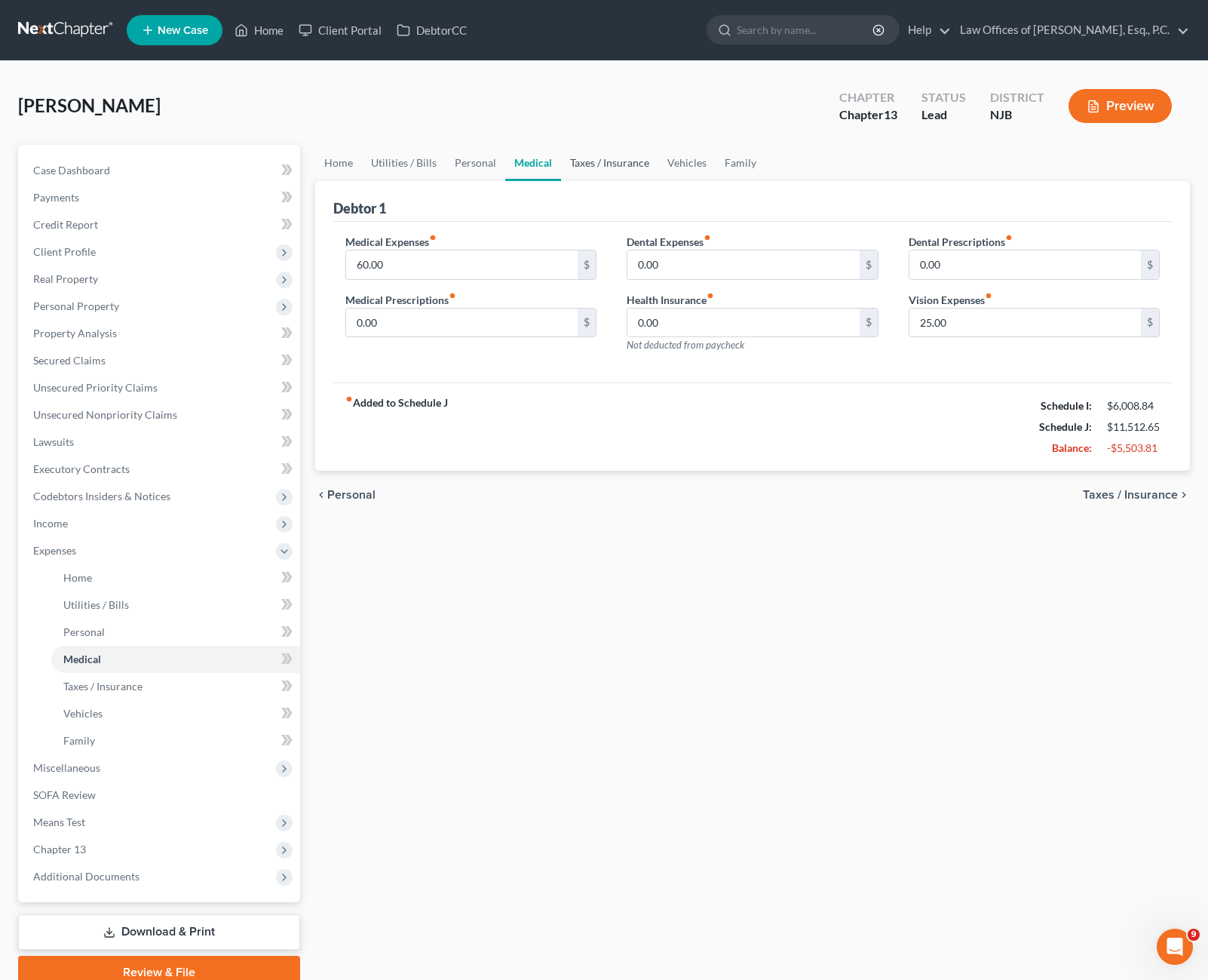
click at [608, 157] on link "Taxes / Insurance" at bounding box center [609, 163] width 97 height 36
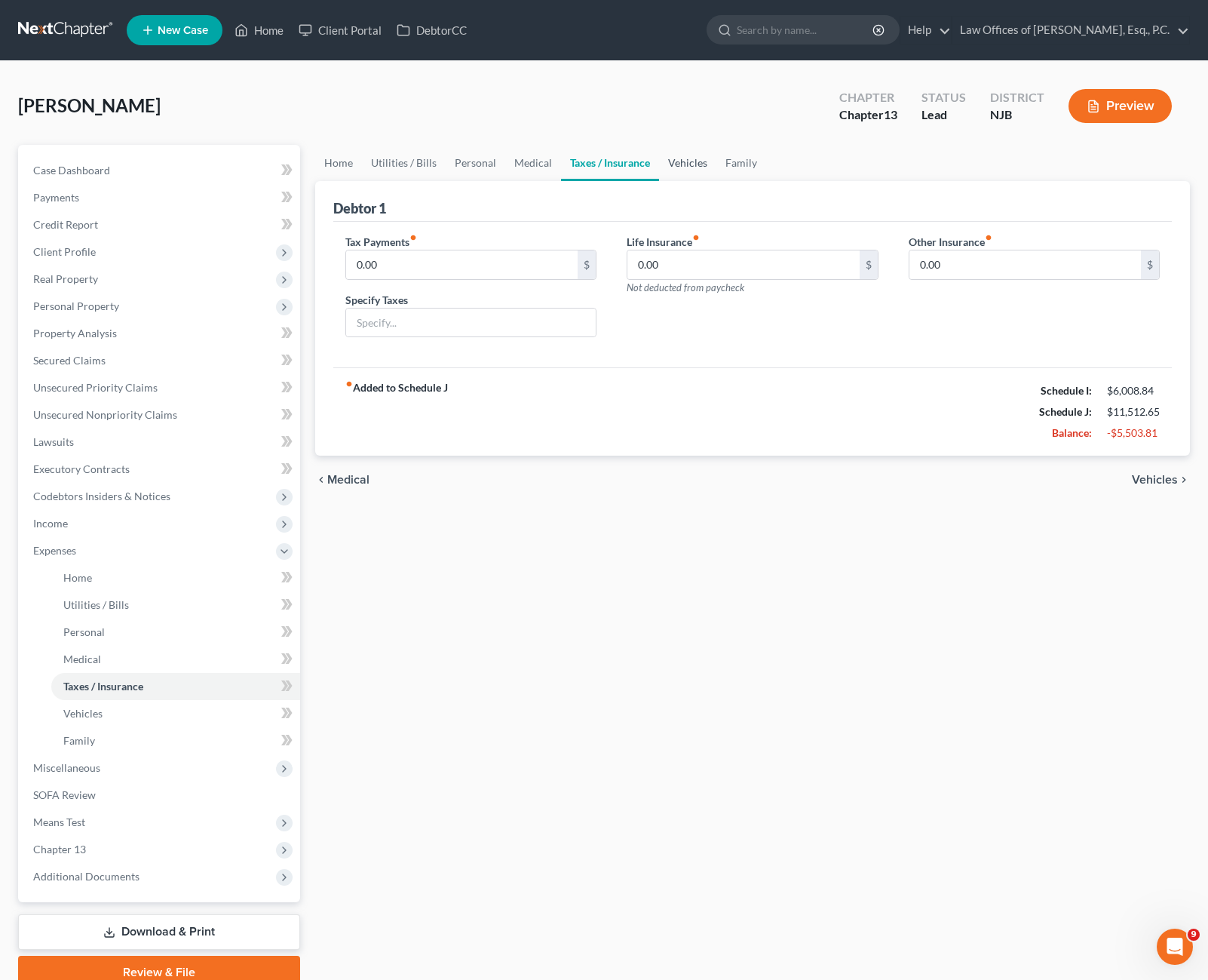
click at [671, 161] on link "Vehicles" at bounding box center [687, 163] width 57 height 36
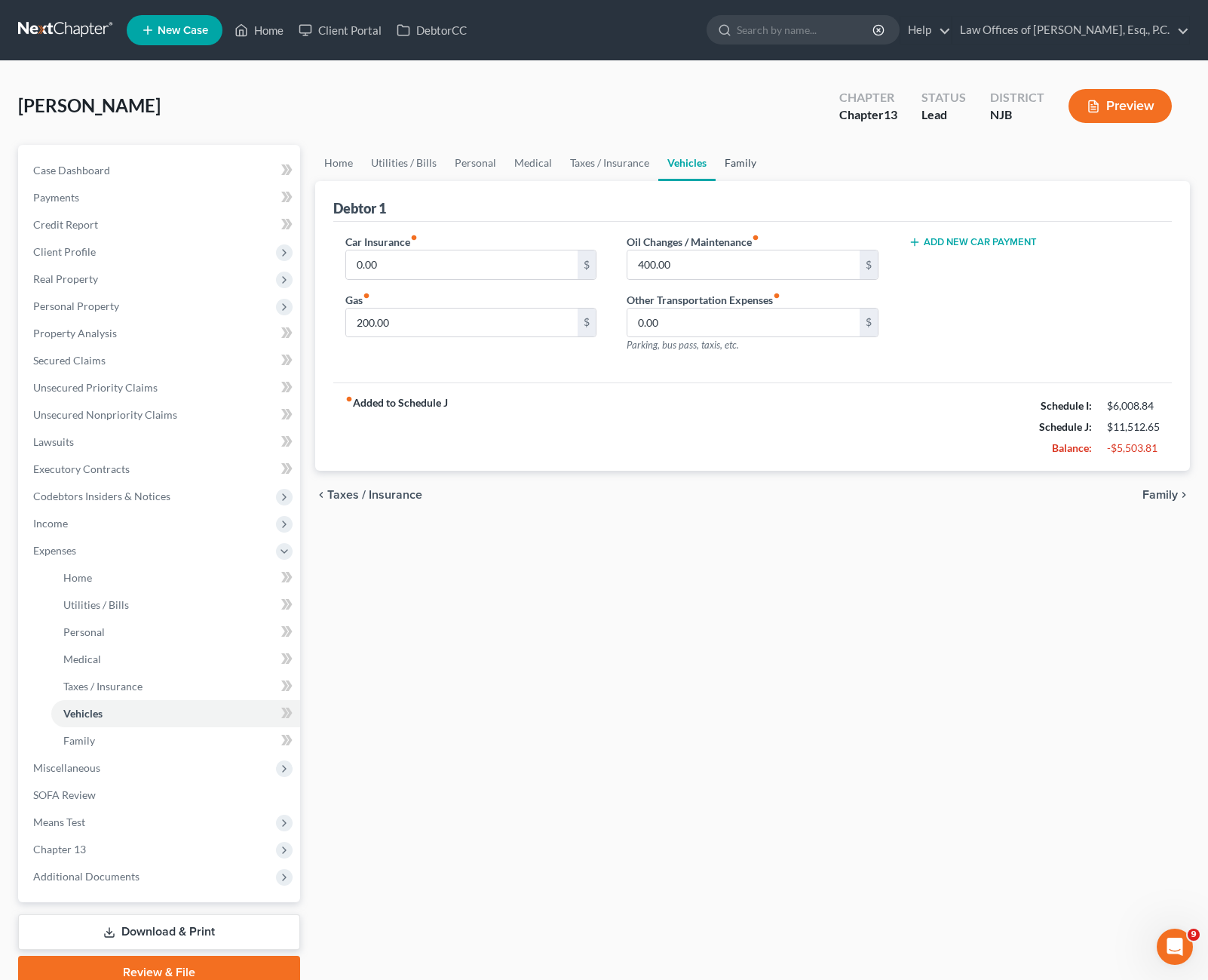
click at [738, 161] on link "Family" at bounding box center [740, 163] width 50 height 36
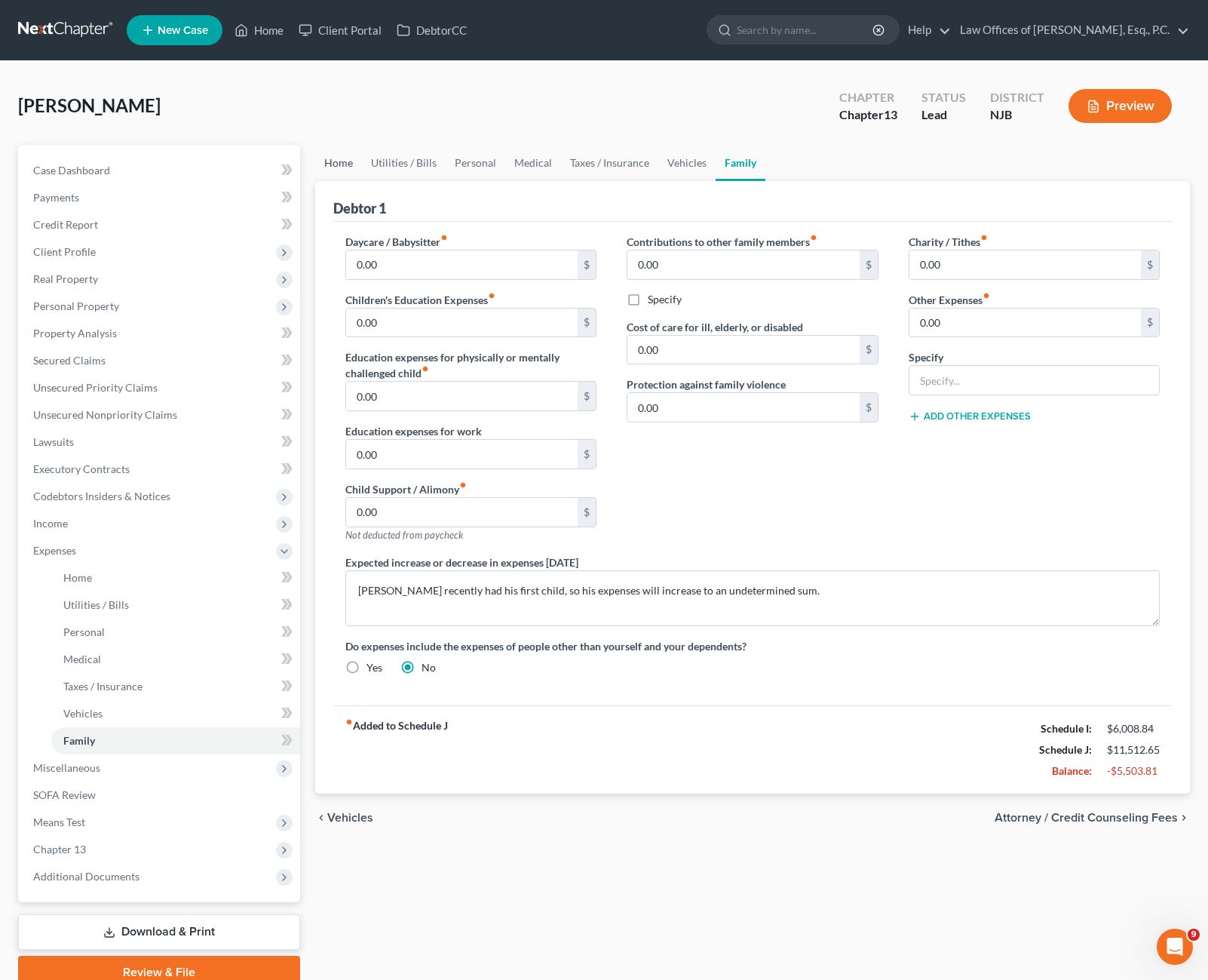
click at [335, 163] on link "Home" at bounding box center [338, 163] width 46 height 36
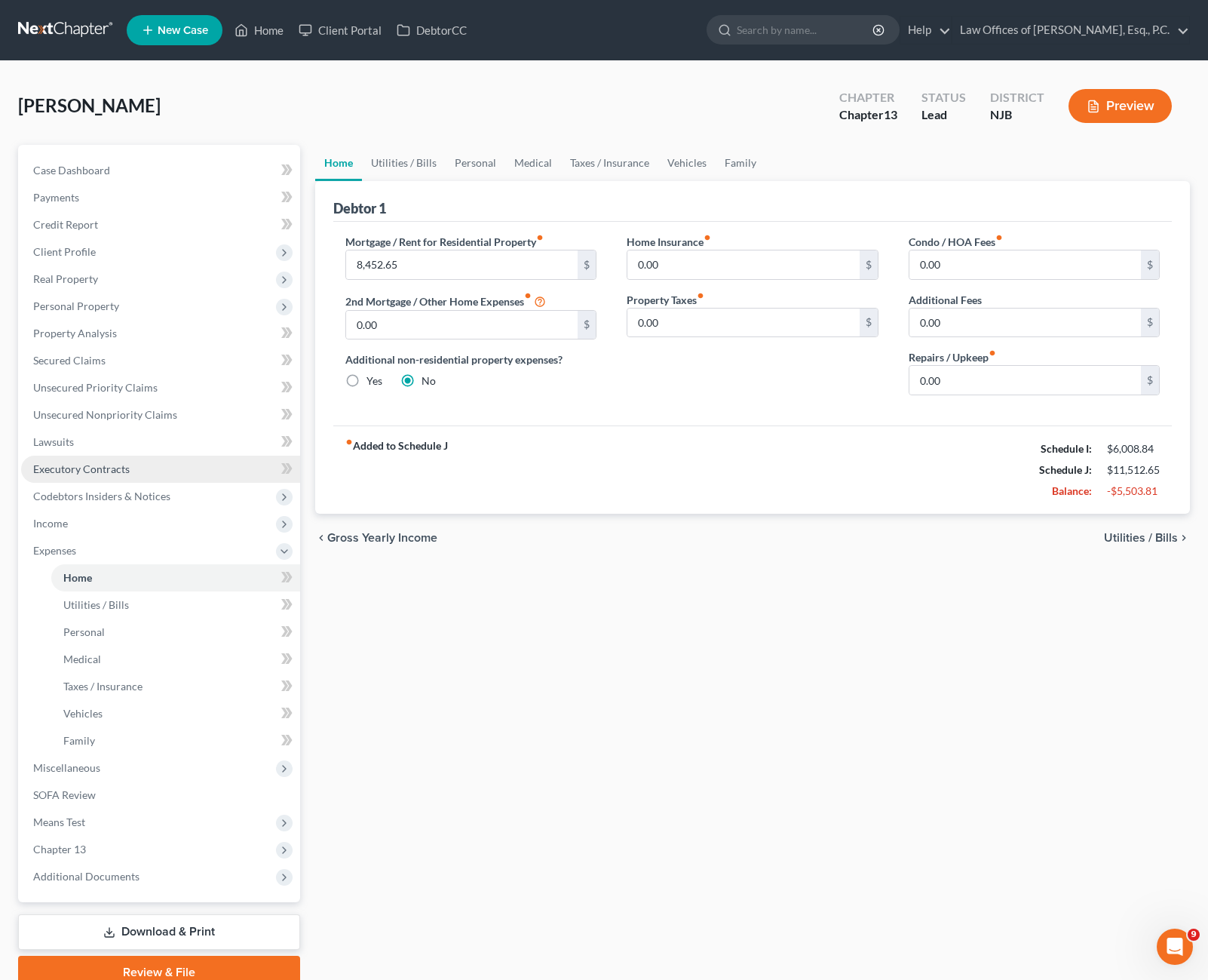
click at [77, 466] on span "Executory Contracts" at bounding box center [82, 469] width 96 height 13
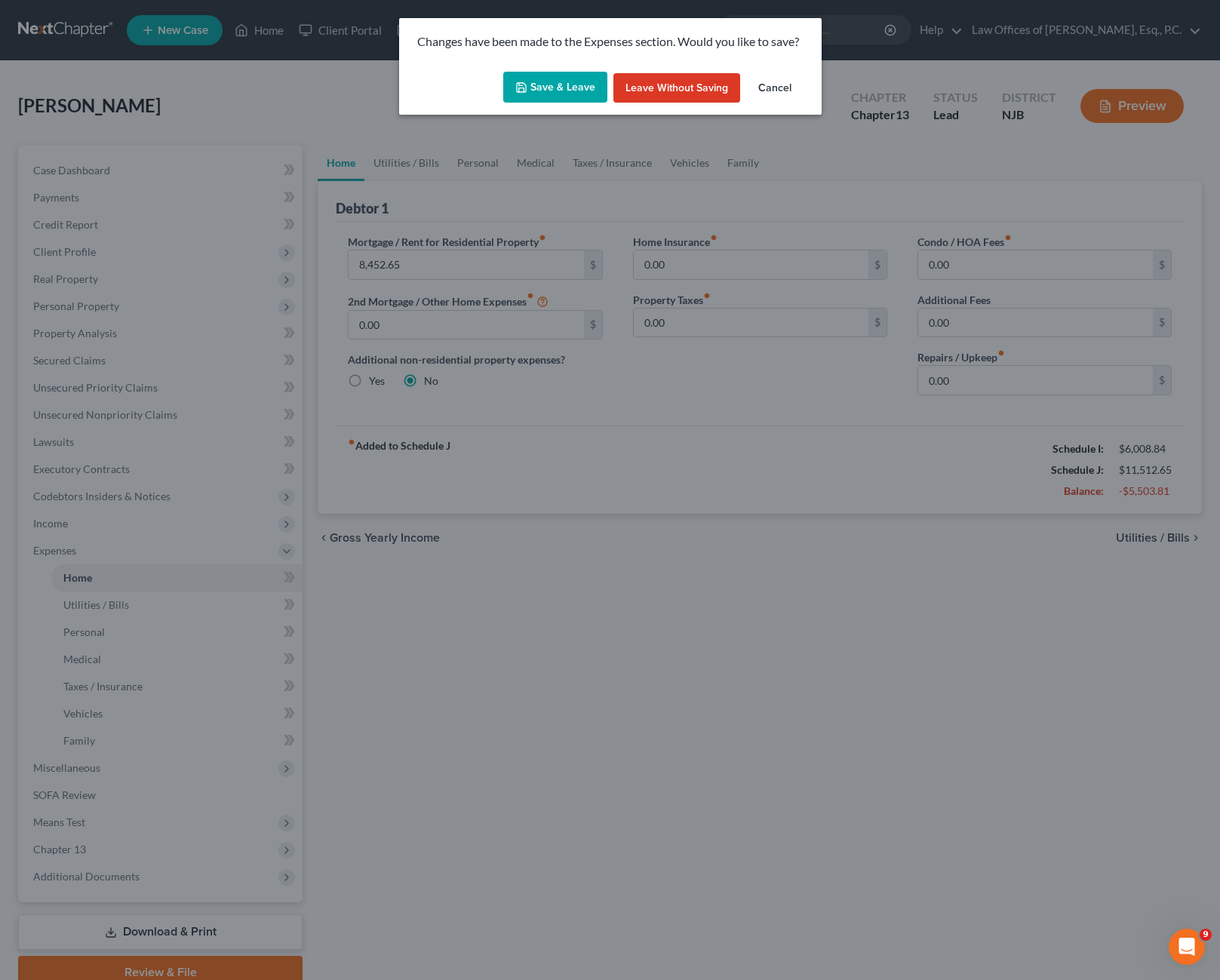
click at [547, 88] on button "Save & Leave" at bounding box center [555, 87] width 104 height 32
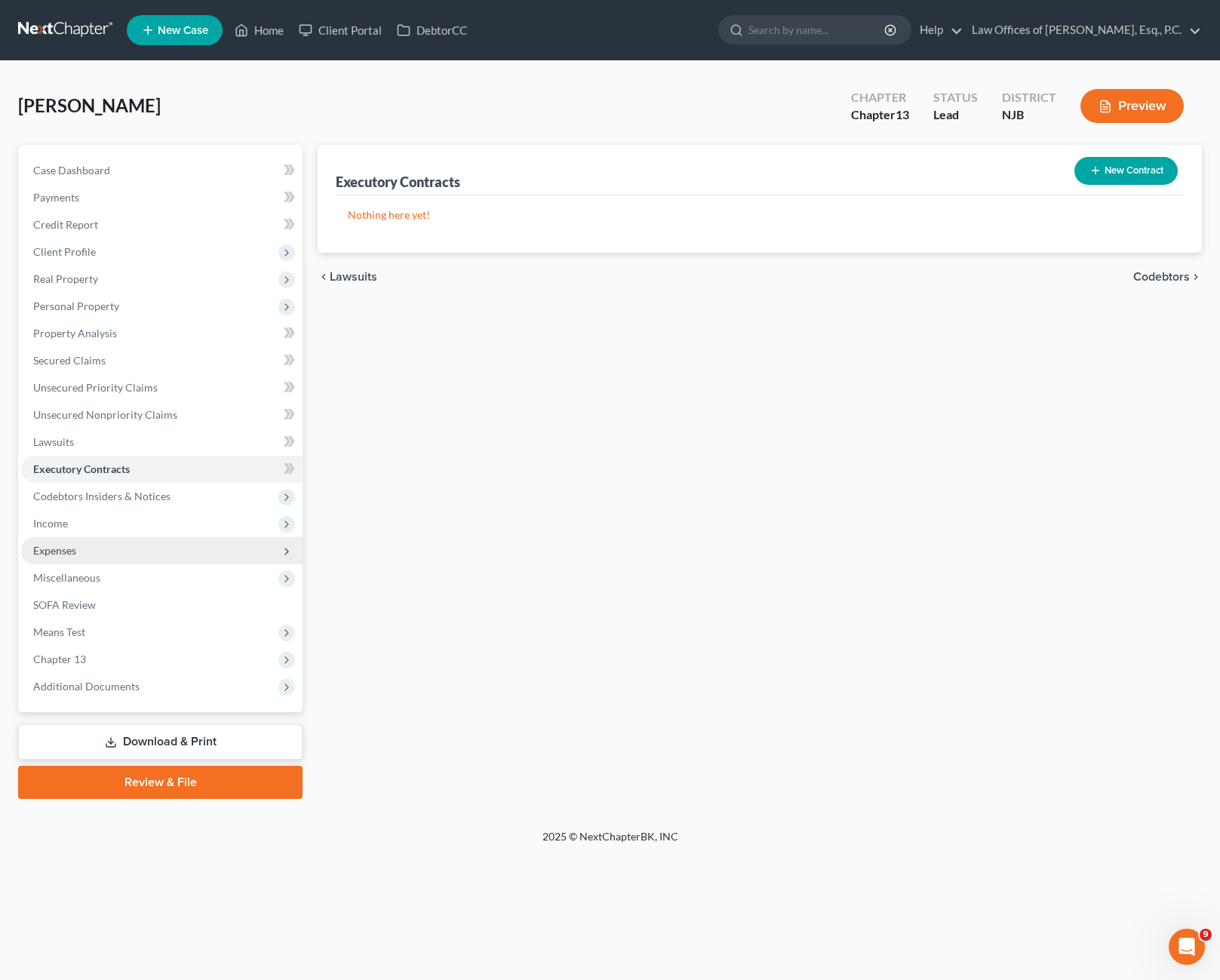
click at [78, 545] on span "Expenses" at bounding box center [161, 550] width 281 height 27
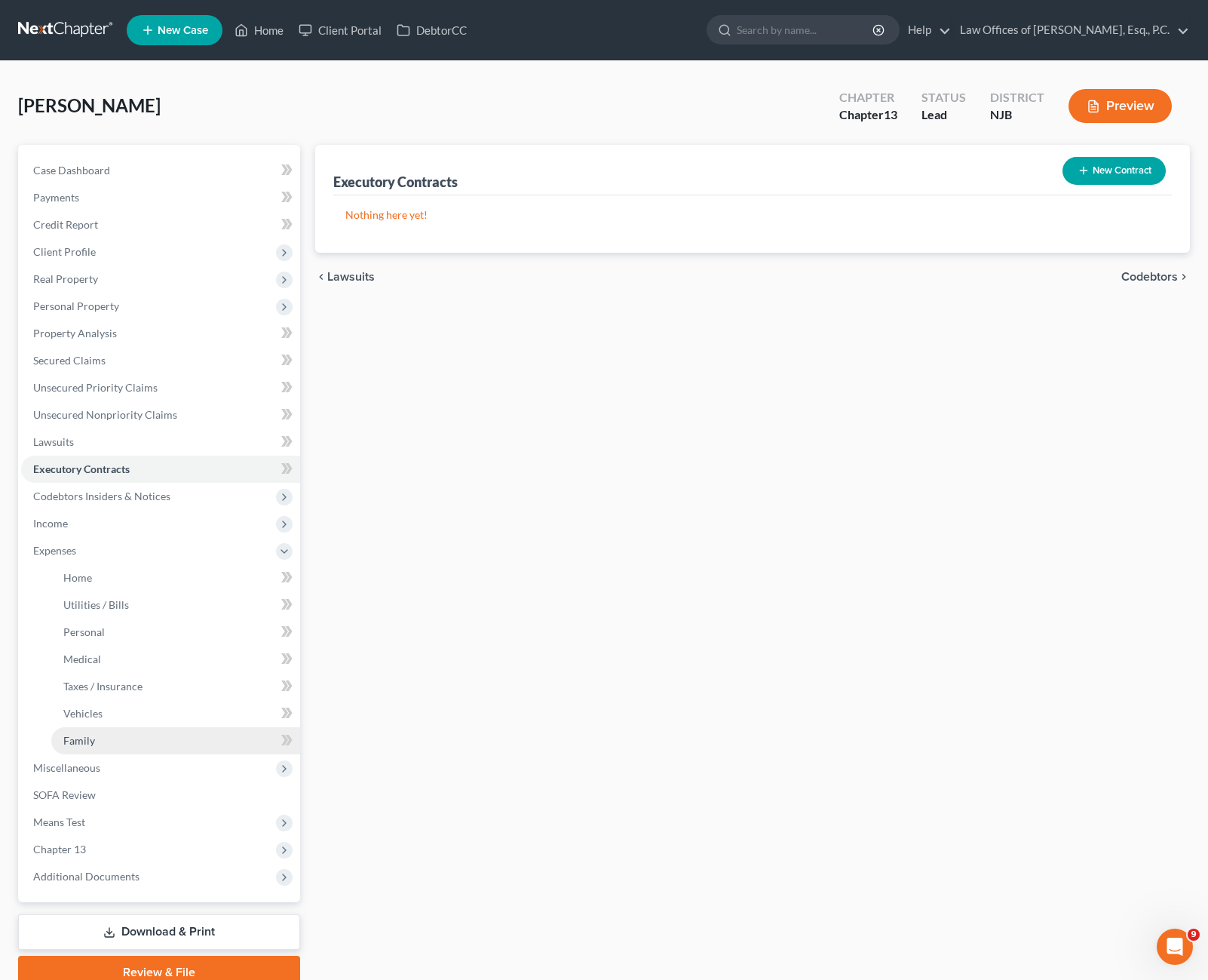
click at [94, 739] on span "Family" at bounding box center [79, 740] width 32 height 13
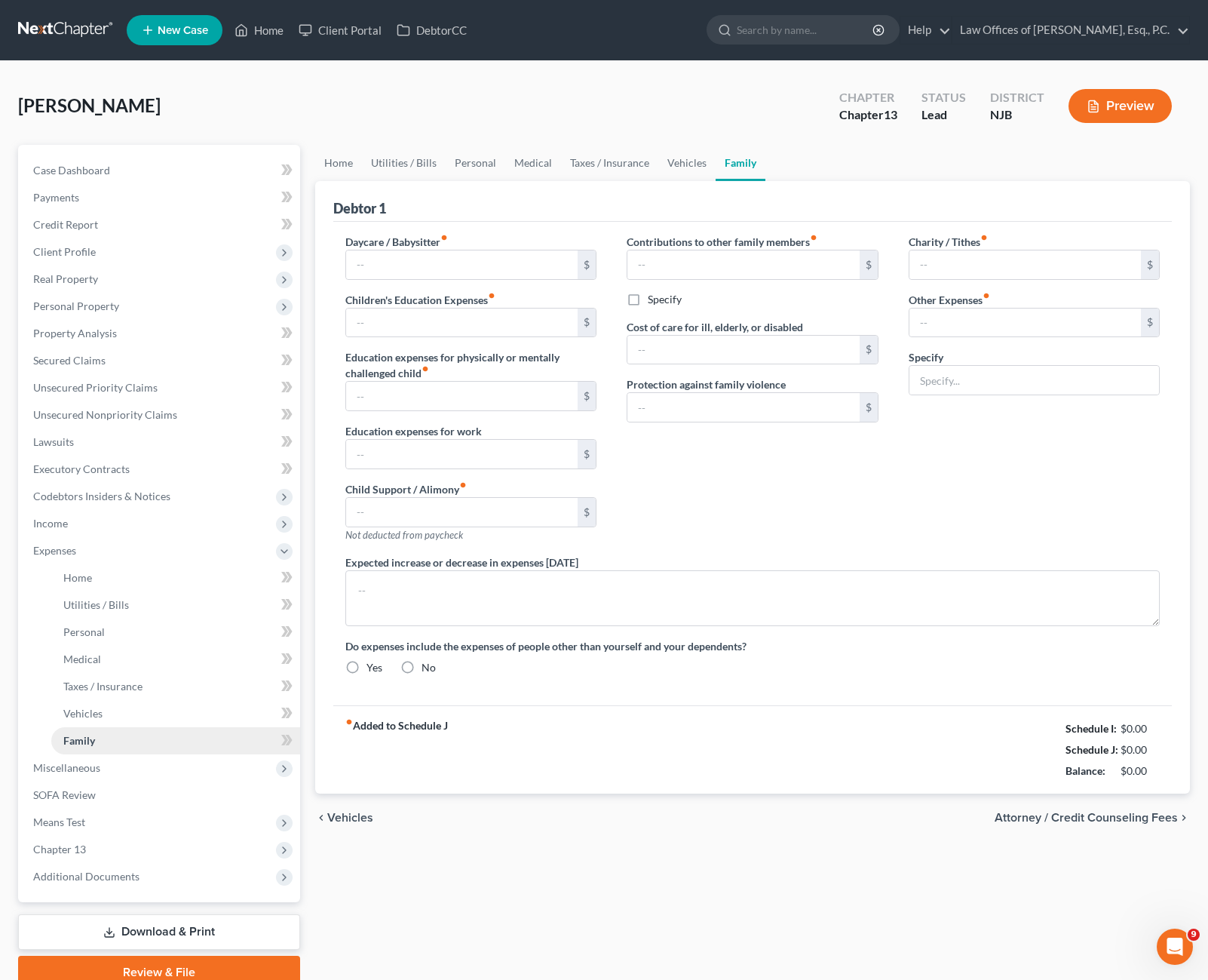
type input "0.00"
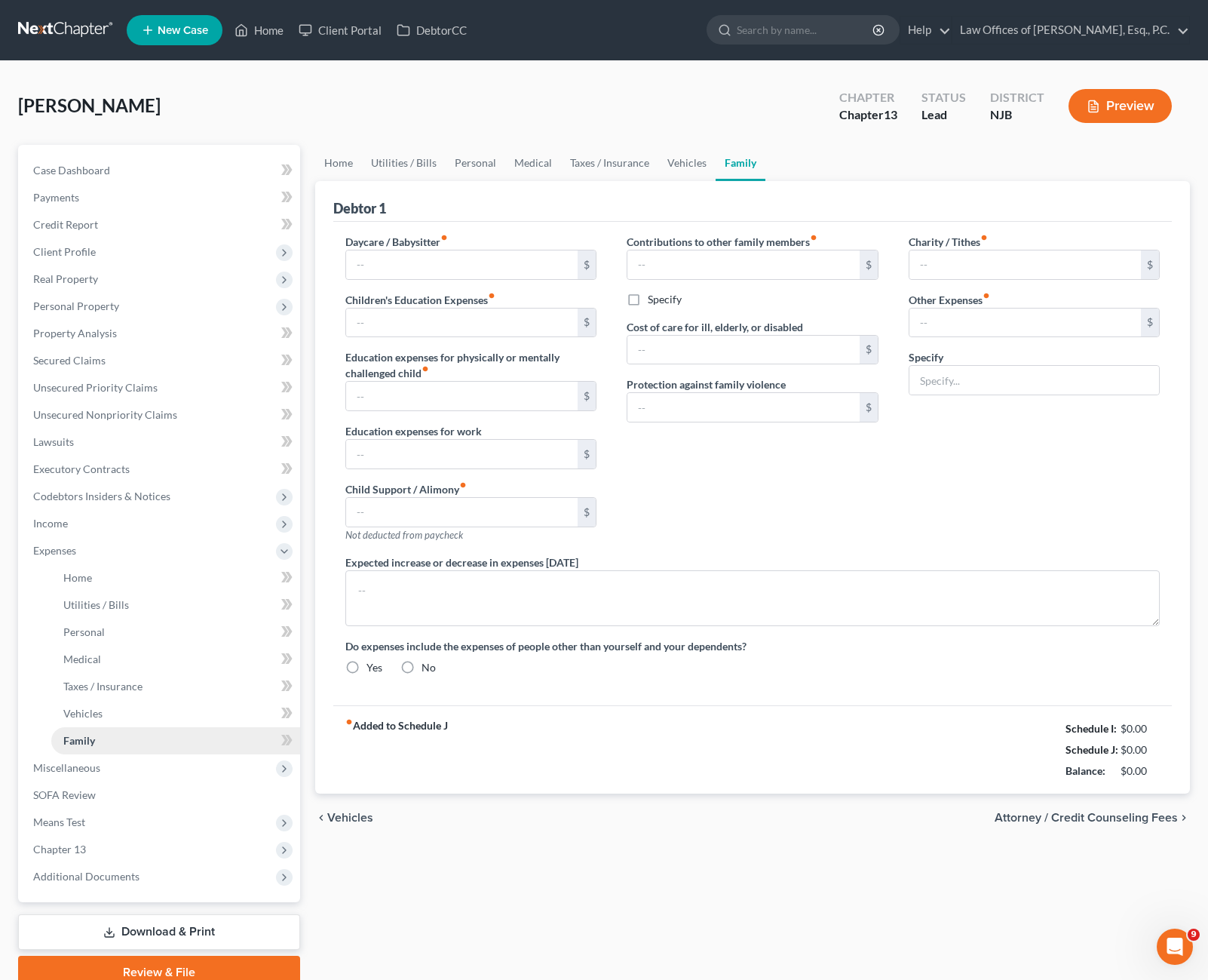
type input "0.00"
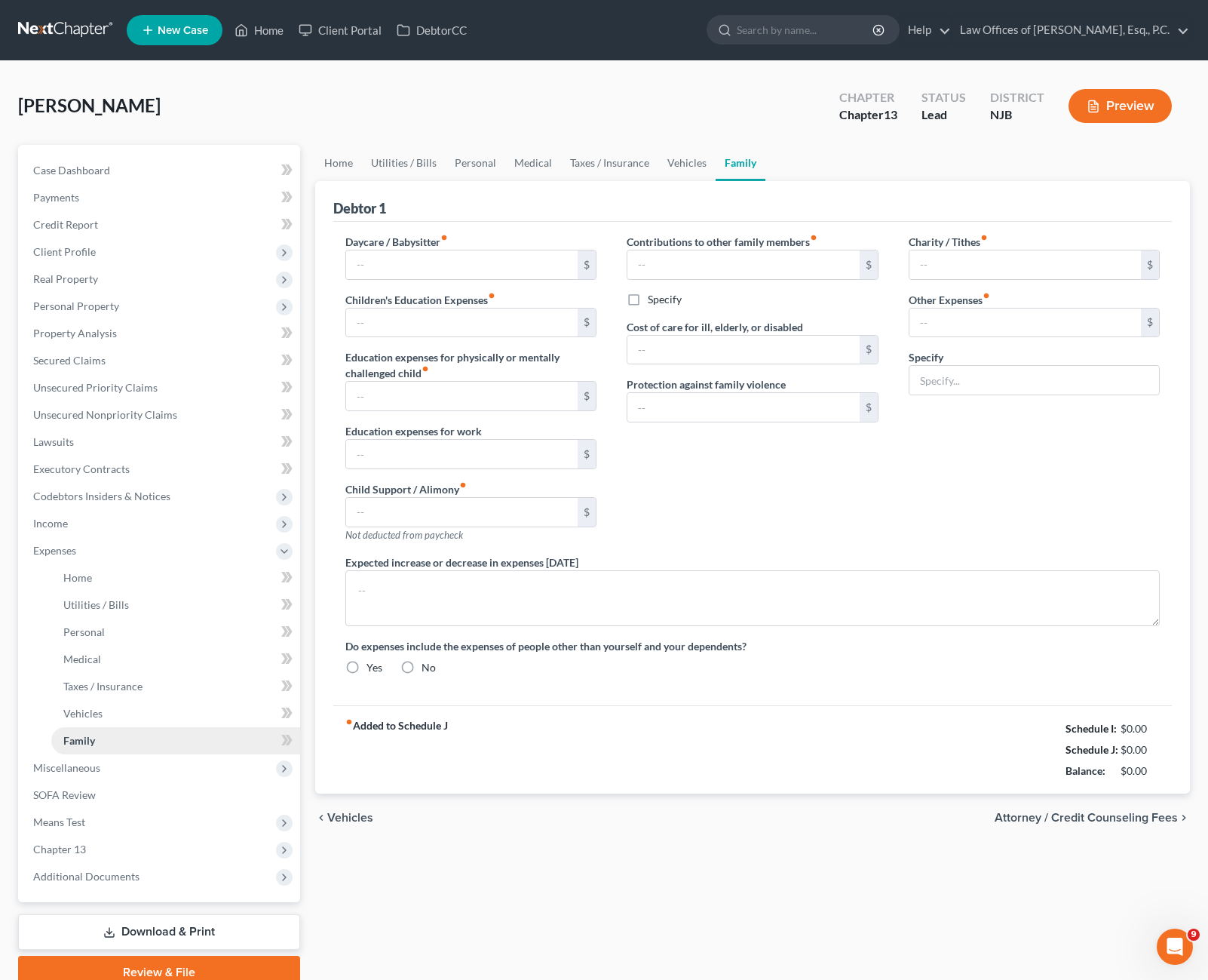
type textarea "[PERSON_NAME] recently had his first child, so his expenses will increase to an…"
radio input "true"
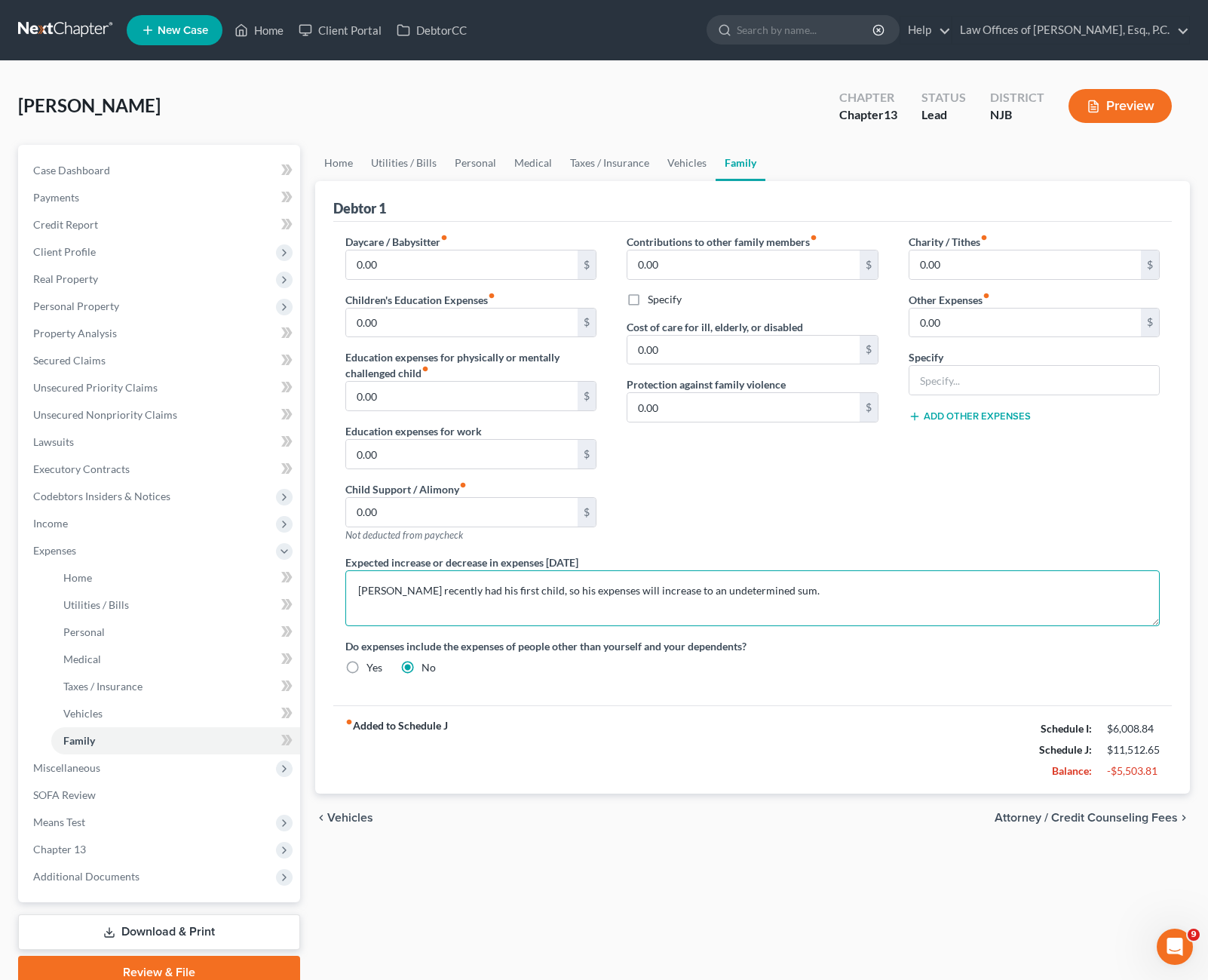
drag, startPoint x: 775, startPoint y: 594, endPoint x: 314, endPoint y: 585, distance: 461.1
click at [315, 585] on div "Debtor 1 Daycare / Babysitter fiber_manual_record 0.00 $ Children's Education E…" at bounding box center [753, 487] width 875 height 612
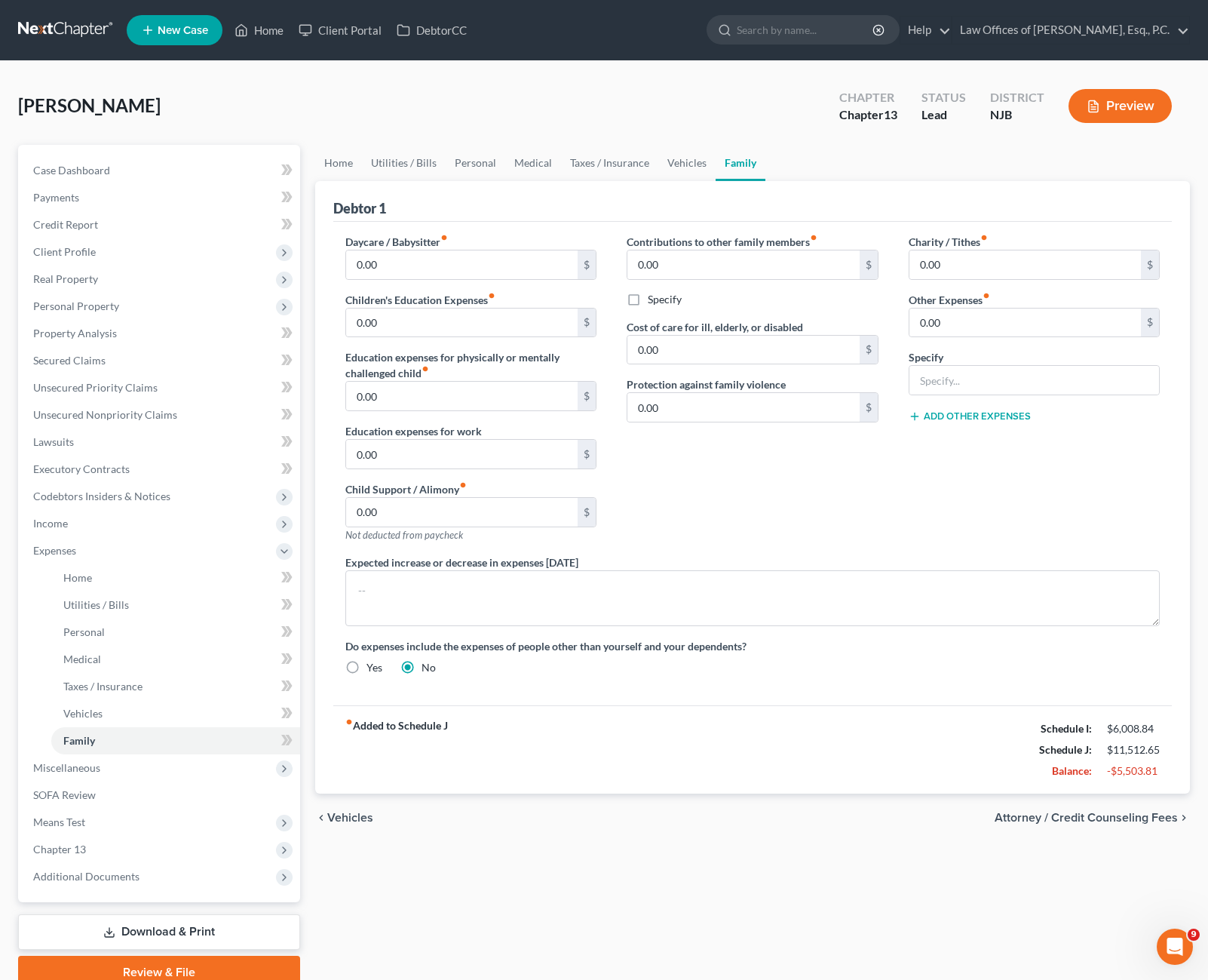
click at [649, 700] on div "Daycare / Babysitter fiber_manual_record 0.00 $ Children's Education Expenses f…" at bounding box center [753, 463] width 840 height 483
click at [327, 159] on link "Home" at bounding box center [338, 163] width 46 height 36
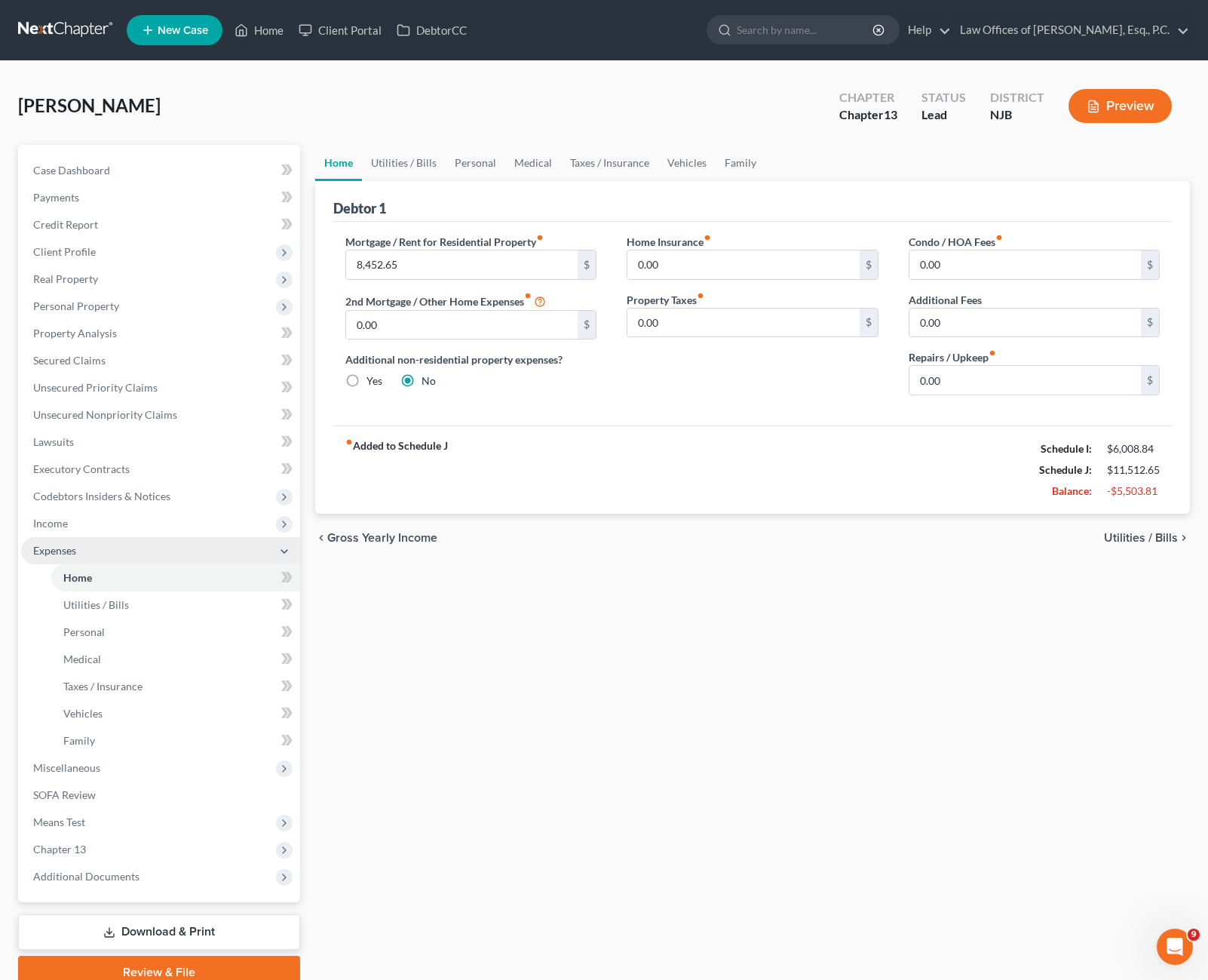
click at [120, 555] on span "Expenses" at bounding box center [161, 550] width 279 height 27
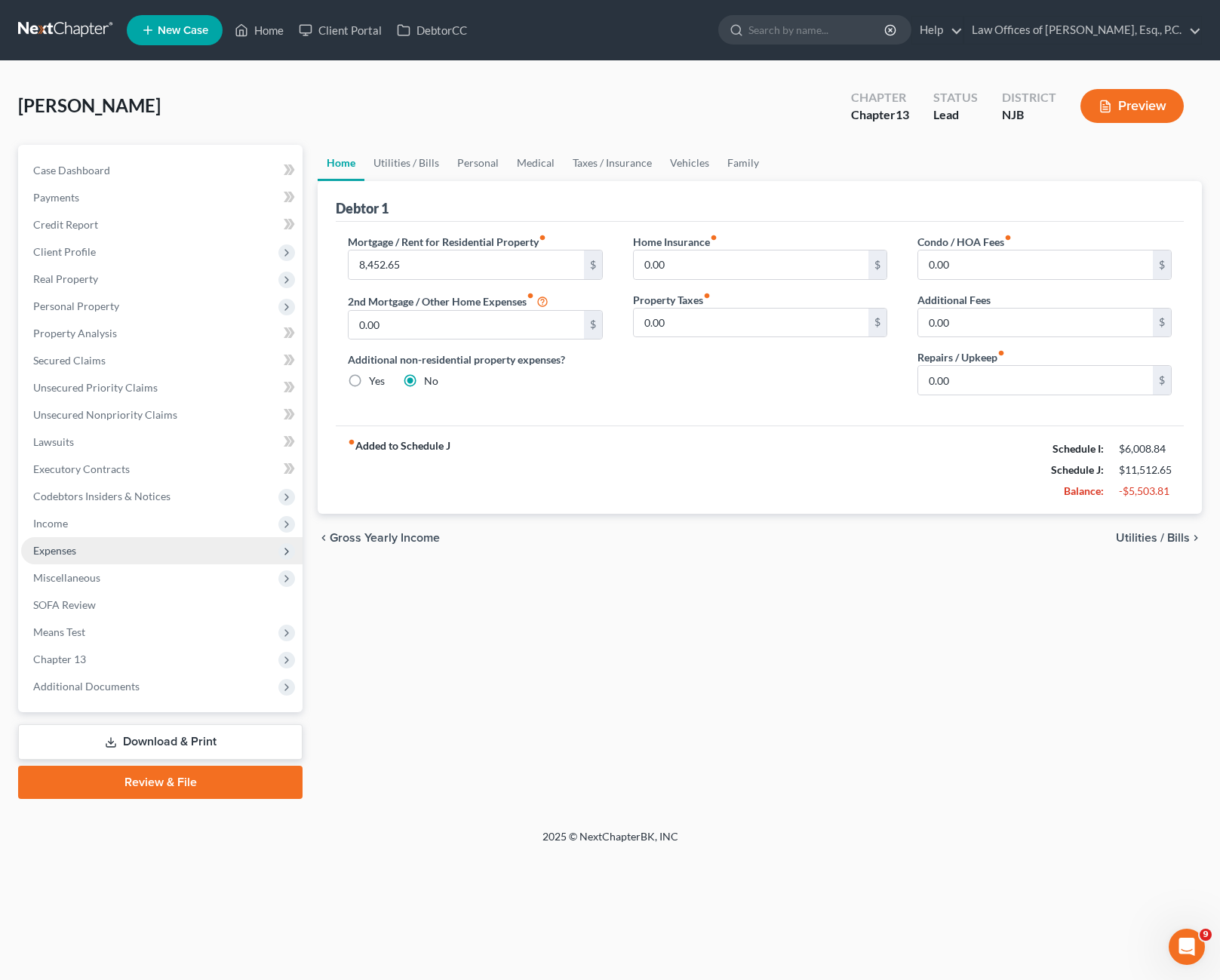
click at [120, 555] on span "Expenses" at bounding box center [161, 550] width 281 height 27
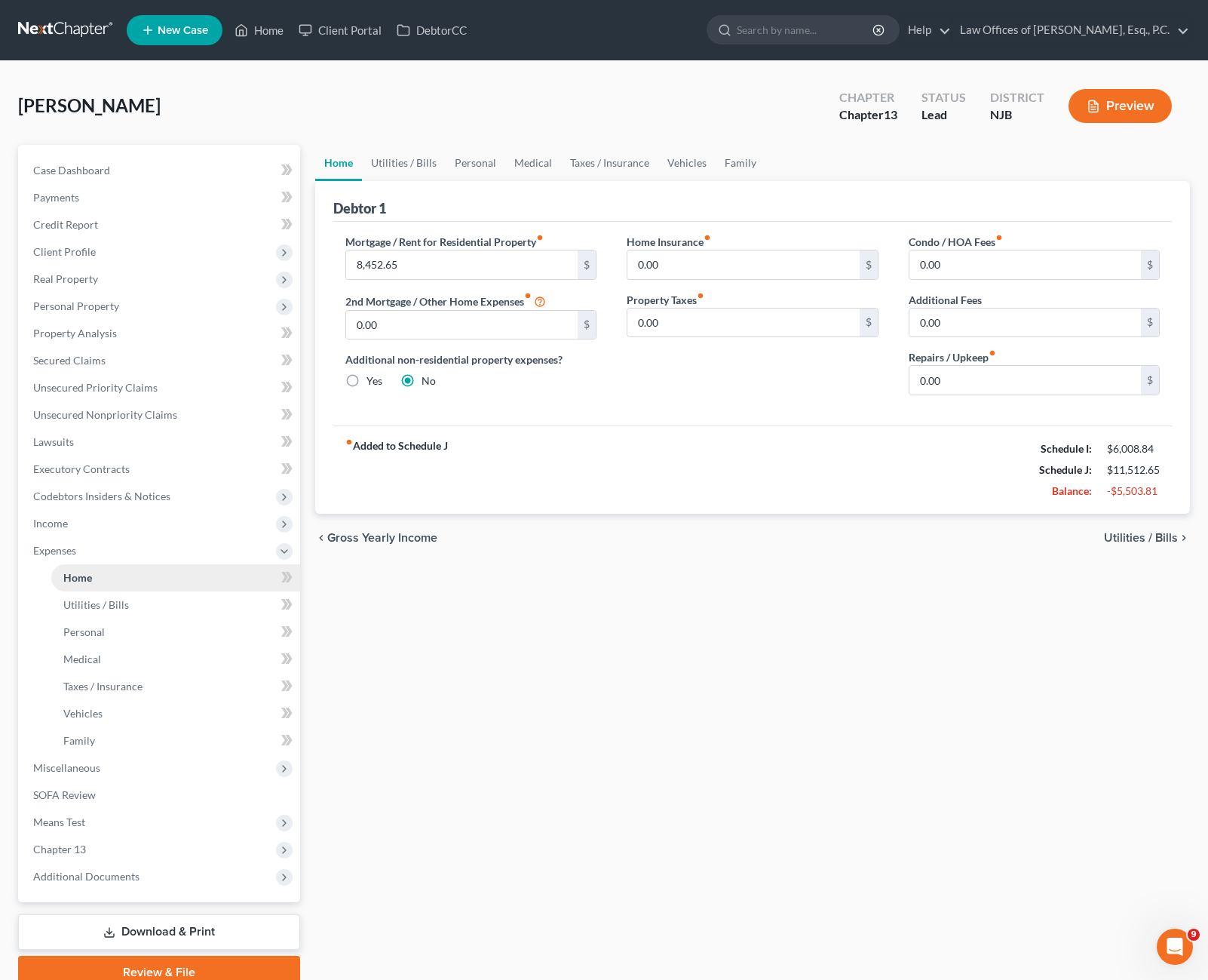
click at [115, 583] on link "Home" at bounding box center [175, 577] width 249 height 27
click at [104, 770] on span "Miscellaneous" at bounding box center [161, 767] width 279 height 27
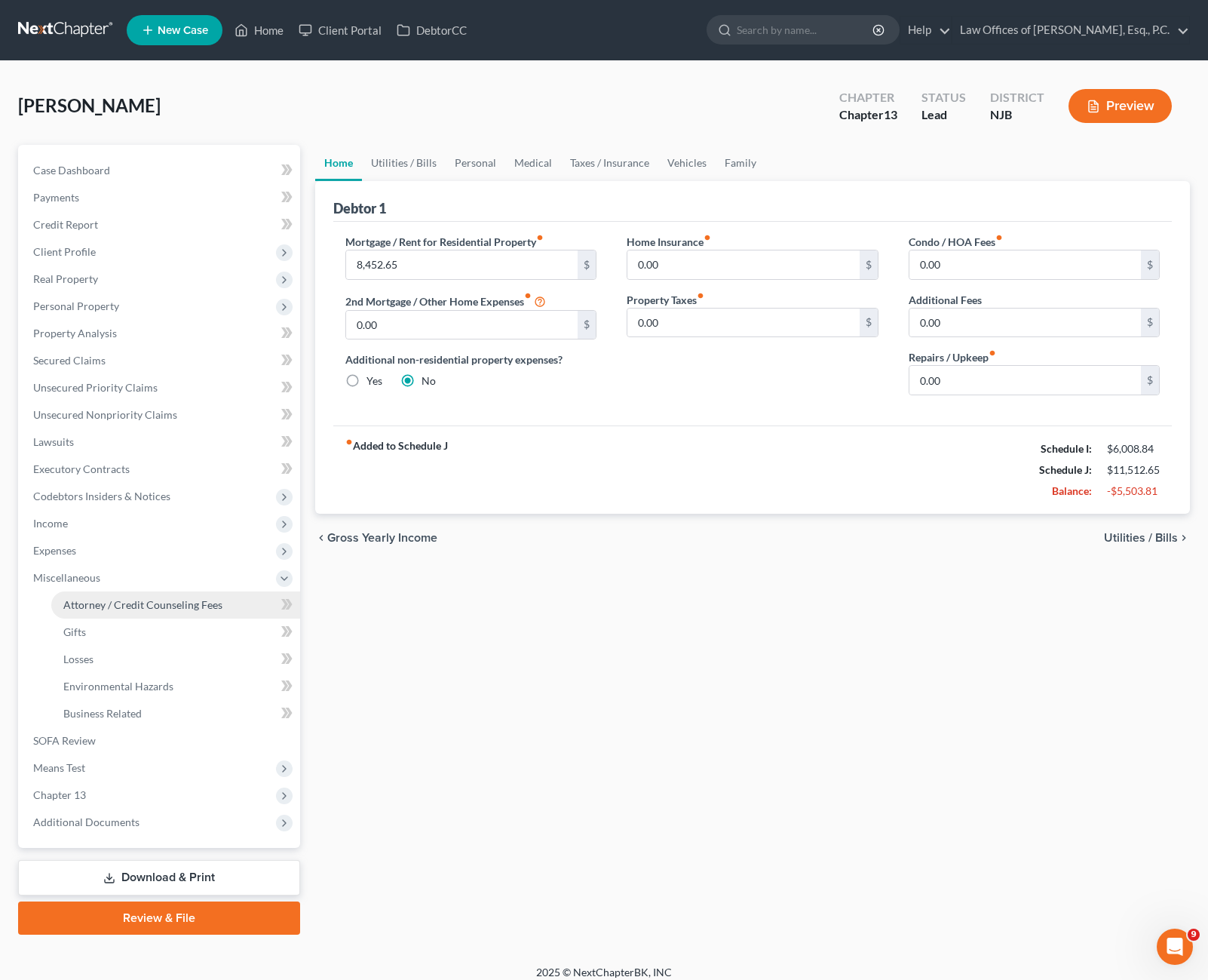
click at [135, 614] on link "Attorney / Credit Counseling Fees" at bounding box center [175, 604] width 249 height 27
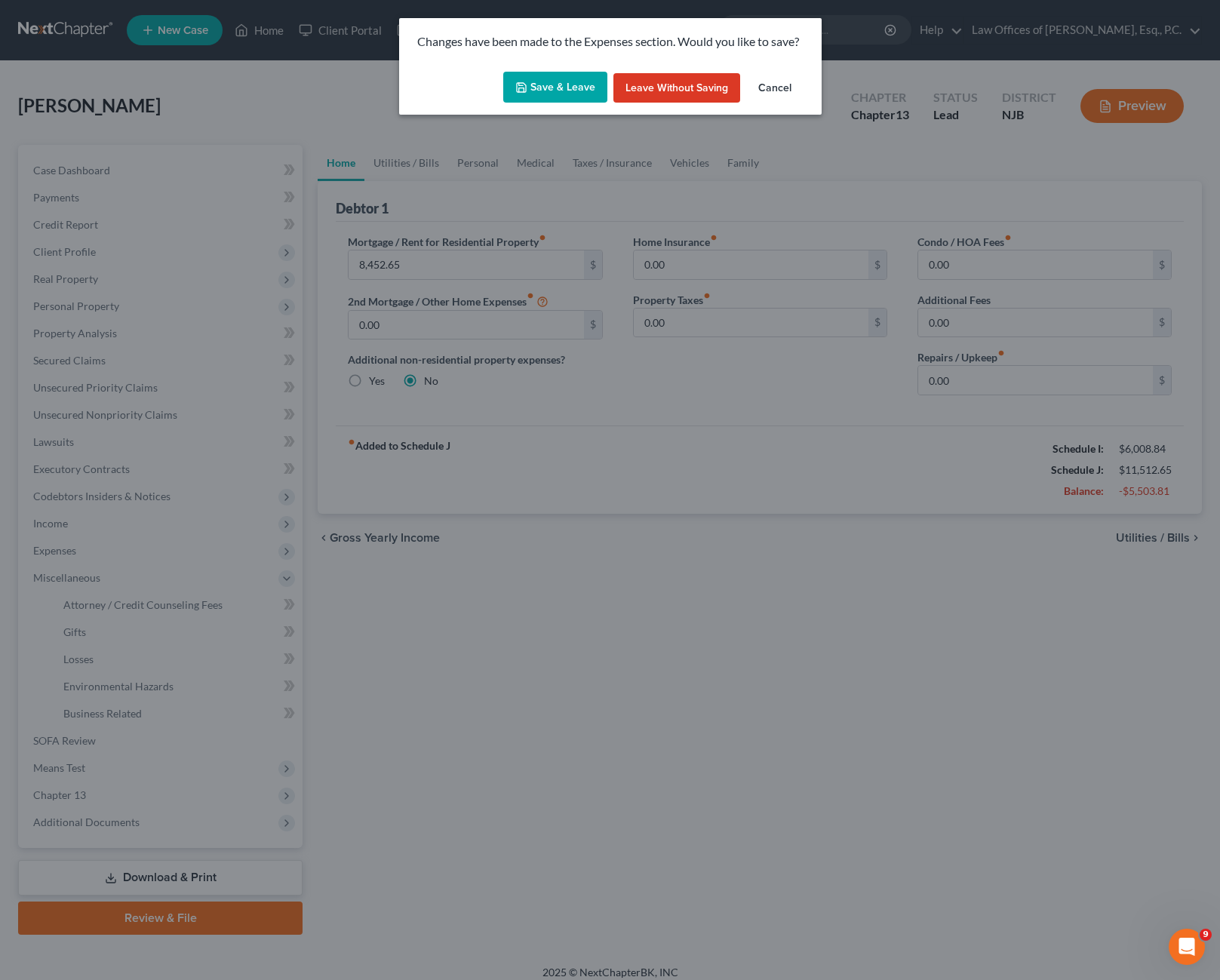
click at [563, 85] on button "Save & Leave" at bounding box center [555, 87] width 104 height 32
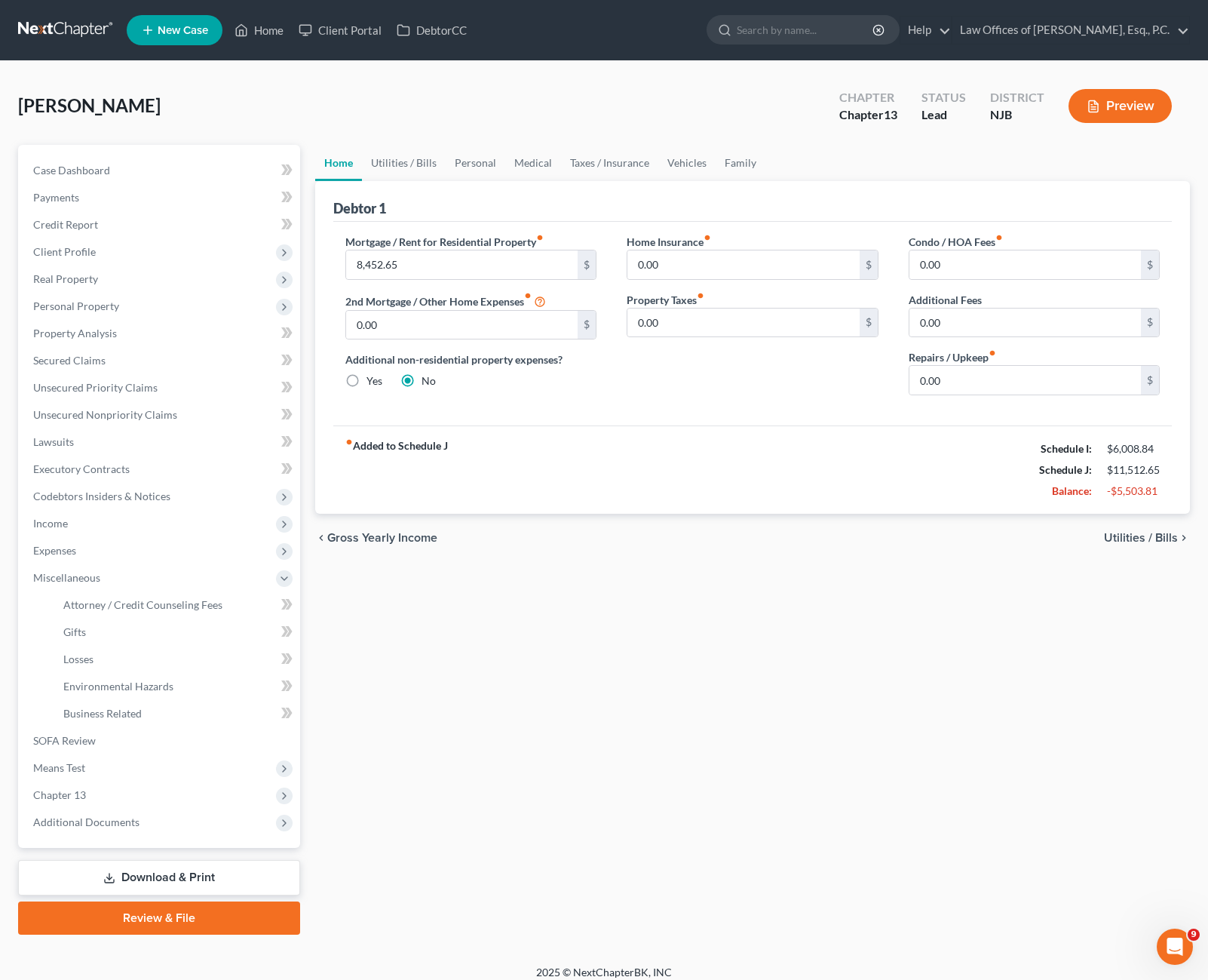
select select "2"
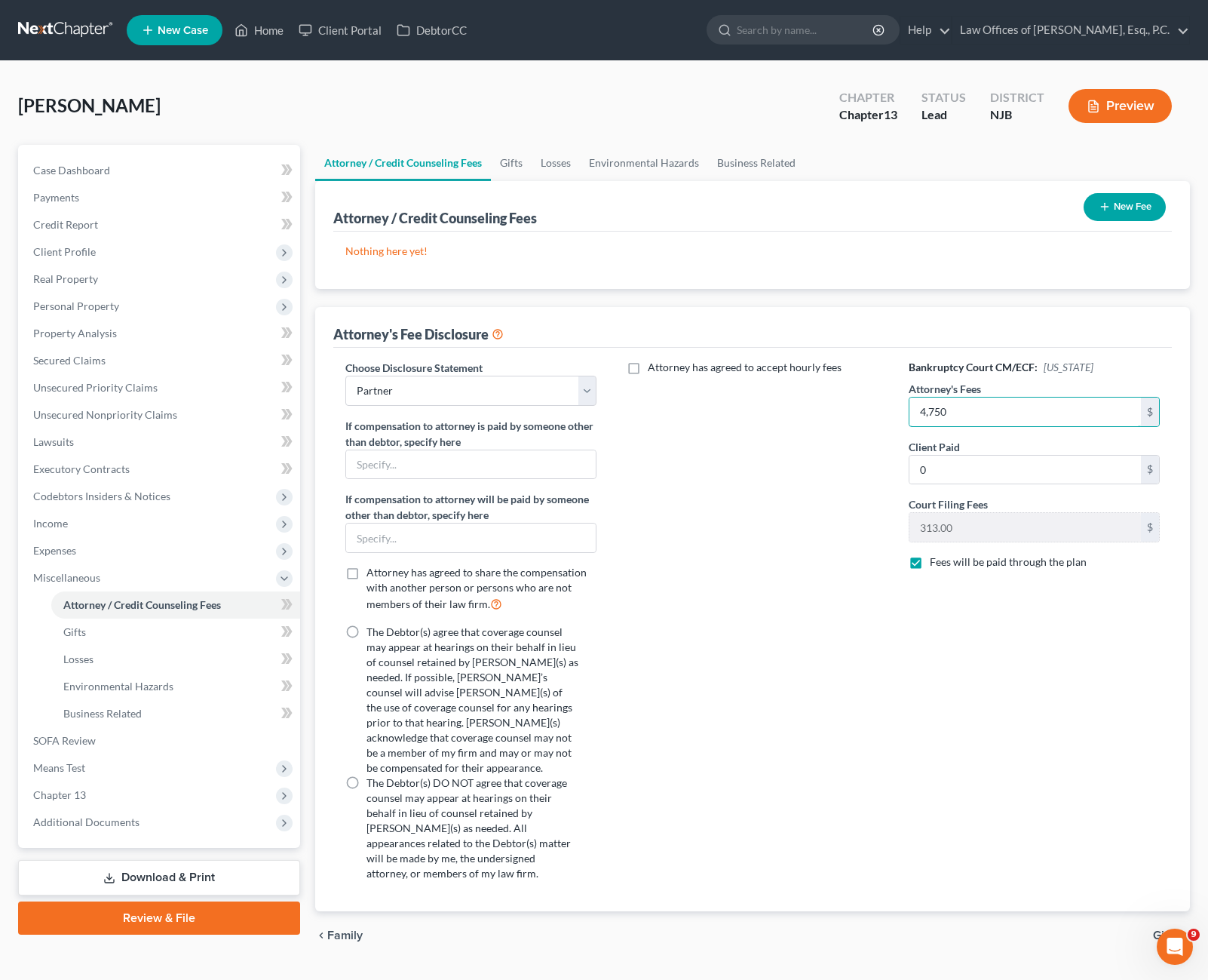
type input "4,750"
click at [862, 766] on div "Attorney has agreed to accept hourly fees" at bounding box center [752, 626] width 282 height 533
click at [104, 551] on span "Expenses" at bounding box center [161, 550] width 279 height 27
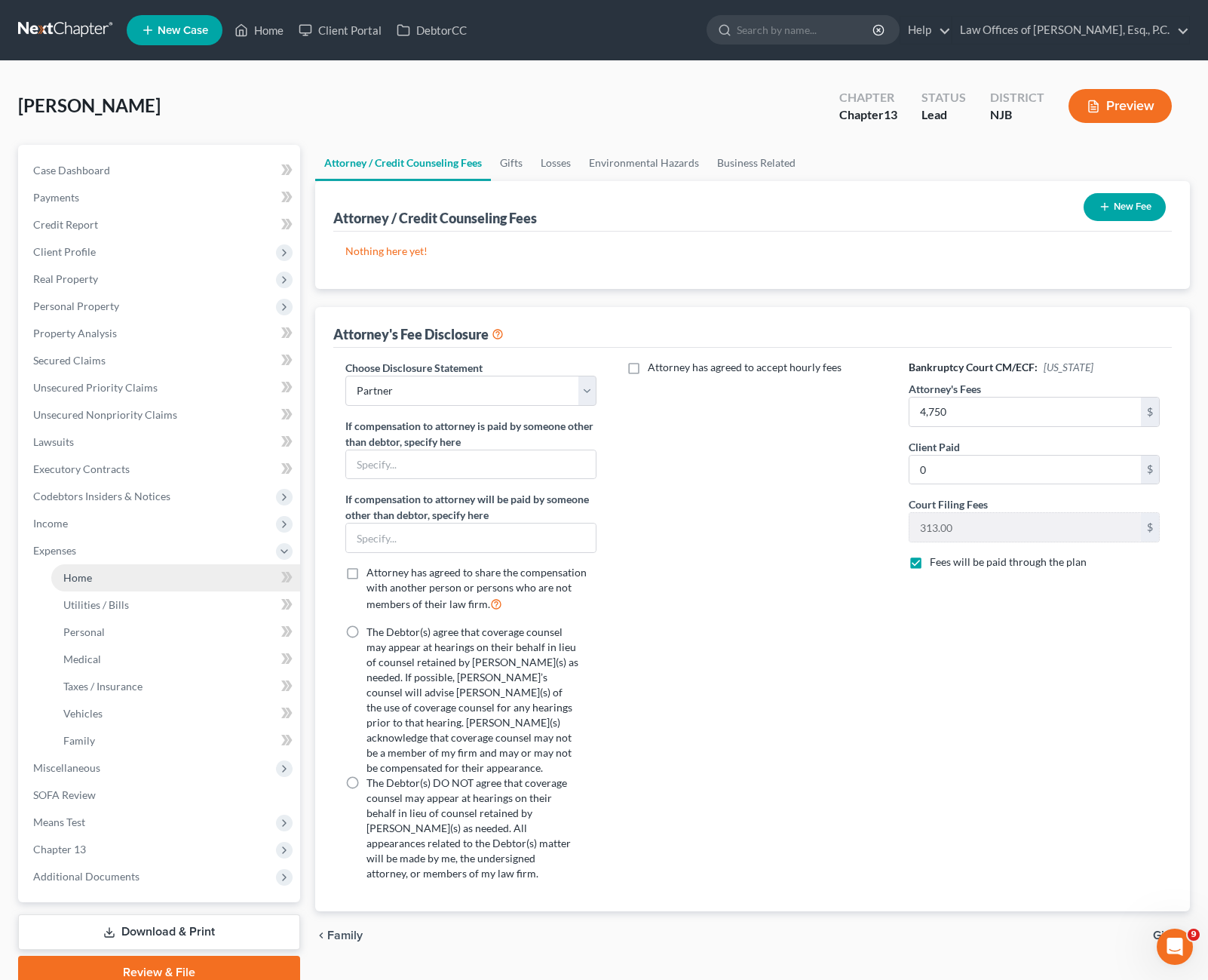
click at [118, 589] on link "Home" at bounding box center [175, 577] width 249 height 27
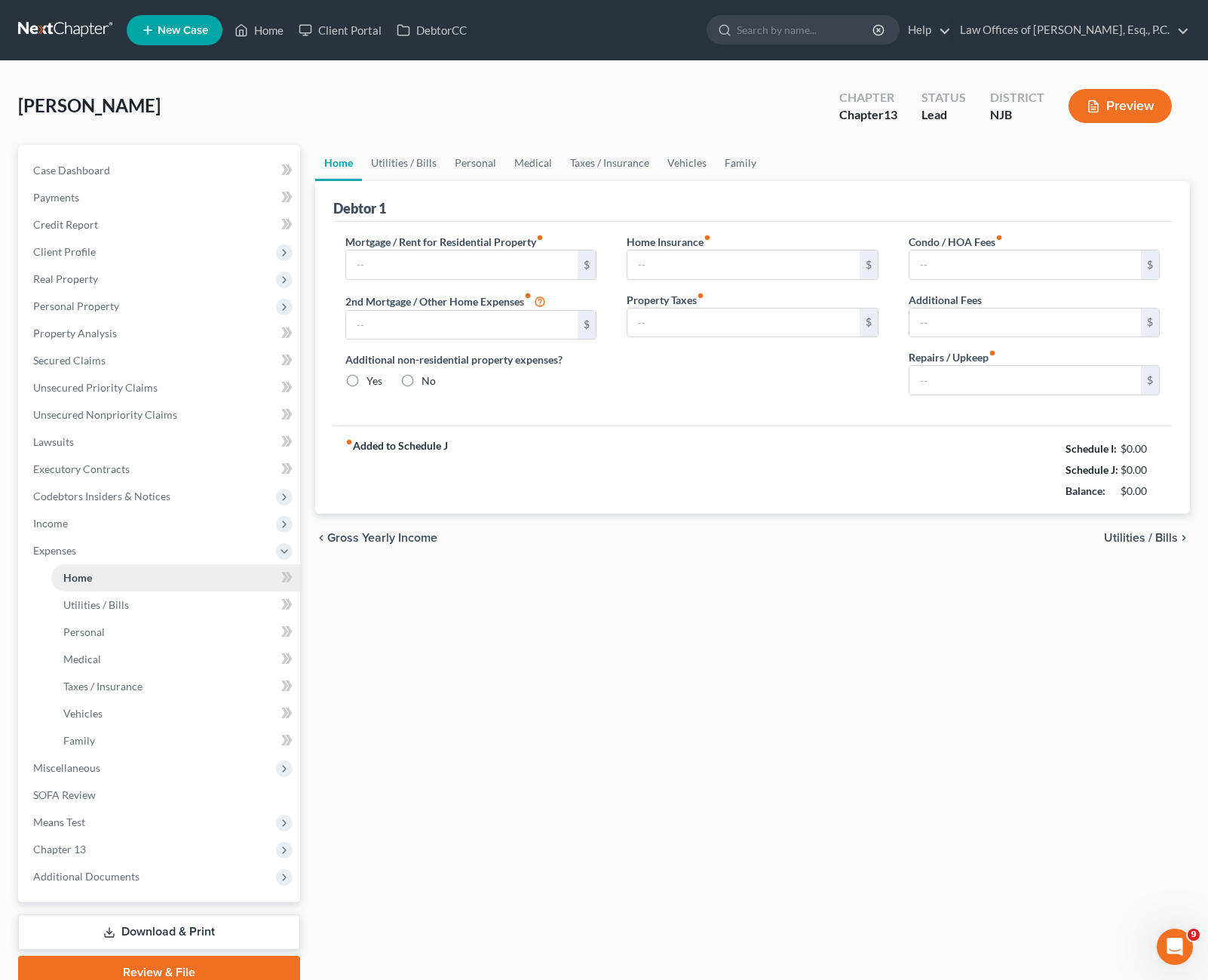
type input "8,452.65"
type input "0.00"
radio input "true"
type input "0.00"
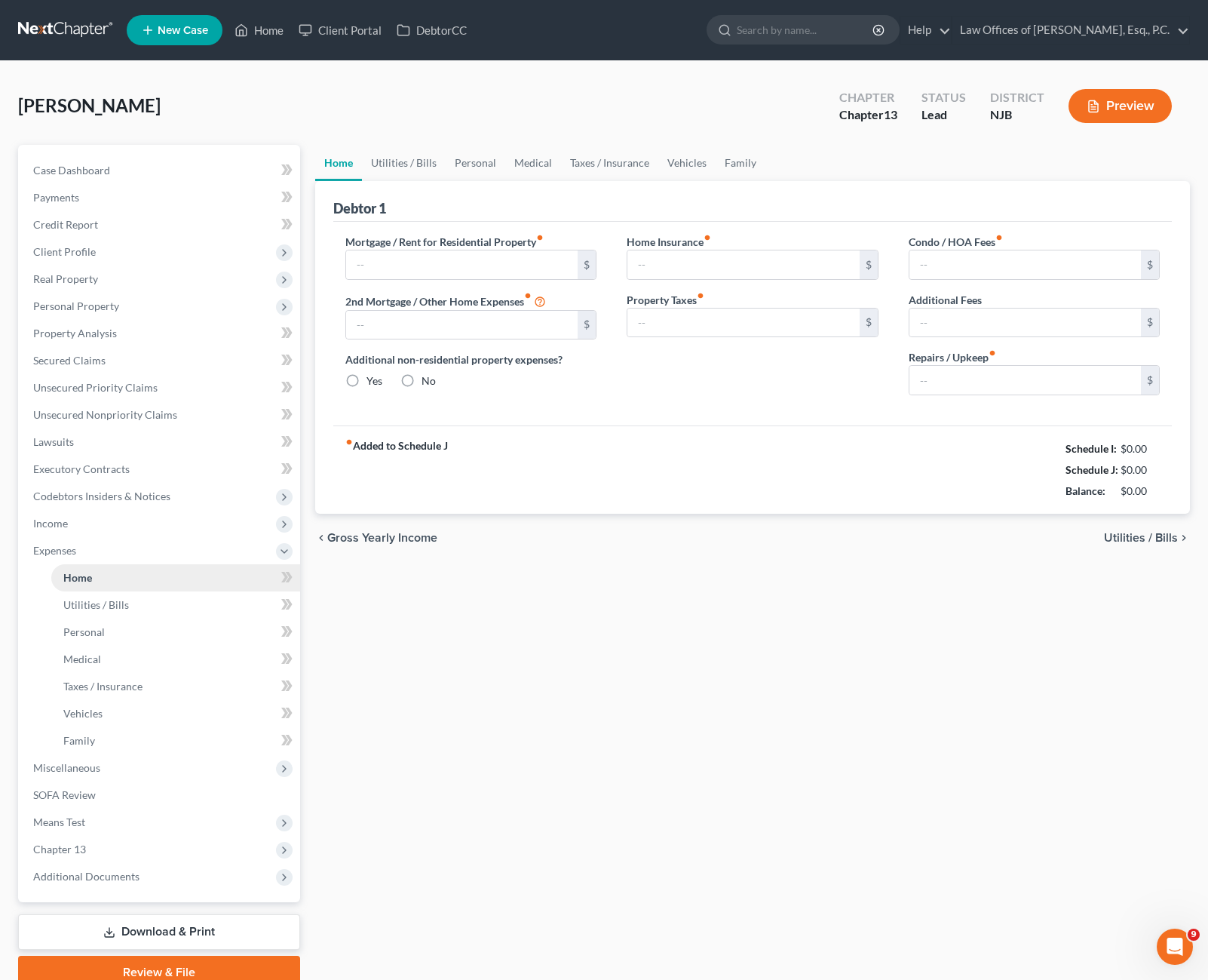
type input "0.00"
click at [386, 157] on link "Utilities / Bills" at bounding box center [403, 163] width 84 height 36
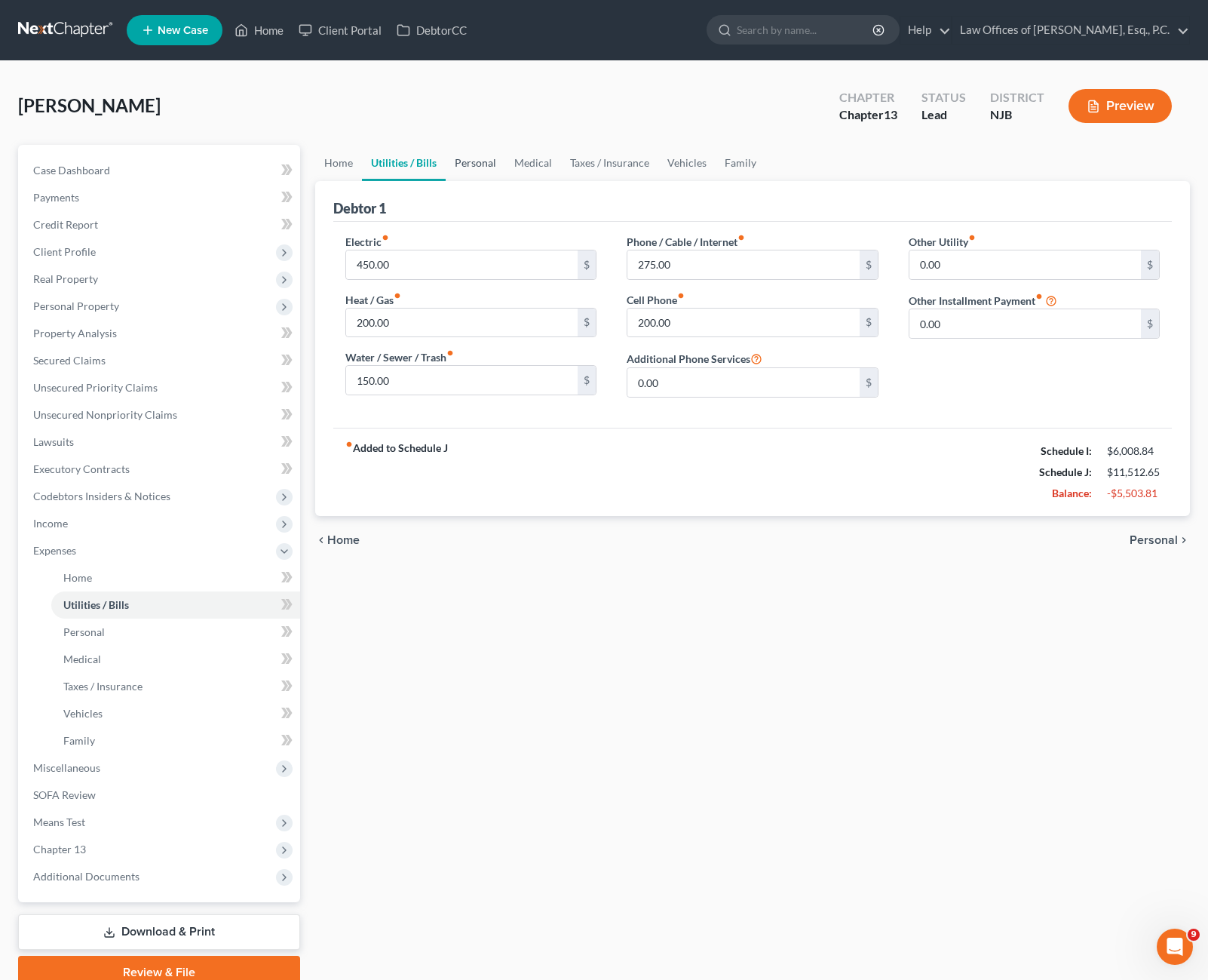
click at [474, 164] on link "Personal" at bounding box center [475, 163] width 60 height 36
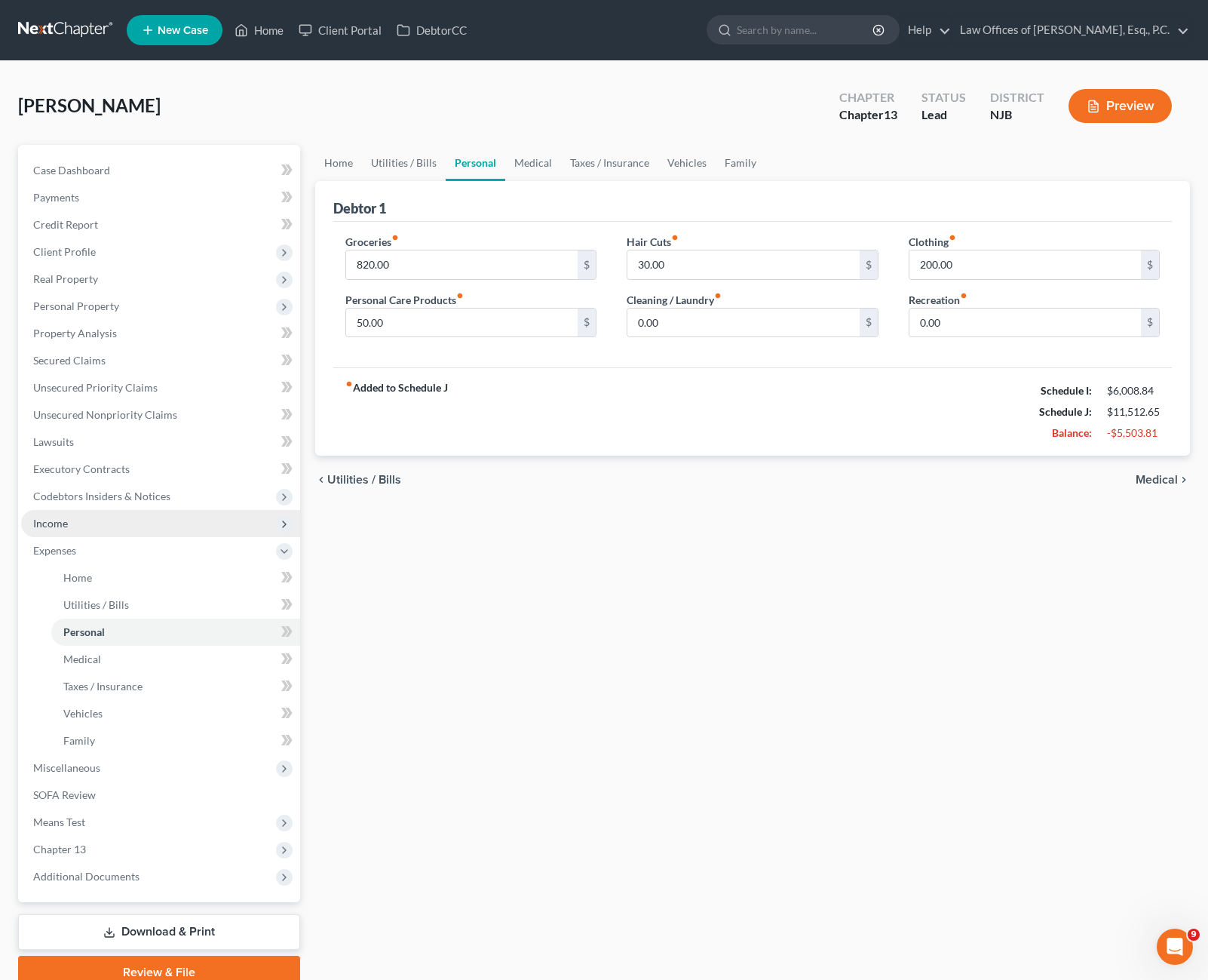
click at [74, 528] on span "Income" at bounding box center [161, 523] width 279 height 27
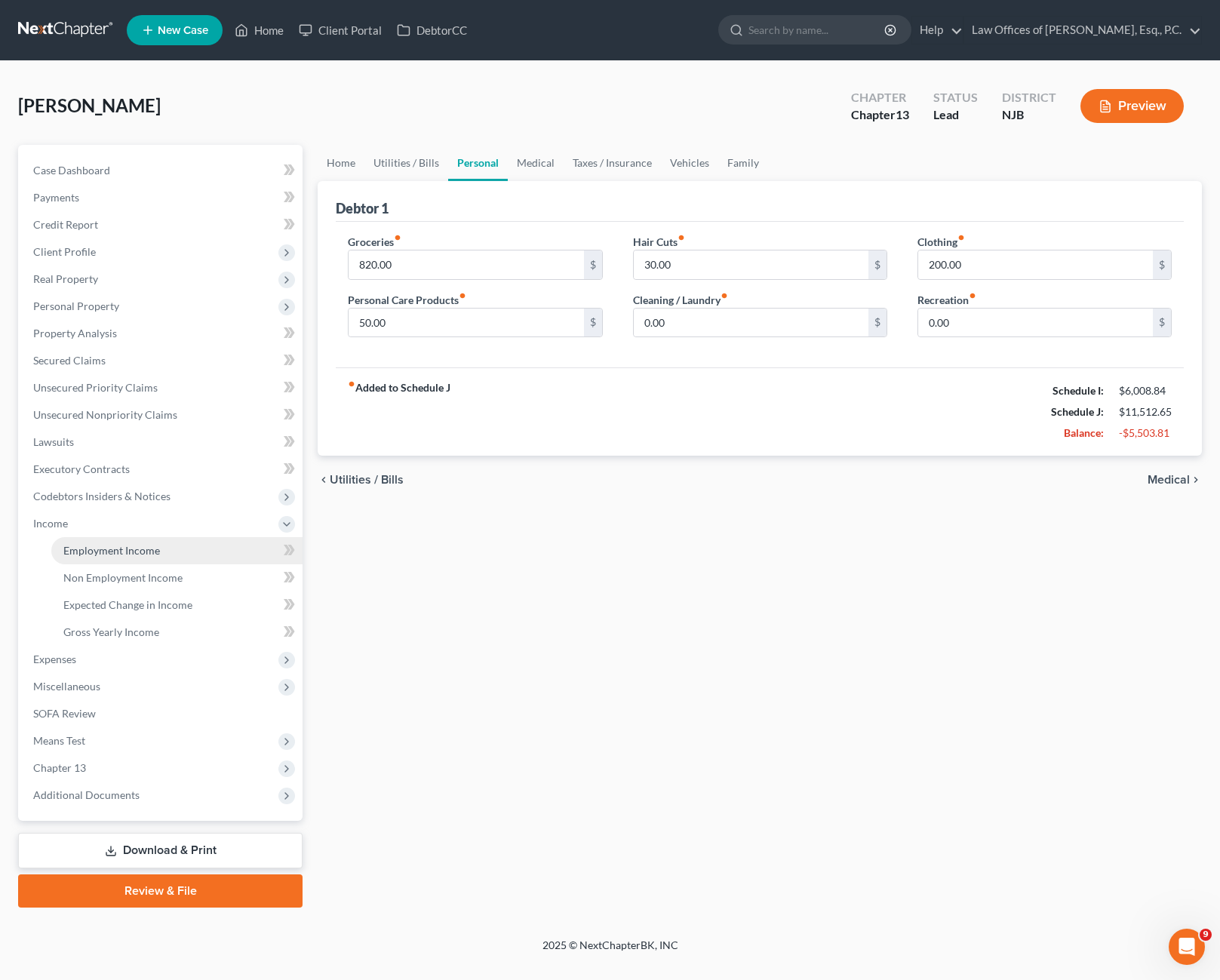
click at [114, 554] on span "Employment Income" at bounding box center [112, 550] width 96 height 13
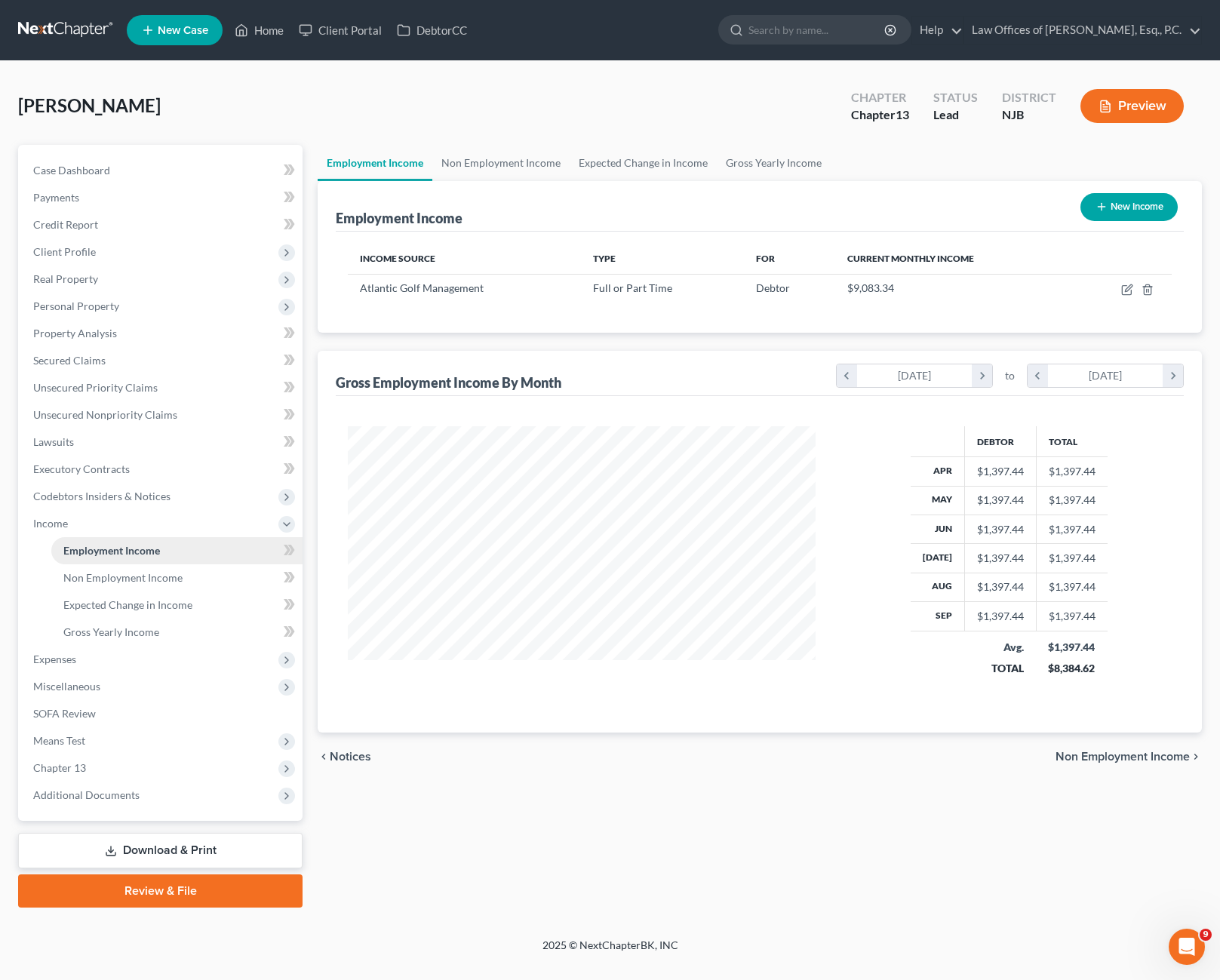
scroll to position [271, 498]
click at [1124, 285] on icon "button" at bounding box center [1127, 289] width 12 height 12
select select "0"
select select "2"
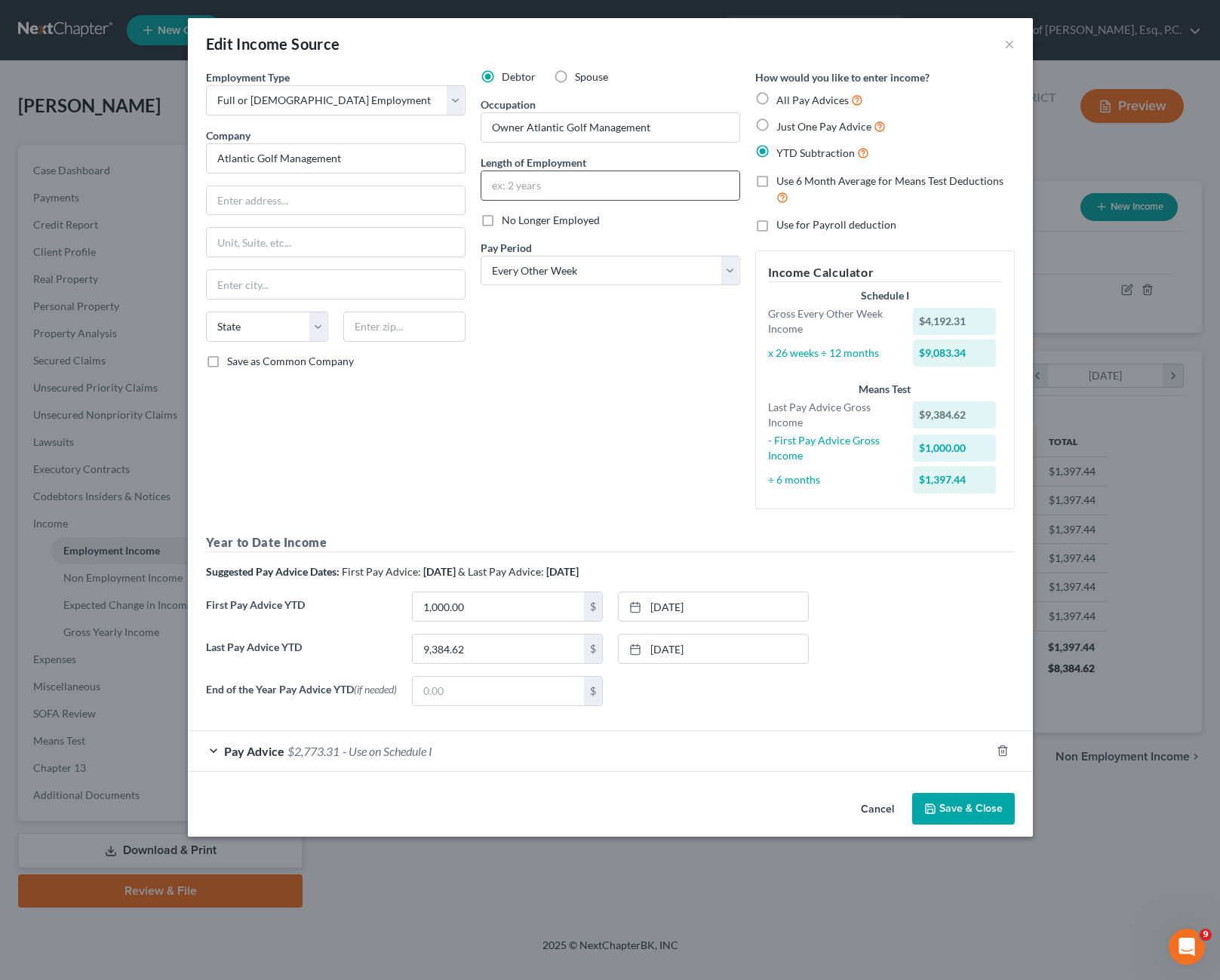
click at [519, 181] on input "text" at bounding box center [610, 185] width 258 height 29
click at [489, 479] on div "Debtor Spouse Occupation Owner Atlantic Golf Management Length of Employment No…" at bounding box center [610, 295] width 275 height 452
click at [1019, 46] on div "Edit Income Source ×" at bounding box center [610, 43] width 845 height 51
click at [1007, 46] on button "×" at bounding box center [1009, 44] width 11 height 18
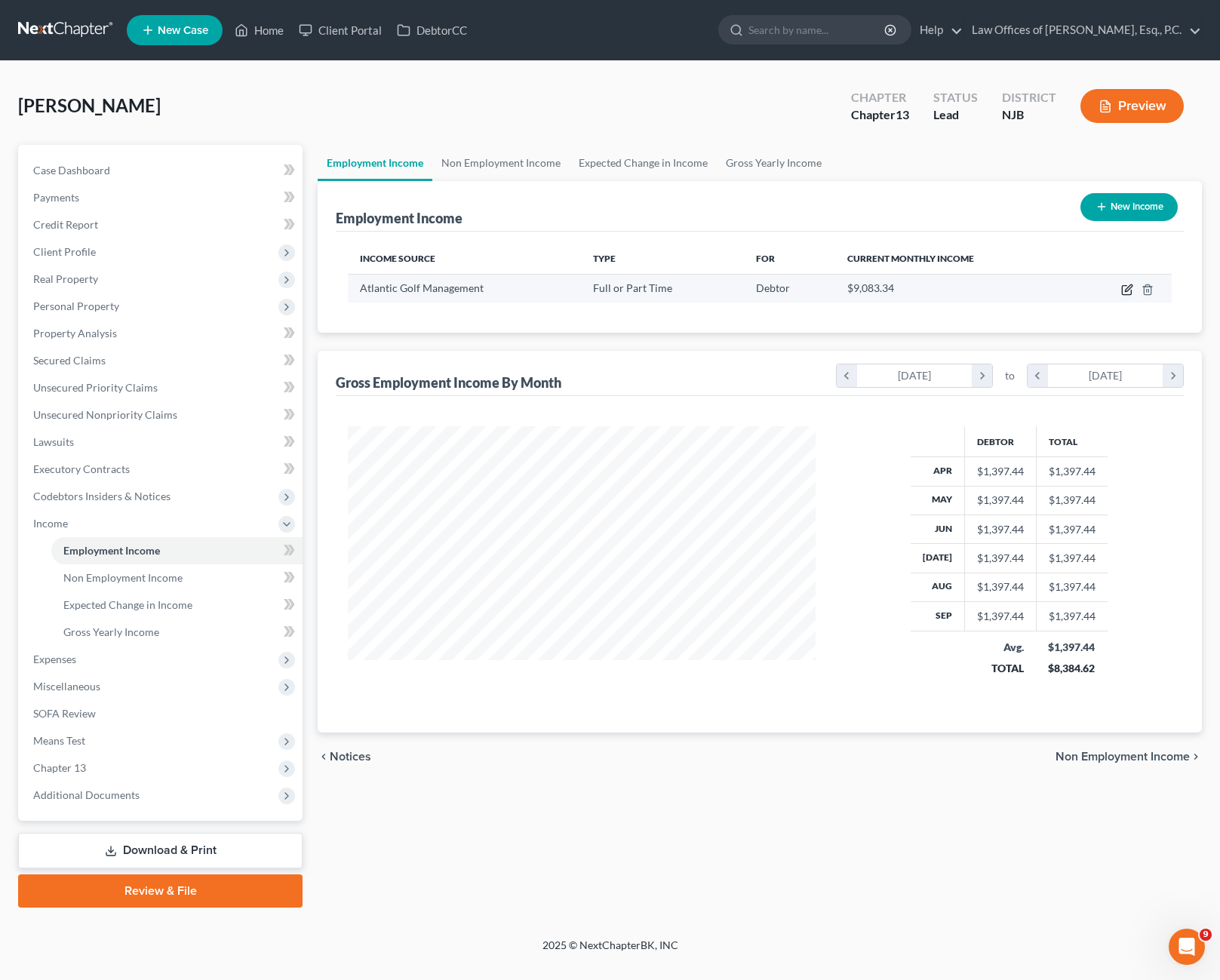
click at [1124, 292] on icon "button" at bounding box center [1127, 289] width 12 height 12
select select "0"
select select "2"
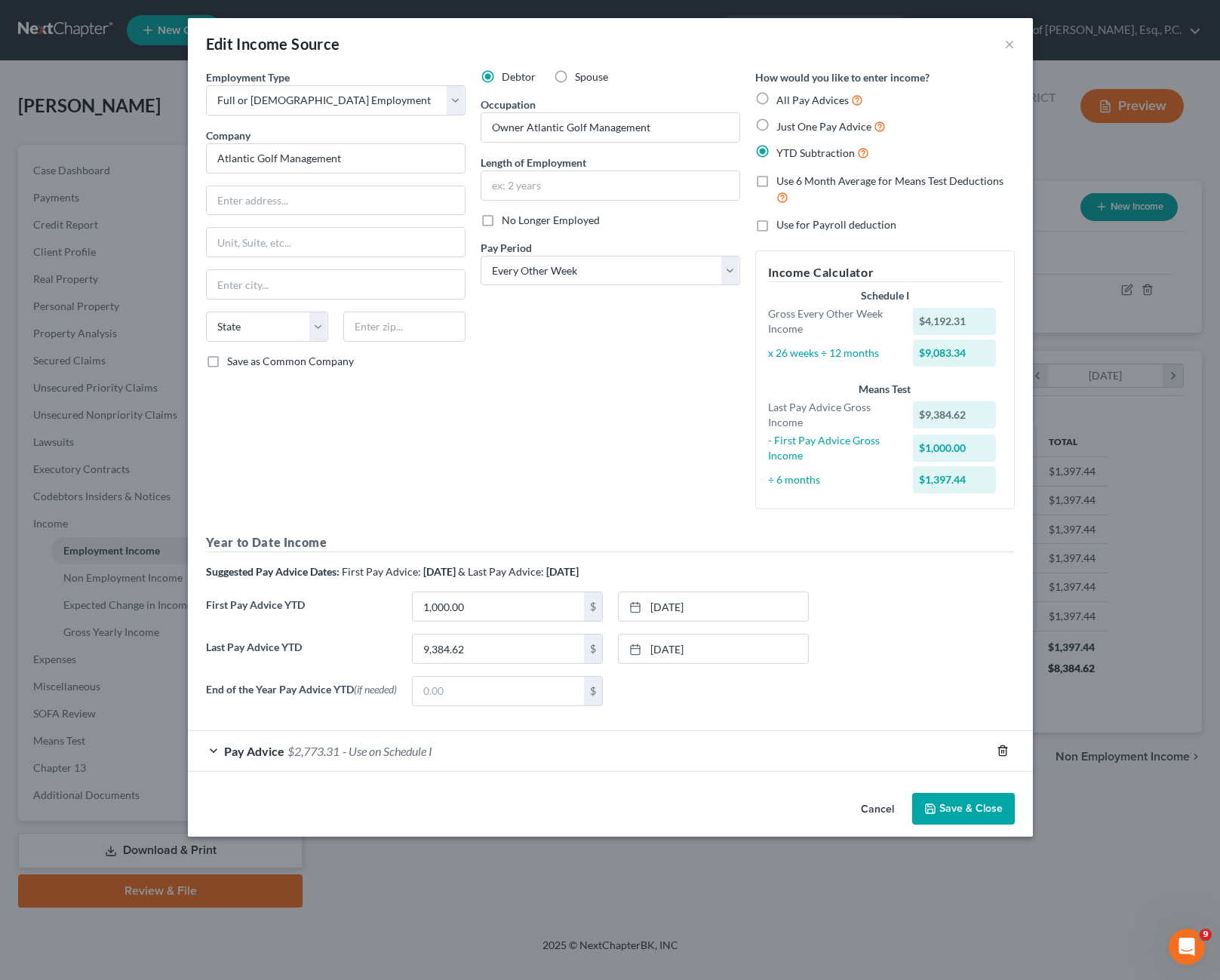
click at [1002, 755] on icon "button" at bounding box center [1002, 750] width 12 height 12
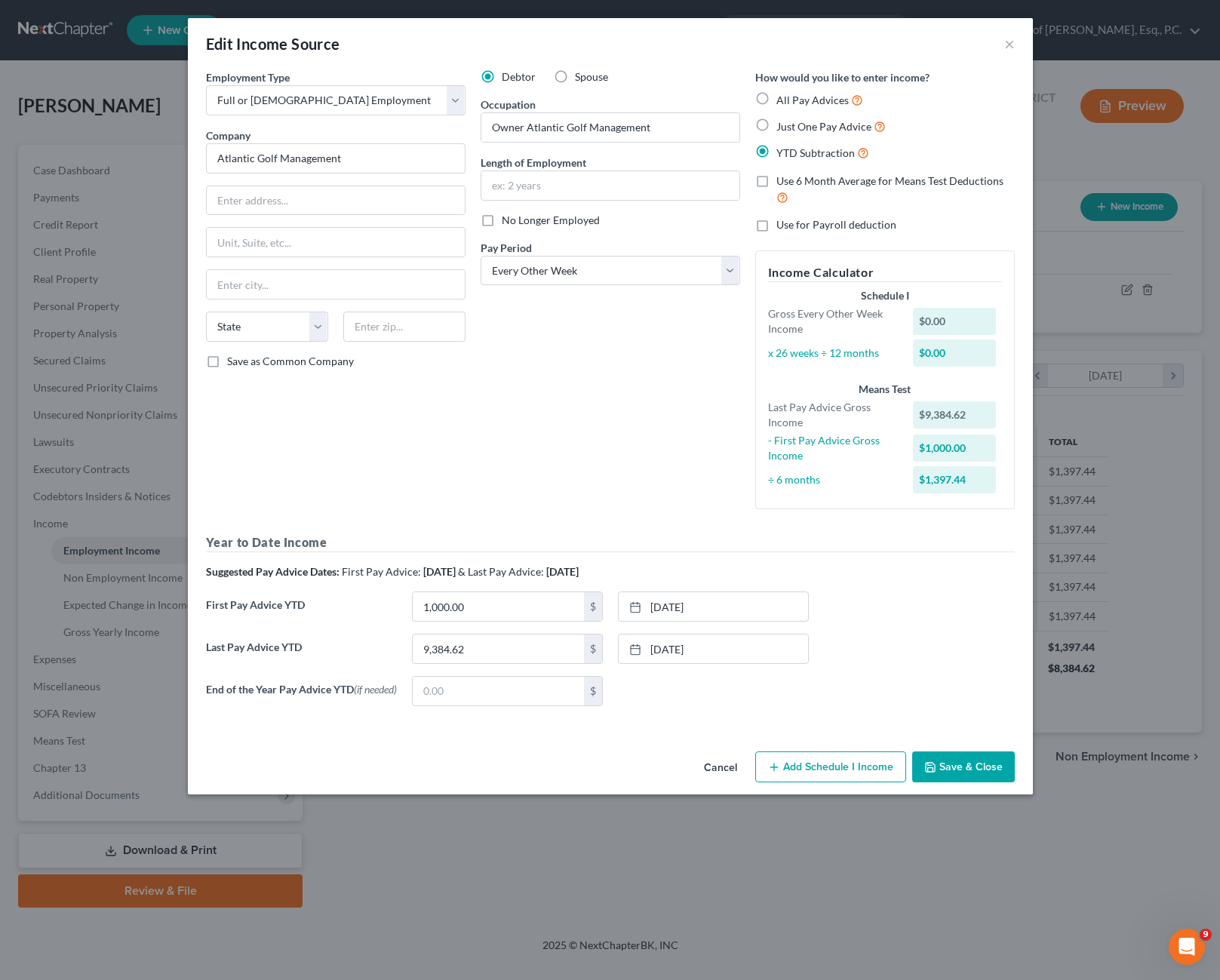
click at [776, 122] on label "Just One Pay Advice" at bounding box center [831, 126] width 109 height 17
click at [782, 122] on input "Just One Pay Advice" at bounding box center [787, 122] width 10 height 10
radio input "true"
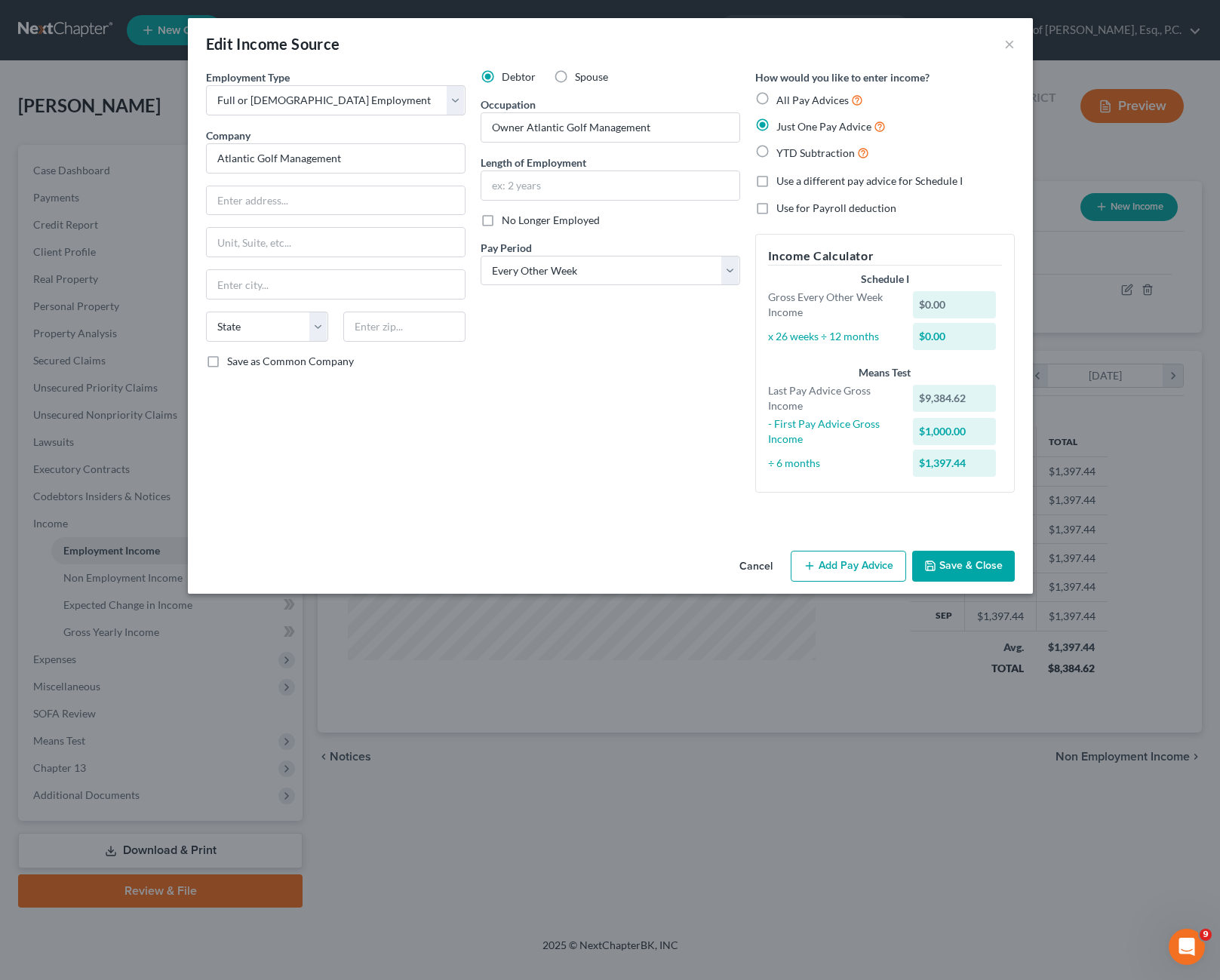
click at [841, 564] on button "Add Pay Advice" at bounding box center [848, 566] width 116 height 32
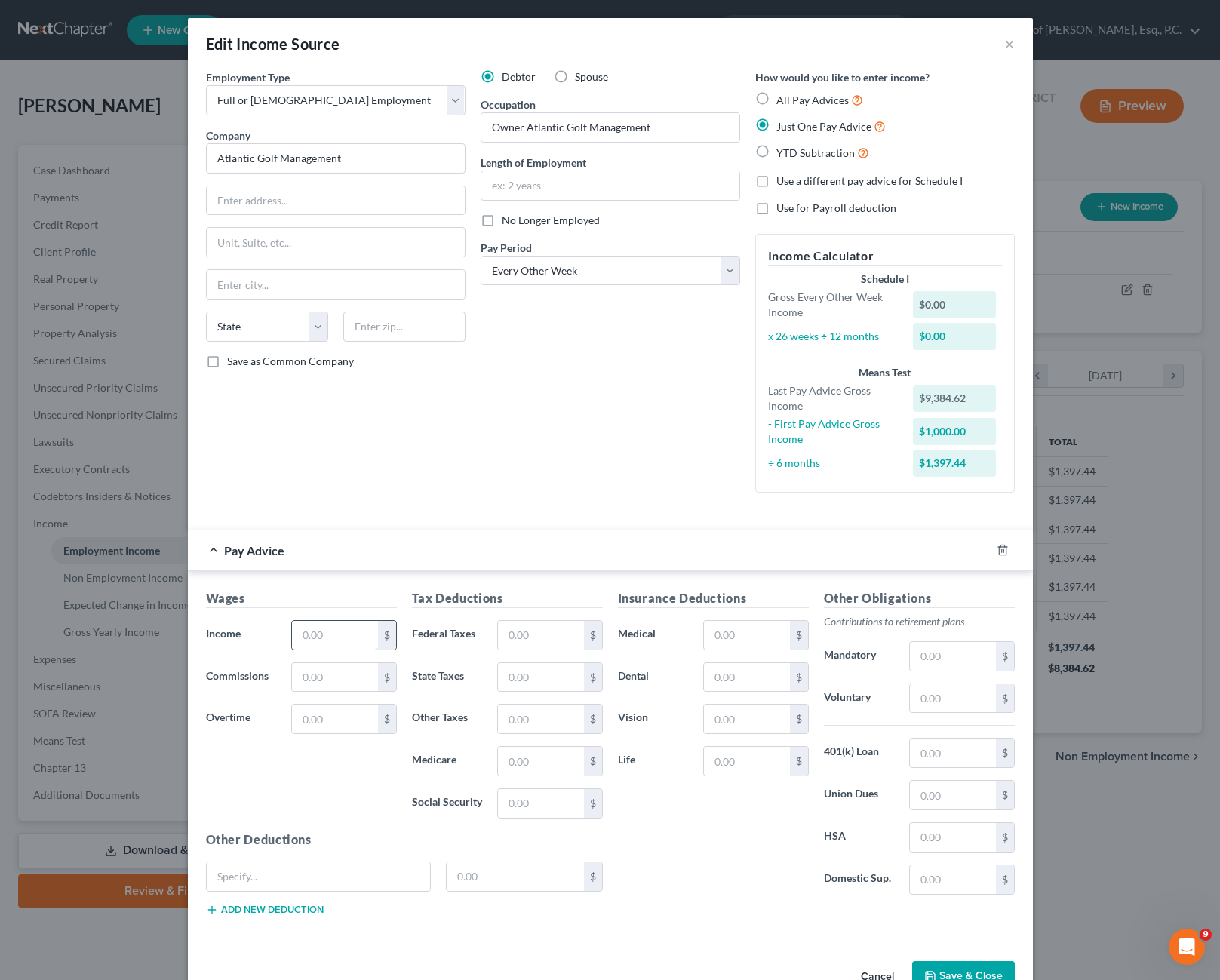
click at [304, 643] on input "text" at bounding box center [334, 634] width 86 height 29
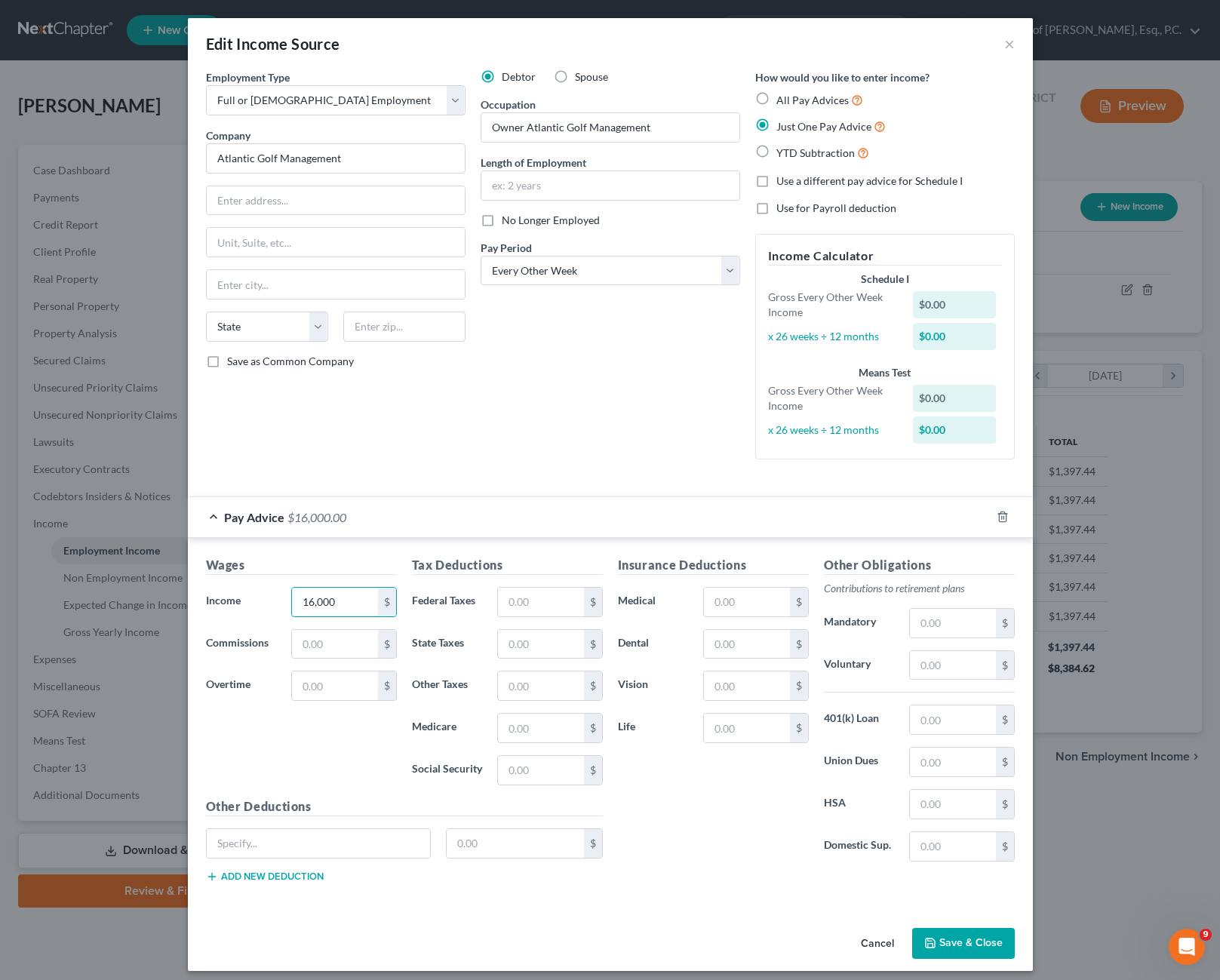
type input "16,000"
click at [341, 758] on div "Wages Income * 16,000 $ Commissions $ Overtime $" at bounding box center [301, 677] width 206 height 241
click at [943, 937] on button "Save & Close" at bounding box center [963, 943] width 103 height 32
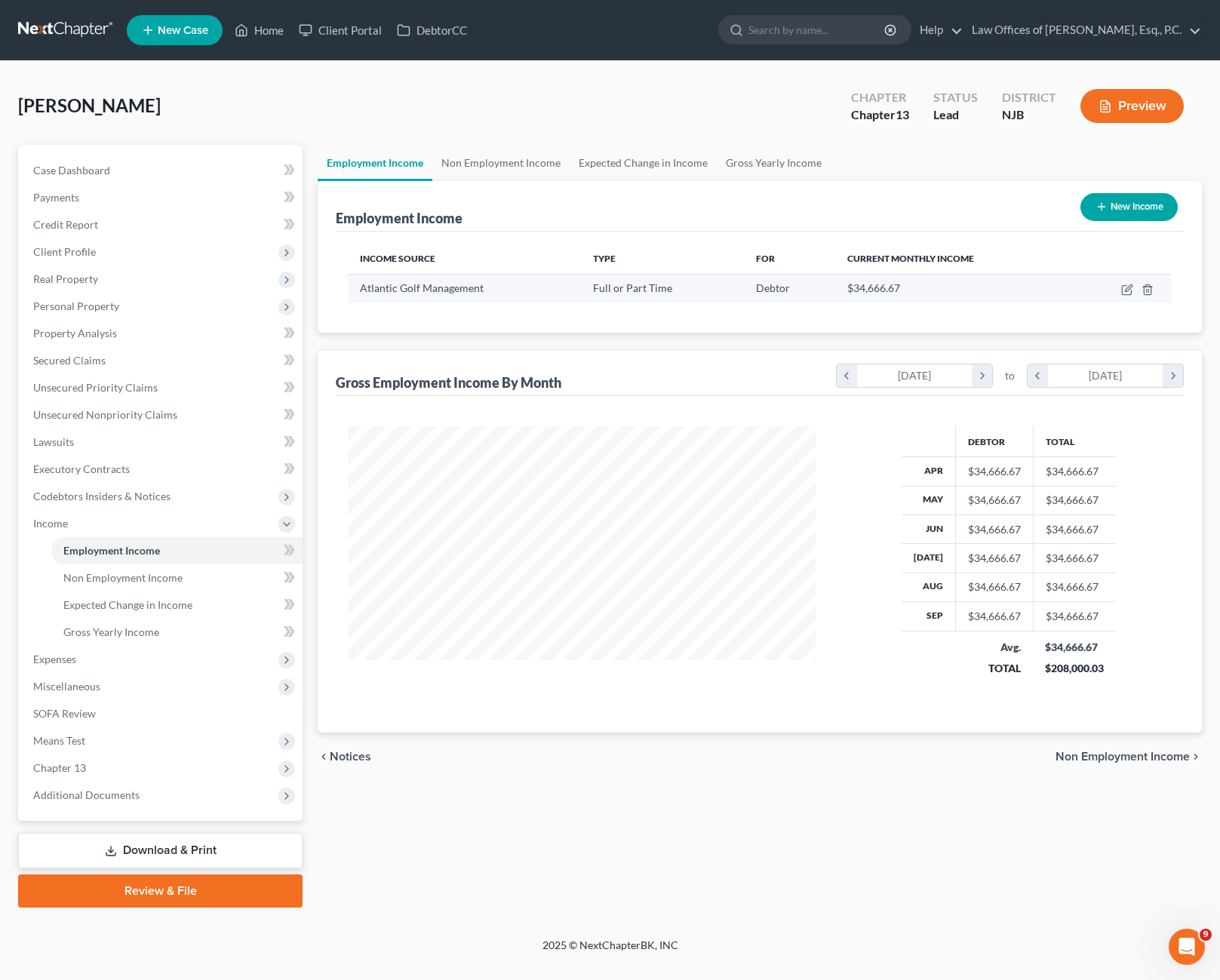
click at [1119, 289] on td at bounding box center [1121, 288] width 99 height 29
click at [1129, 288] on icon "button" at bounding box center [1127, 289] width 12 height 12
select select "0"
select select "2"
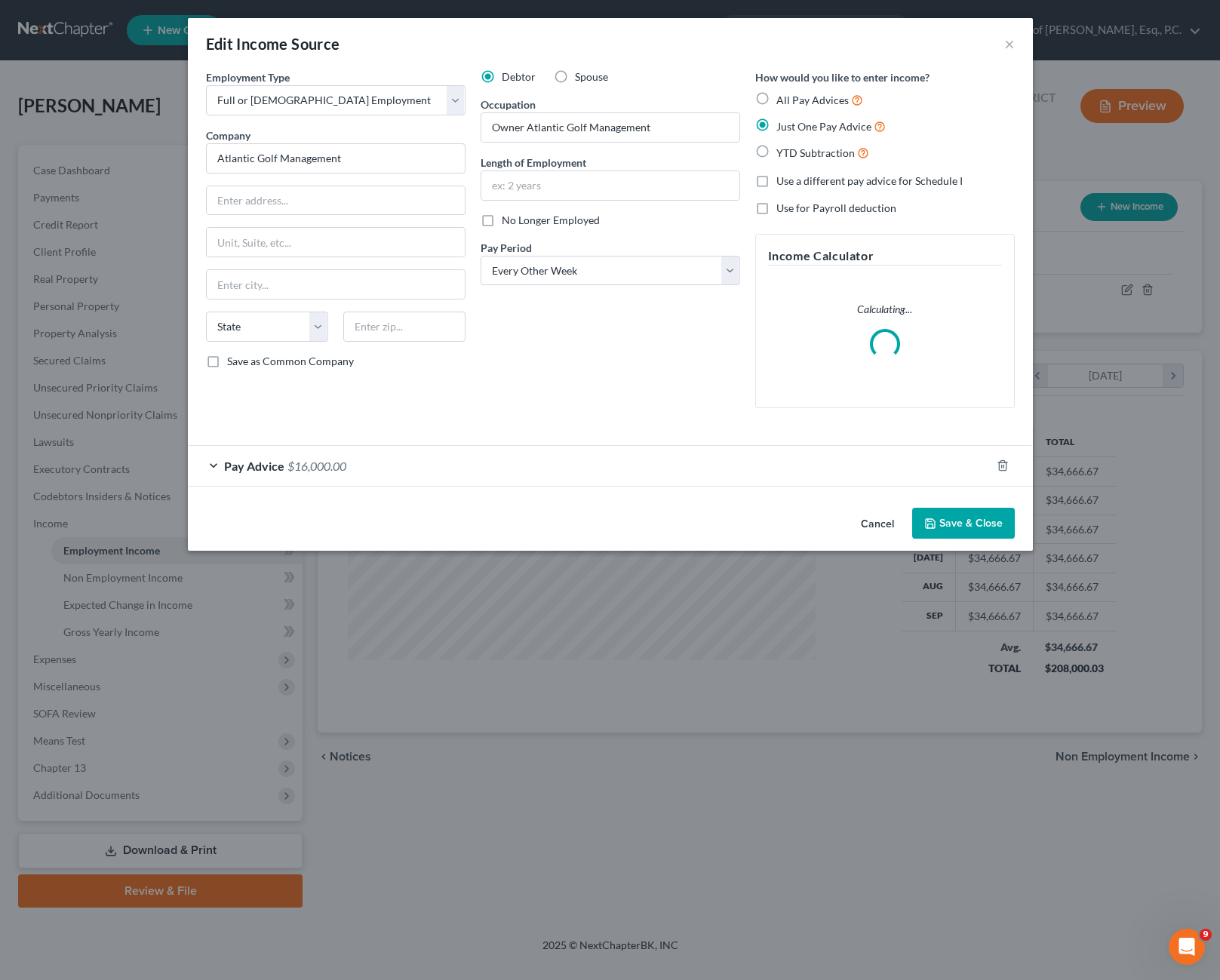
click at [224, 470] on span "Pay Advice" at bounding box center [254, 466] width 60 height 15
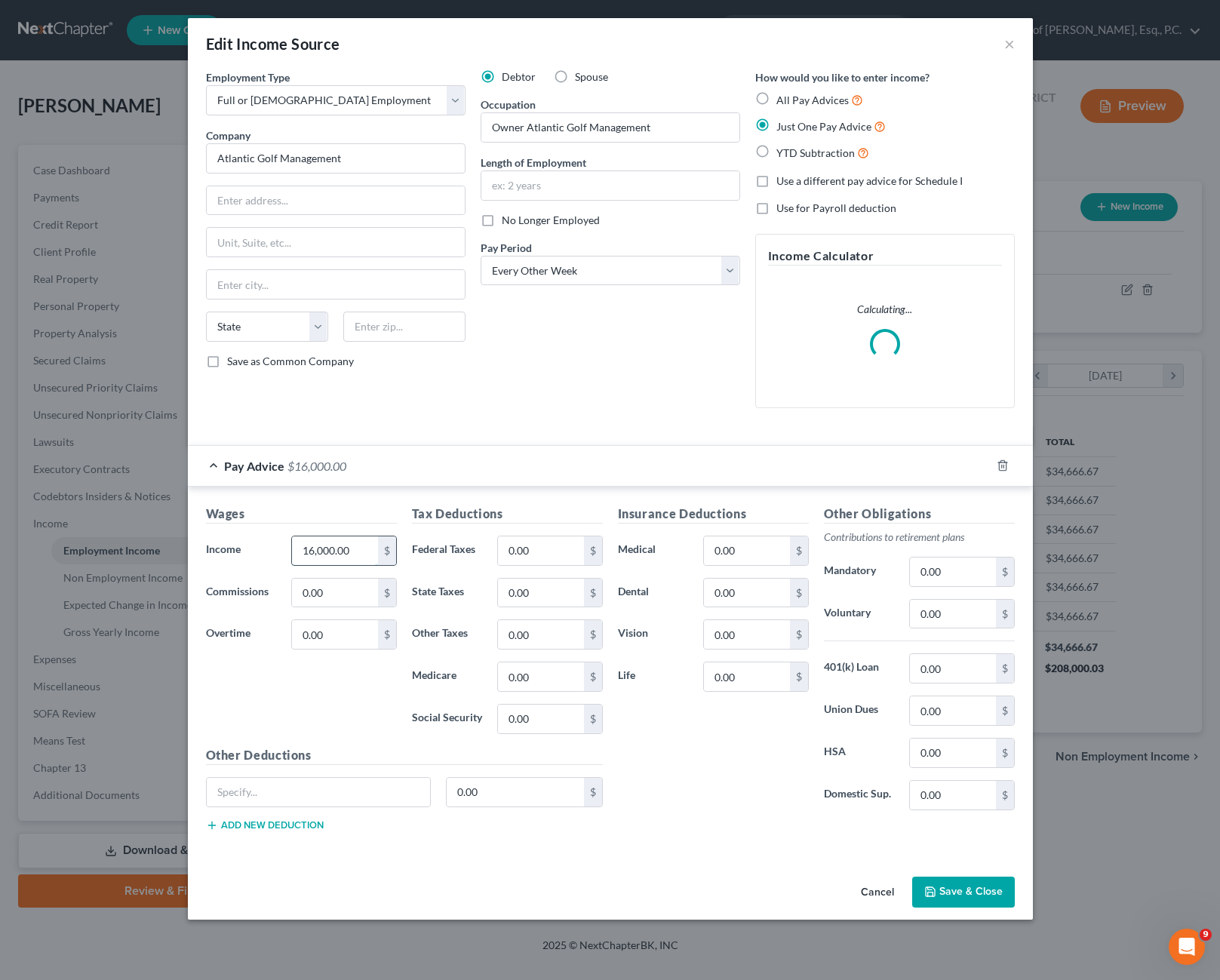
click at [354, 549] on input "16,000.00" at bounding box center [334, 550] width 86 height 29
click at [358, 548] on input "16,000.00" at bounding box center [334, 550] width 86 height 29
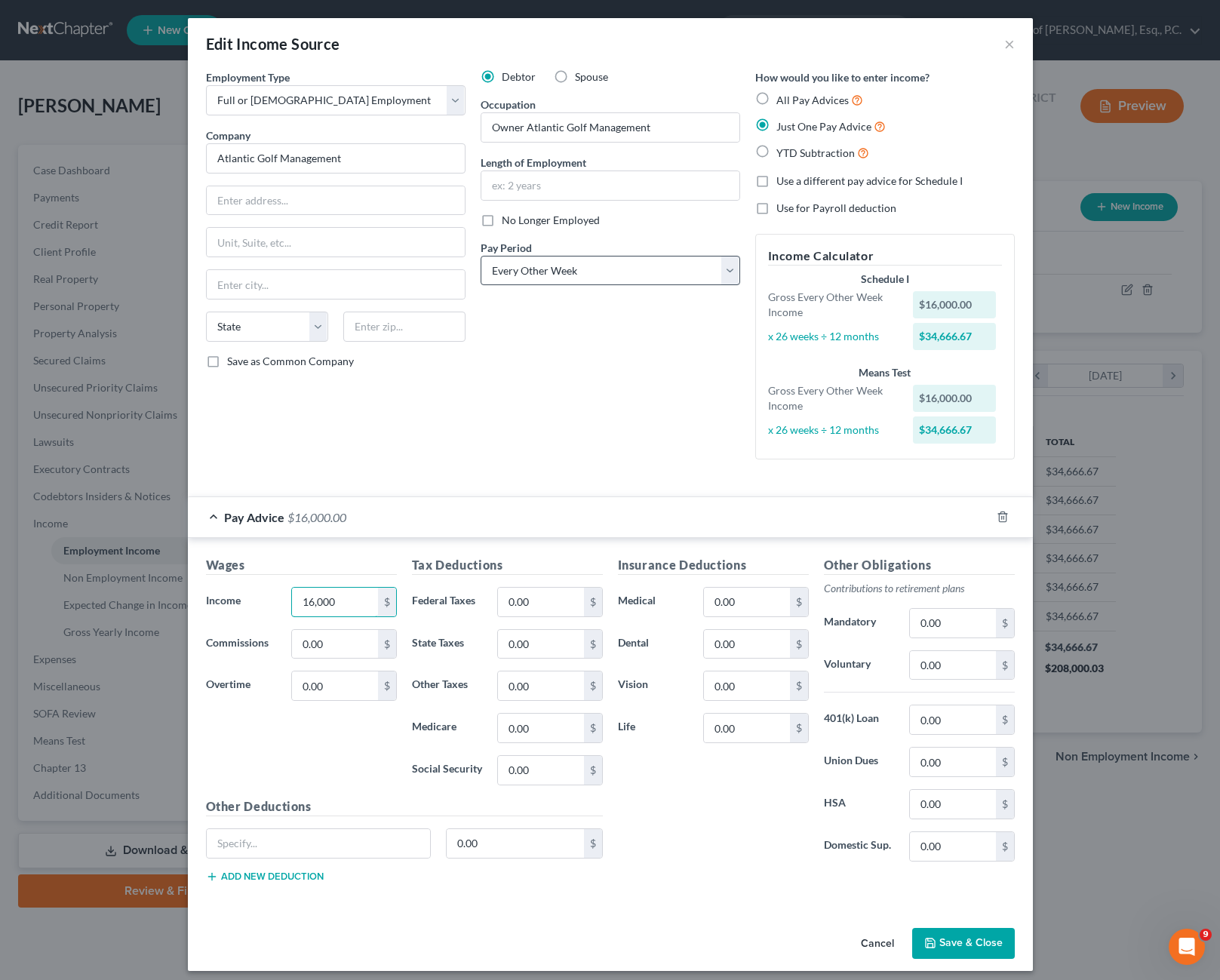
type input "16,000"
click at [669, 267] on select "Select Monthly Twice Monthly Every Other Week Weekly" at bounding box center [610, 271] width 259 height 30
click at [480, 256] on select "Select Monthly Twice Monthly Every Other Week Weekly" at bounding box center [610, 271] width 259 height 30
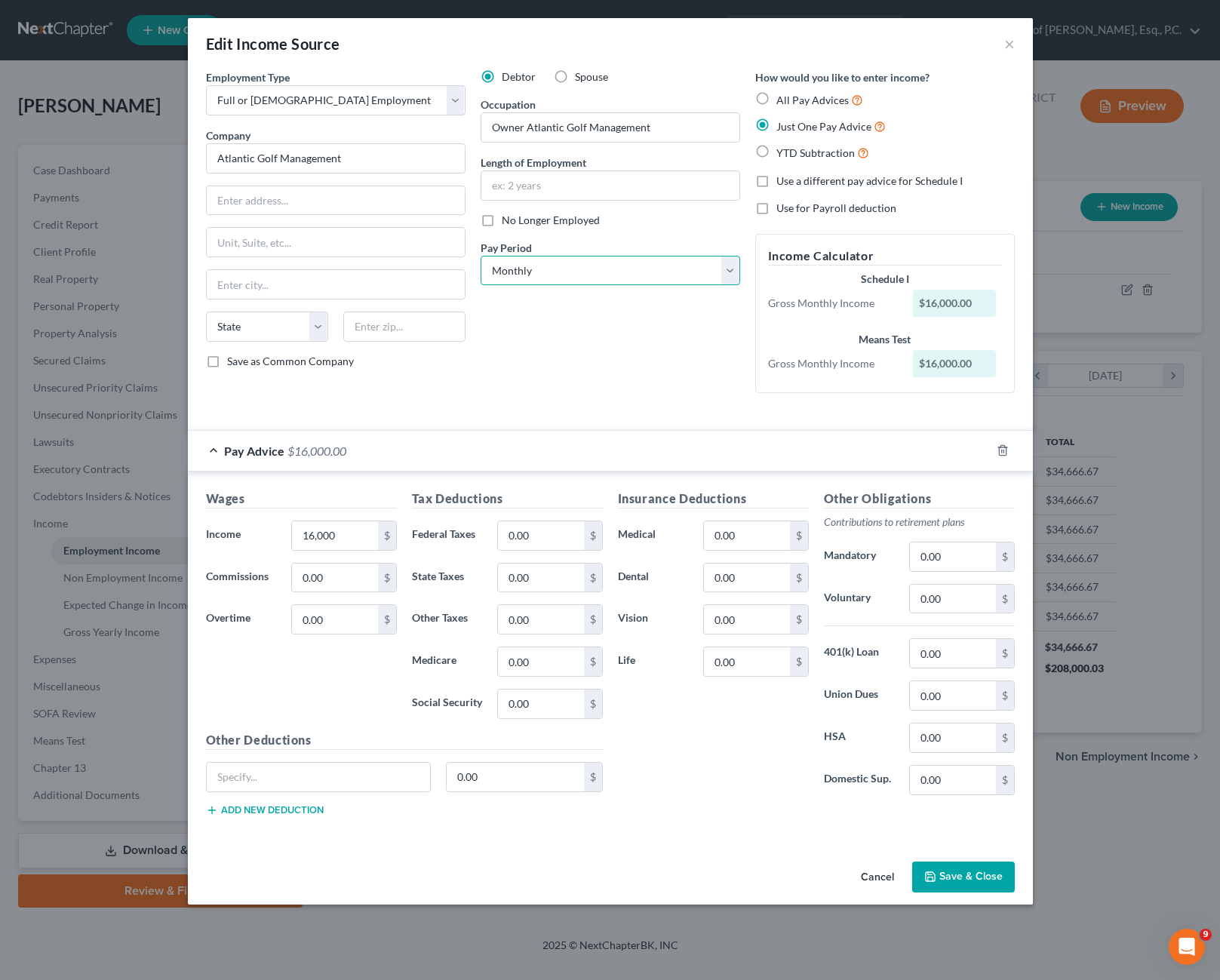
click at [579, 278] on select "Select Monthly Twice Monthly Every Other Week Weekly" at bounding box center [610, 271] width 259 height 30
select select "3"
click at [480, 256] on select "Select Monthly Twice Monthly Every Other Week Weekly" at bounding box center [610, 271] width 259 height 30
type input "4,000"
click at [982, 872] on button "Save & Close" at bounding box center [963, 876] width 103 height 32
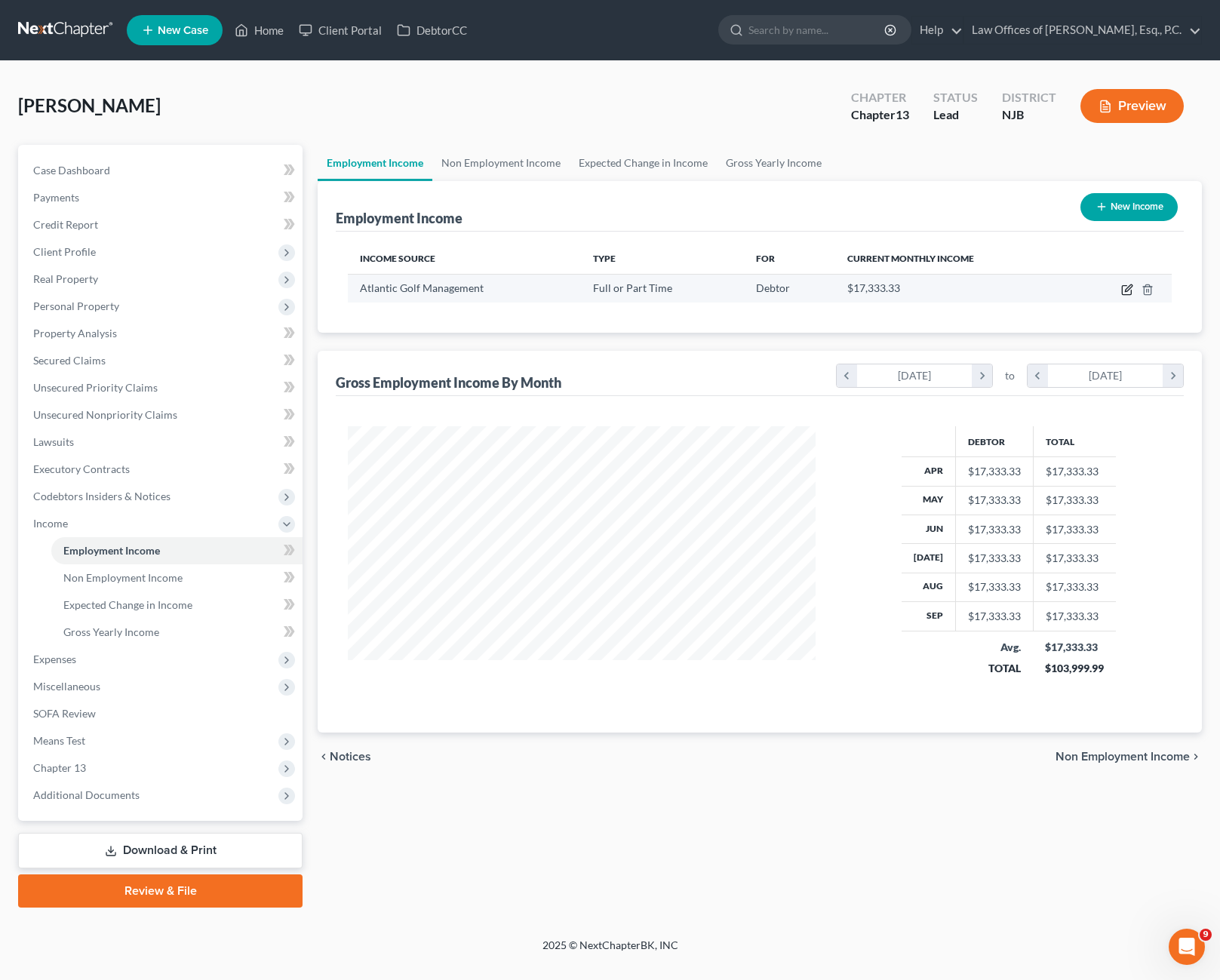
click at [1125, 288] on icon "button" at bounding box center [1127, 289] width 12 height 12
select select "0"
select select "3"
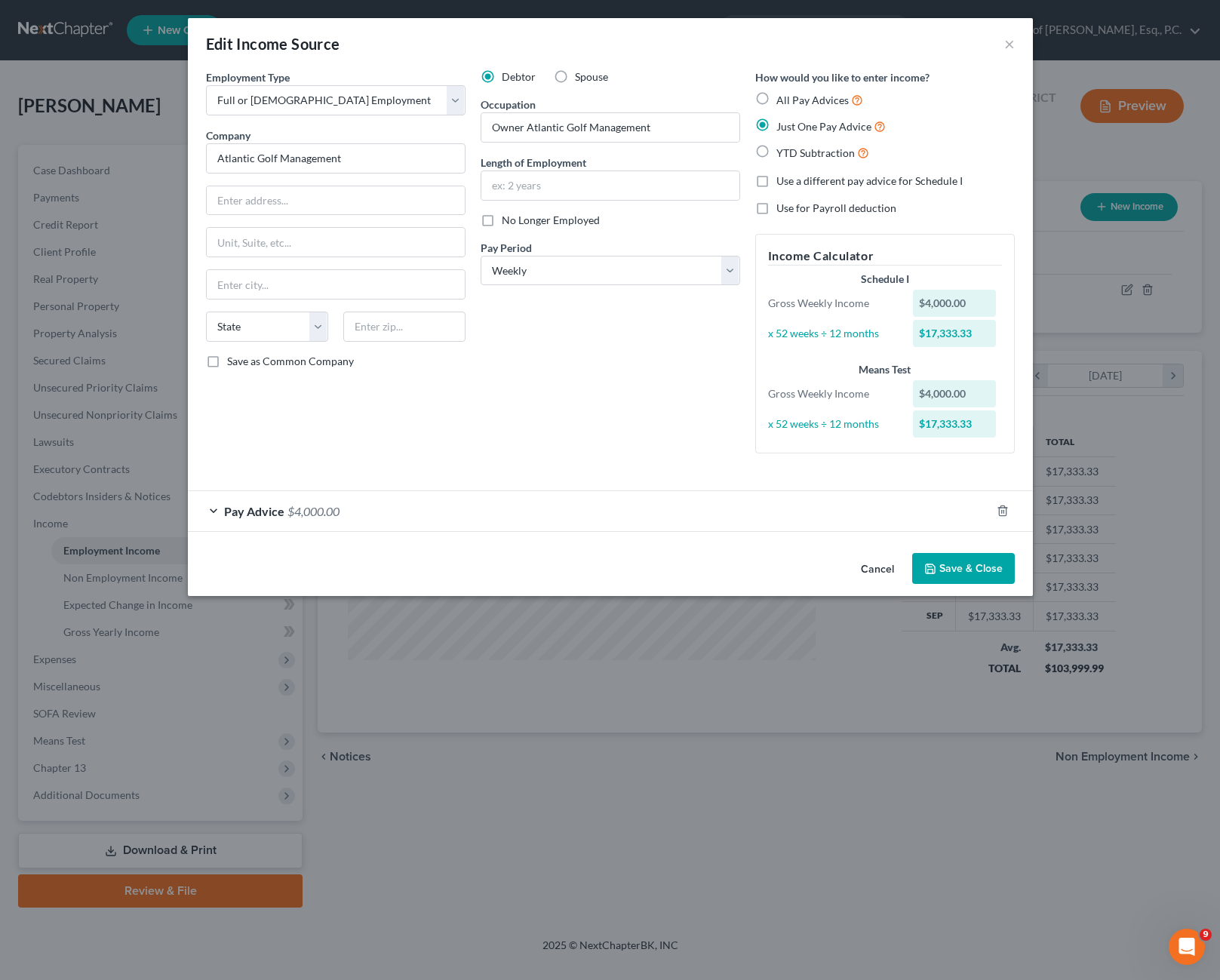
click at [250, 523] on div "Pay Advice $4,000.00" at bounding box center [589, 510] width 802 height 40
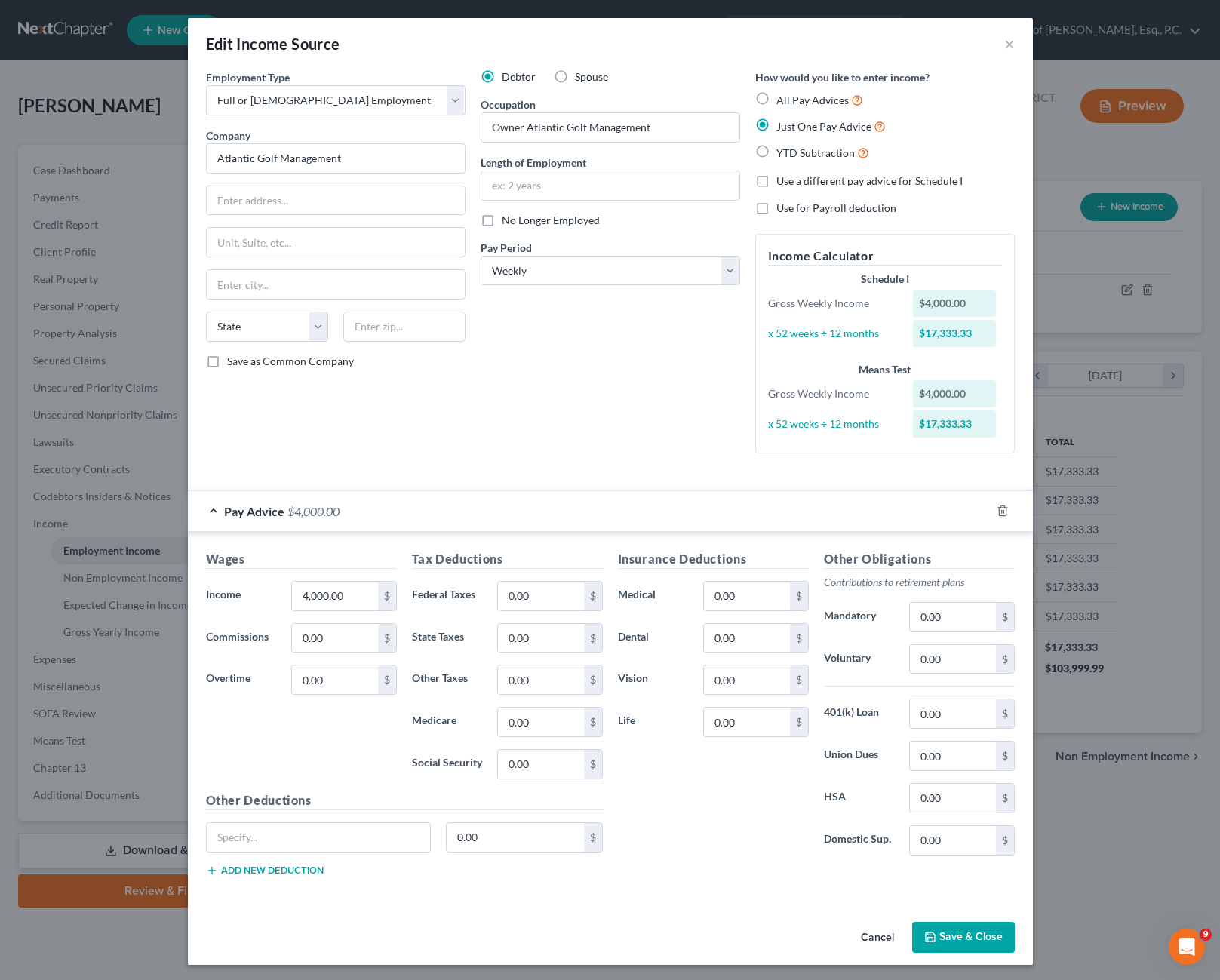
click at [250, 523] on div "Pay Advice $4,000.00" at bounding box center [589, 510] width 802 height 40
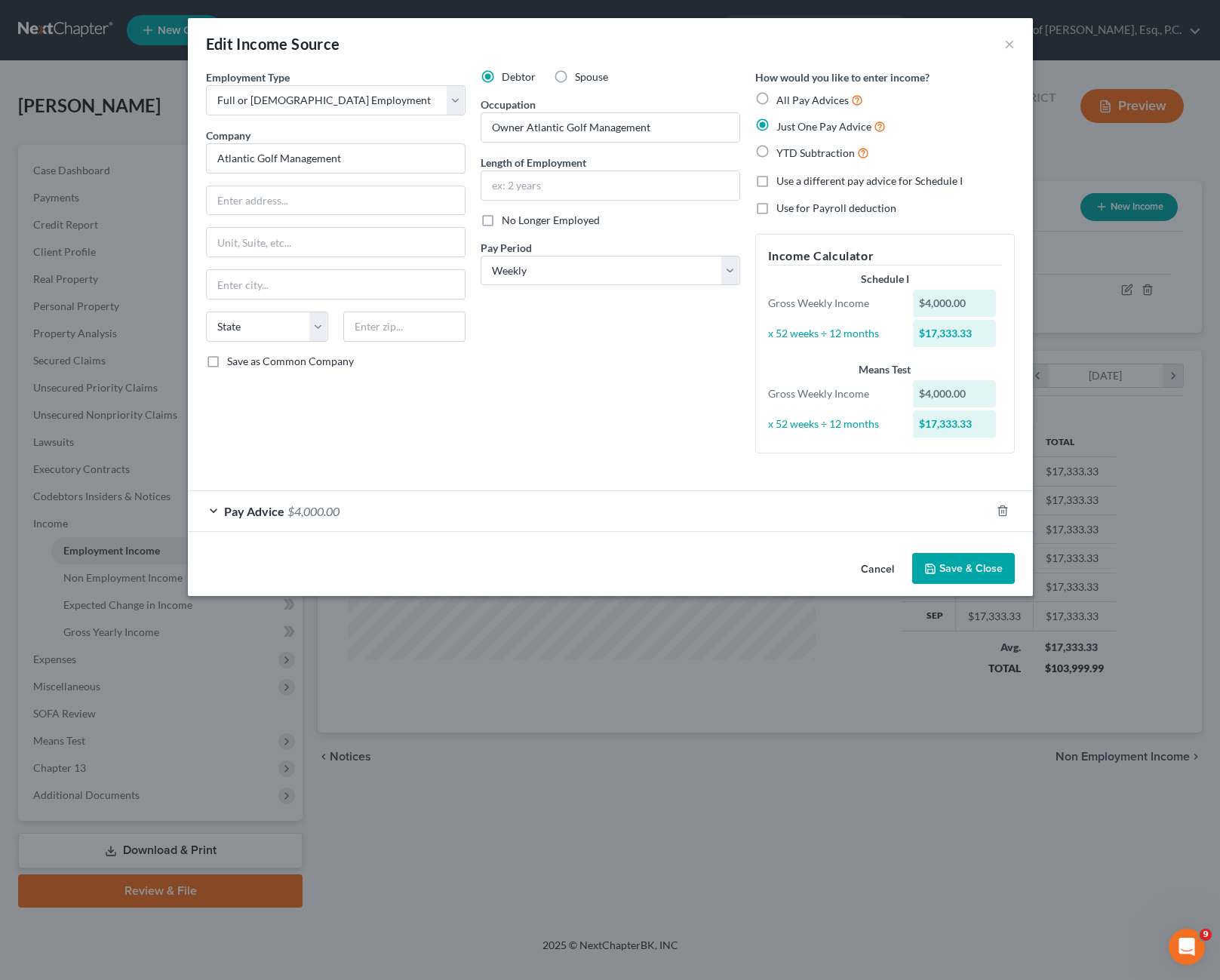
click at [971, 563] on button "Save & Close" at bounding box center [963, 568] width 103 height 32
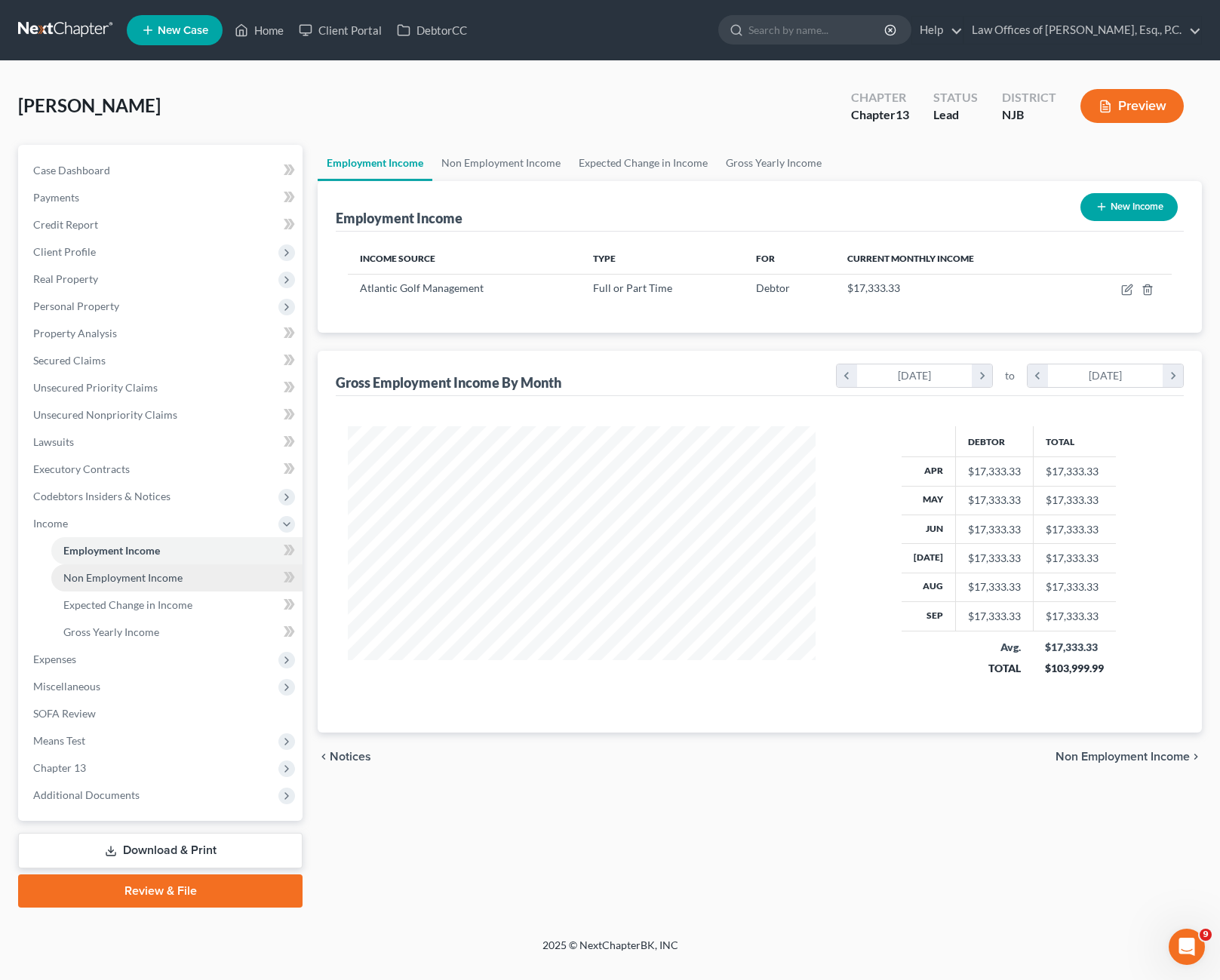
click at [130, 583] on span "Non Employment Income" at bounding box center [123, 577] width 119 height 13
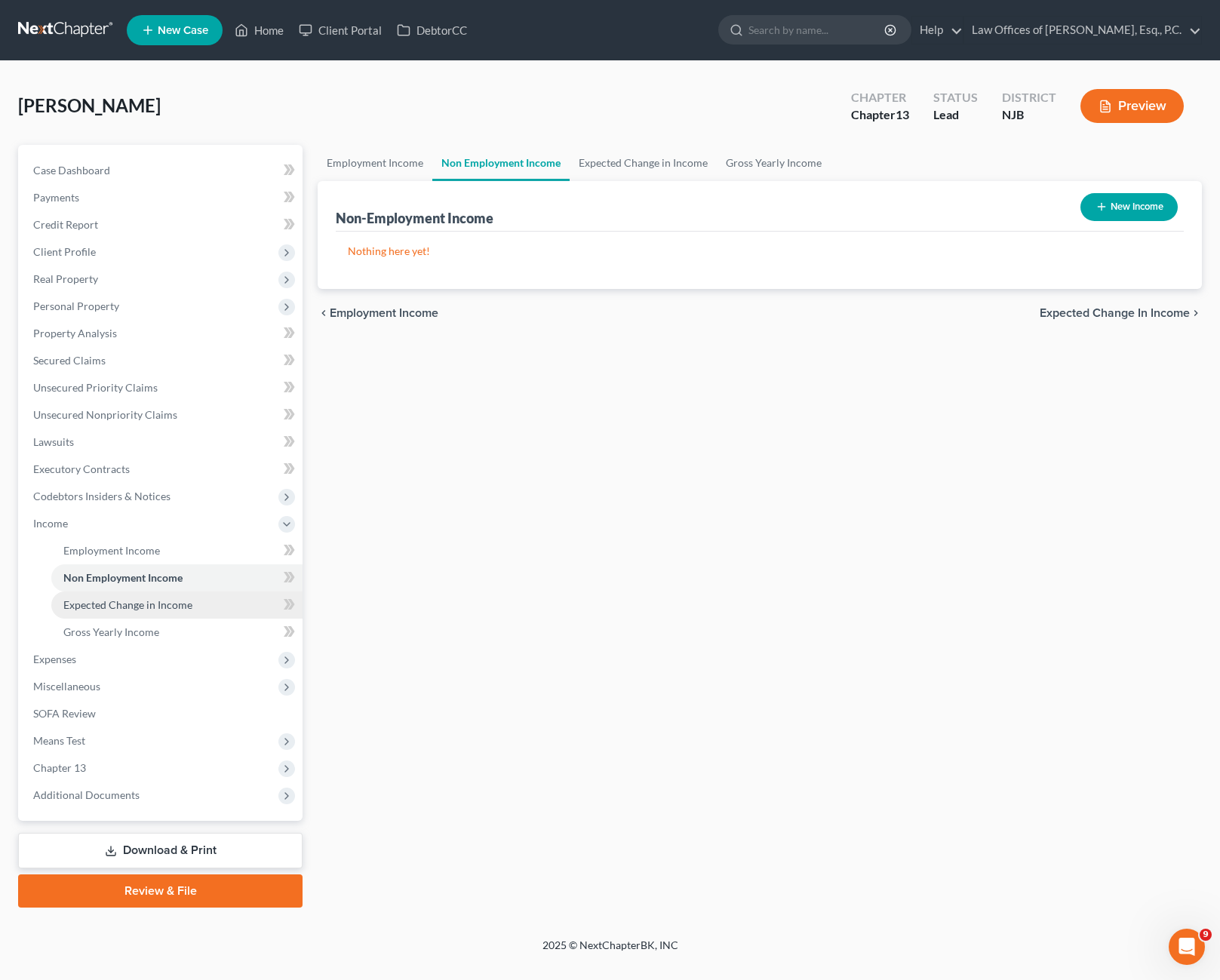
click at [140, 606] on span "Expected Change in Income" at bounding box center [128, 605] width 129 height 13
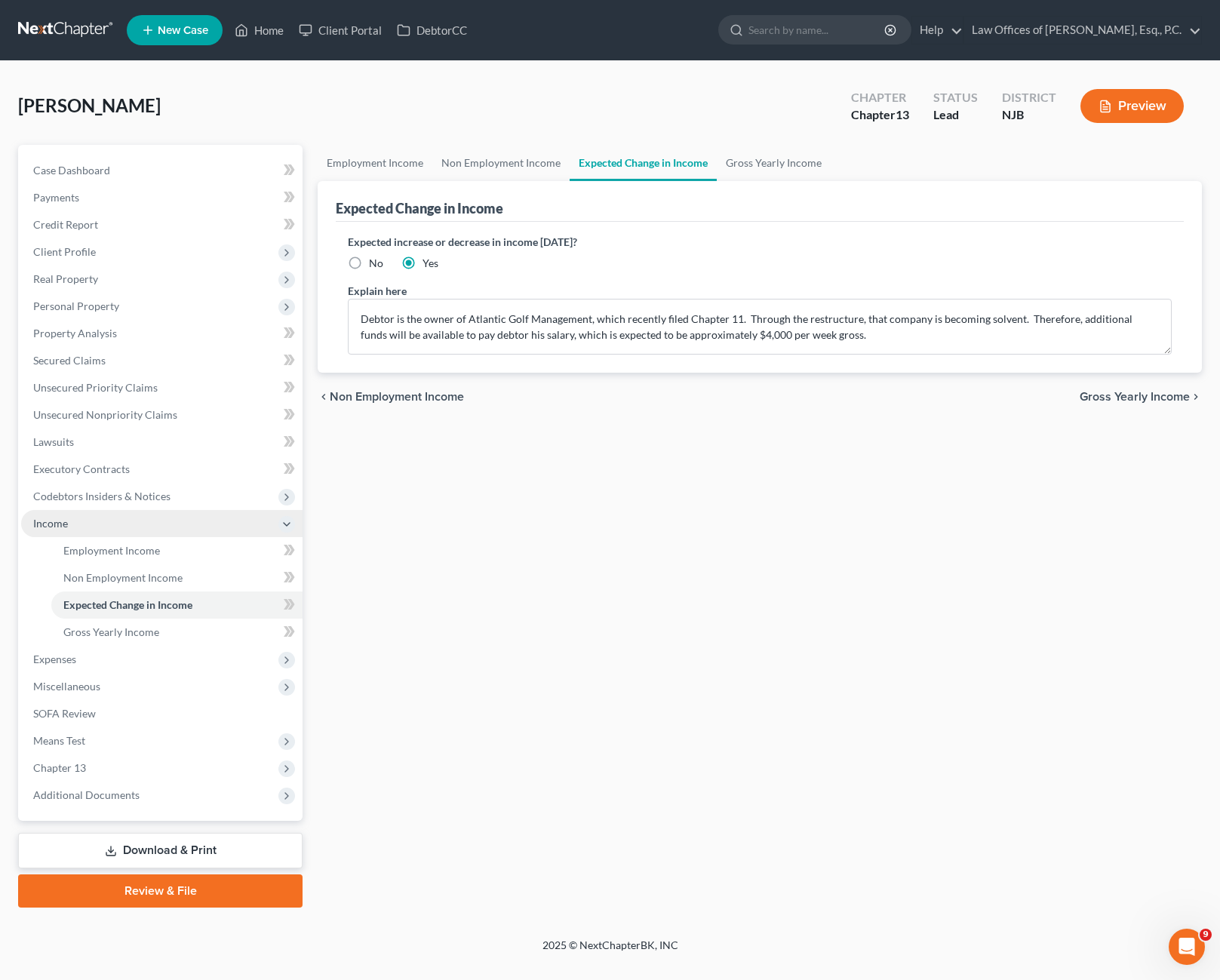
click at [105, 524] on span "Income" at bounding box center [161, 523] width 281 height 27
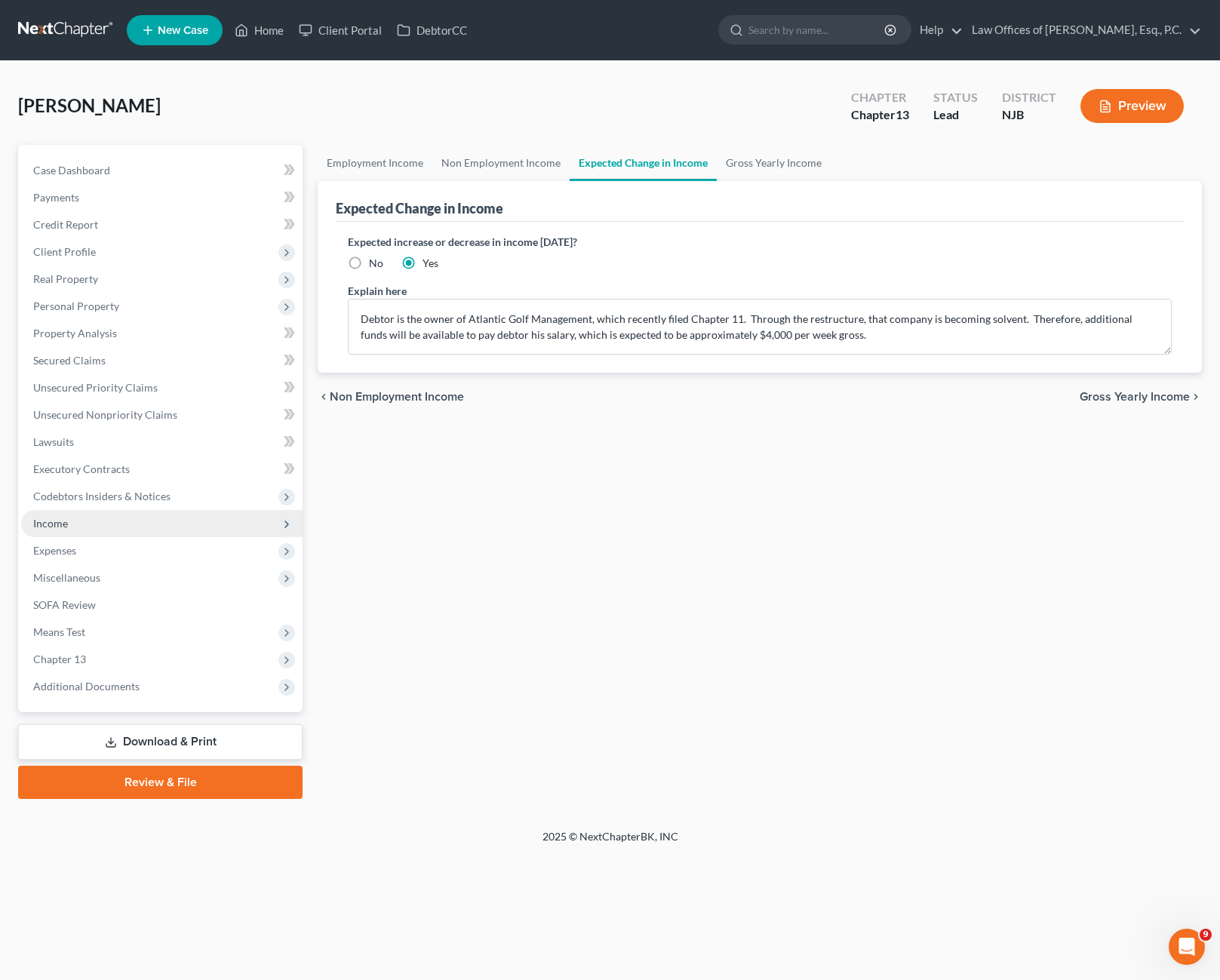
click at [105, 524] on span "Income" at bounding box center [161, 523] width 281 height 27
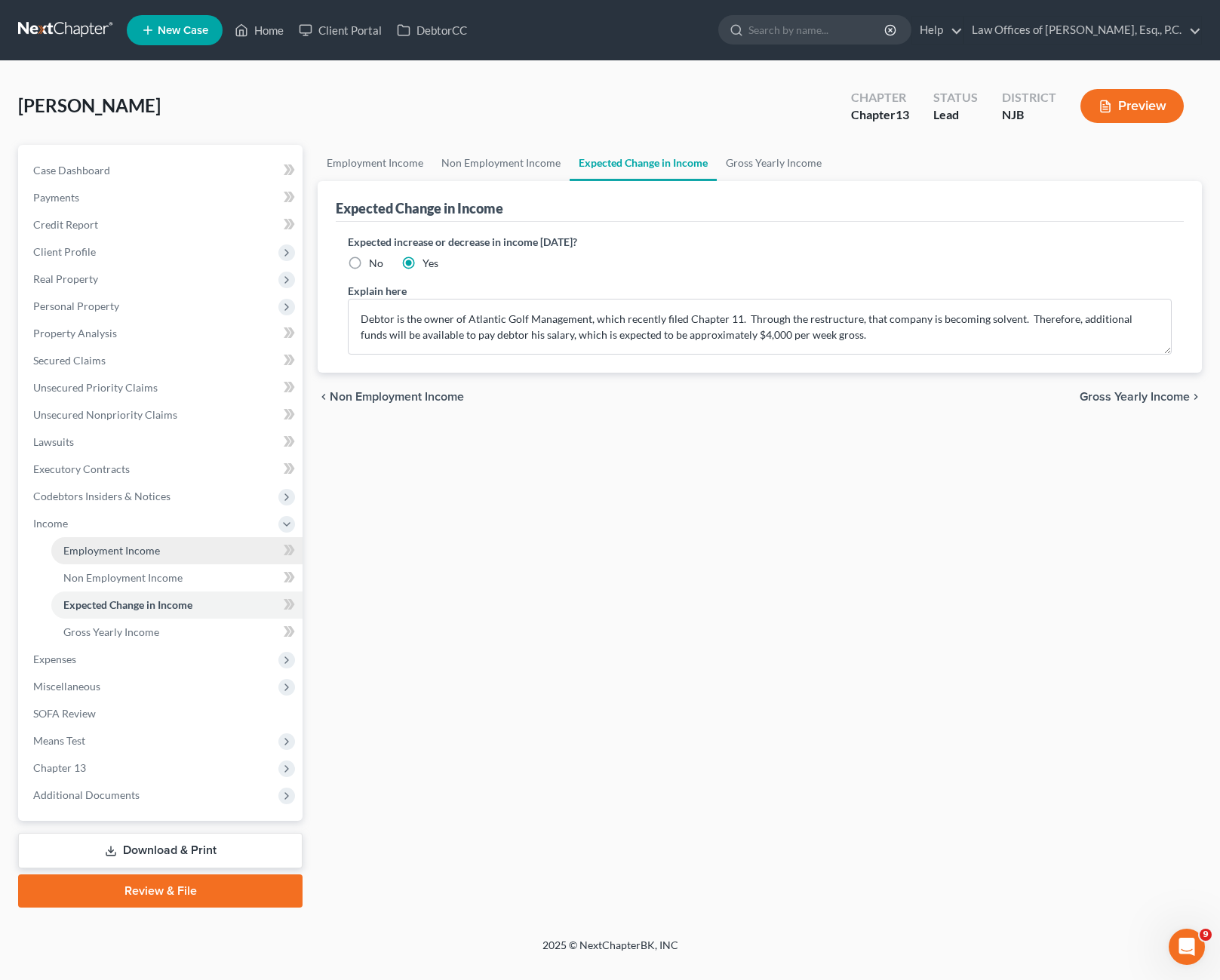
click at [116, 550] on span "Employment Income" at bounding box center [112, 550] width 96 height 13
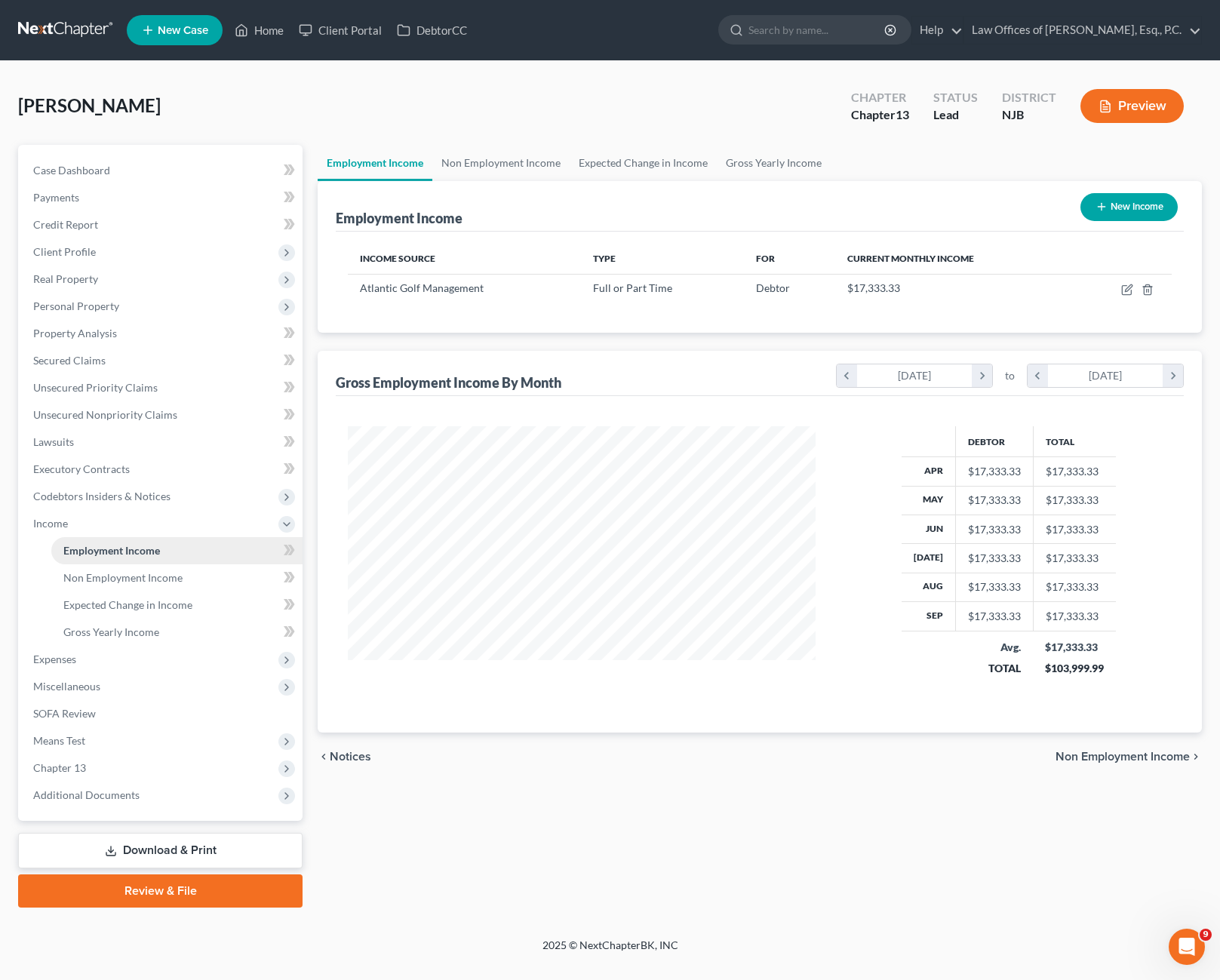
scroll to position [271, 498]
click at [1122, 291] on icon "button" at bounding box center [1126, 290] width 9 height 9
select select "0"
select select "3"
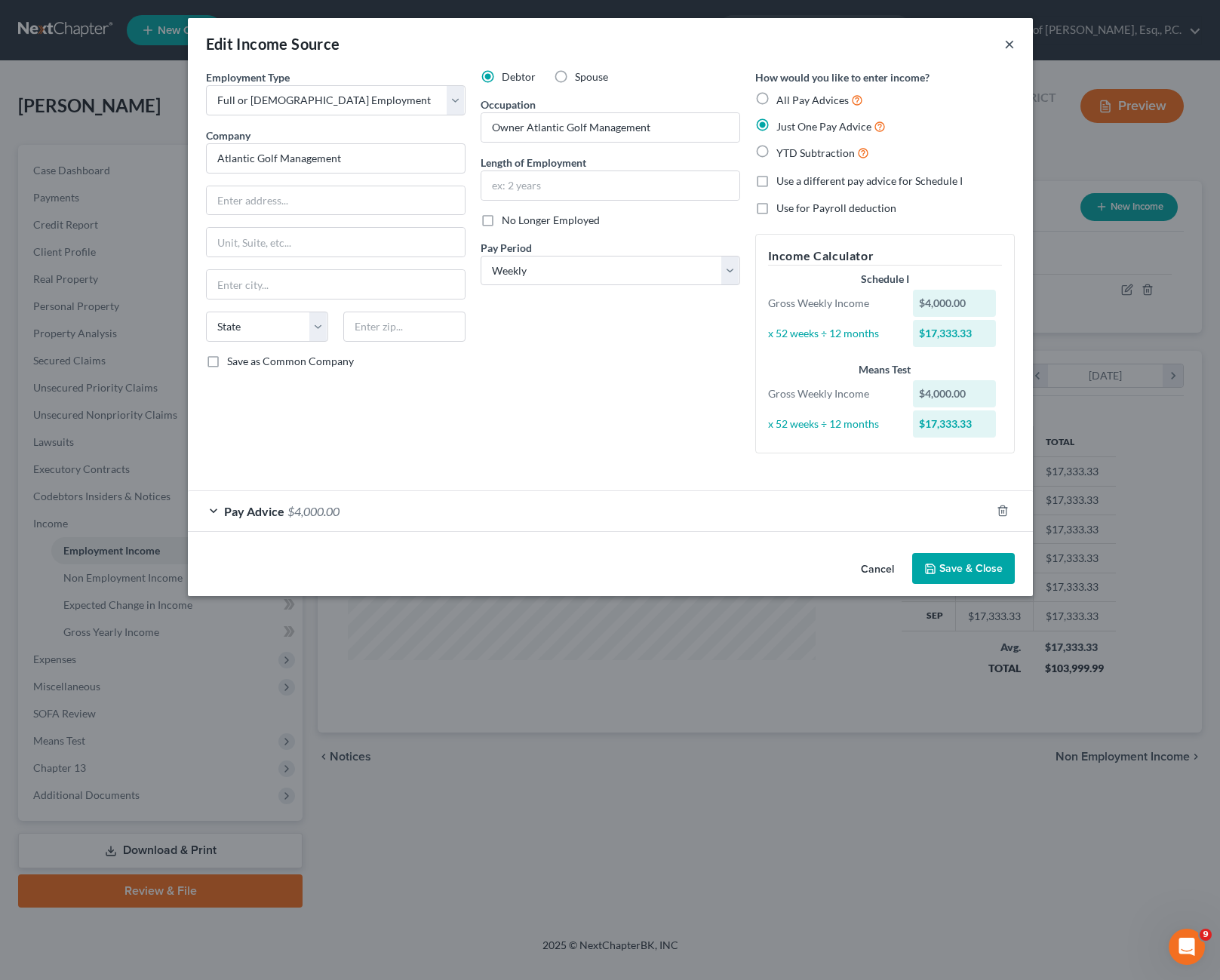
click at [1004, 47] on button "×" at bounding box center [1009, 44] width 11 height 18
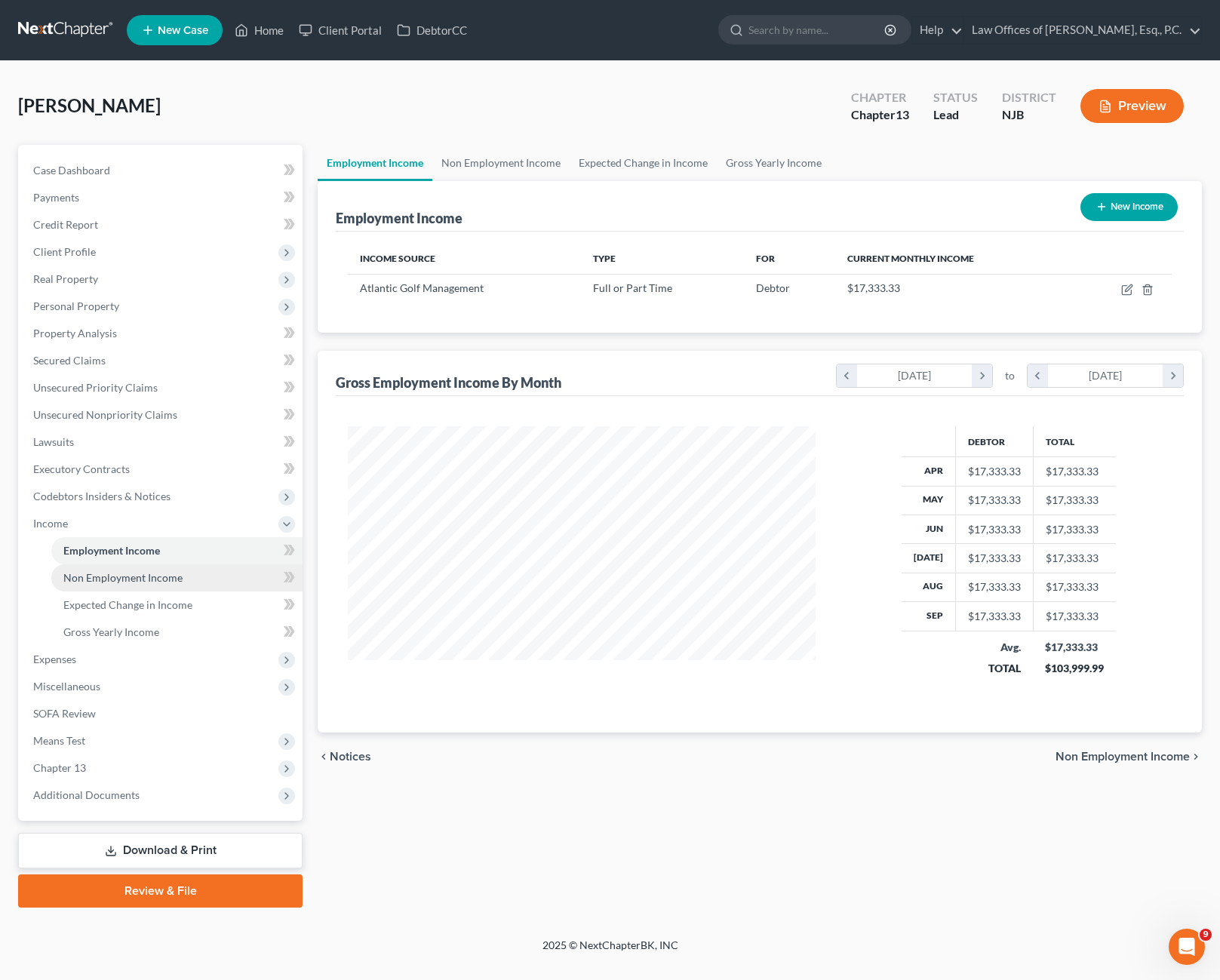
click at [119, 576] on span "Non Employment Income" at bounding box center [123, 577] width 119 height 13
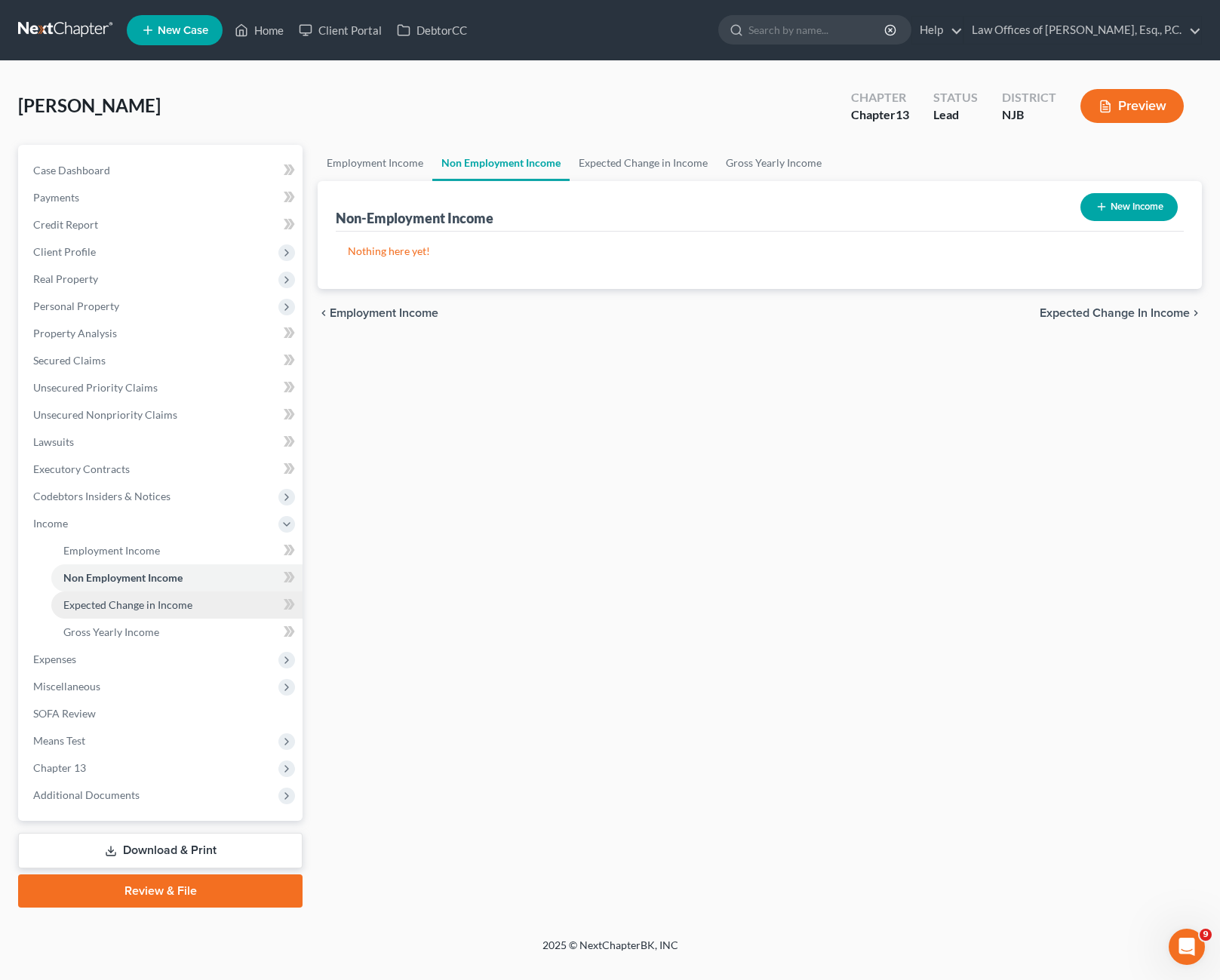
click at [160, 603] on span "Expected Change in Income" at bounding box center [128, 605] width 129 height 13
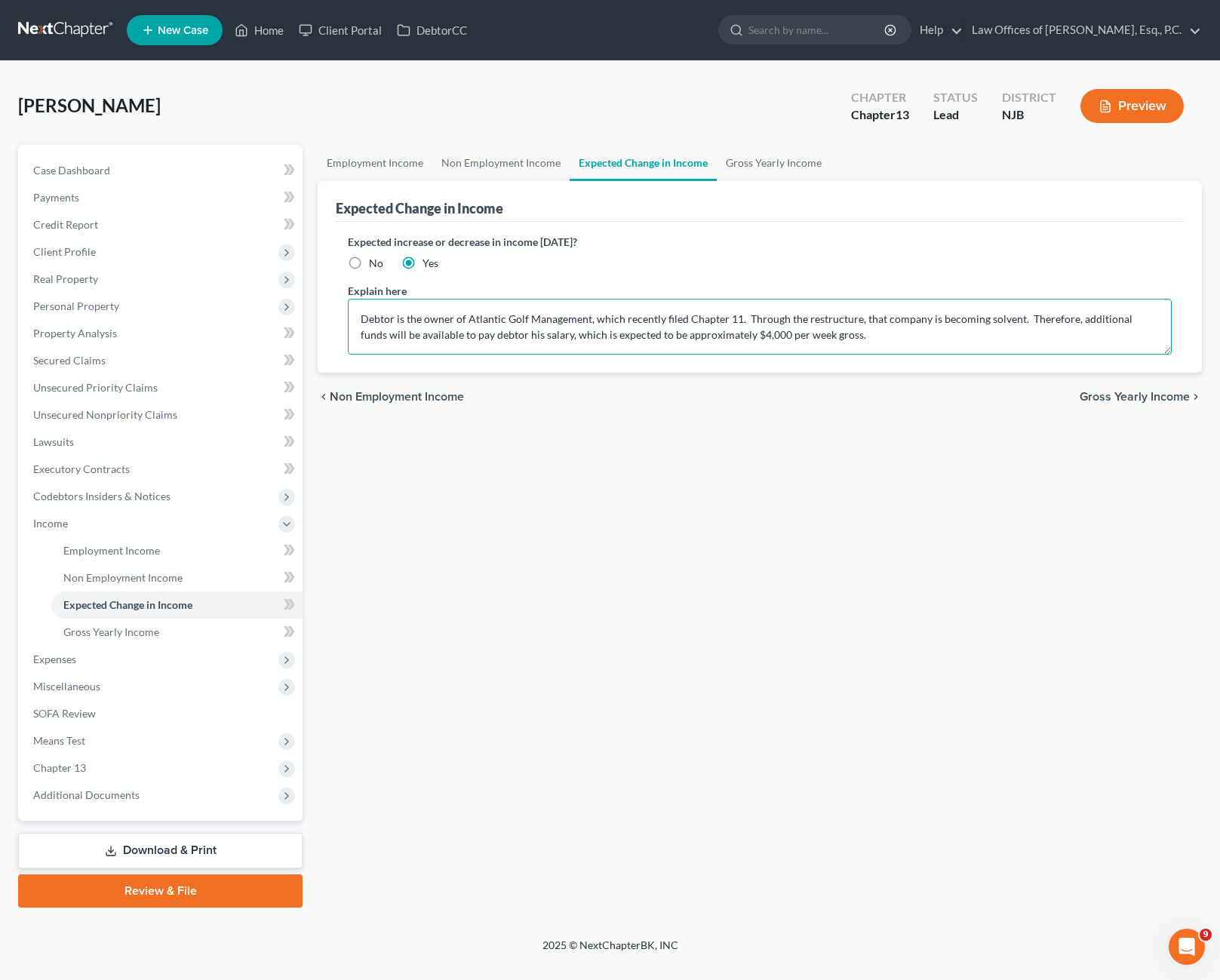
click at [810, 334] on textarea "Debtor is the owner of Atlantic Golf Management, which recently filed Chapter 1…" at bounding box center [759, 326] width 824 height 55
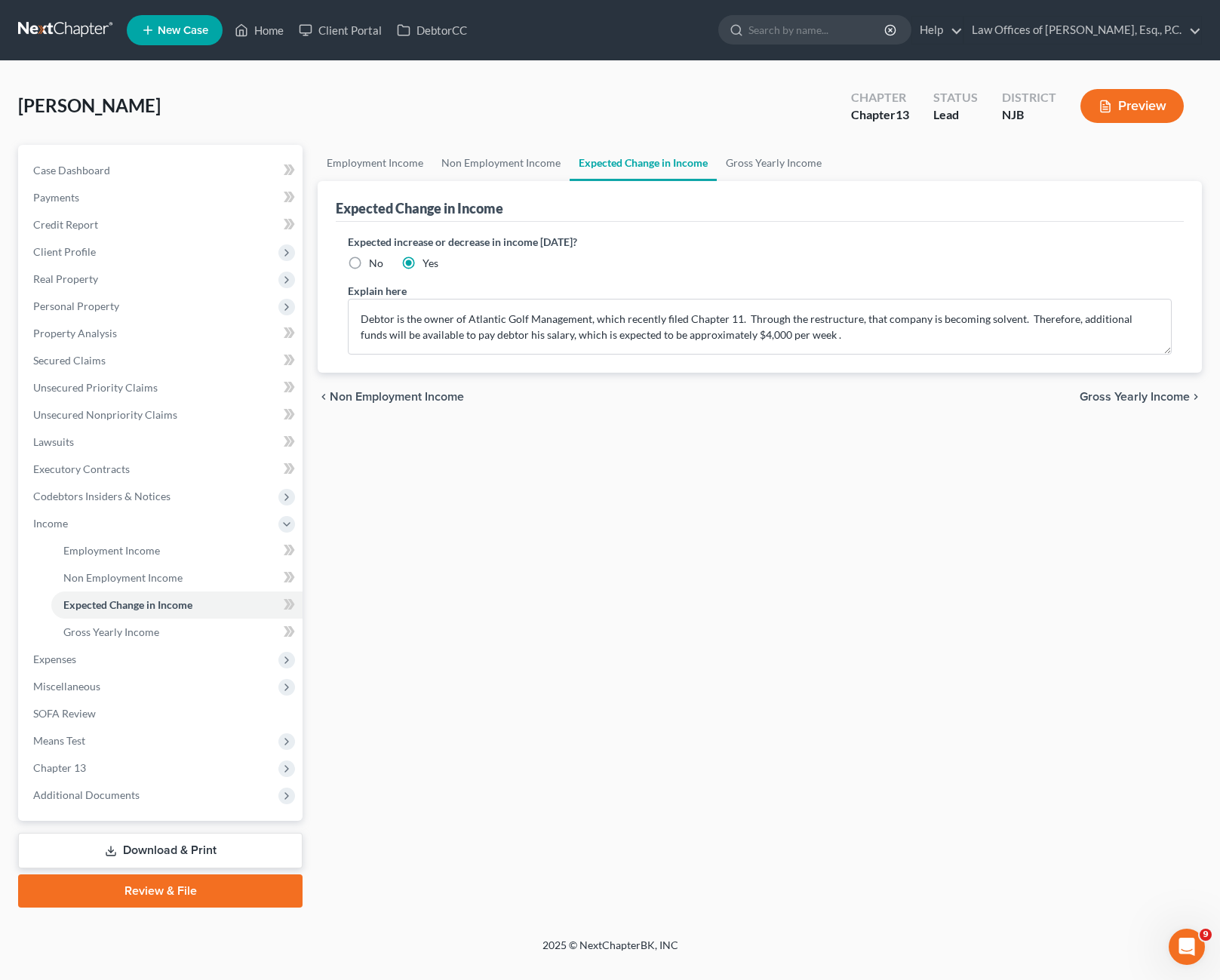
click at [808, 375] on div "chevron_left Non Employment Income Gross Yearly Income chevron_right" at bounding box center [759, 396] width 884 height 48
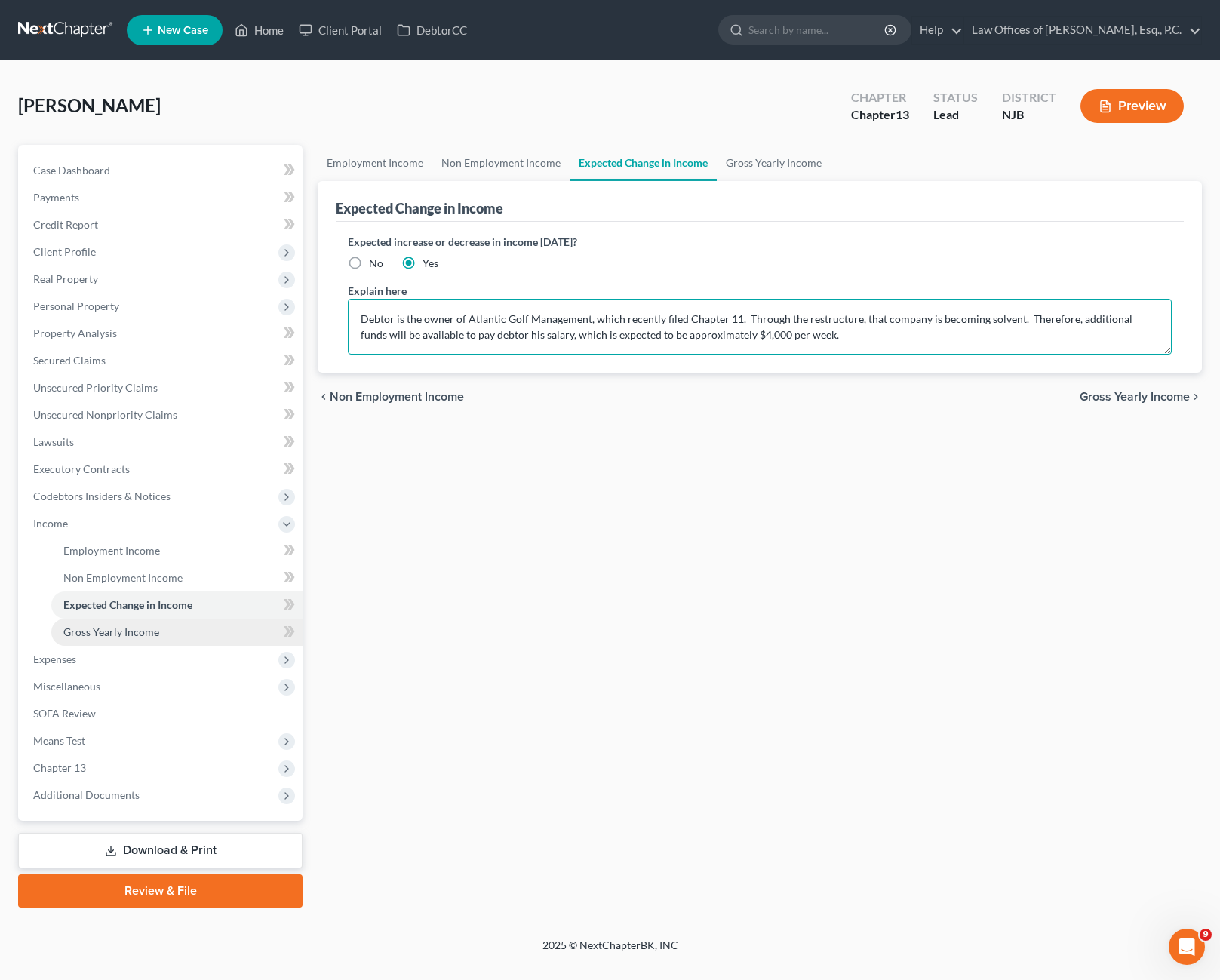
type textarea "Debtor is the owner of Atlantic Golf Management, which recently filed Chapter 1…"
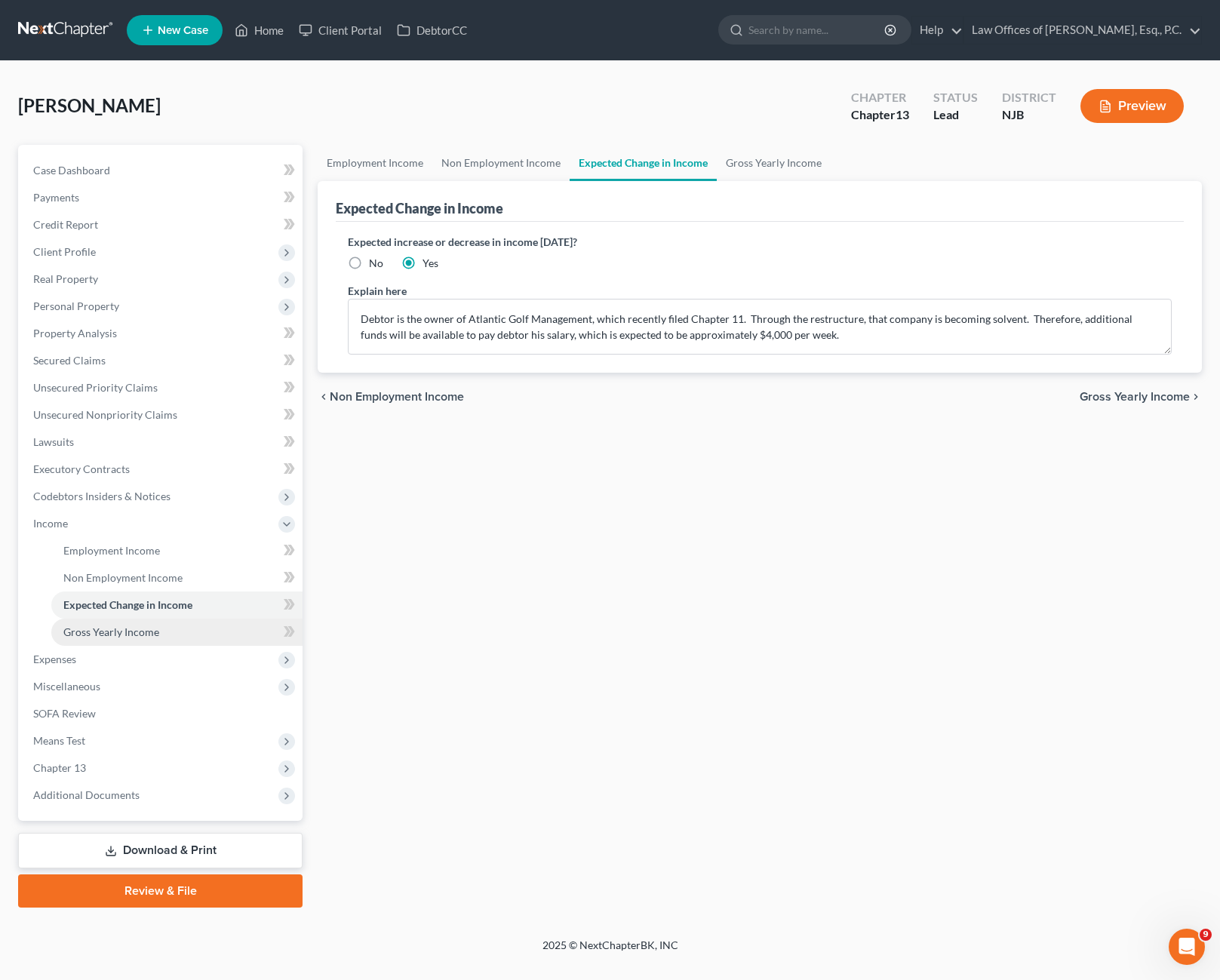
click at [175, 638] on link "Gross Yearly Income" at bounding box center [177, 632] width 251 height 27
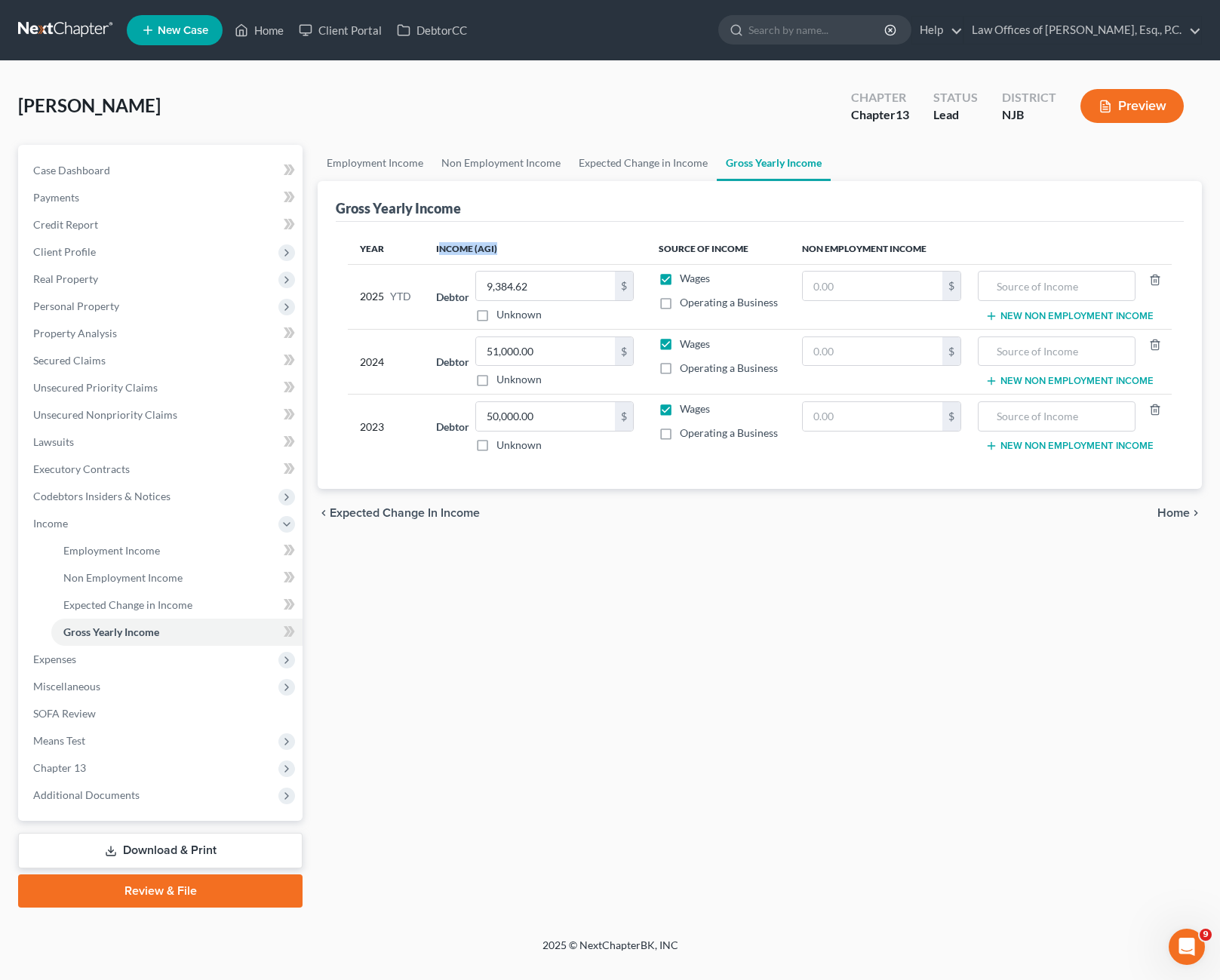
drag, startPoint x: 438, startPoint y: 246, endPoint x: 506, endPoint y: 241, distance: 68.2
click at [506, 241] on th "Income (AGI)" at bounding box center [535, 249] width 223 height 30
drag, startPoint x: 506, startPoint y: 241, endPoint x: 557, endPoint y: 276, distance: 61.9
click at [557, 276] on input "9,384.62" at bounding box center [546, 285] width 139 height 29
drag, startPoint x: 557, startPoint y: 287, endPoint x: 538, endPoint y: 284, distance: 19.2
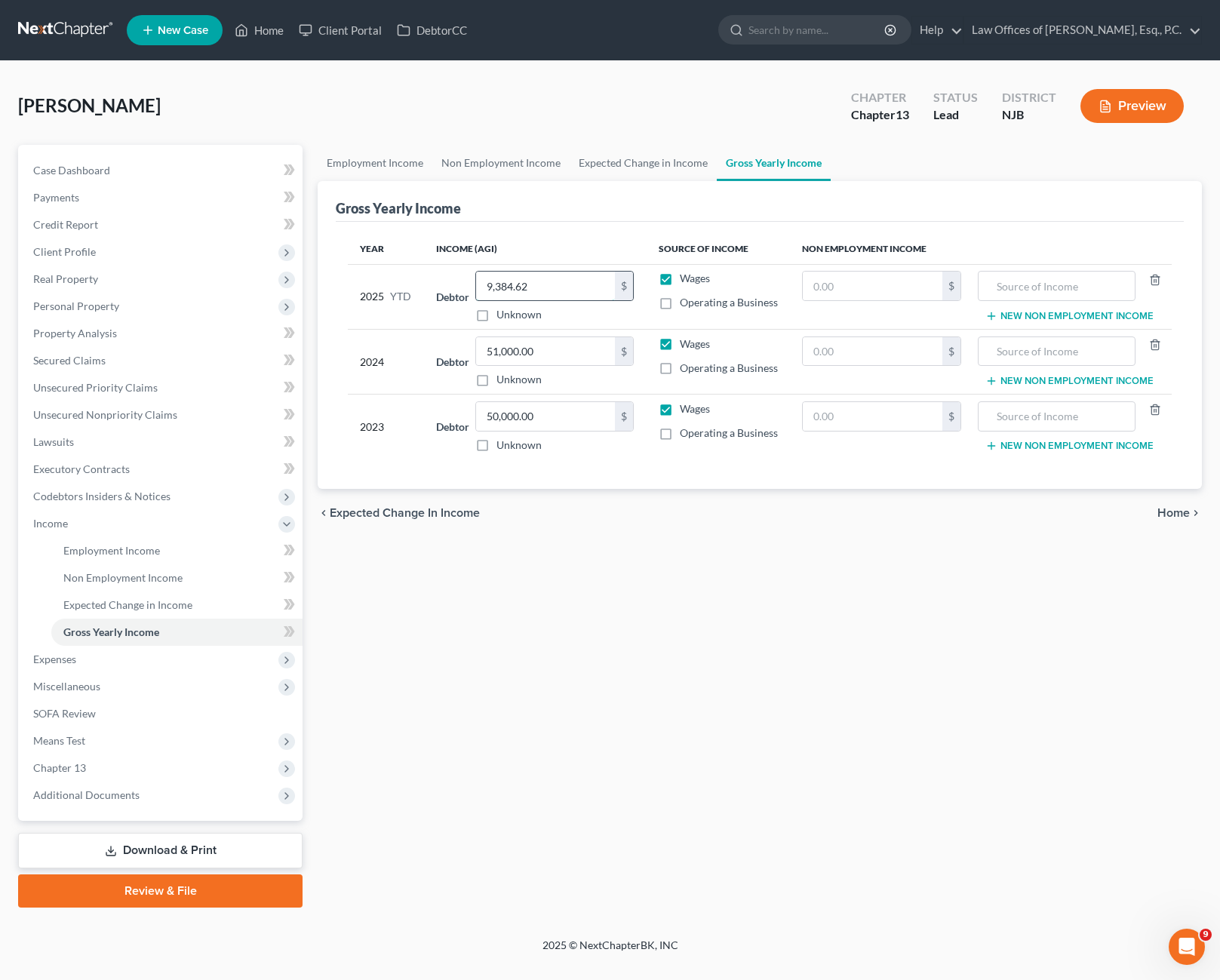
click at [538, 284] on input "9,384.62" at bounding box center [546, 285] width 139 height 29
drag, startPoint x: 538, startPoint y: 284, endPoint x: 480, endPoint y: 284, distance: 58.0
click at [480, 284] on input "9,384.62" at bounding box center [546, 285] width 139 height 29
type input "146,860.00"
click at [639, 524] on div "chevron_left Expected Change in Income Home chevron_right" at bounding box center [759, 512] width 884 height 48
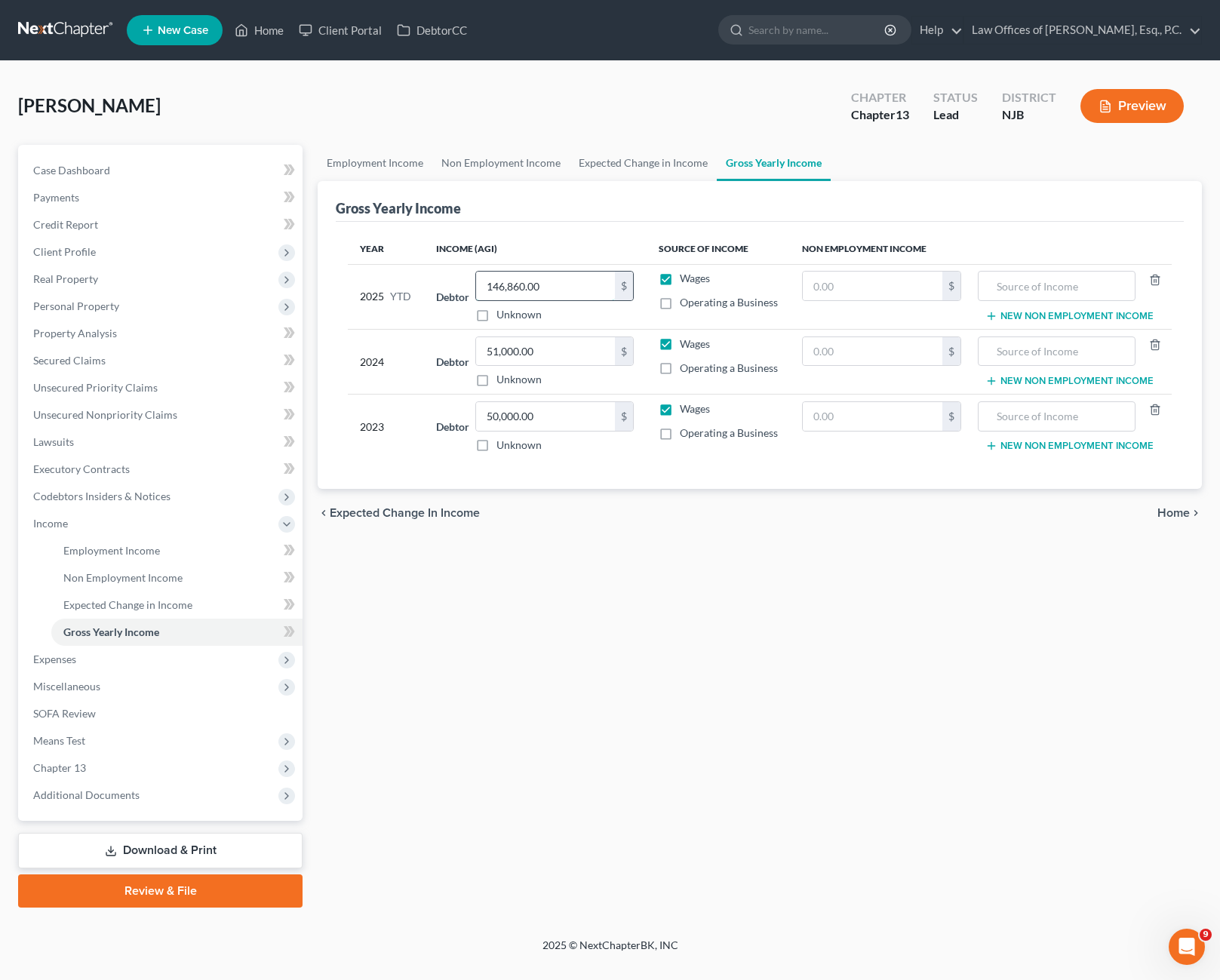
click at [555, 287] on input "146,860.00" at bounding box center [546, 285] width 139 height 29
click at [529, 492] on div "chevron_left Expected Change in Income Home chevron_right" at bounding box center [759, 512] width 884 height 48
click at [83, 657] on span "Expenses" at bounding box center [161, 659] width 281 height 27
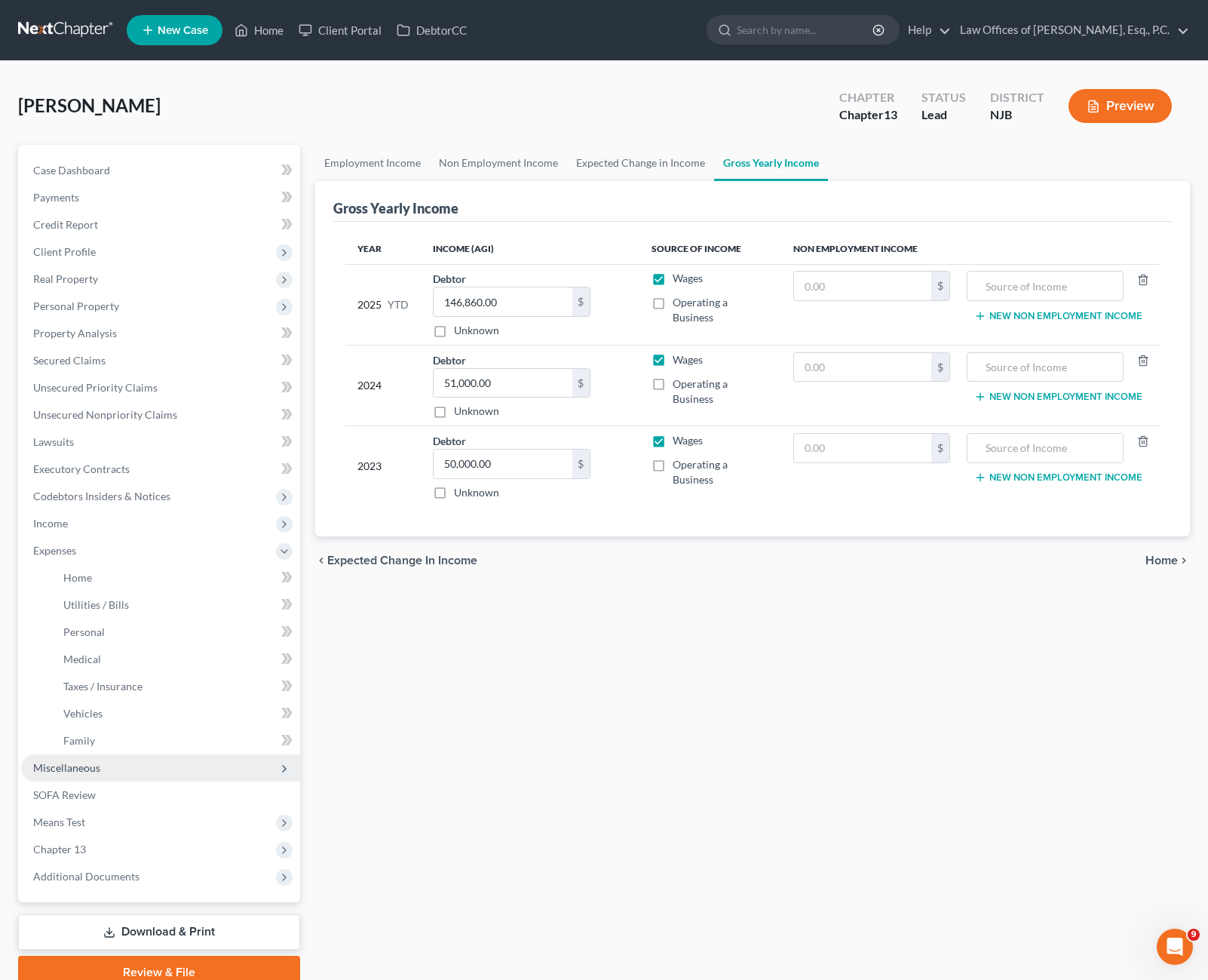
click at [79, 765] on span "Miscellaneous" at bounding box center [67, 767] width 67 height 13
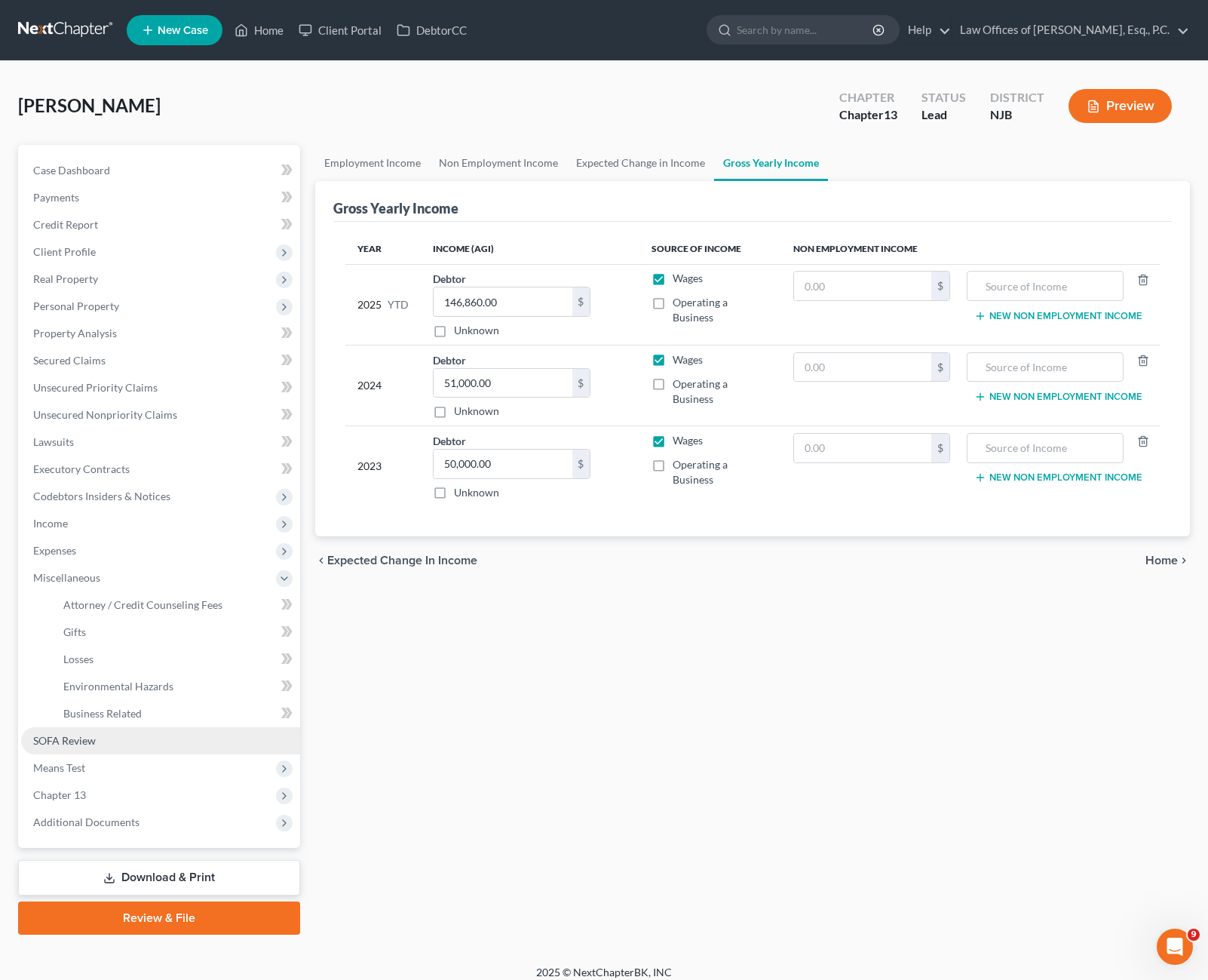
click at [134, 744] on link "SOFA Review" at bounding box center [161, 740] width 279 height 27
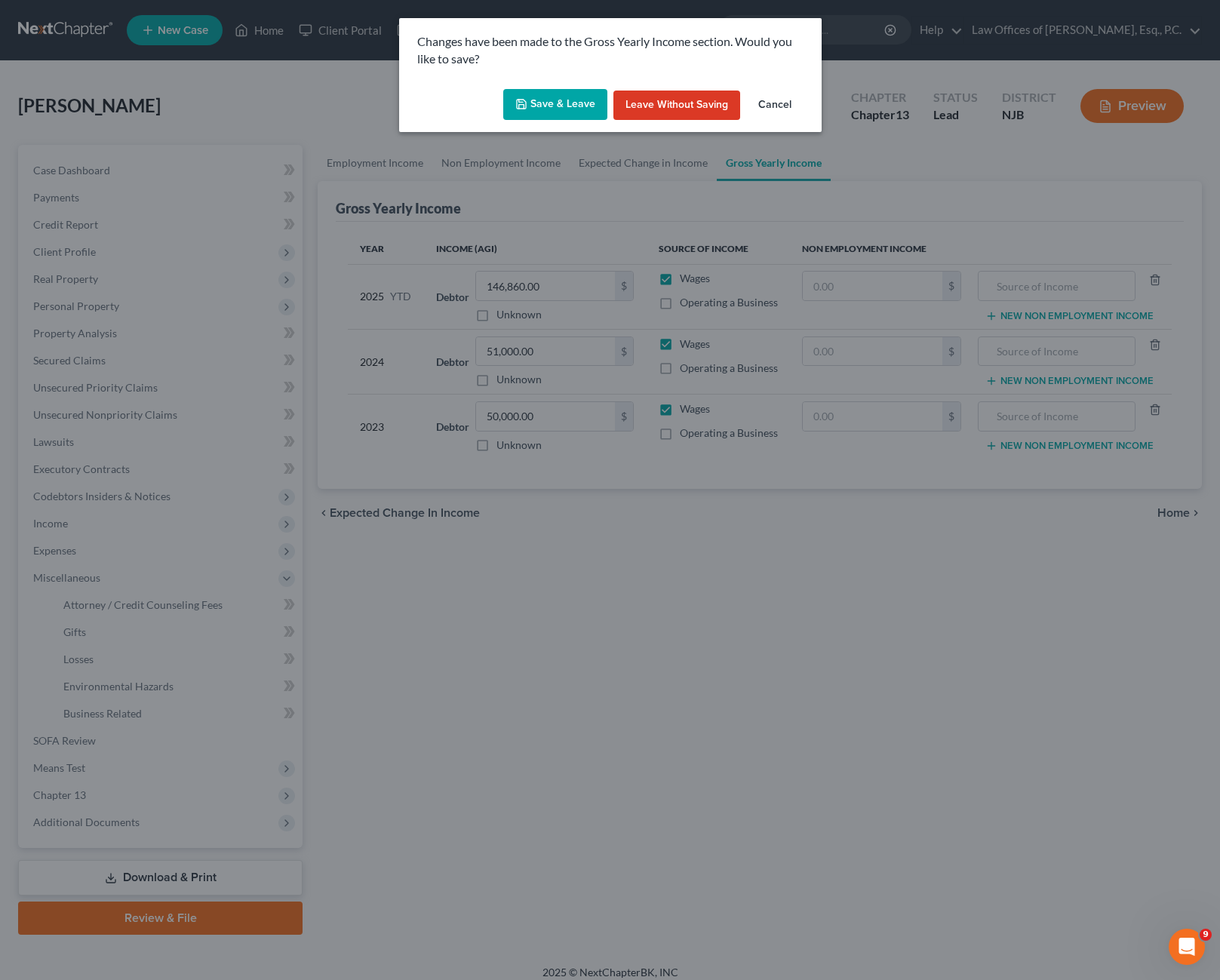
click at [555, 105] on button "Save & Leave" at bounding box center [555, 104] width 104 height 32
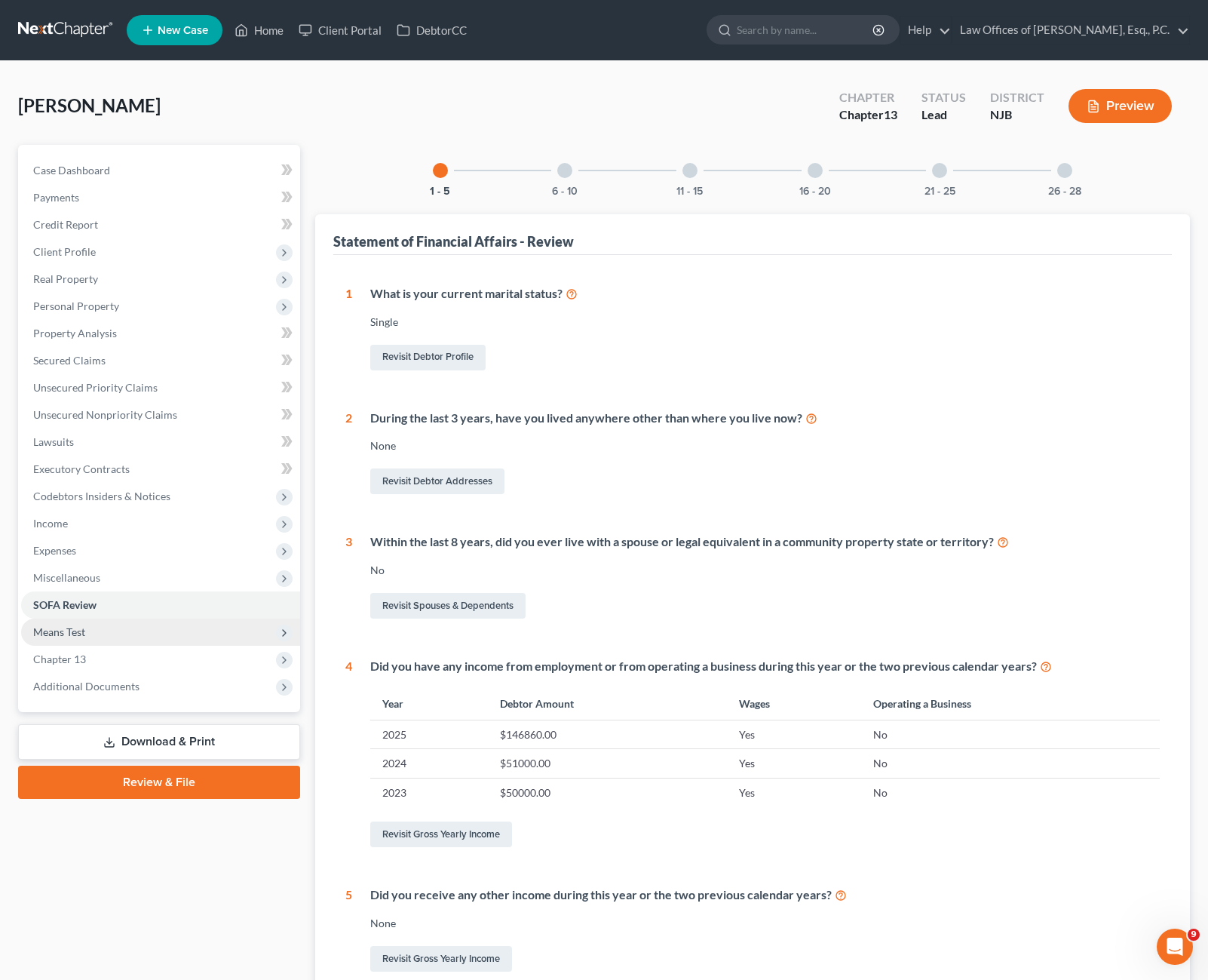
click at [116, 630] on span "Means Test" at bounding box center [161, 632] width 279 height 27
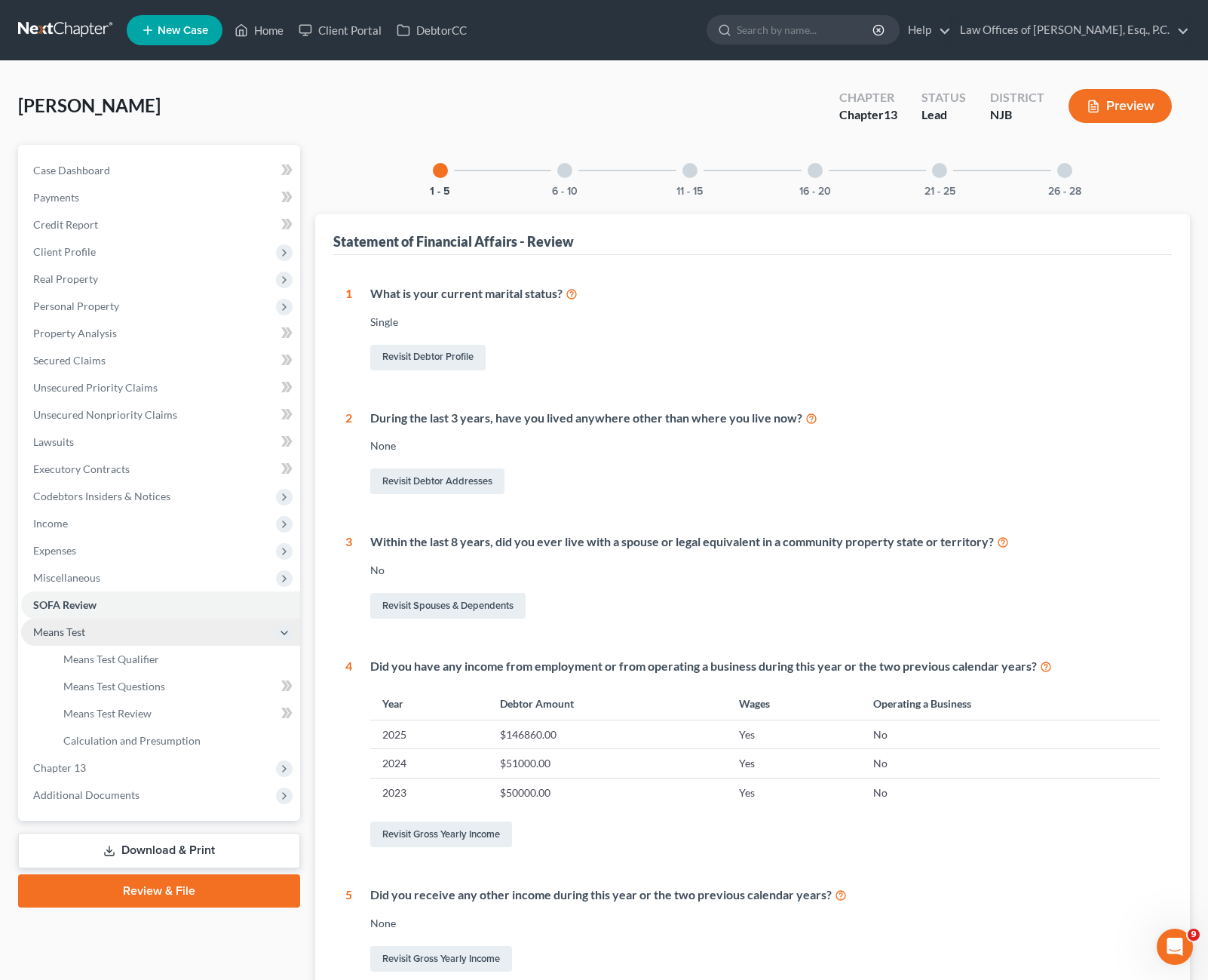
click at [121, 638] on span "Means Test" at bounding box center [161, 632] width 279 height 27
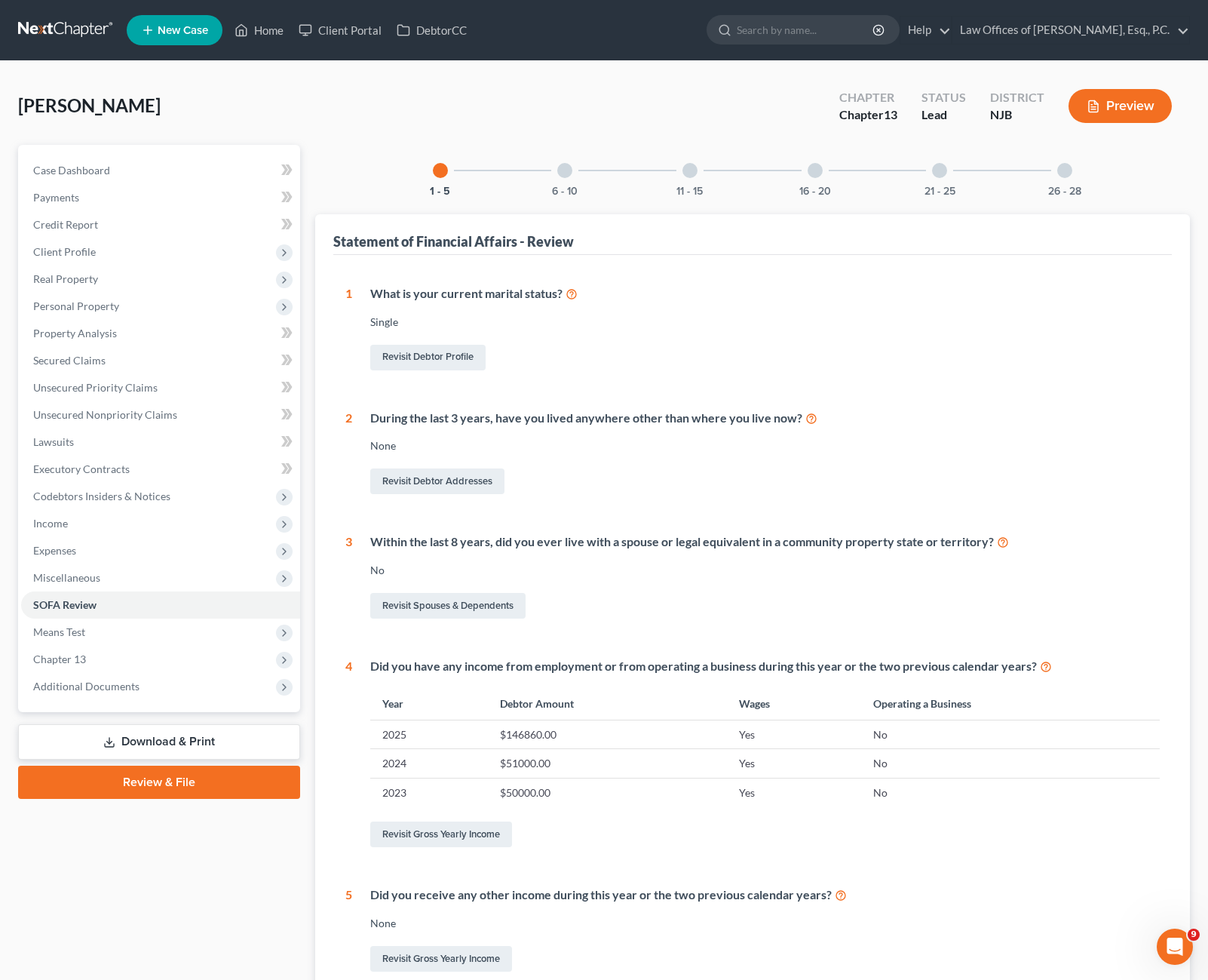
click at [184, 742] on link "Download & Print" at bounding box center [159, 741] width 282 height 35
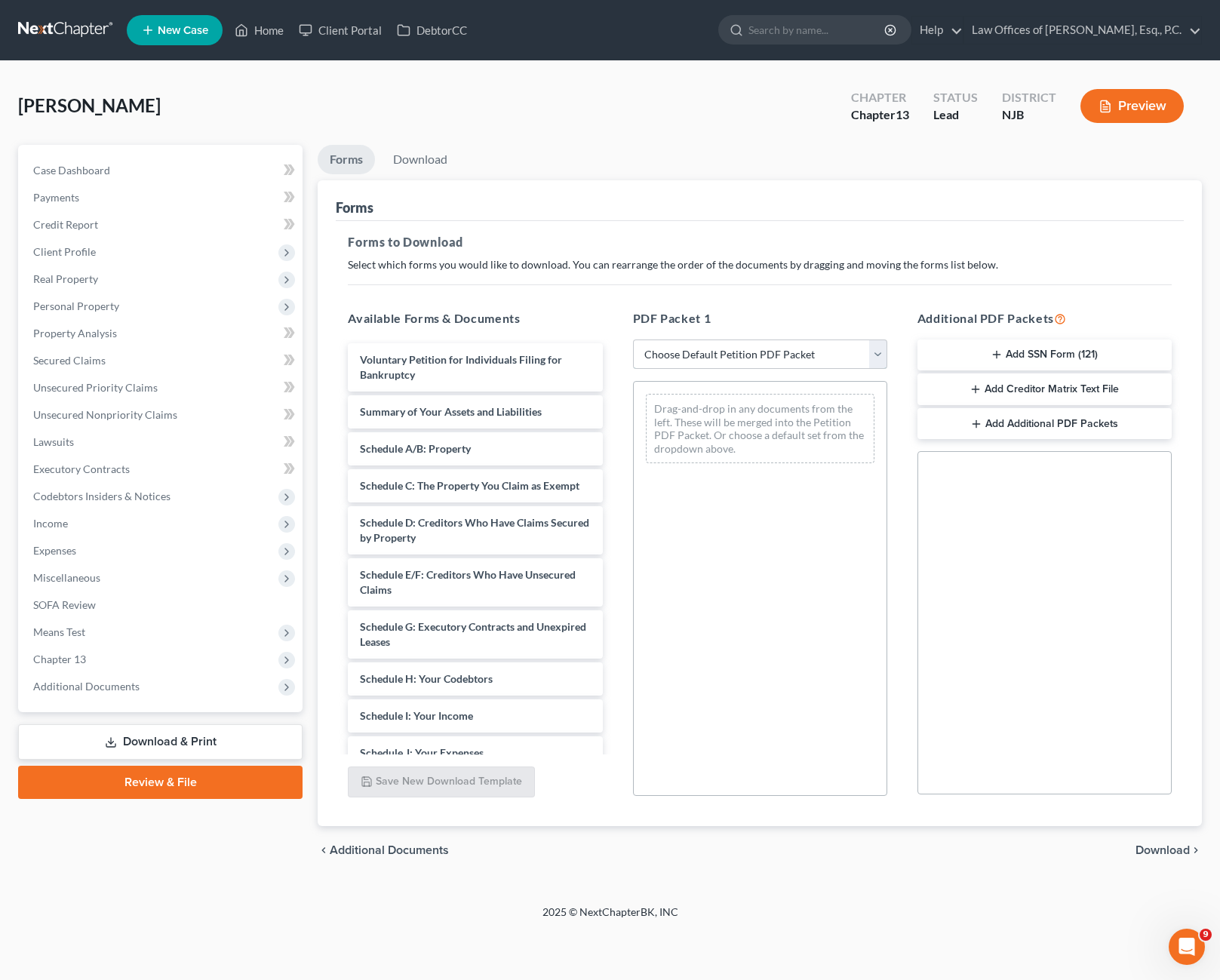
click at [831, 359] on select "Choose Default Petition PDF Packet Complete Bankruptcy Petition (all forms and …" at bounding box center [760, 354] width 254 height 30
select select "0"
click at [633, 339] on select "Choose Default Petition PDF Packet Complete Bankruptcy Petition (all forms and …" at bounding box center [760, 354] width 254 height 30
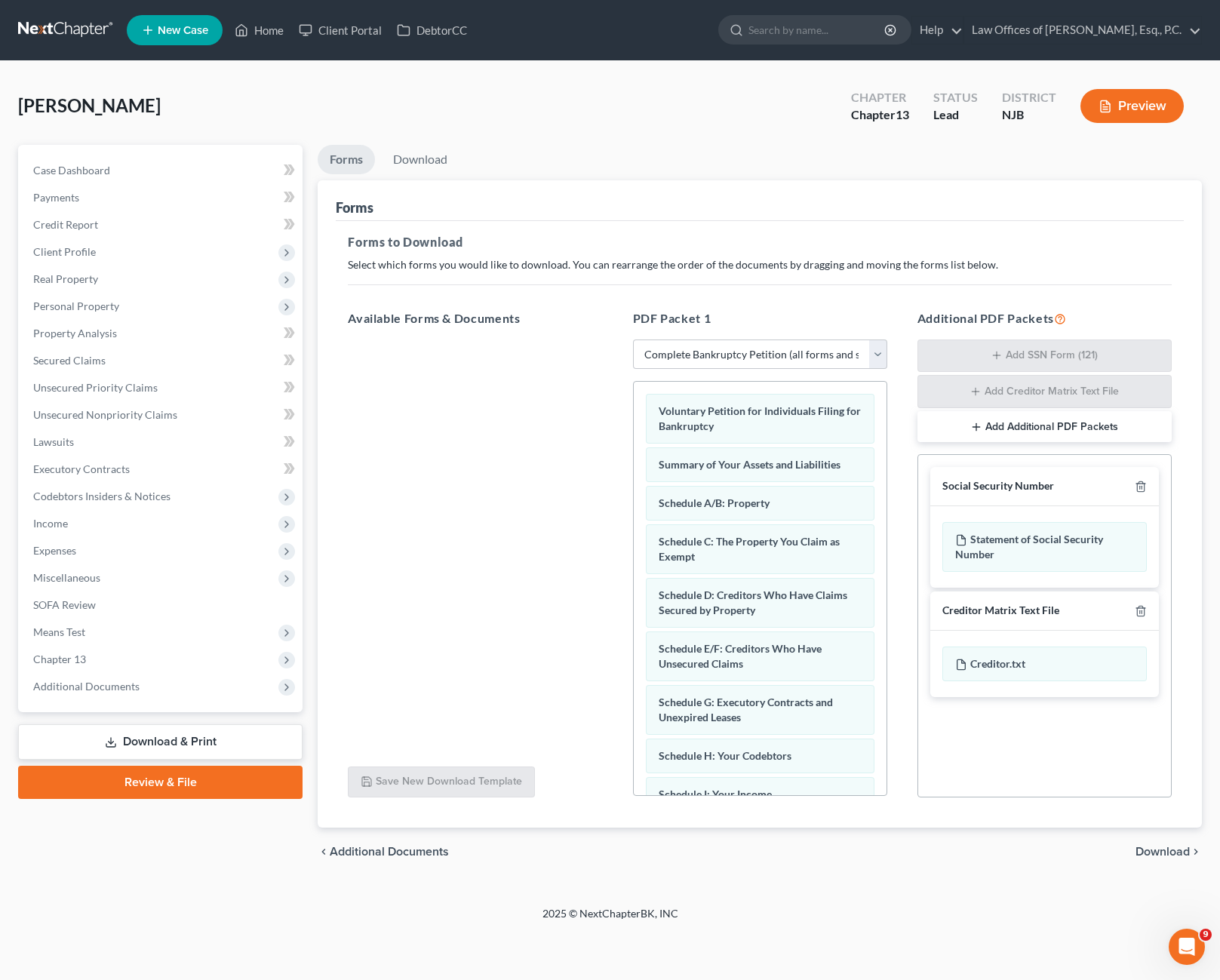
click at [1157, 855] on span "Download" at bounding box center [1162, 851] width 55 height 12
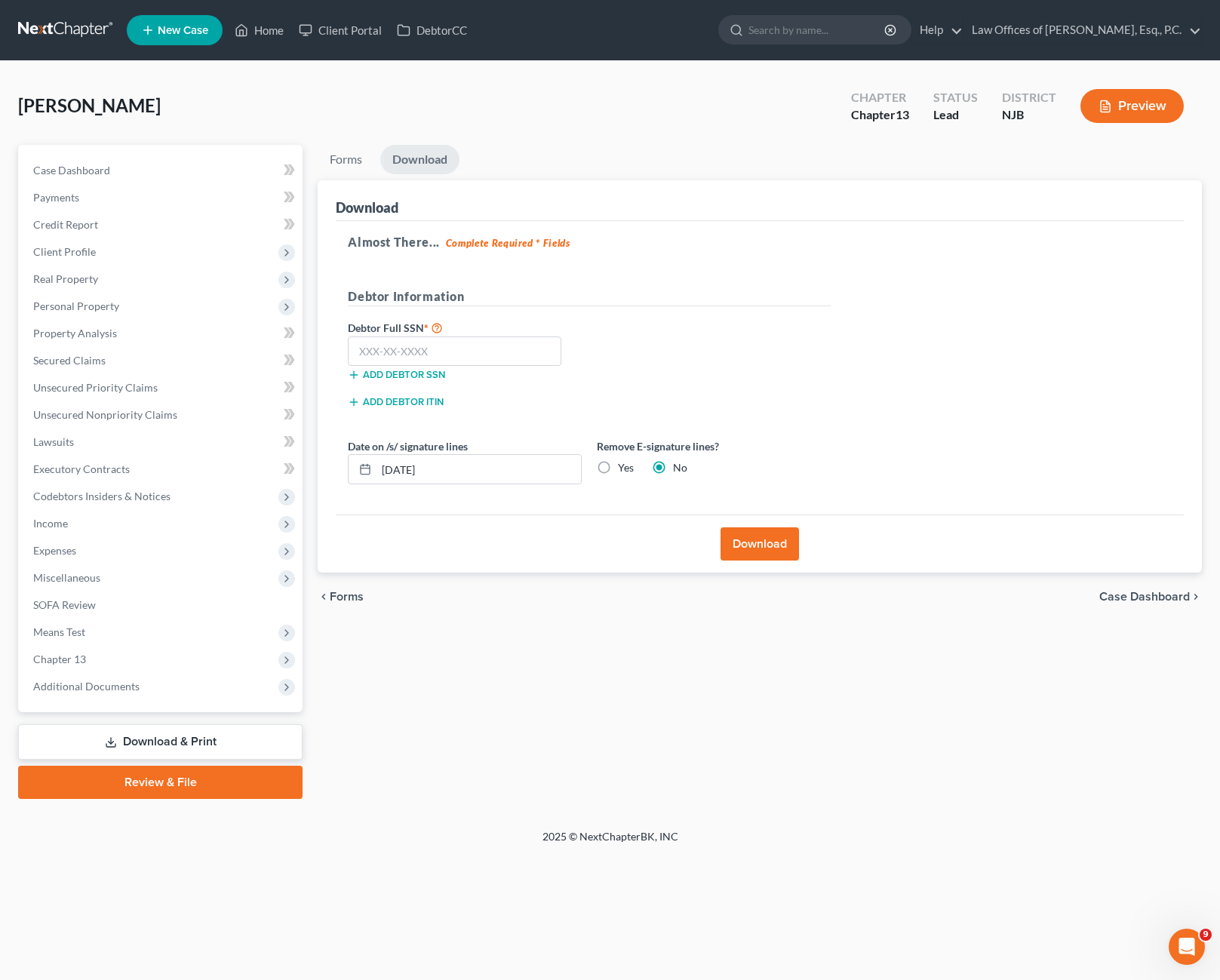
click at [741, 551] on button "Download" at bounding box center [759, 544] width 78 height 33
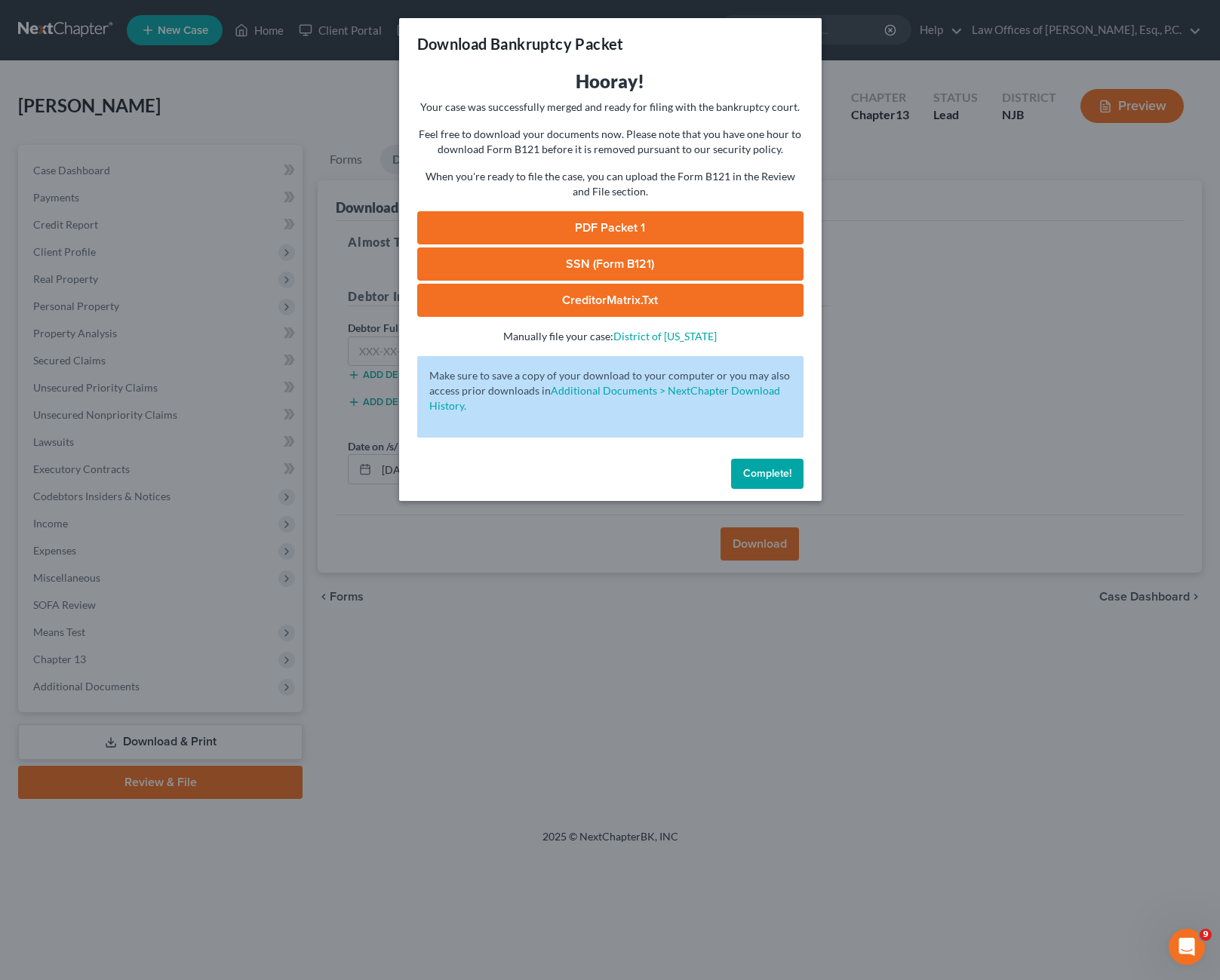
click at [621, 226] on link "PDF Packet 1" at bounding box center [611, 227] width 387 height 33
